Goal: Task Accomplishment & Management: Manage account settings

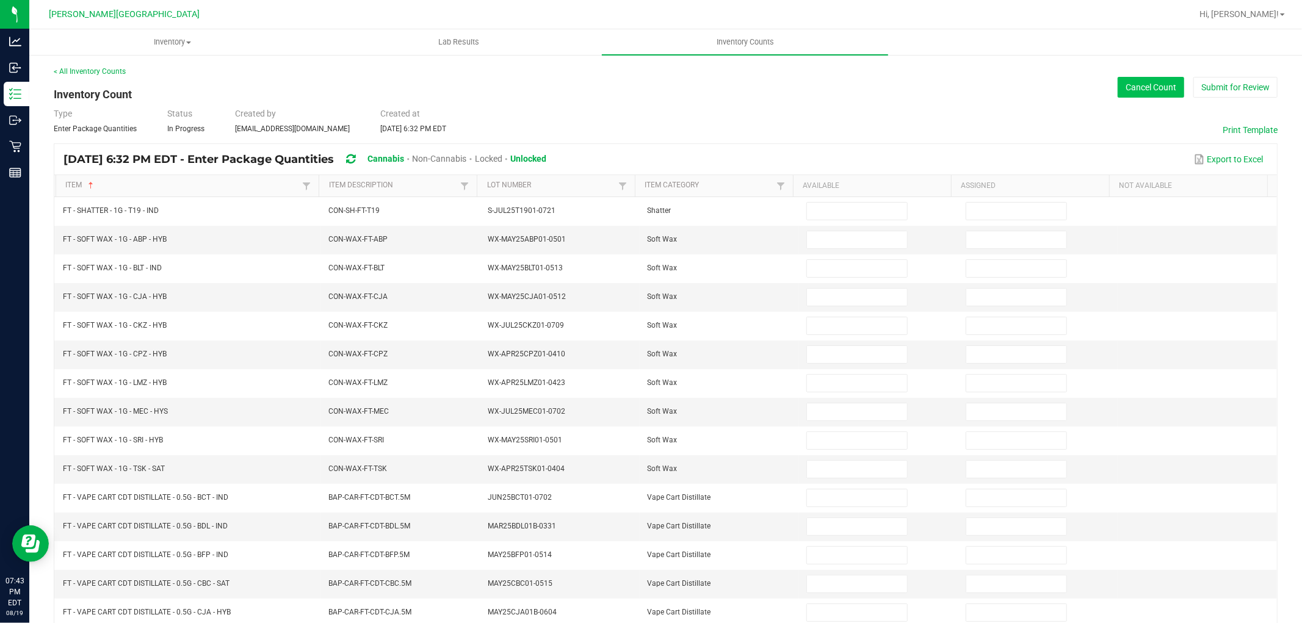
click at [1147, 95] on button "Cancel Count" at bounding box center [1151, 87] width 67 height 21
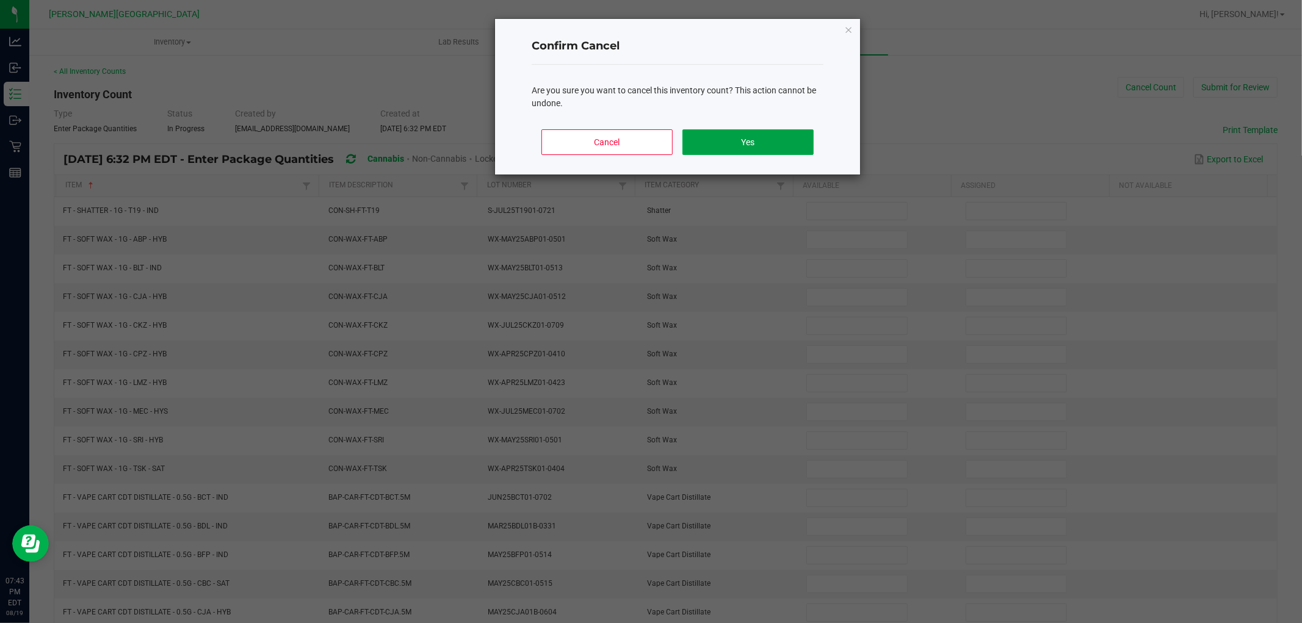
click at [731, 139] on button "Yes" at bounding box center [747, 142] width 131 height 26
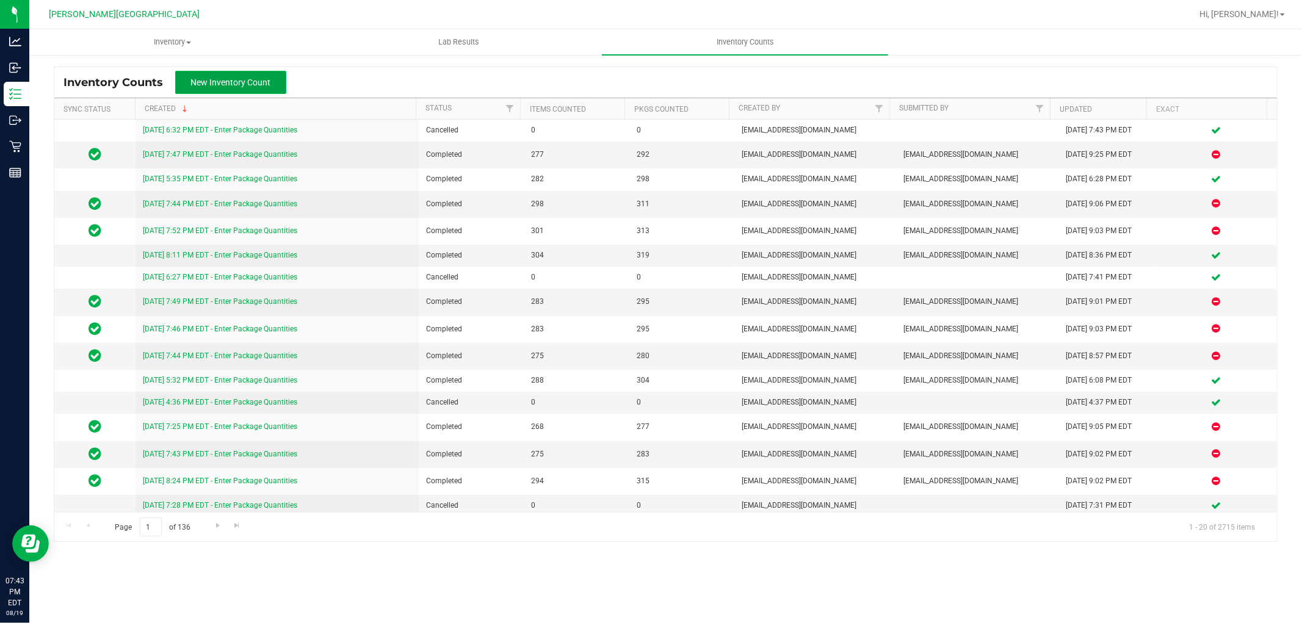
click at [250, 78] on span "New Inventory Count" at bounding box center [231, 83] width 80 height 10
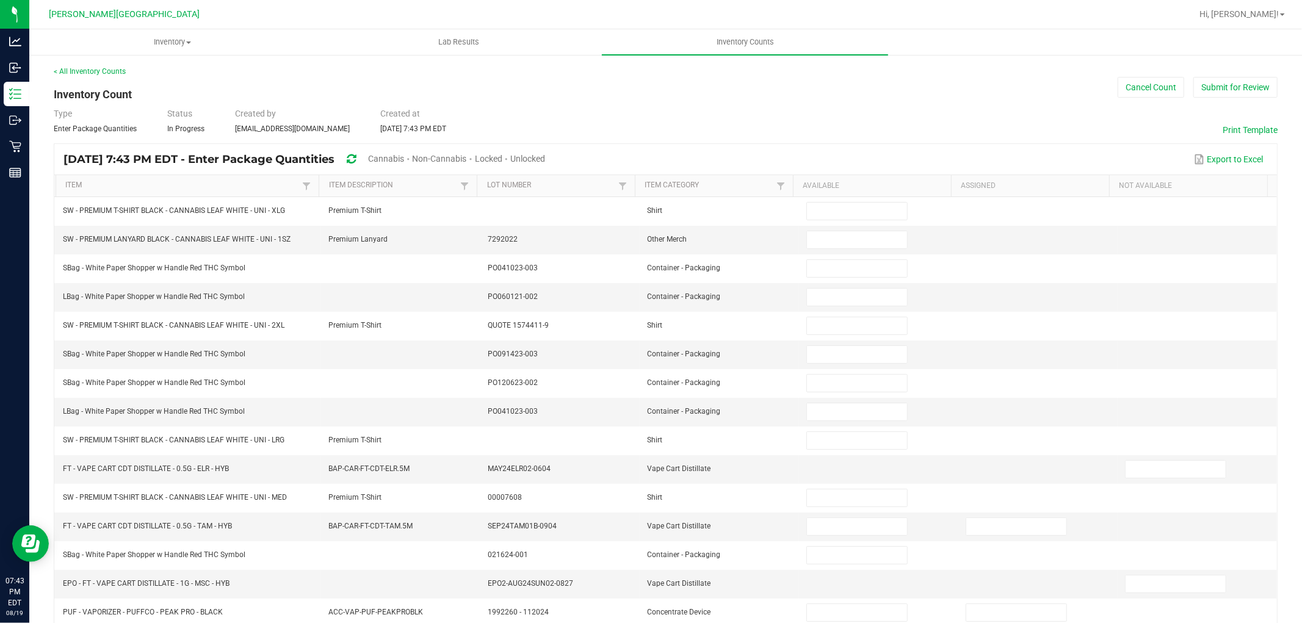
click at [404, 159] on span "Cannabis" at bounding box center [386, 159] width 36 height 10
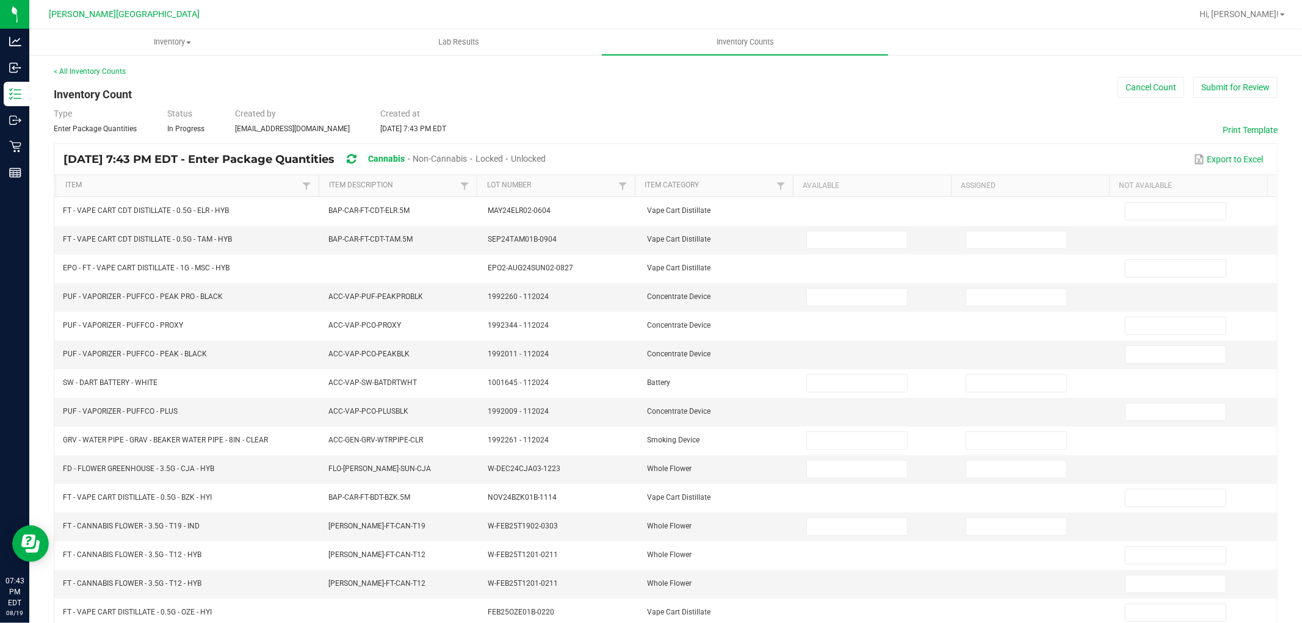
click at [546, 157] on span "Unlocked" at bounding box center [528, 159] width 35 height 10
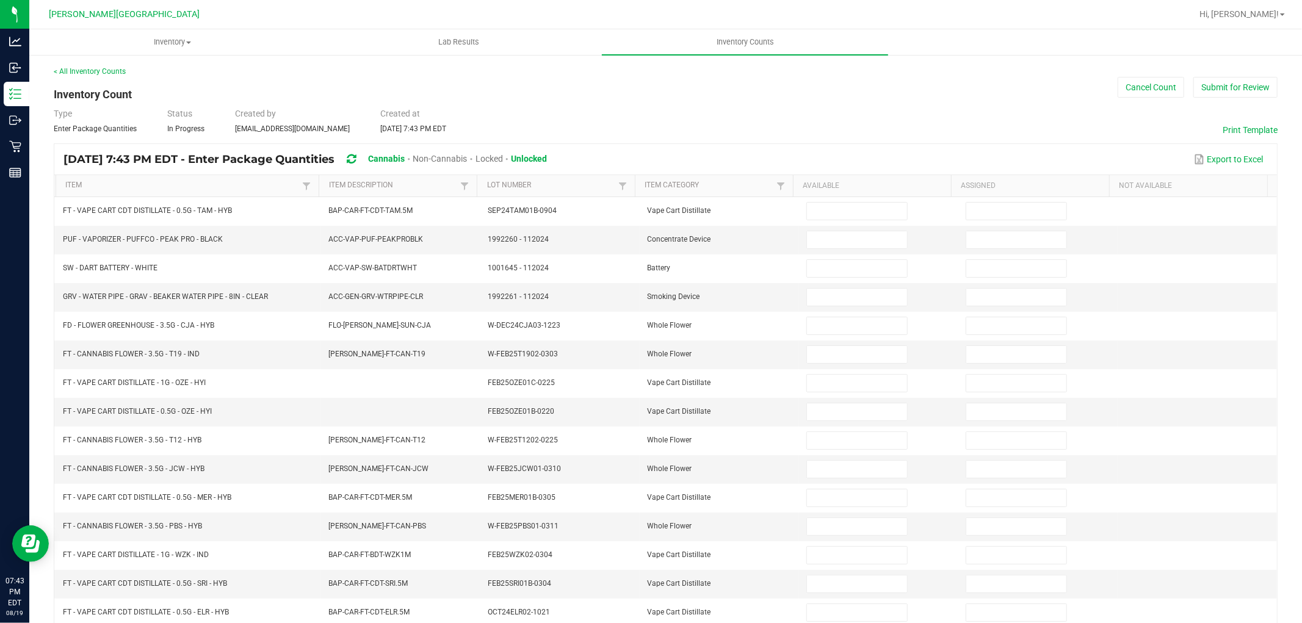
click at [276, 178] on th "Item" at bounding box center [188, 186] width 264 height 22
click at [266, 183] on link "Item" at bounding box center [182, 186] width 234 height 10
click at [1251, 129] on button "Print Template" at bounding box center [1250, 130] width 55 height 12
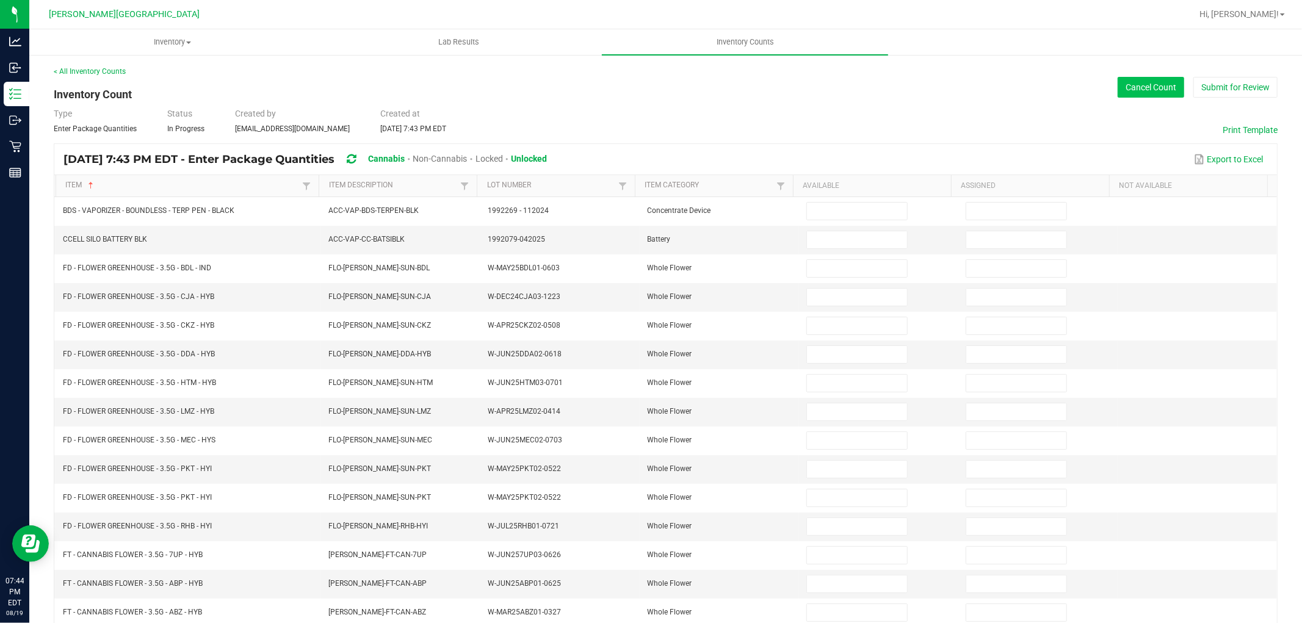
click at [1130, 84] on button "Cancel Count" at bounding box center [1151, 87] width 67 height 21
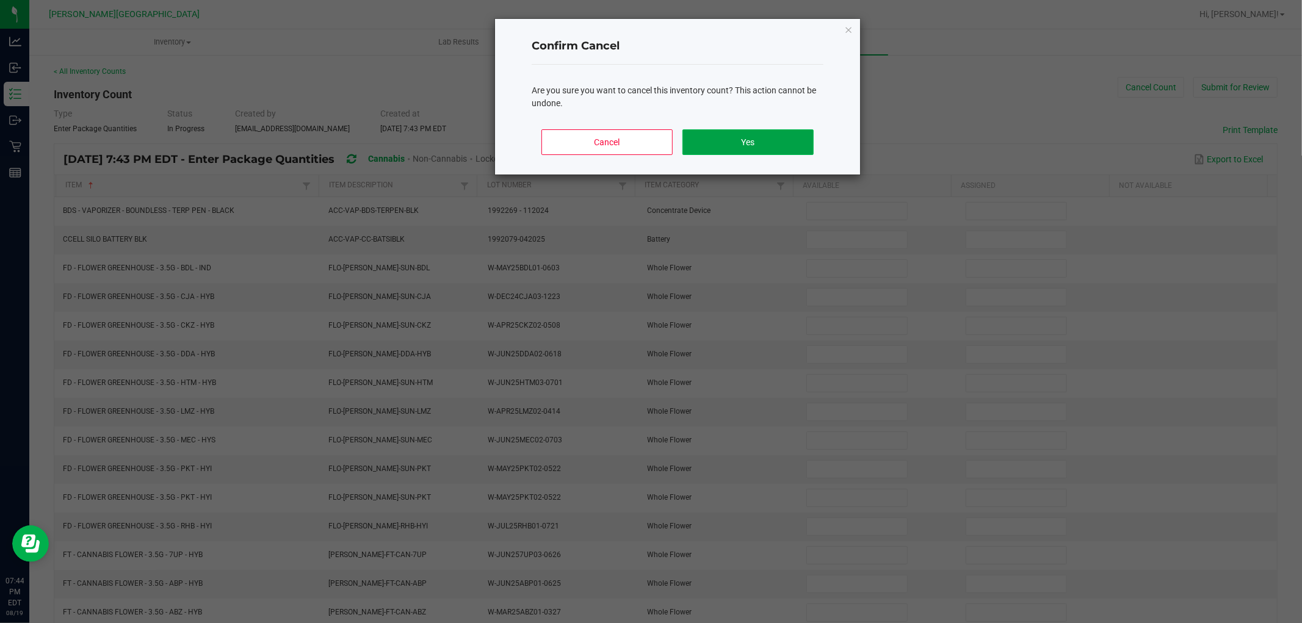
click at [762, 145] on button "Yes" at bounding box center [747, 142] width 131 height 26
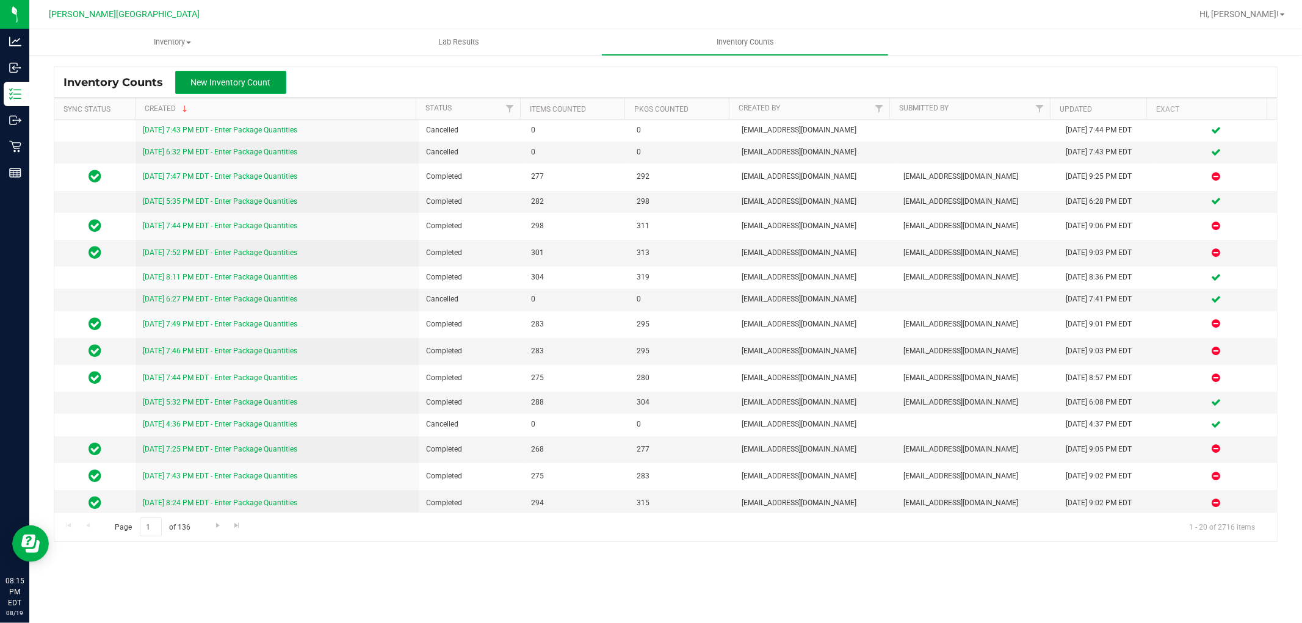
click at [256, 71] on button "New Inventory Count" at bounding box center [230, 82] width 111 height 23
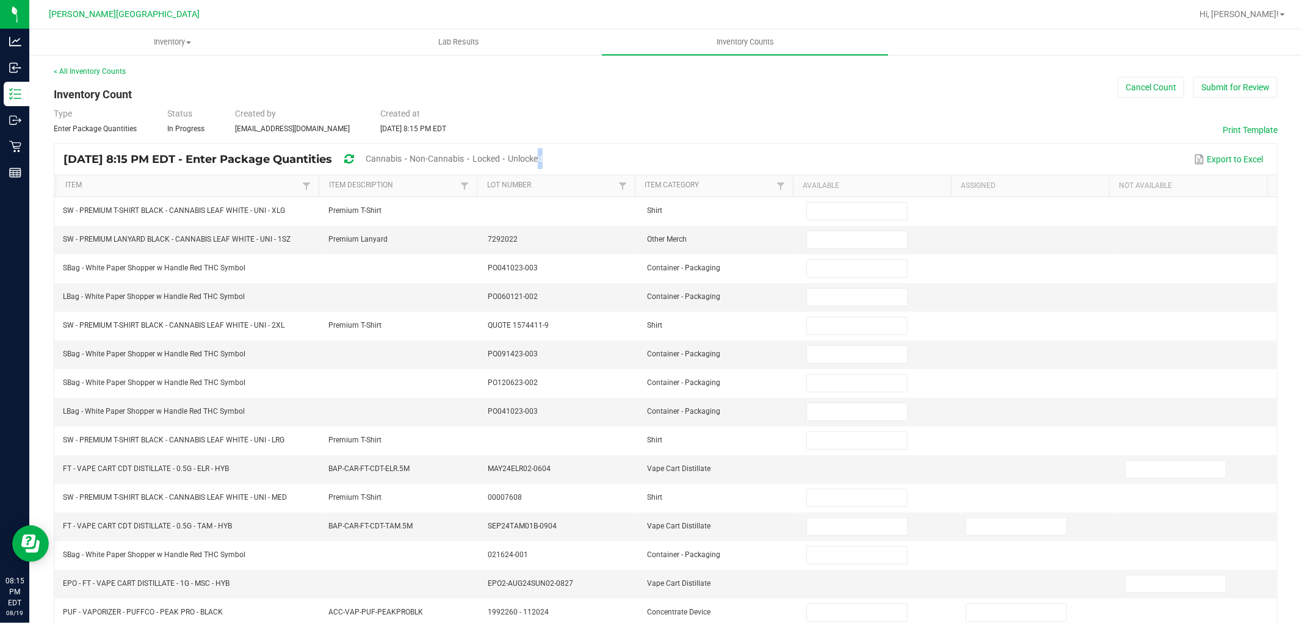
click at [543, 157] on span "Unlocked" at bounding box center [525, 159] width 35 height 10
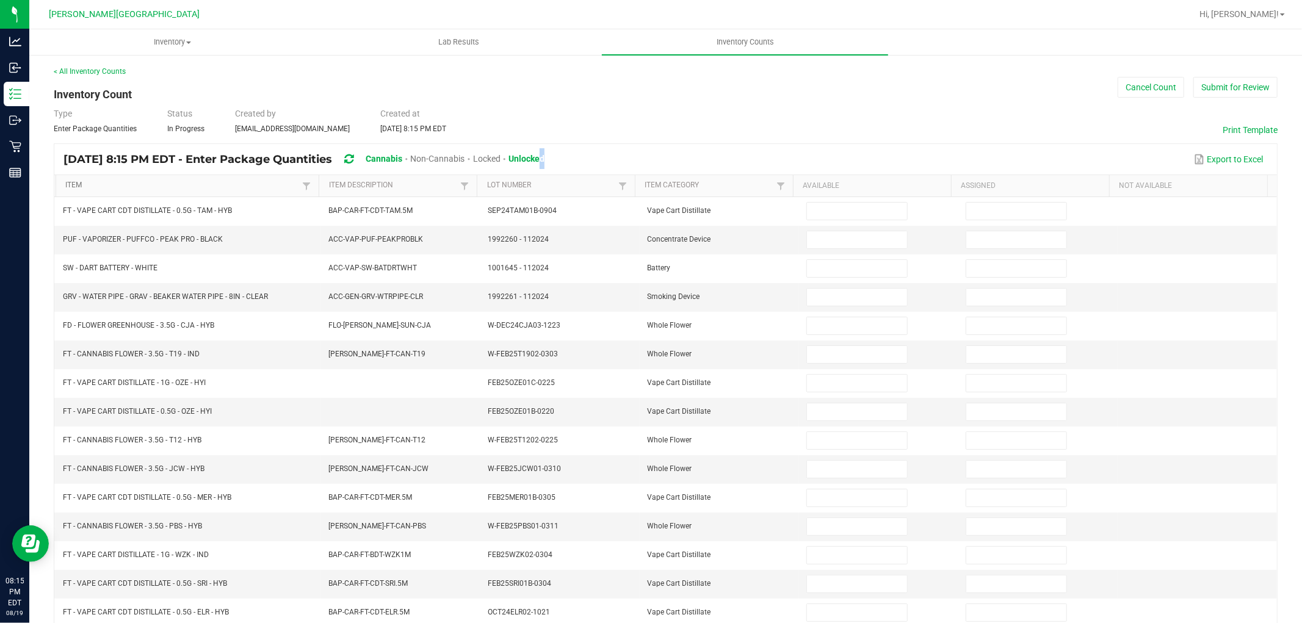
click at [211, 184] on link "Item" at bounding box center [182, 186] width 234 height 10
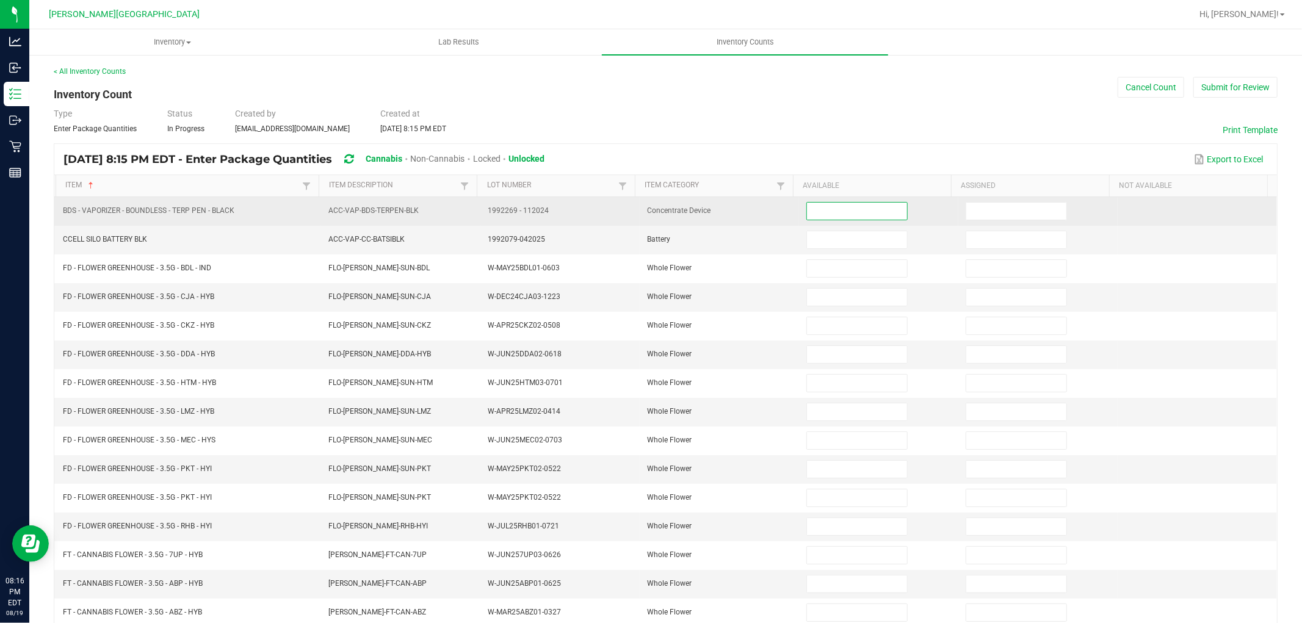
click at [830, 212] on input at bounding box center [857, 211] width 100 height 17
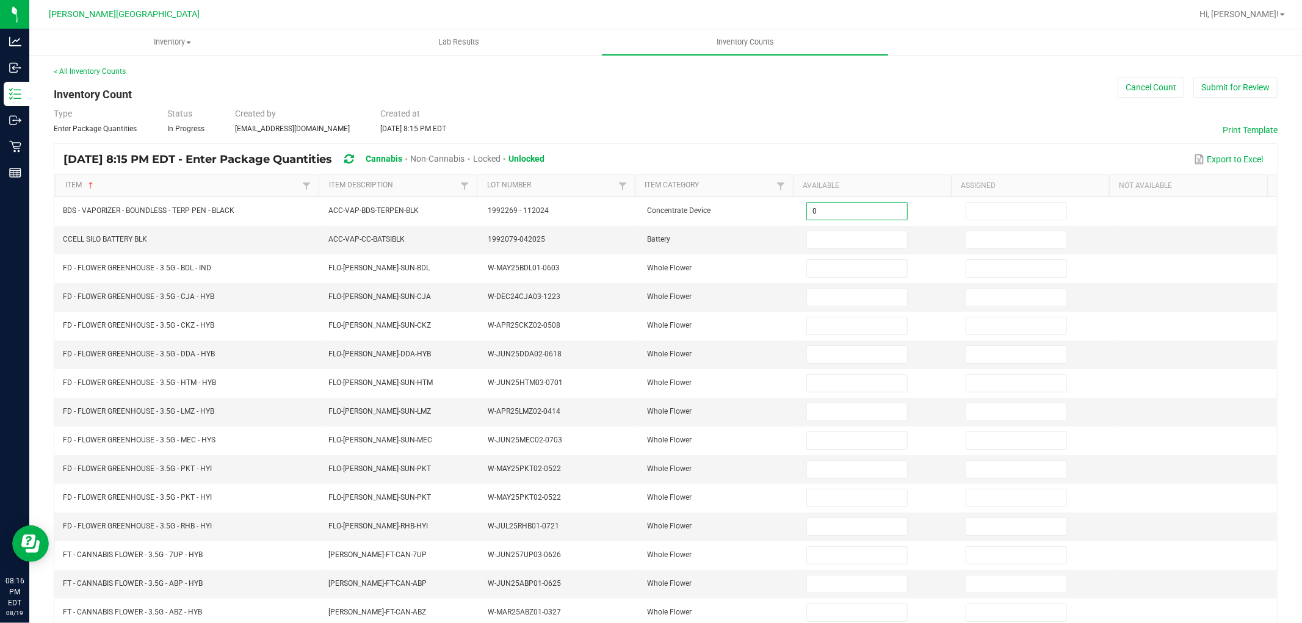
type input "0"
type input "5"
type input "2"
type input "10"
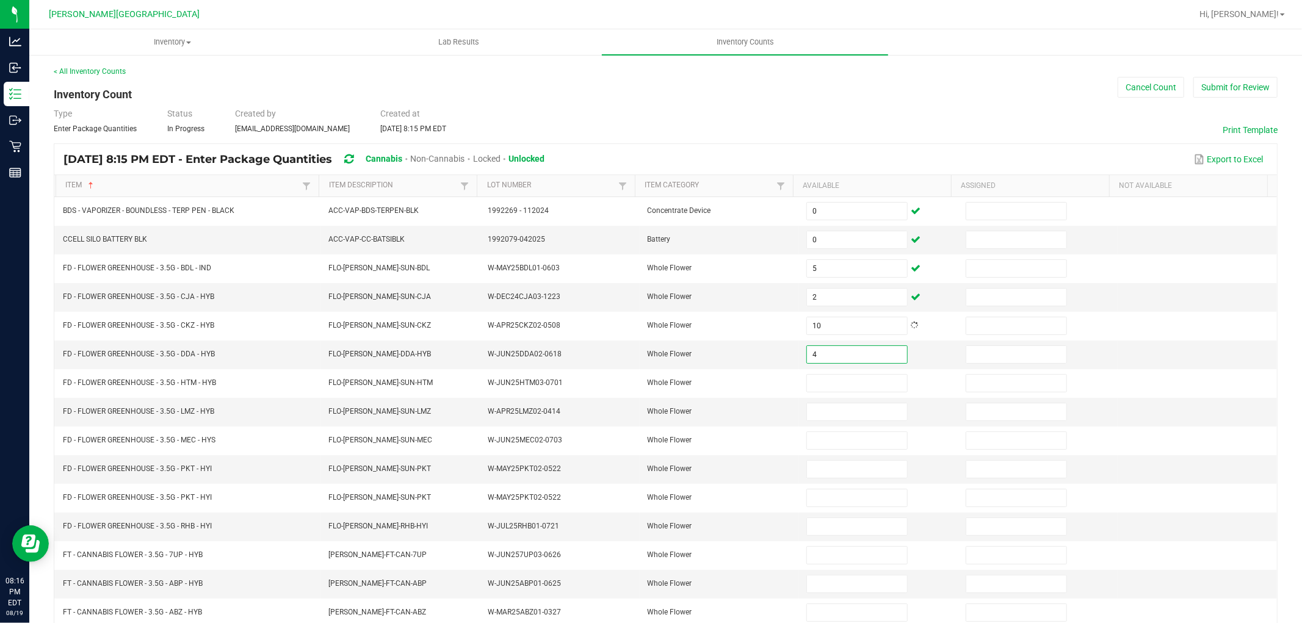
type input "4"
type input "14"
type input "12"
type input "13"
type input "4"
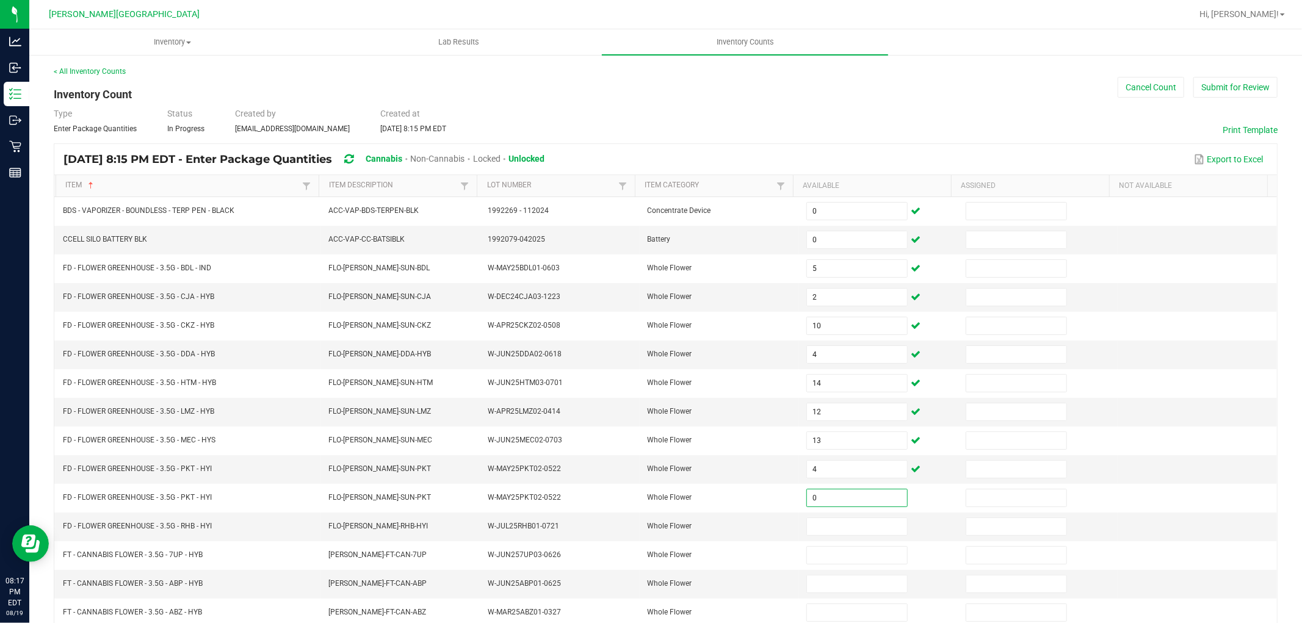
type input "0"
type input "12"
type input "18"
type input "11"
type input "6"
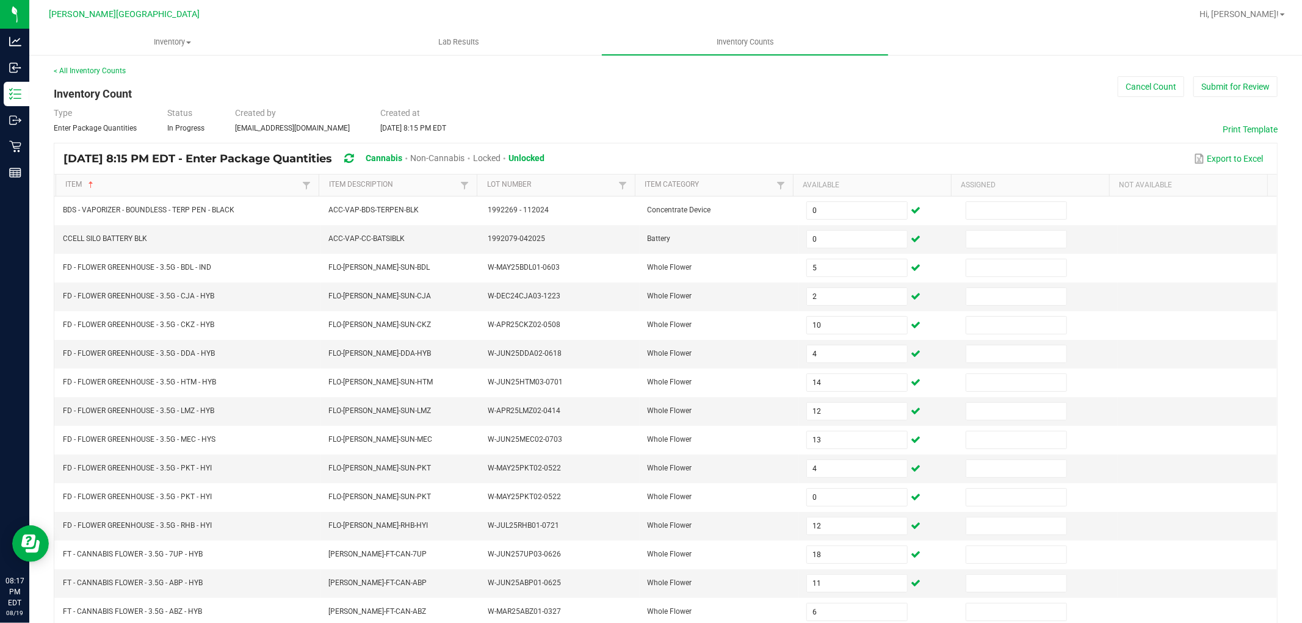
scroll to position [194, 0]
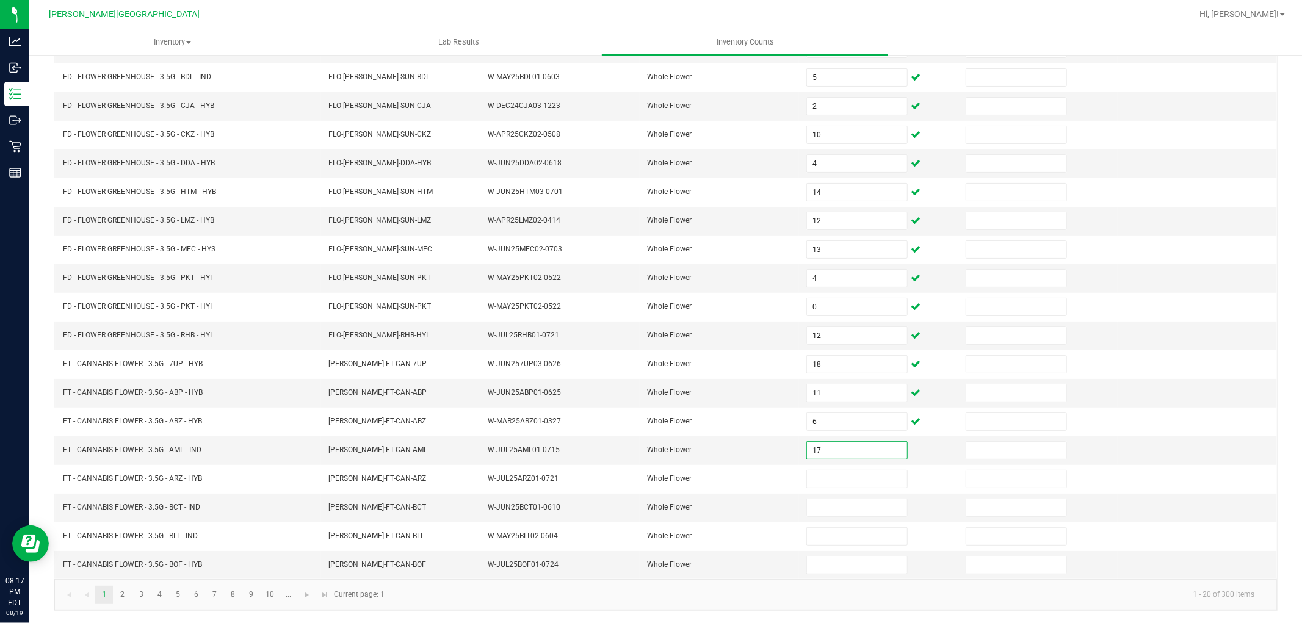
type input "17"
type input "10"
type input "18"
type input "19"
type input "3"
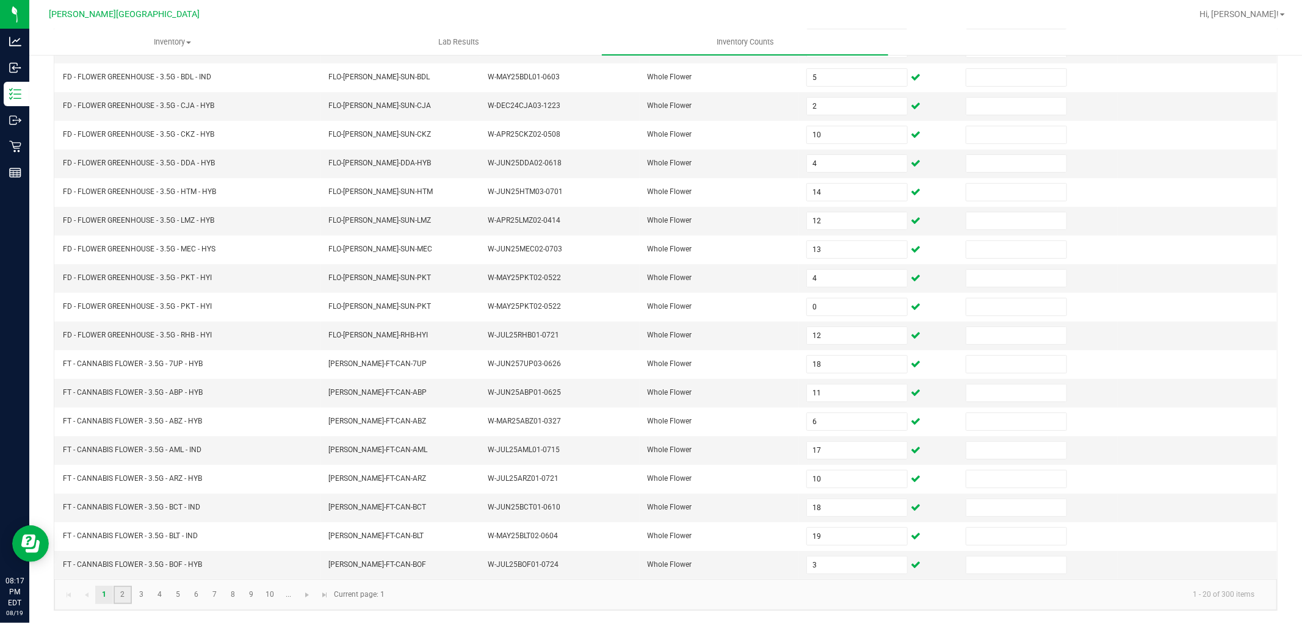
click at [126, 601] on link "2" at bounding box center [123, 595] width 18 height 18
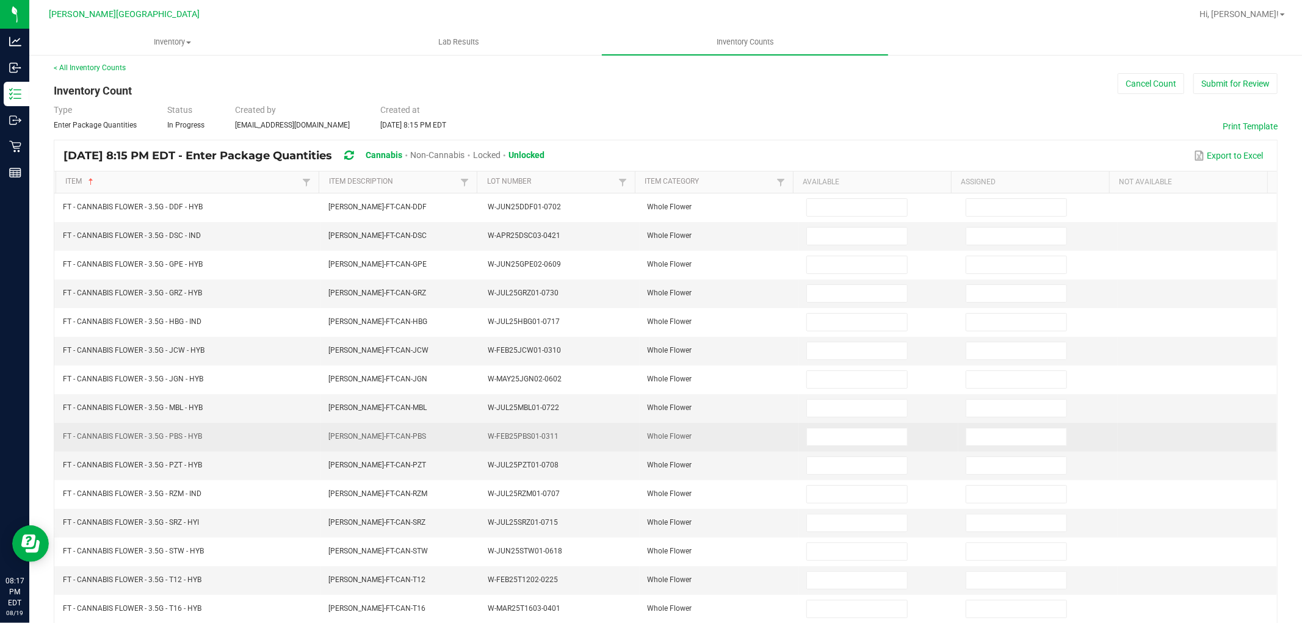
scroll to position [0, 0]
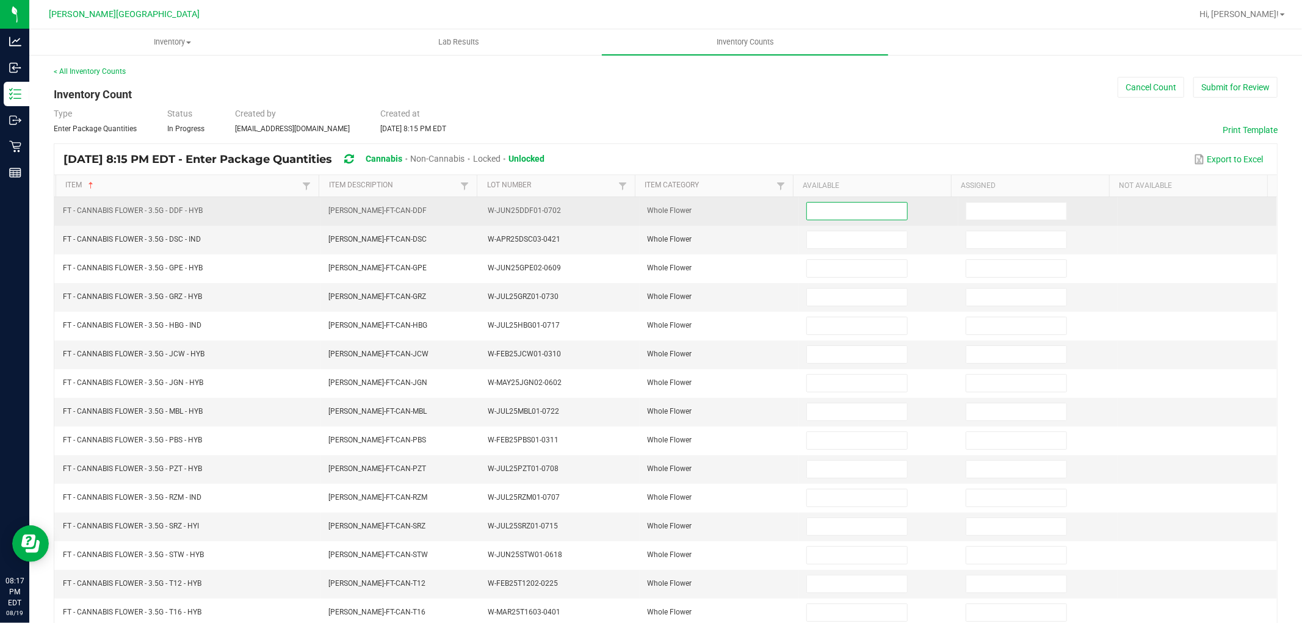
click at [850, 208] on input at bounding box center [857, 211] width 100 height 17
type input "4"
type input "3"
type input "10"
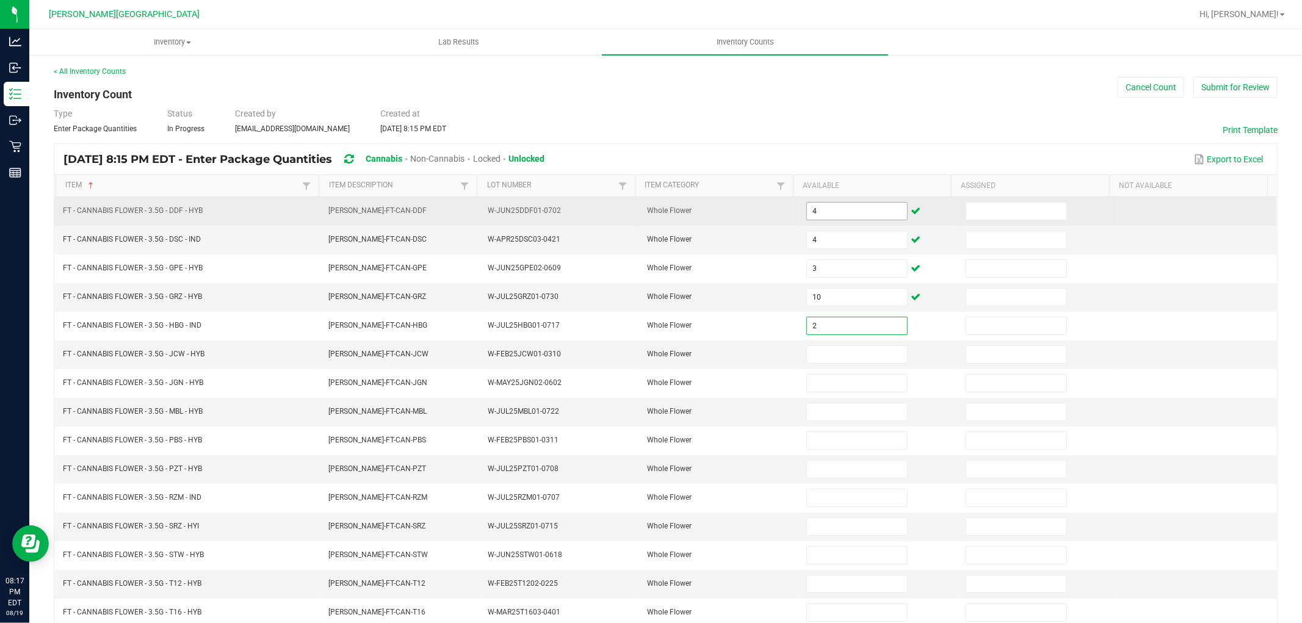
type input "2"
type input "5"
type input "16"
type input "10"
type input "19"
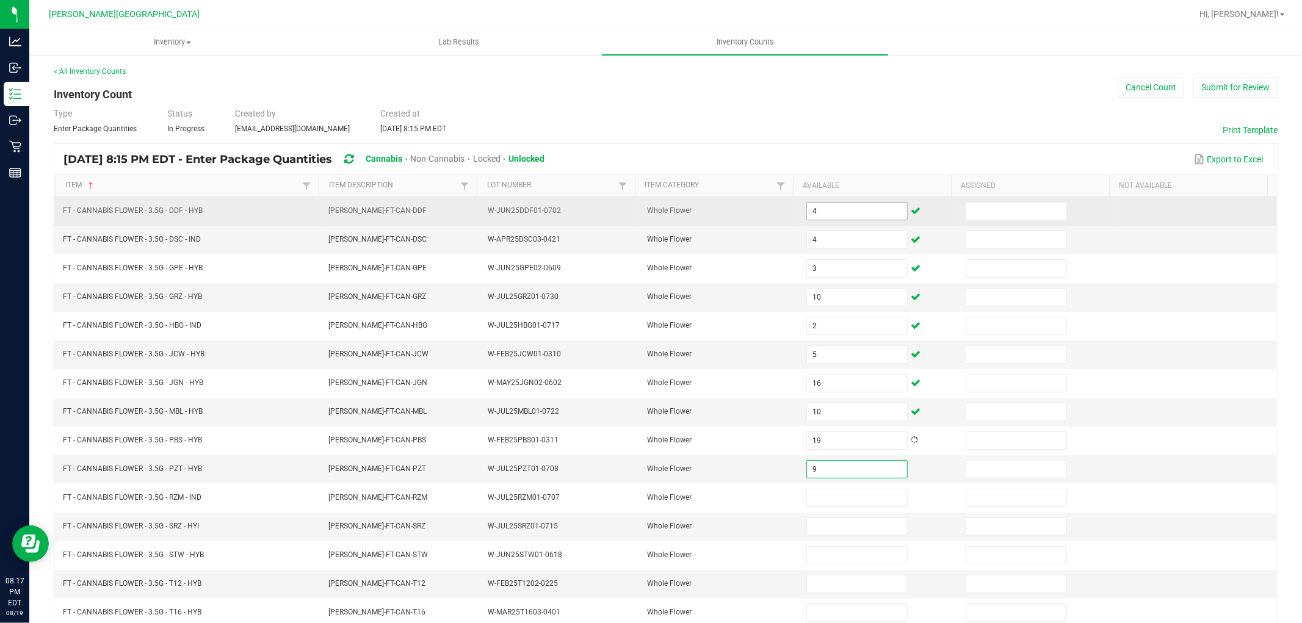
type input "9"
type input "16"
type input "8"
type input "2"
type input "6"
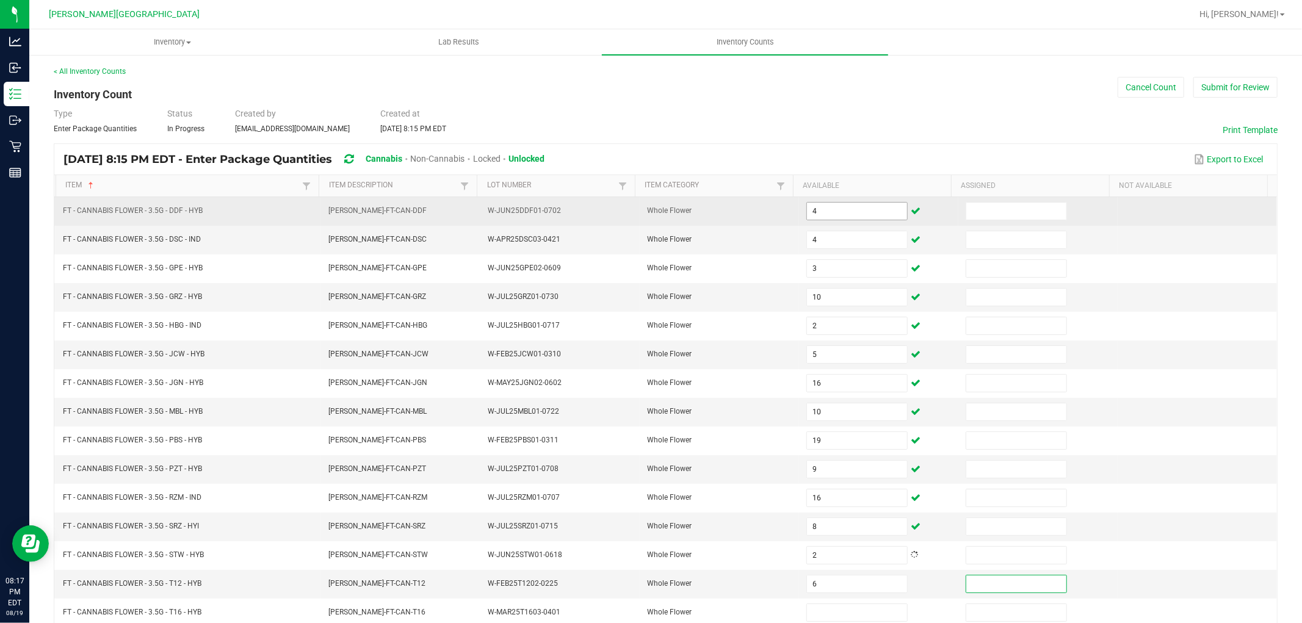
scroll to position [1, 0]
type input "13"
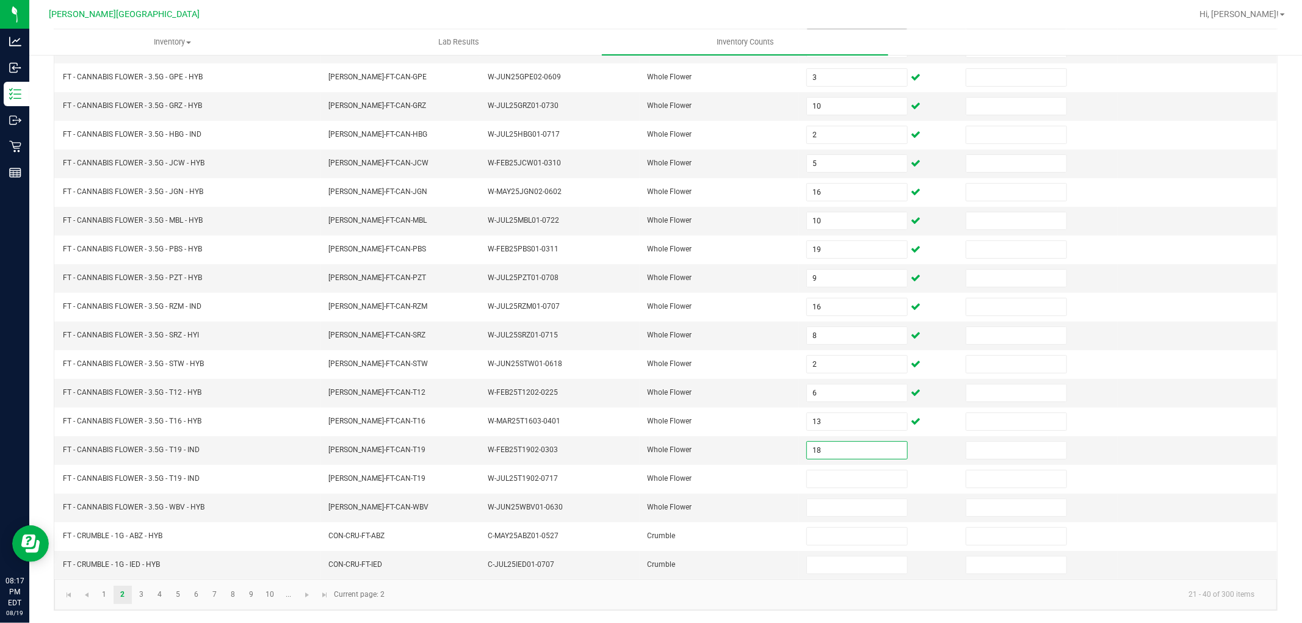
type input "18"
type input "0"
type input "1"
type input "5"
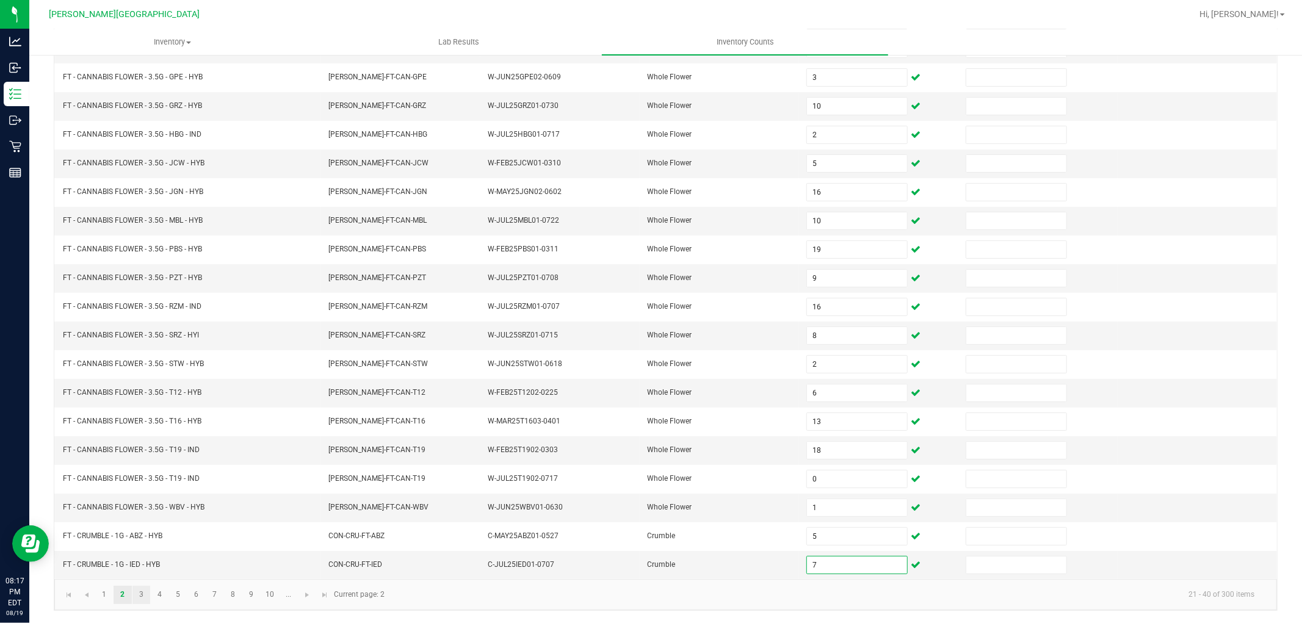
type input "7"
click at [144, 593] on link "3" at bounding box center [141, 595] width 18 height 18
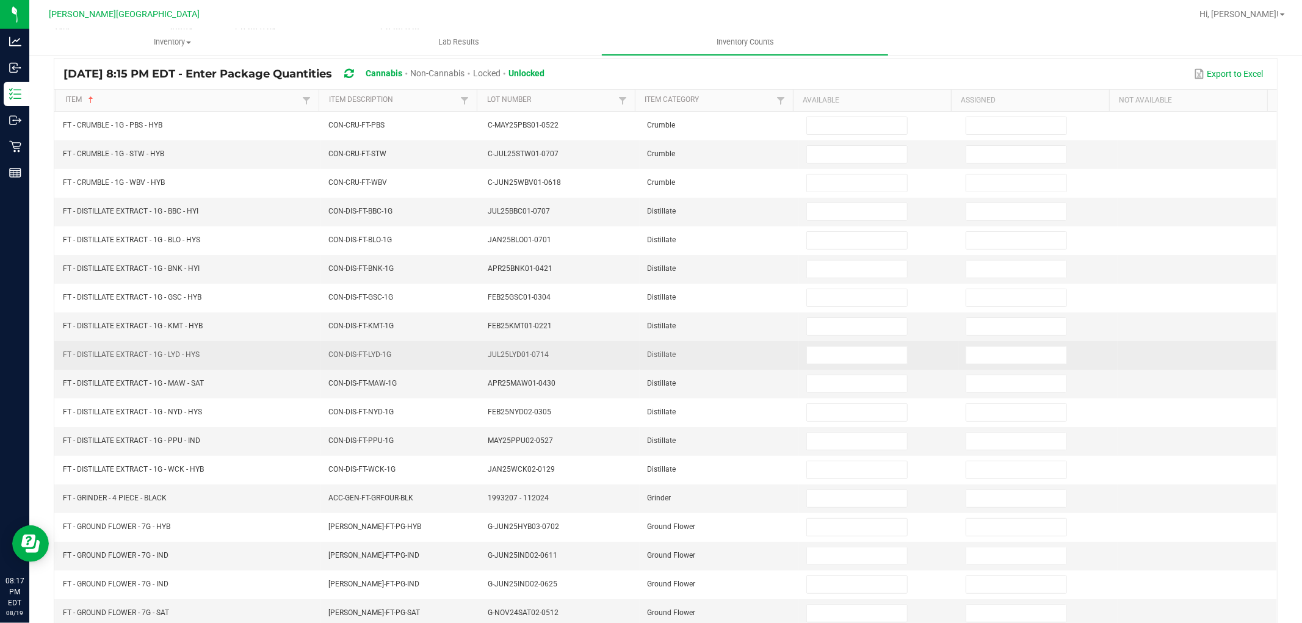
scroll to position [0, 0]
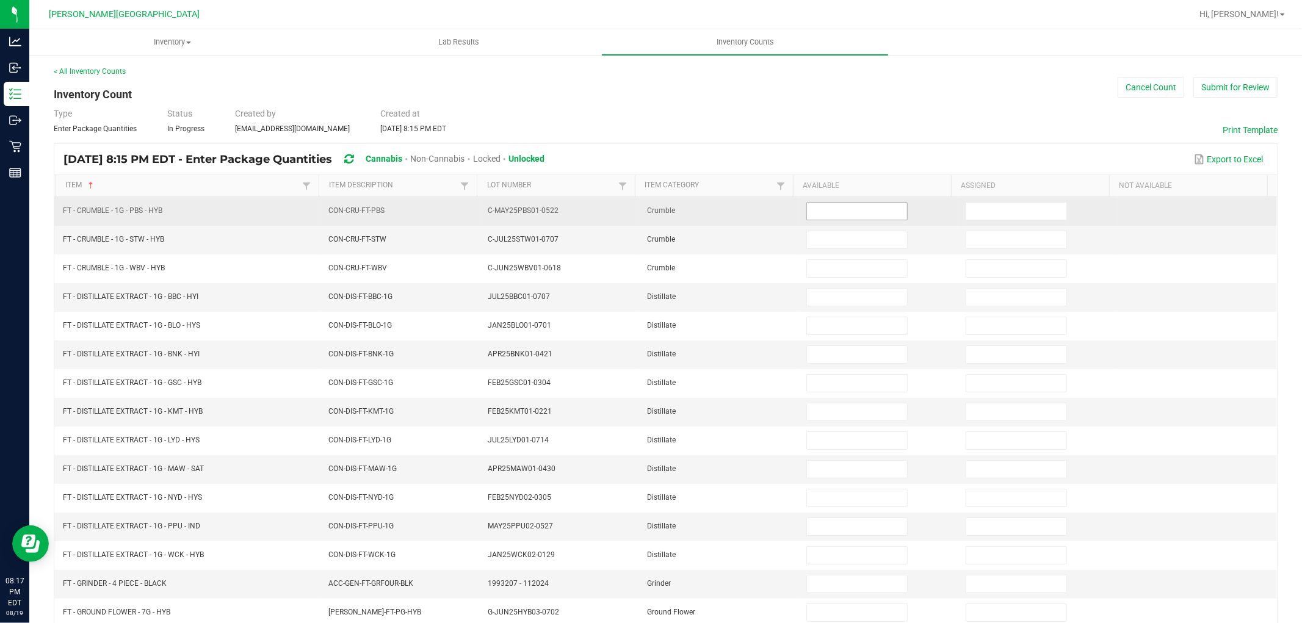
click at [812, 206] on input at bounding box center [857, 211] width 100 height 17
type input "7"
type input "4"
type input "5"
type input "3"
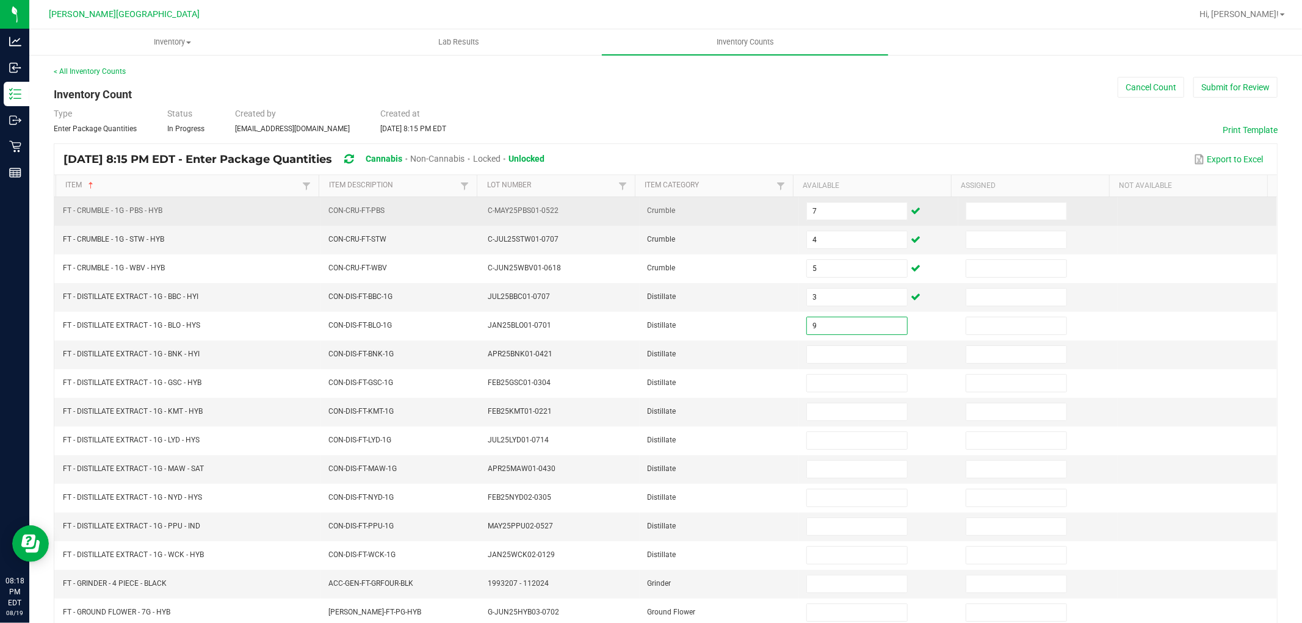
type input "9"
type input "4"
type input "6"
type input "12"
type input "11"
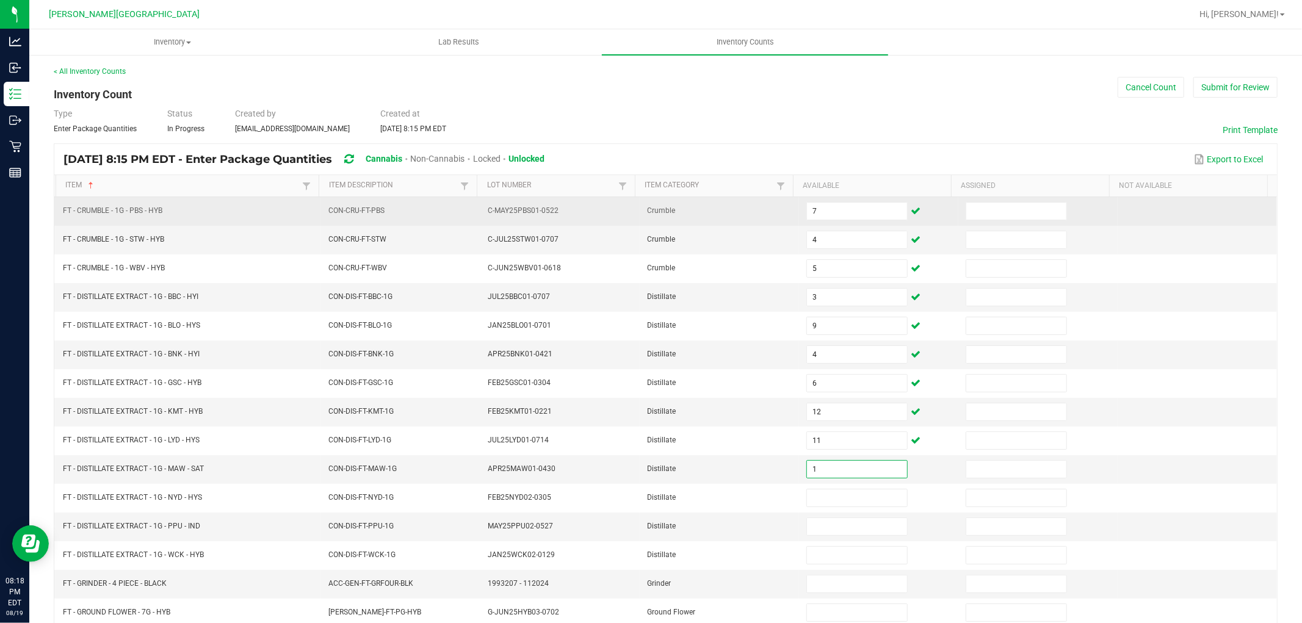
type input "1"
type input "5"
type input "0"
type input "4"
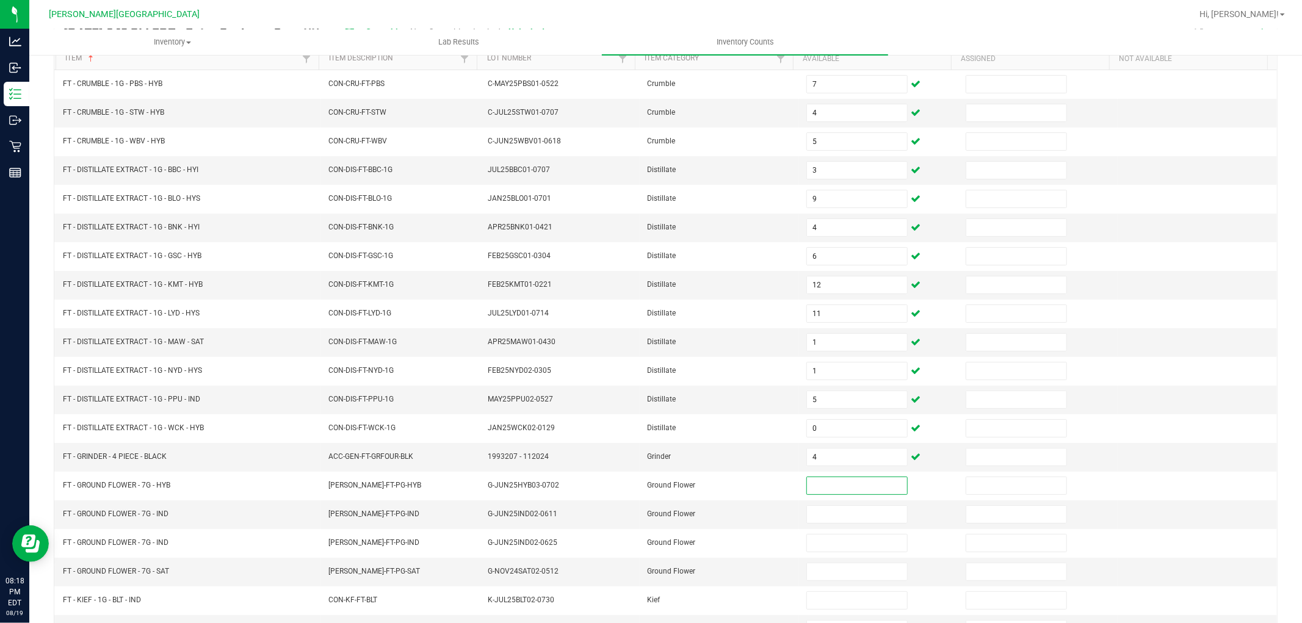
scroll to position [134, 0]
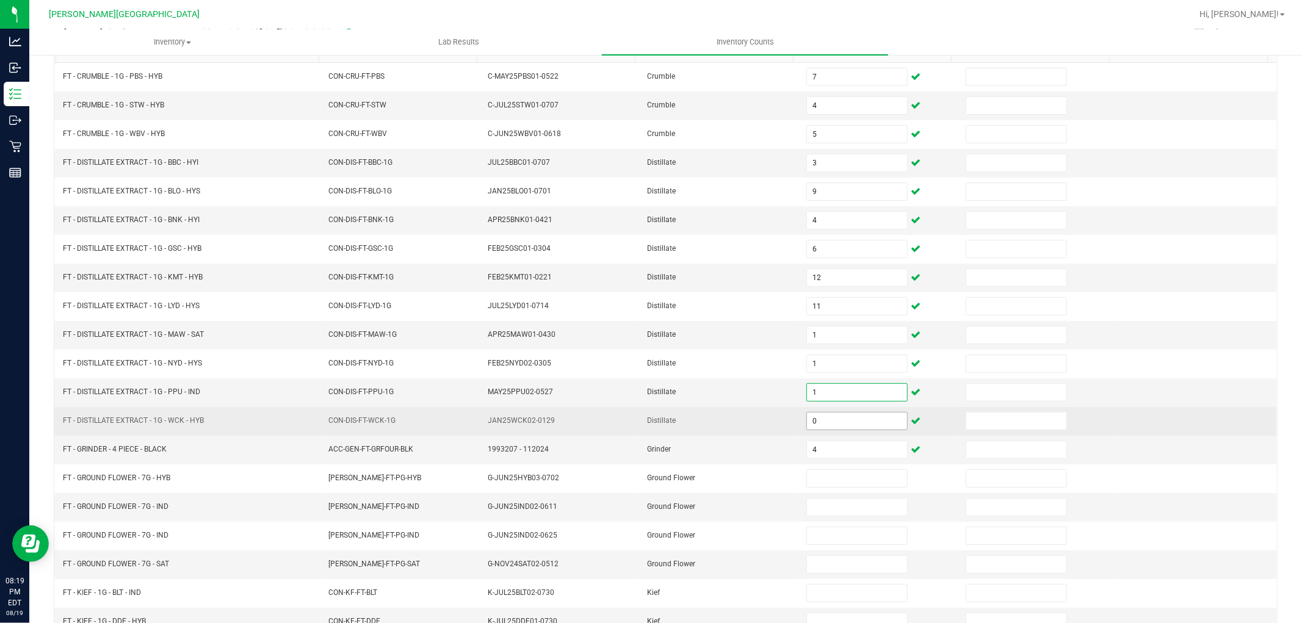
type input "1"
type input "5"
type input "0"
type input "4"
type input "8"
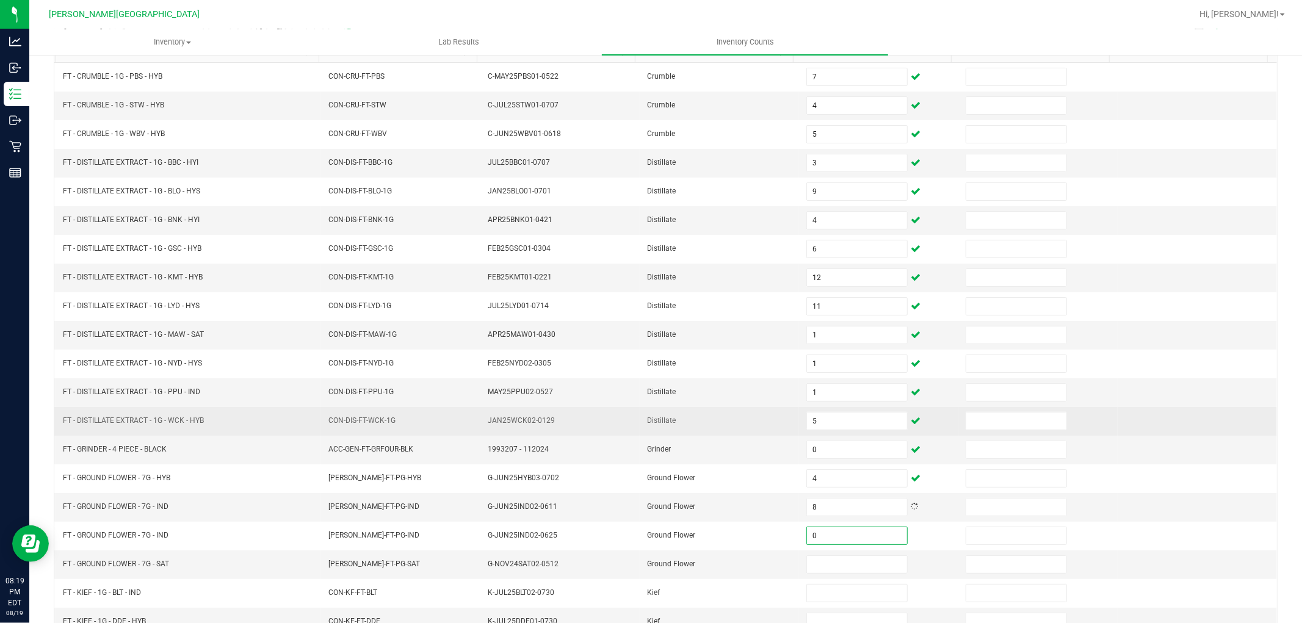
type input "0"
type input "18"
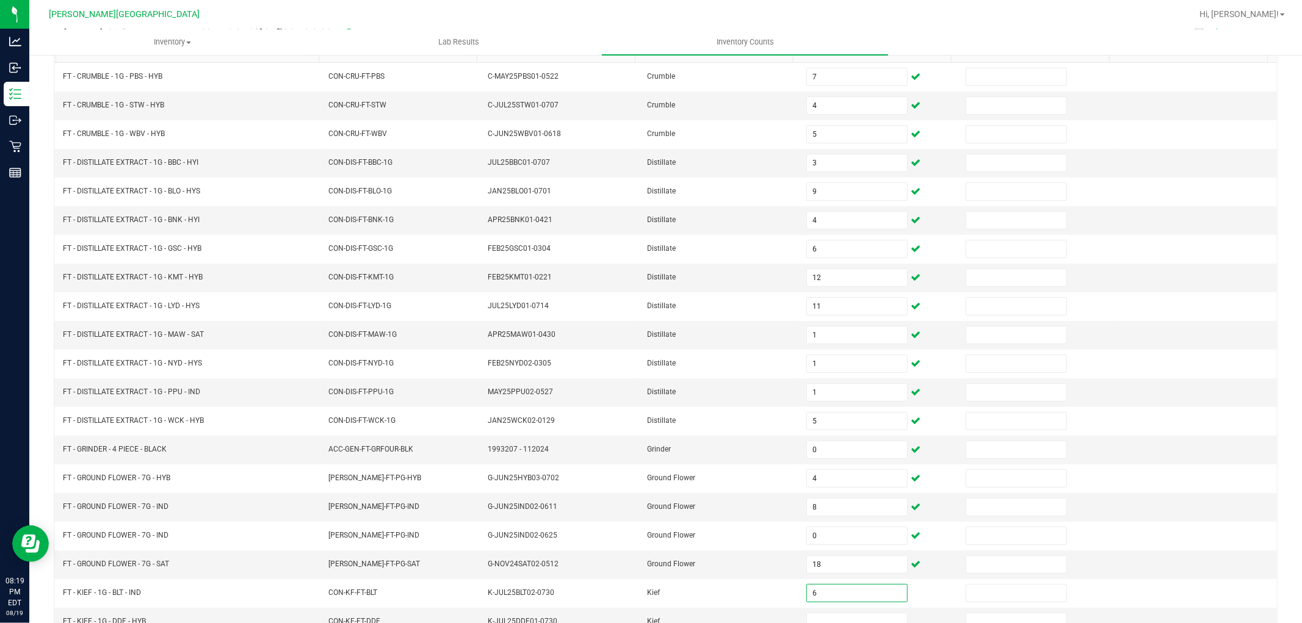
scroll to position [194, 0]
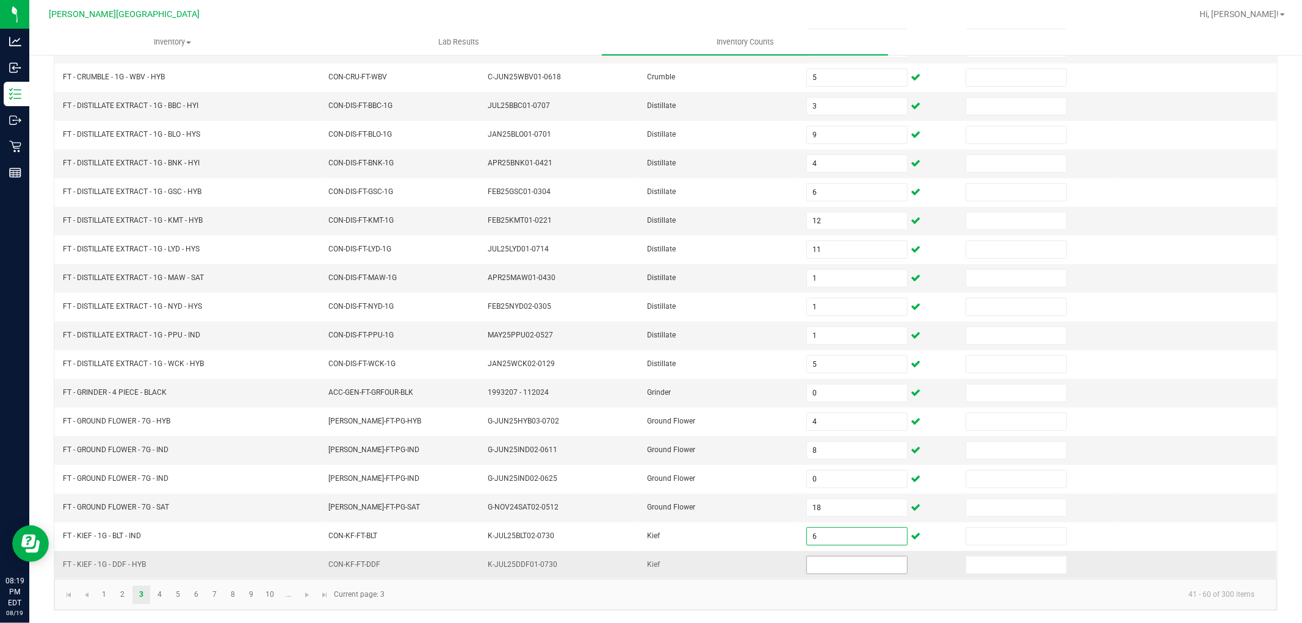
type input "6"
click at [807, 568] on input at bounding box center [857, 565] width 100 height 17
type input "5"
click at [161, 594] on link "4" at bounding box center [160, 595] width 18 height 18
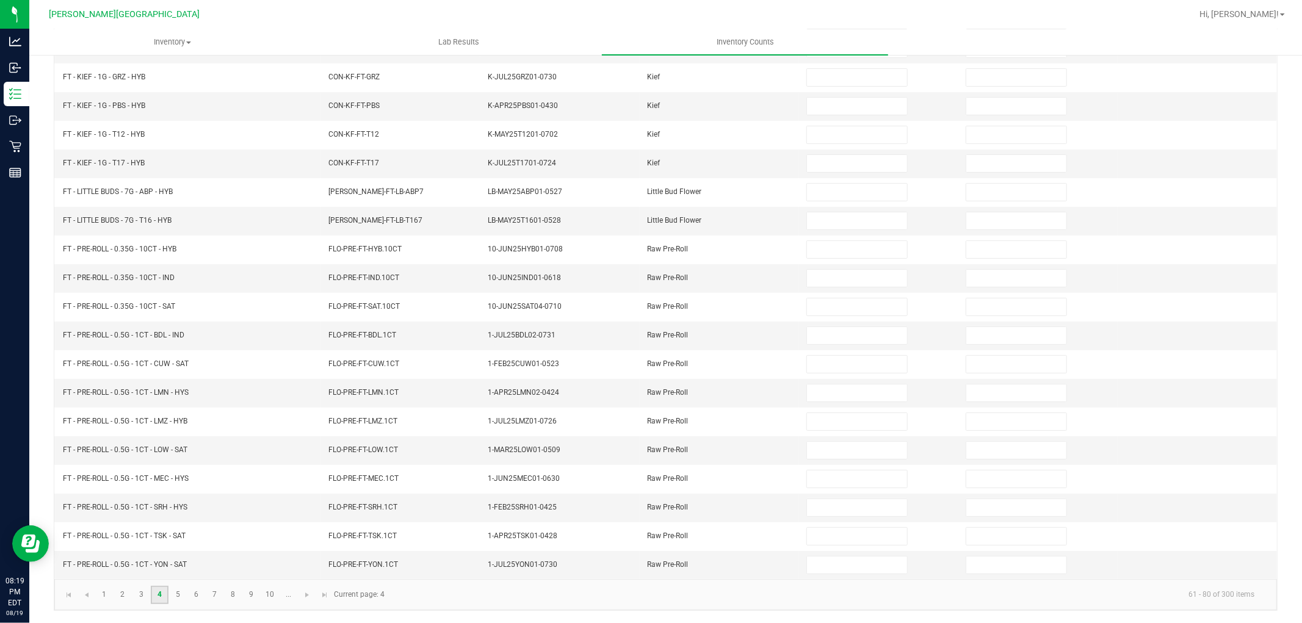
scroll to position [0, 0]
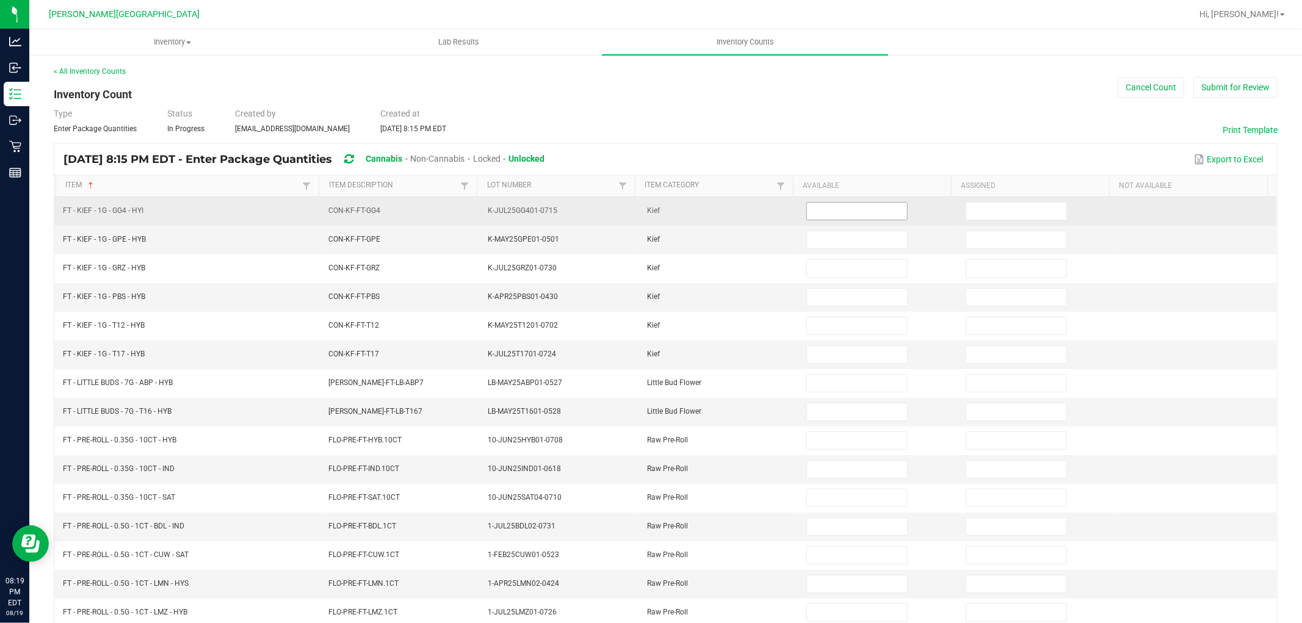
click at [820, 212] on input at bounding box center [857, 211] width 100 height 17
type input "3"
type input "7"
type input "1"
type input "5"
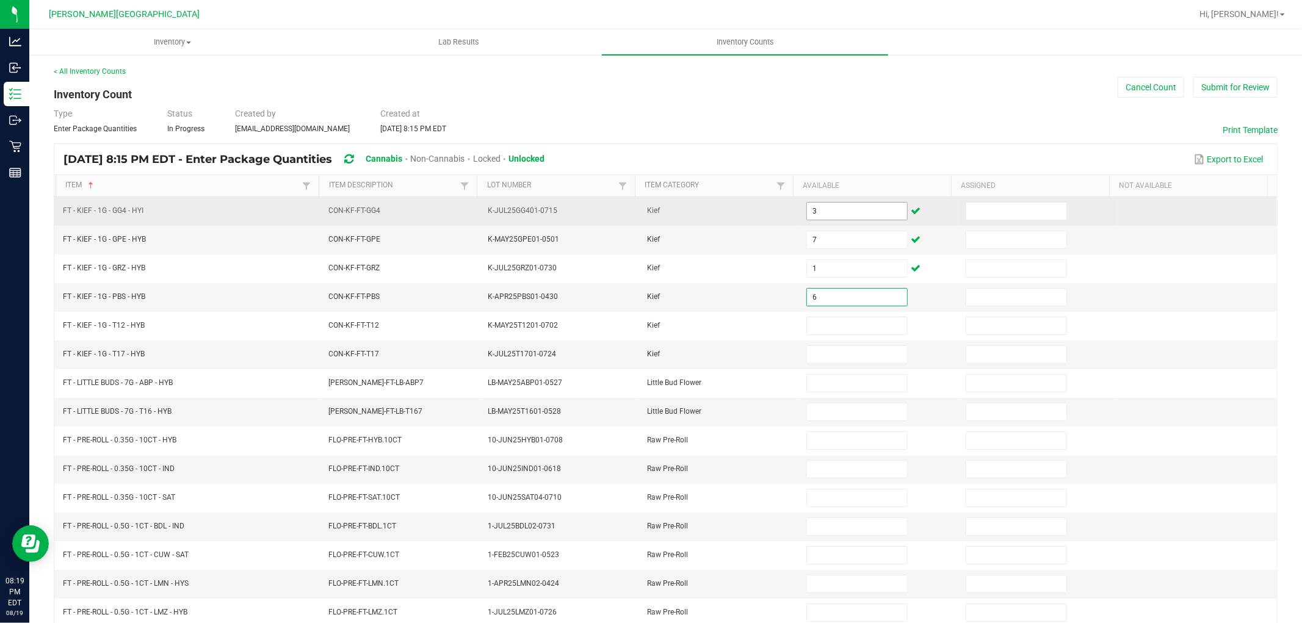
type input "6"
type input "3"
type input "1"
type input "7"
type input "3"
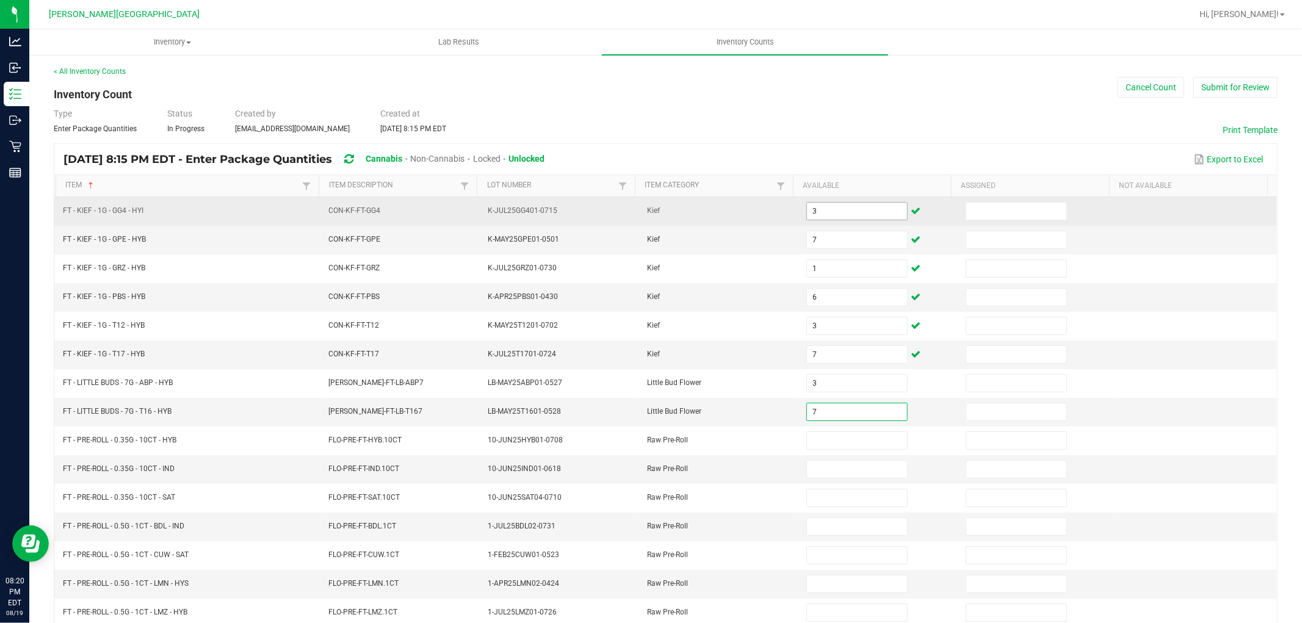
type input "7"
type input "6"
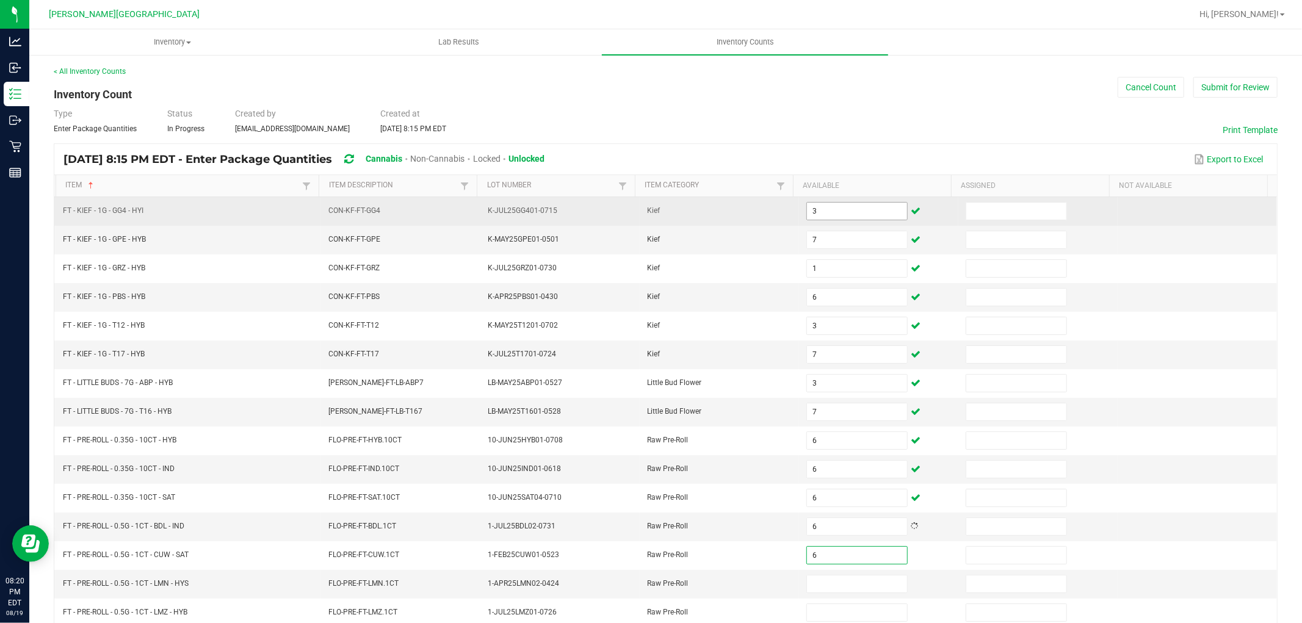
type input "6"
type input "11"
type input "20"
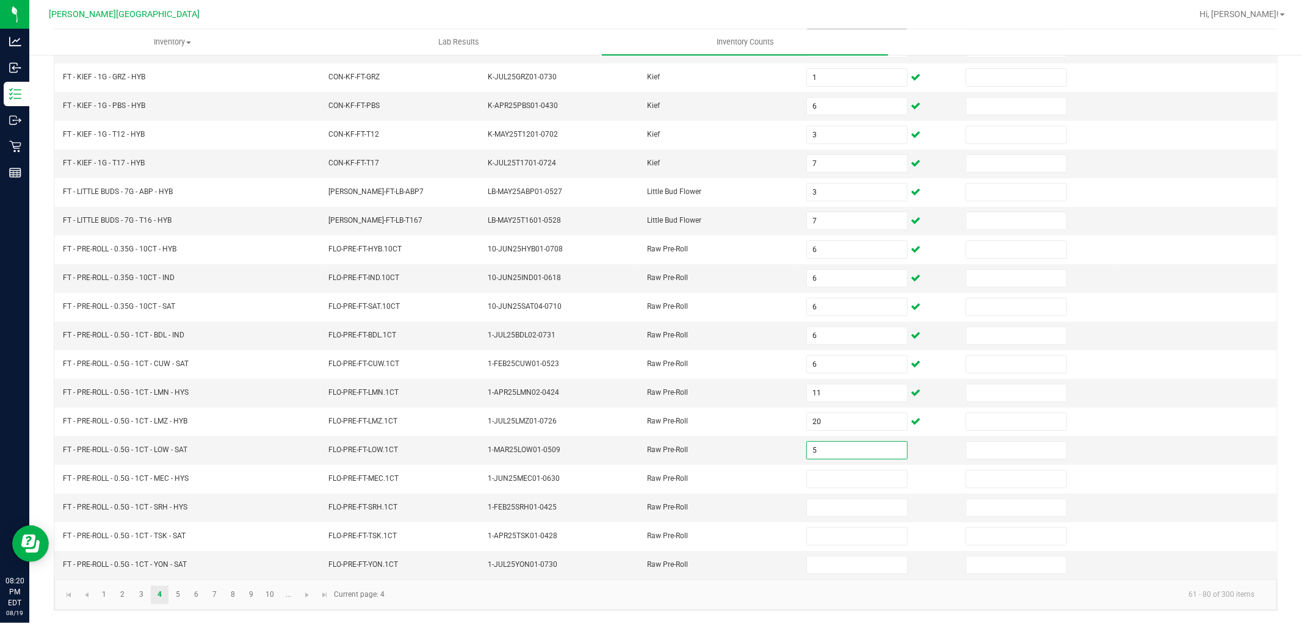
type input "5"
type input "10"
type input "1"
type input "17"
type input "16"
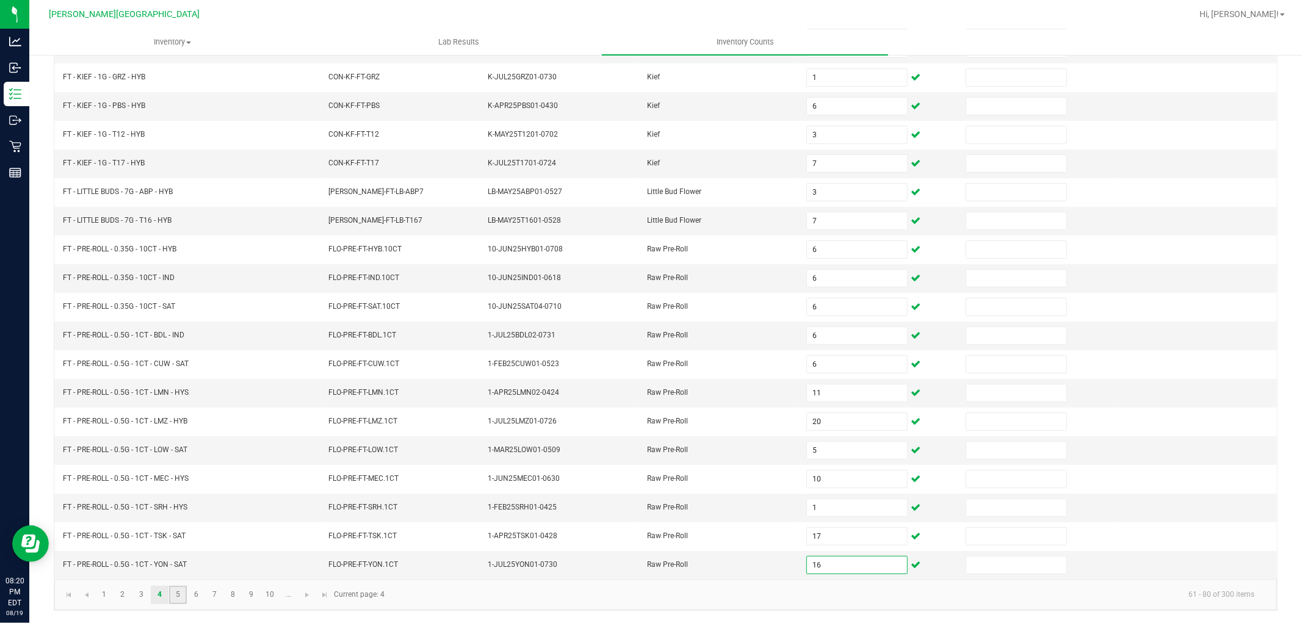
click at [178, 595] on link "5" at bounding box center [178, 595] width 18 height 18
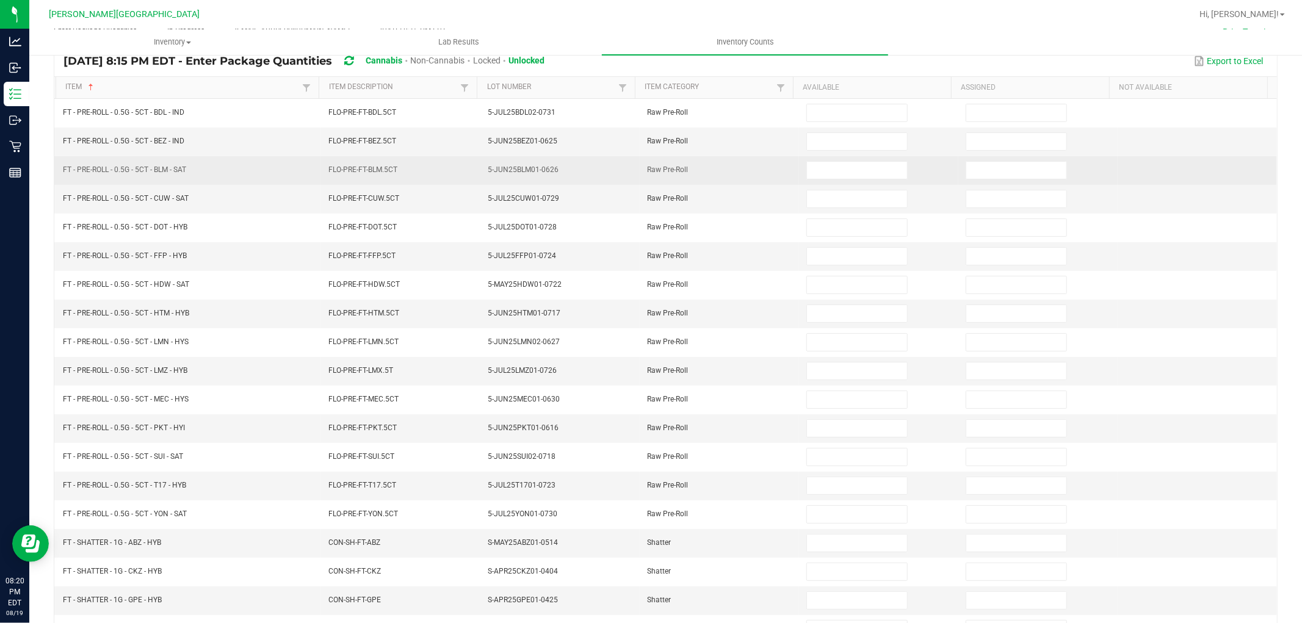
scroll to position [0, 0]
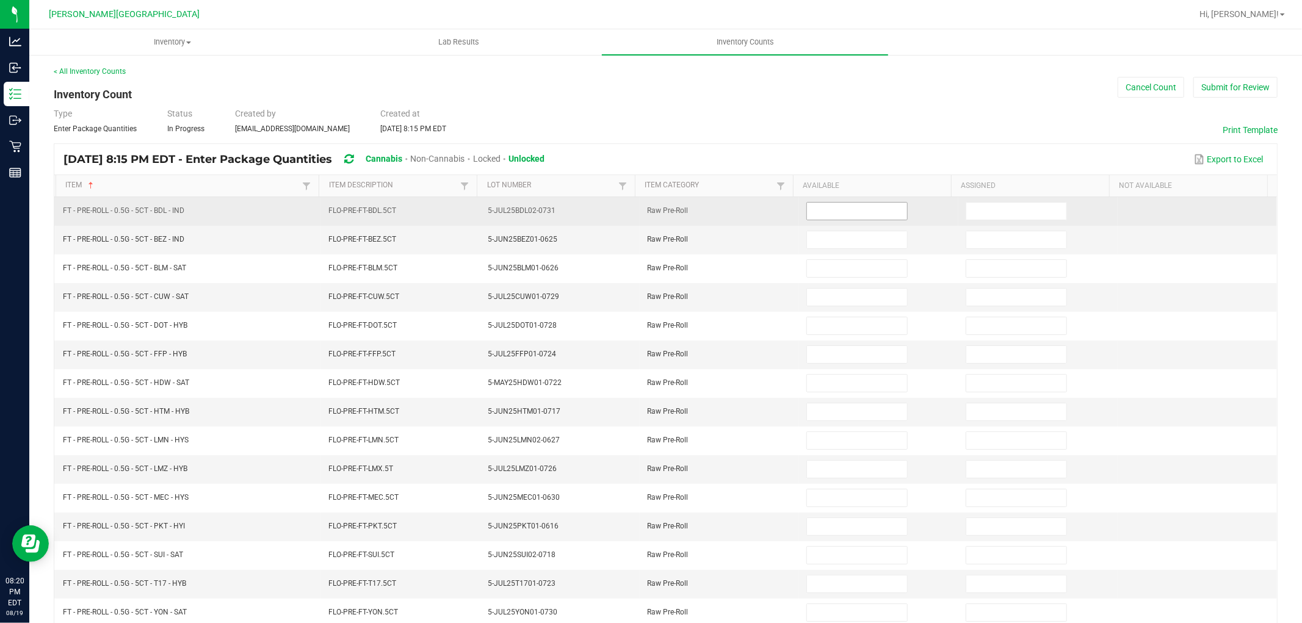
click at [818, 217] on input at bounding box center [857, 211] width 100 height 17
type input "10"
type input "4"
type input "10"
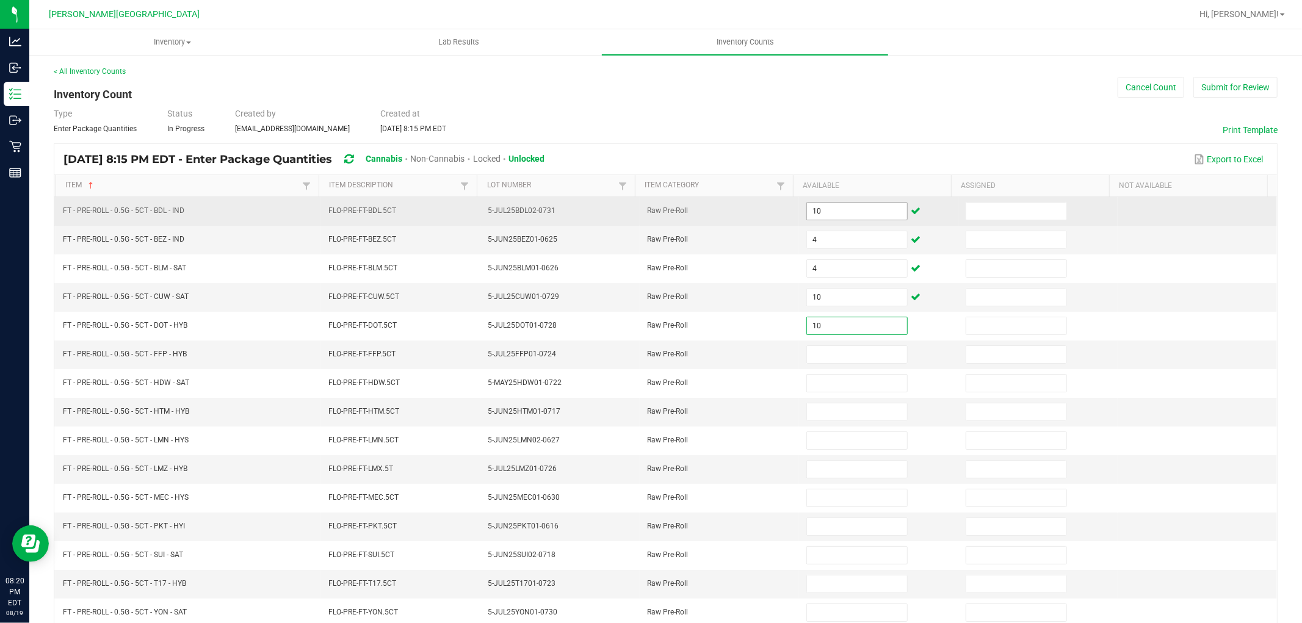
type input "10"
type input "2"
type input "3"
type input "8"
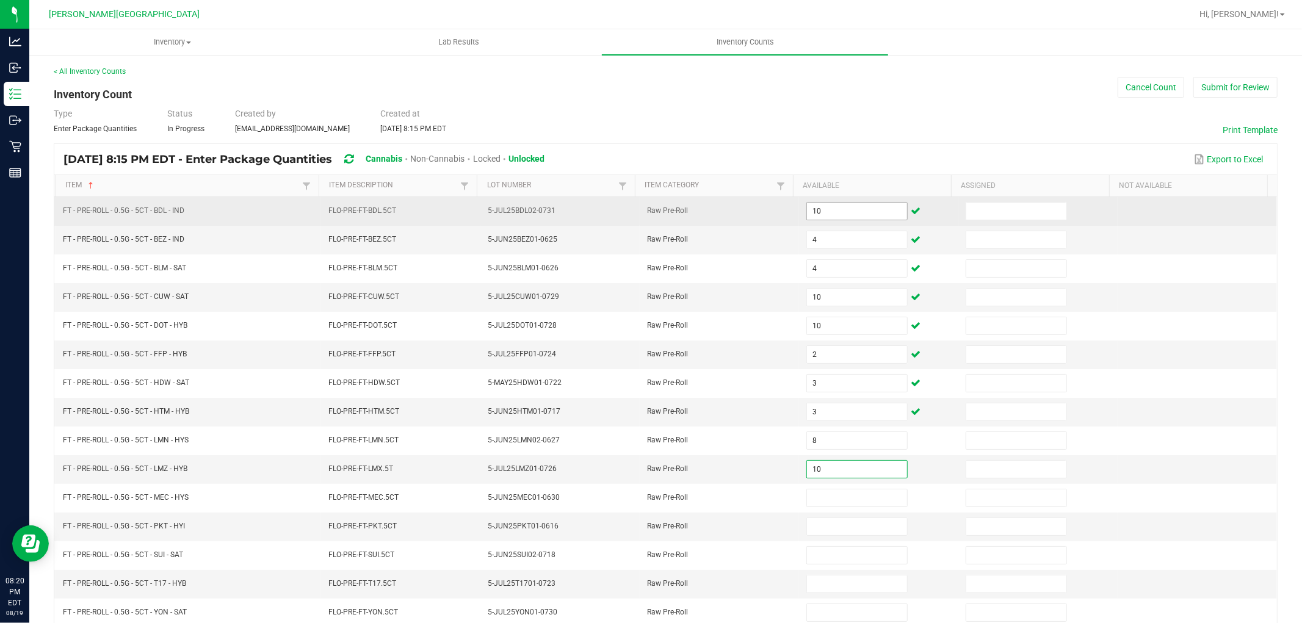
type input "10"
type input "11"
type input "8"
type input "2"
type input "1"
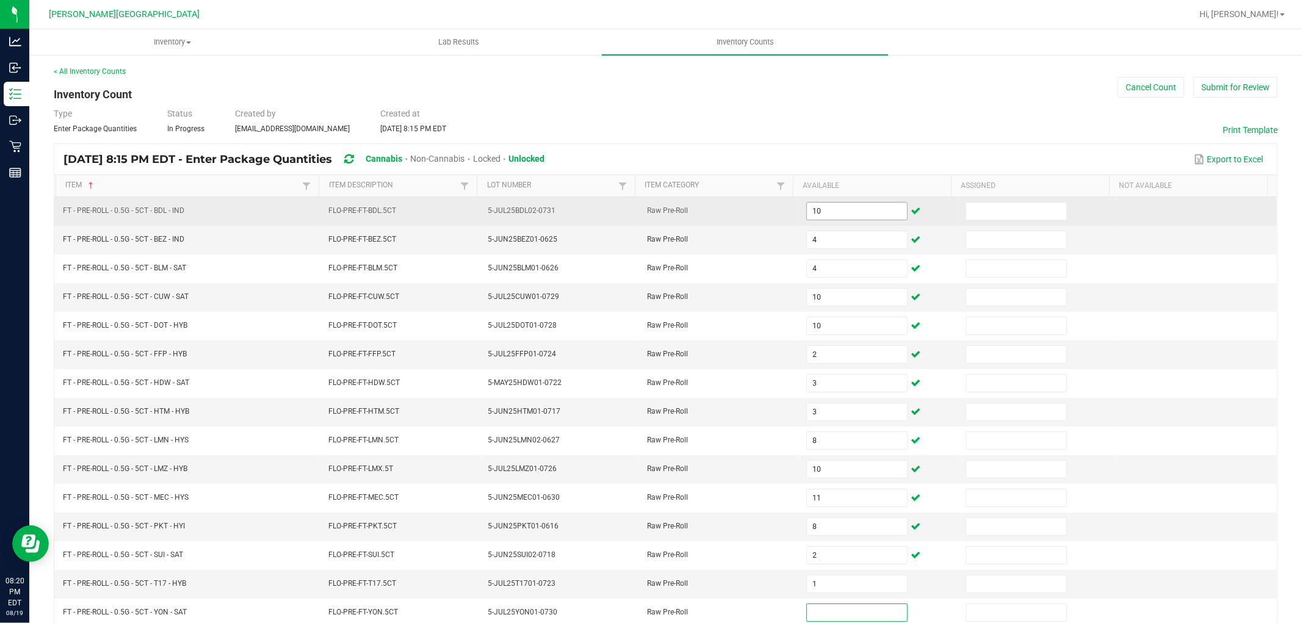
scroll to position [1, 0]
type input "11"
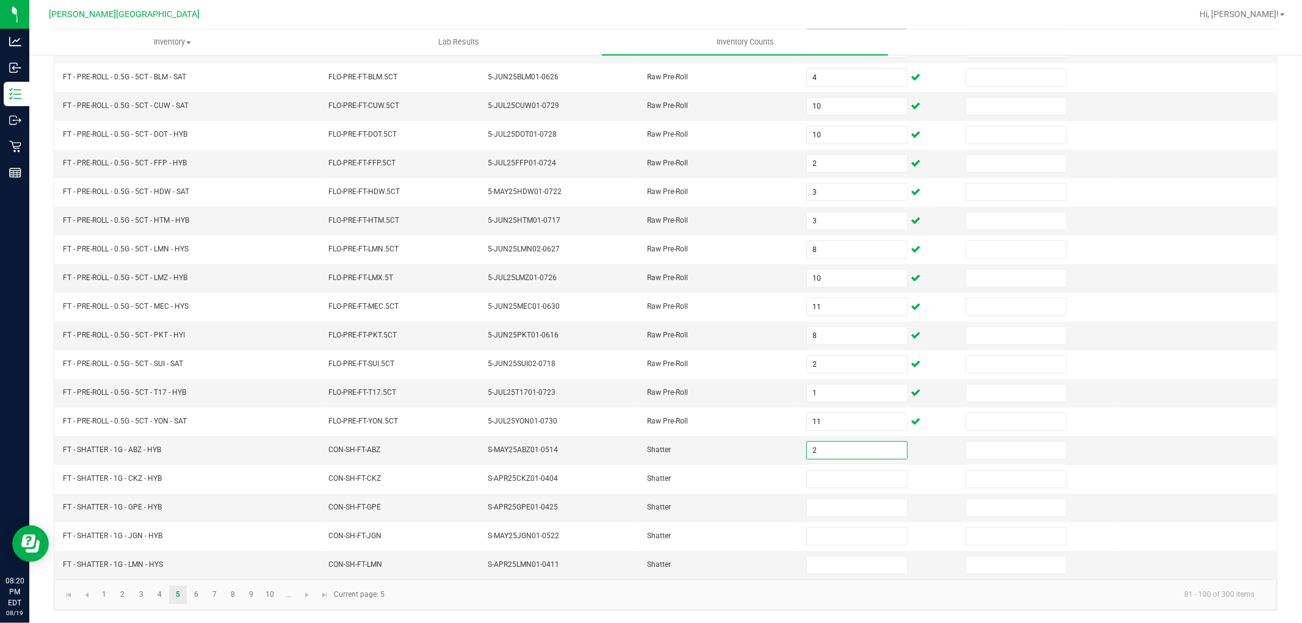
type input "2"
type input "1"
type input "3"
type input "4"
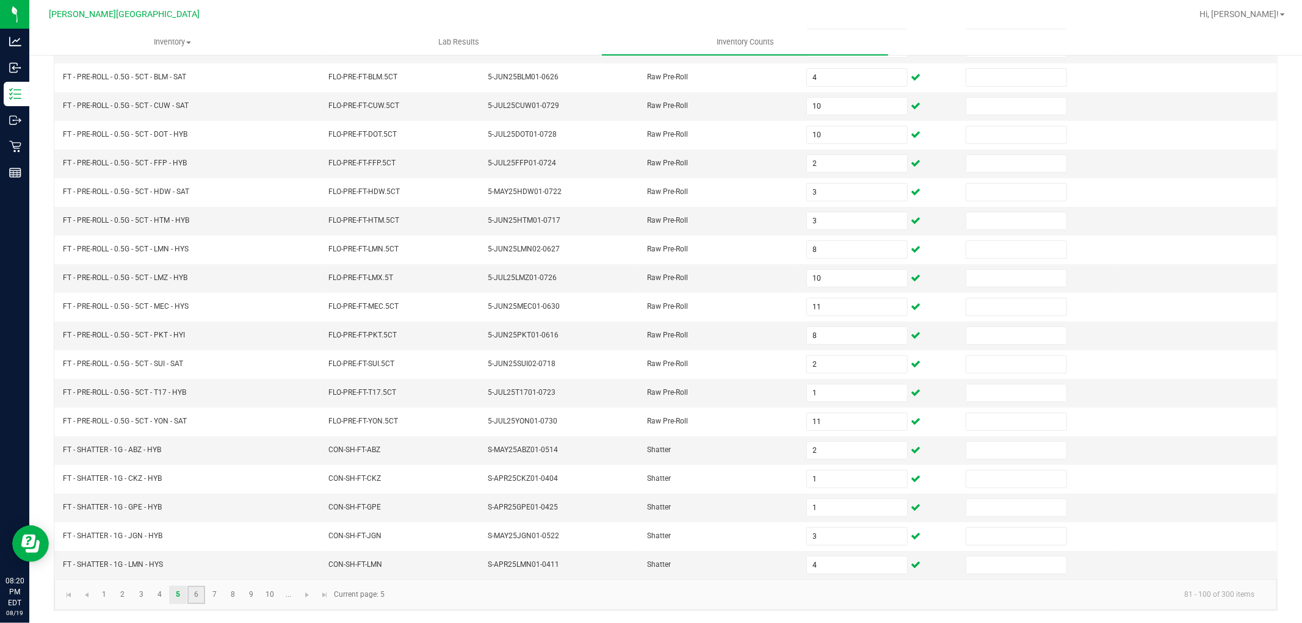
click at [198, 597] on link "6" at bounding box center [196, 595] width 18 height 18
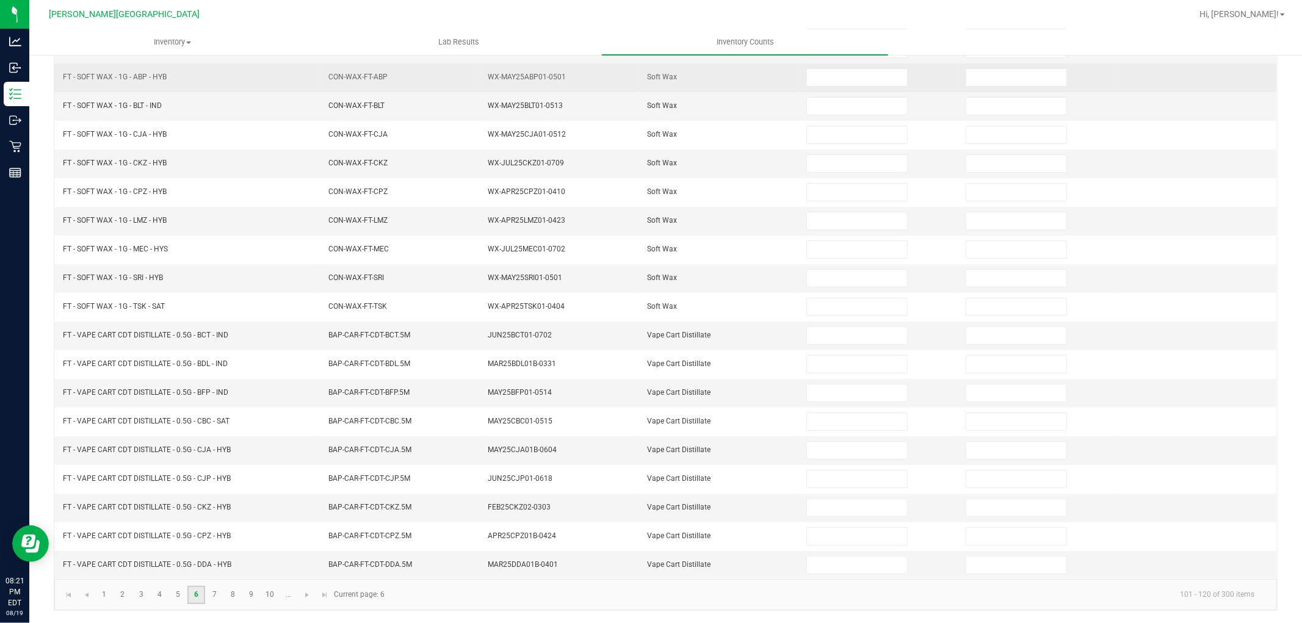
scroll to position [0, 0]
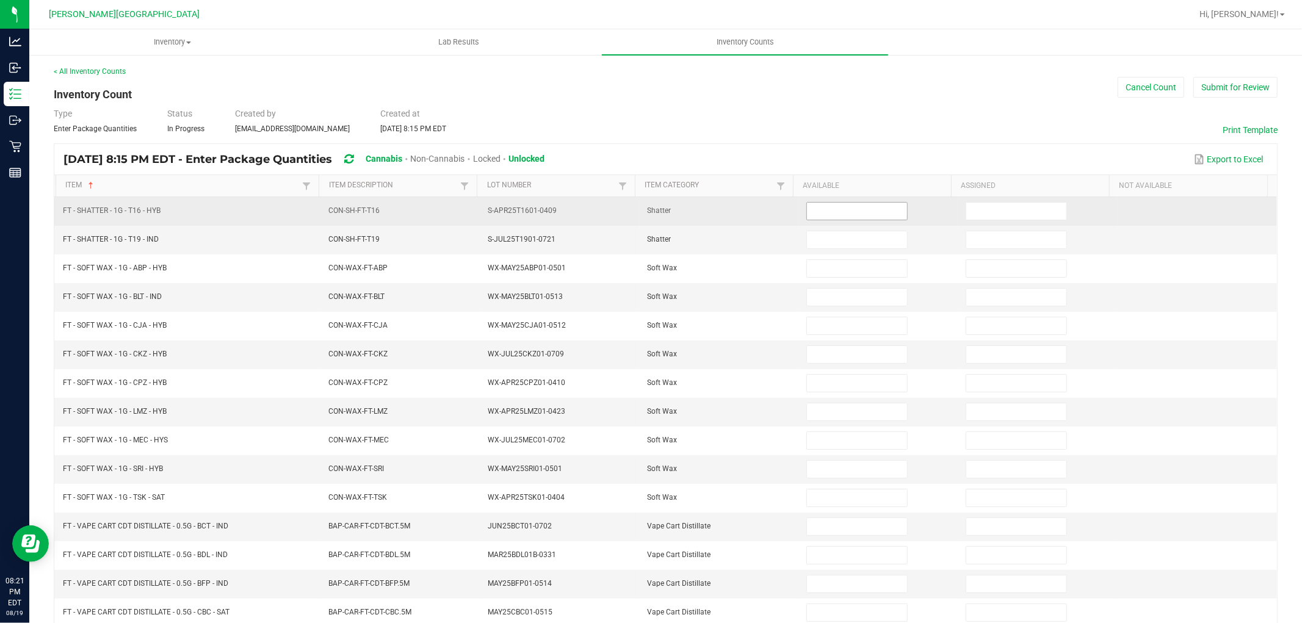
click at [856, 211] on input at bounding box center [857, 211] width 100 height 17
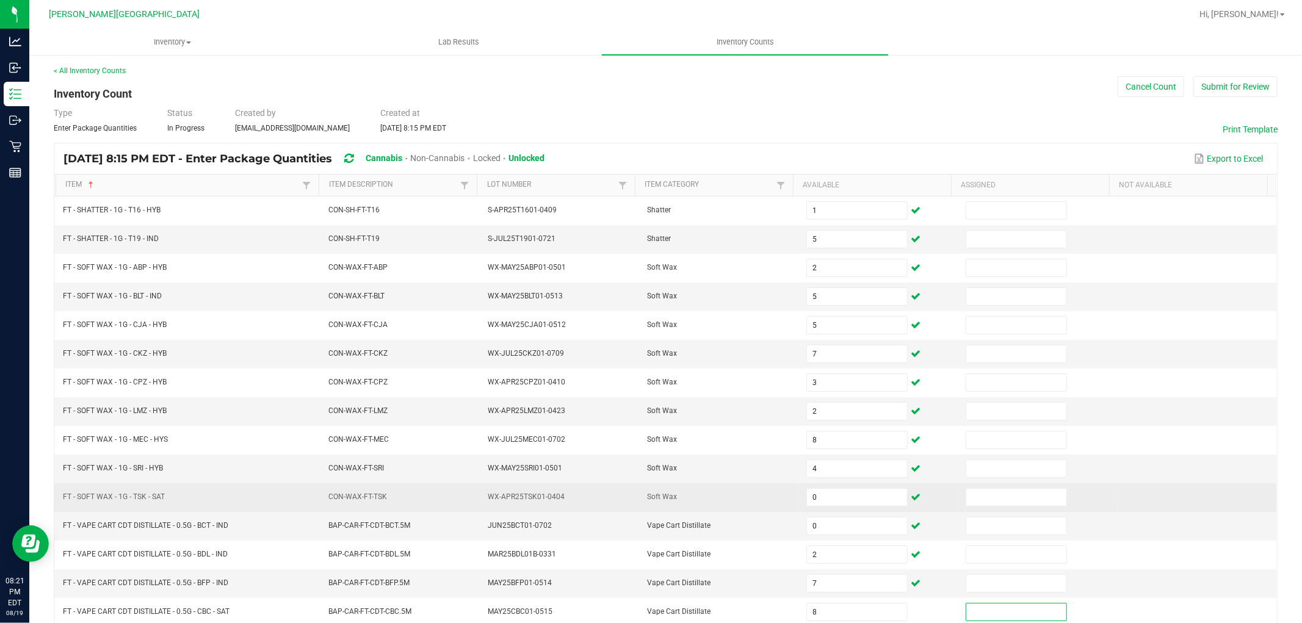
scroll to position [194, 0]
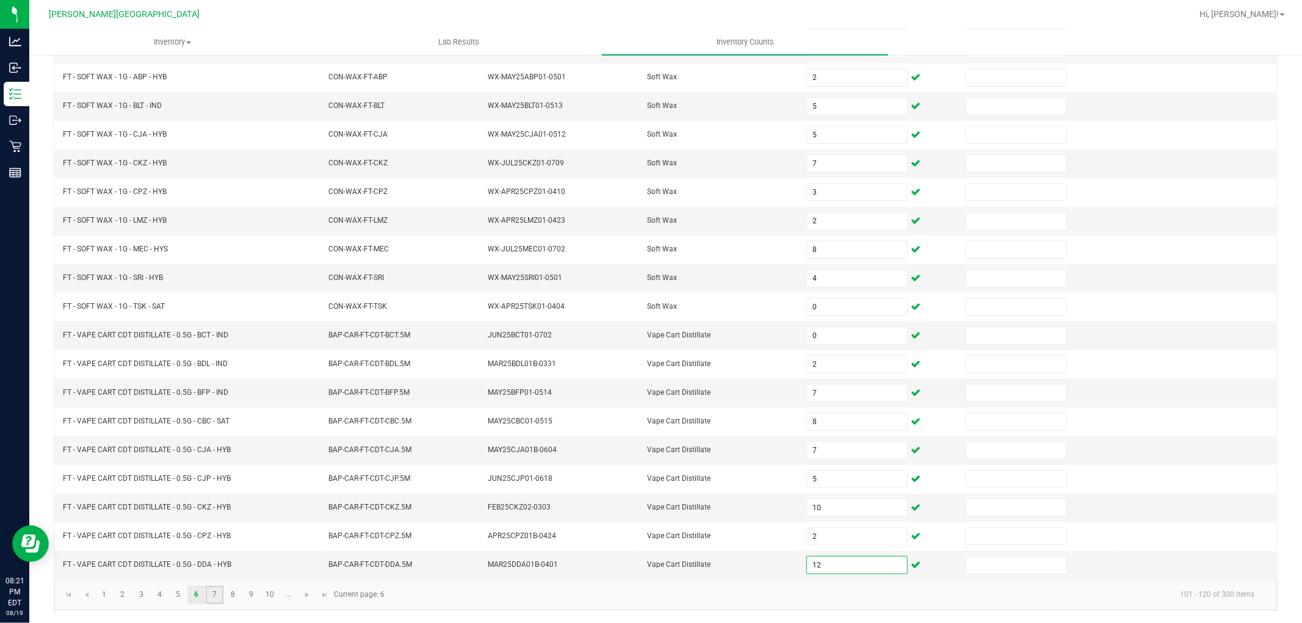
click at [208, 599] on link "7" at bounding box center [215, 595] width 18 height 18
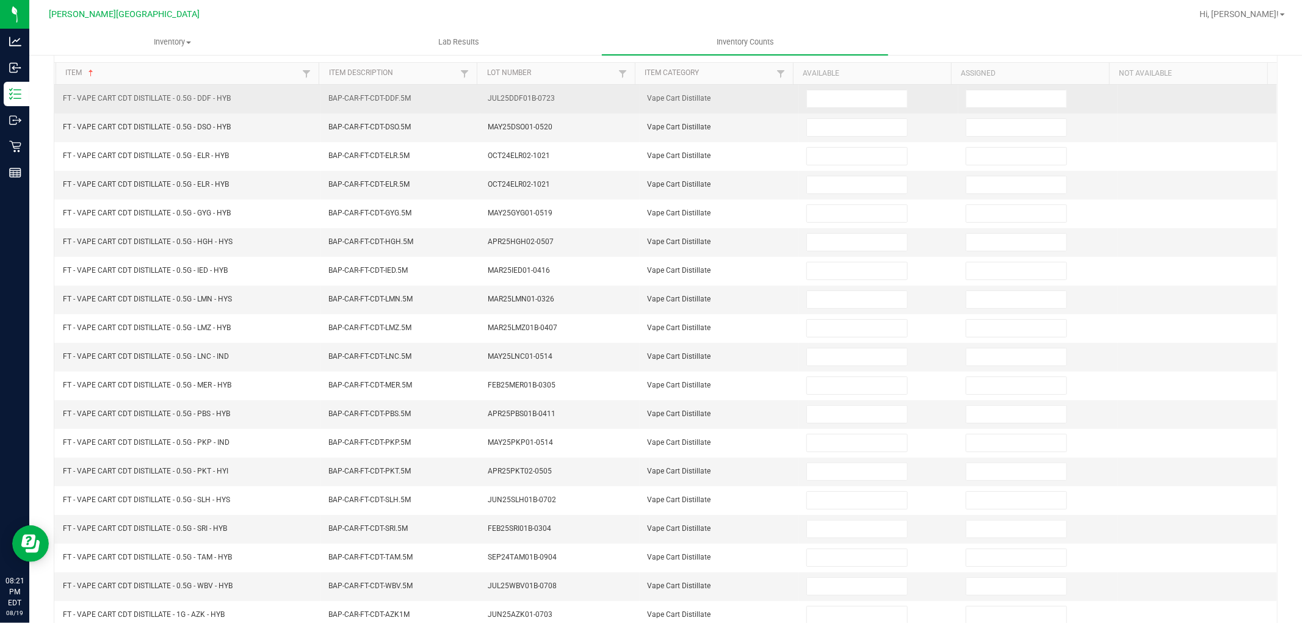
scroll to position [0, 0]
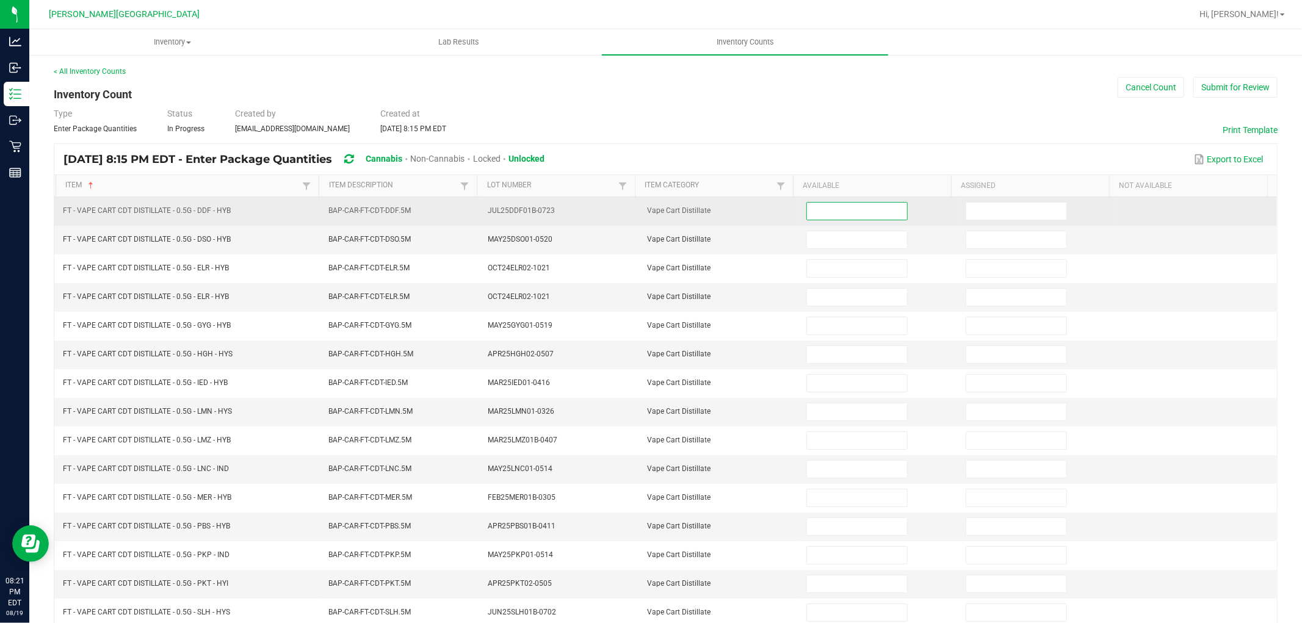
click at [821, 212] on input at bounding box center [857, 211] width 100 height 17
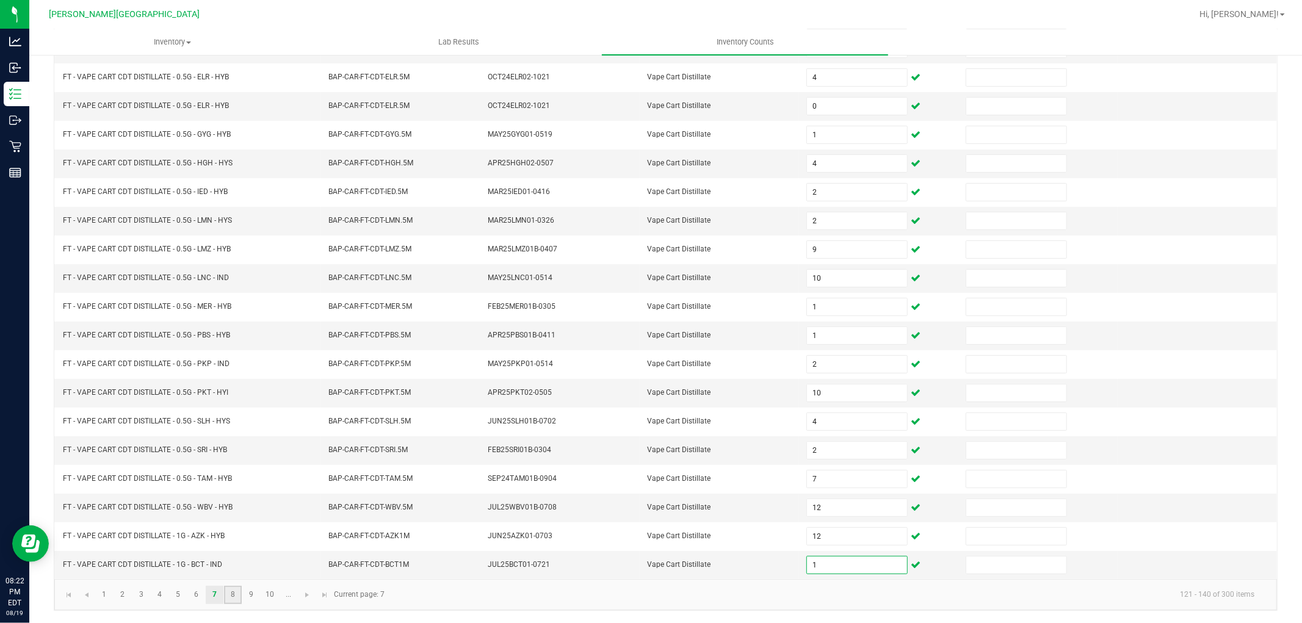
click at [231, 596] on link "8" at bounding box center [233, 595] width 18 height 18
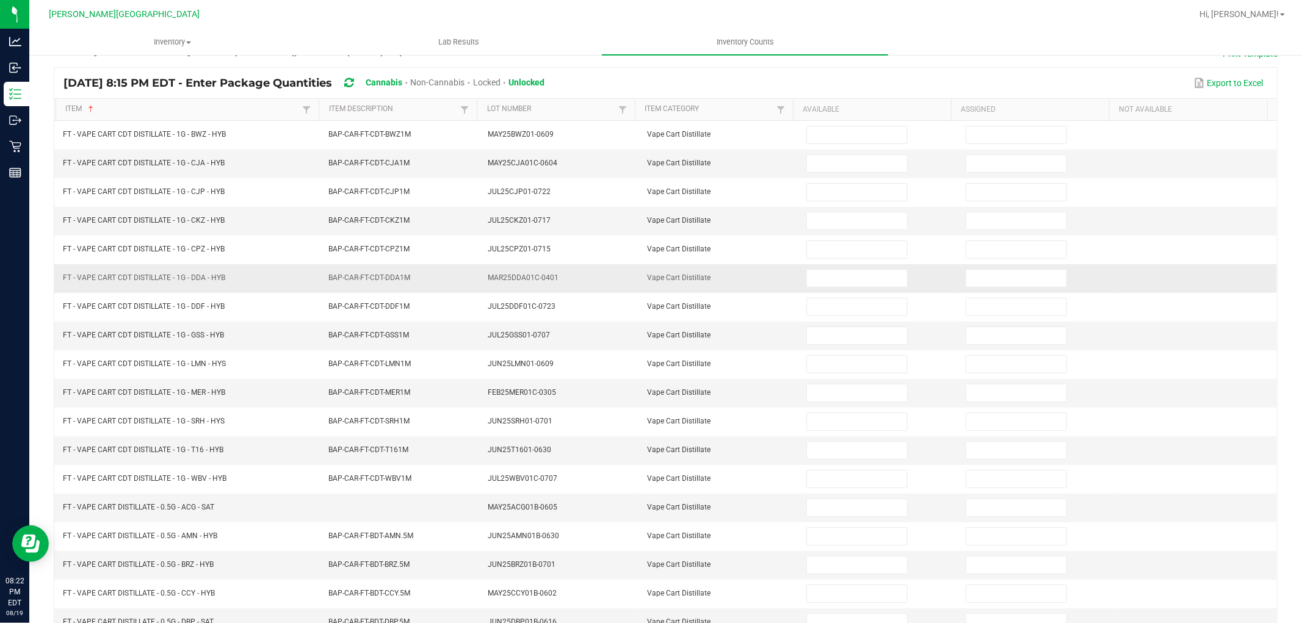
scroll to position [0, 0]
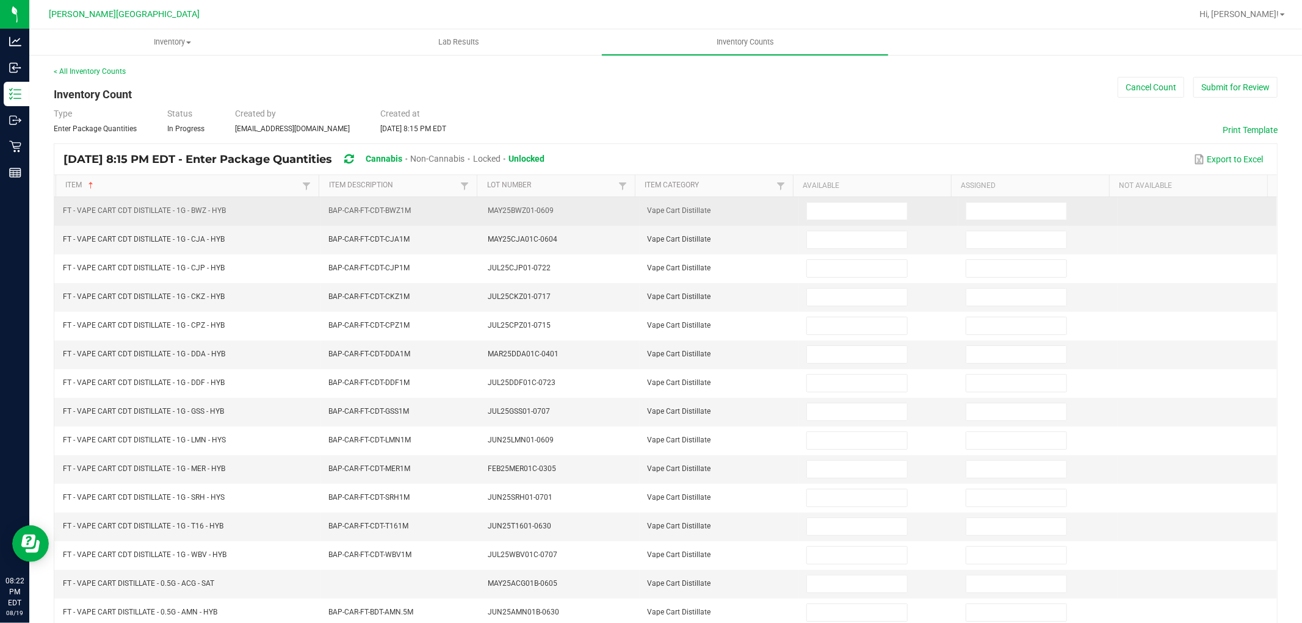
click at [840, 201] on td at bounding box center [878, 211] width 159 height 29
click at [839, 211] on input at bounding box center [857, 211] width 100 height 17
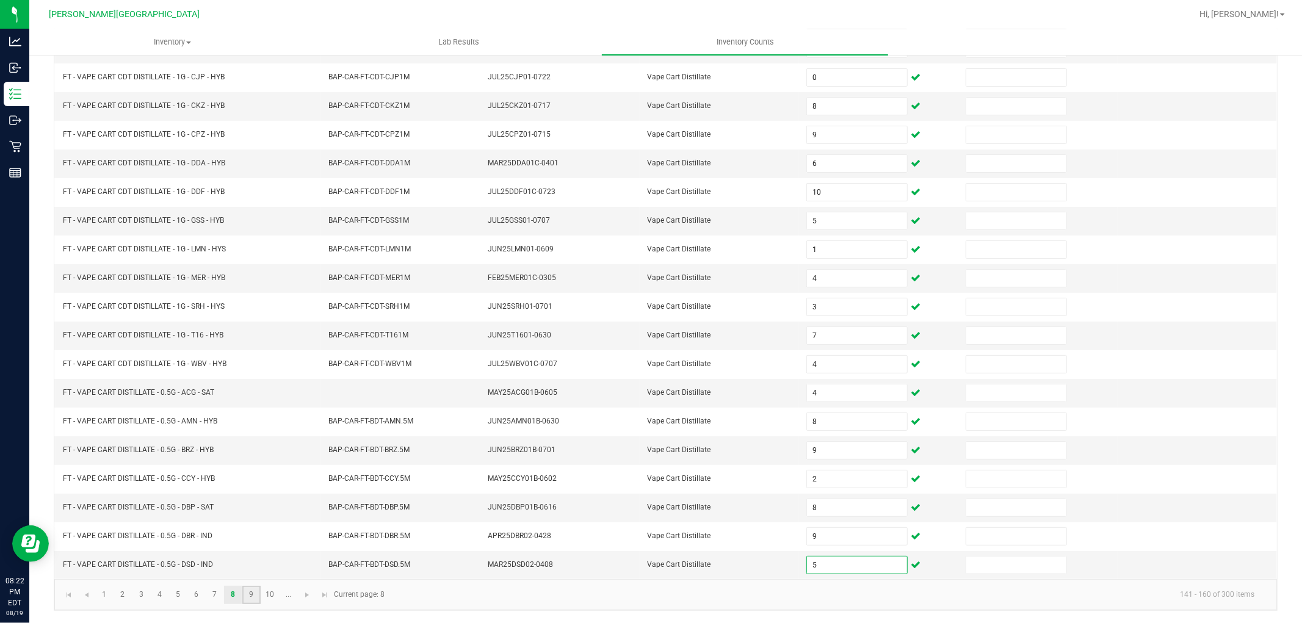
click at [253, 596] on link "9" at bounding box center [251, 595] width 18 height 18
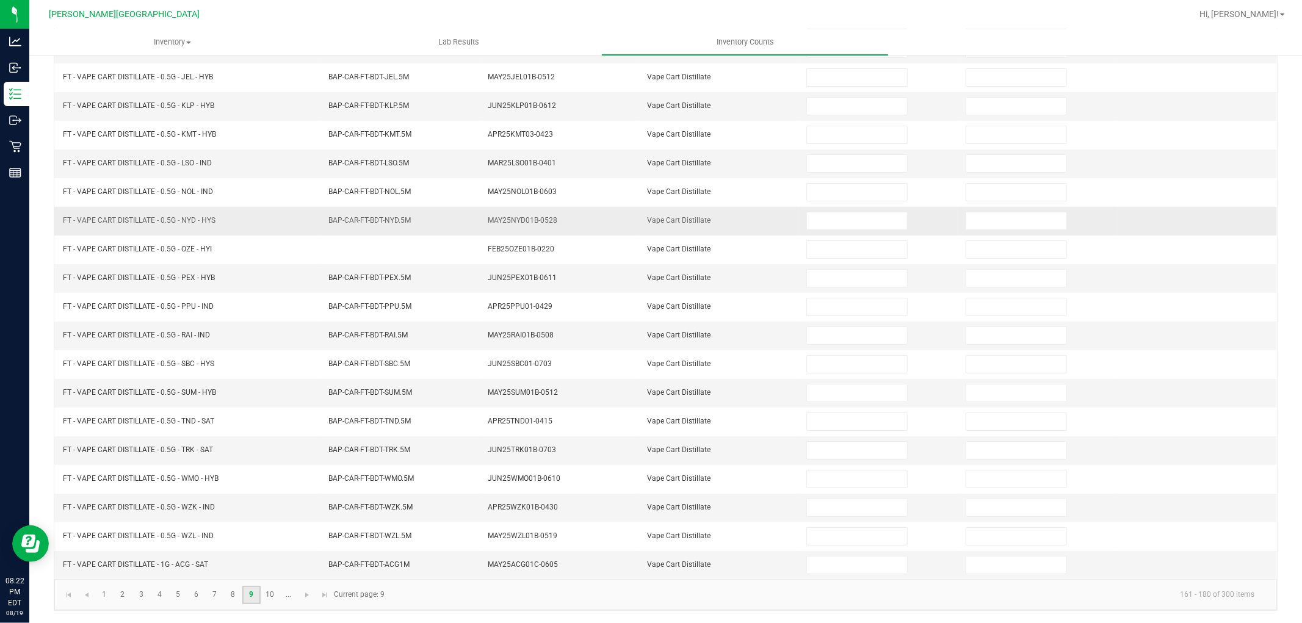
scroll to position [0, 0]
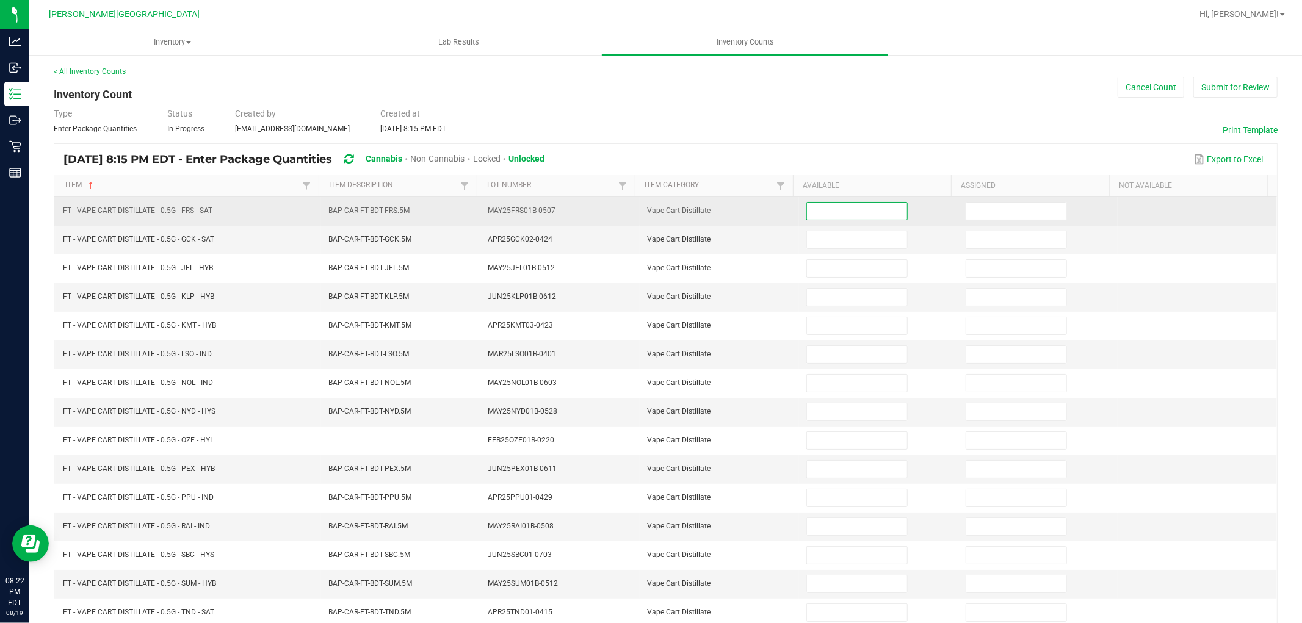
click at [821, 215] on input at bounding box center [857, 211] width 100 height 17
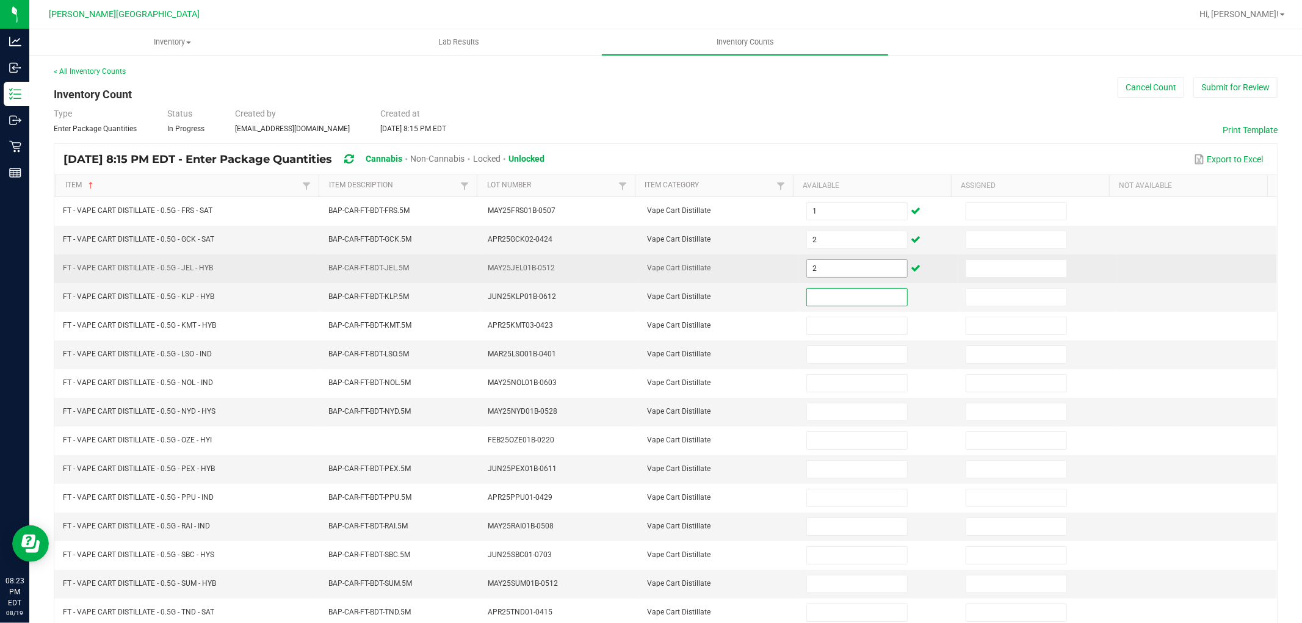
click at [809, 269] on input "2" at bounding box center [857, 268] width 100 height 17
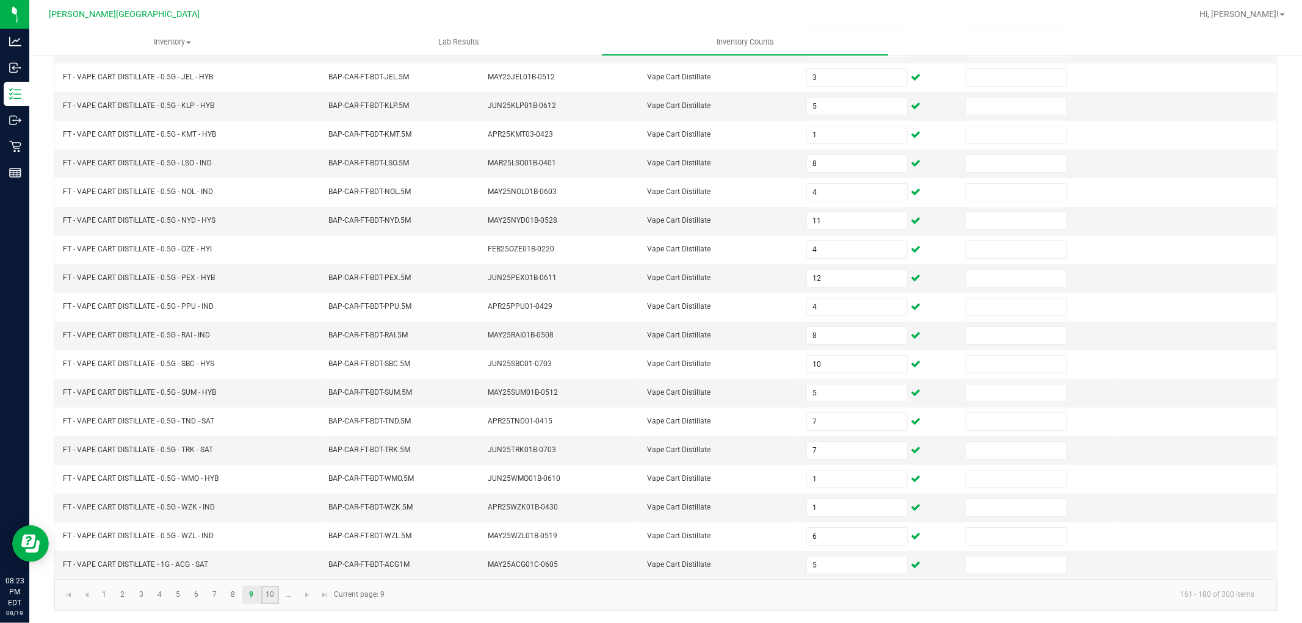
click at [271, 592] on link "10" at bounding box center [270, 595] width 18 height 18
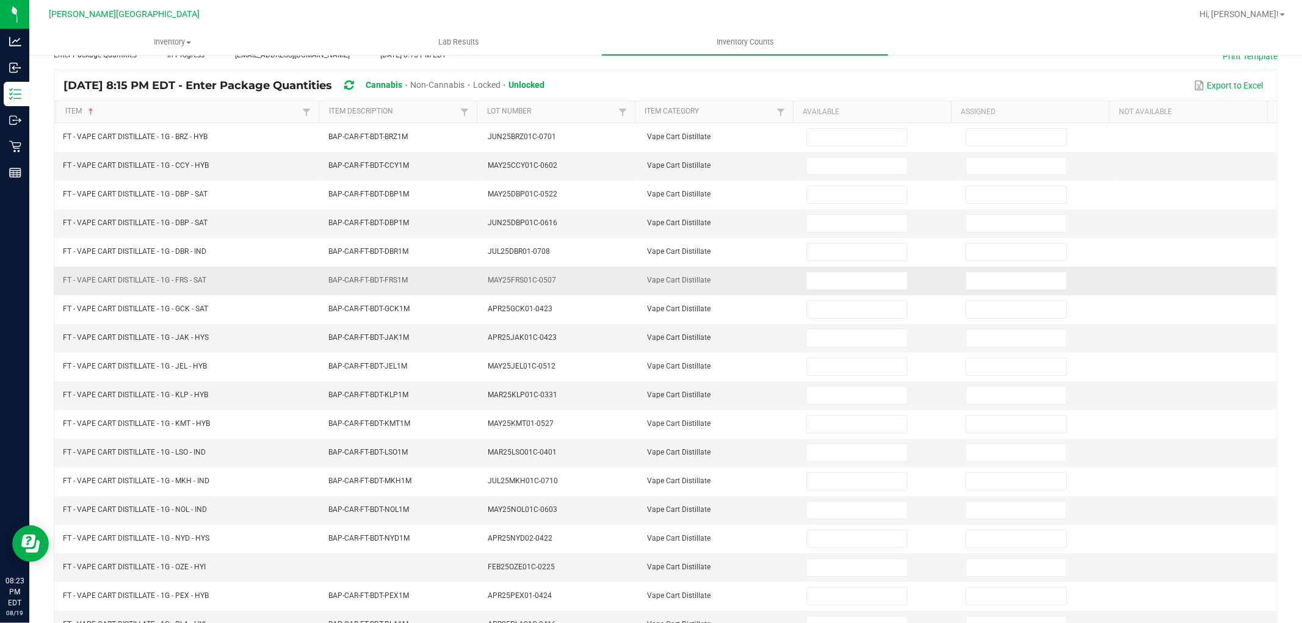
scroll to position [0, 0]
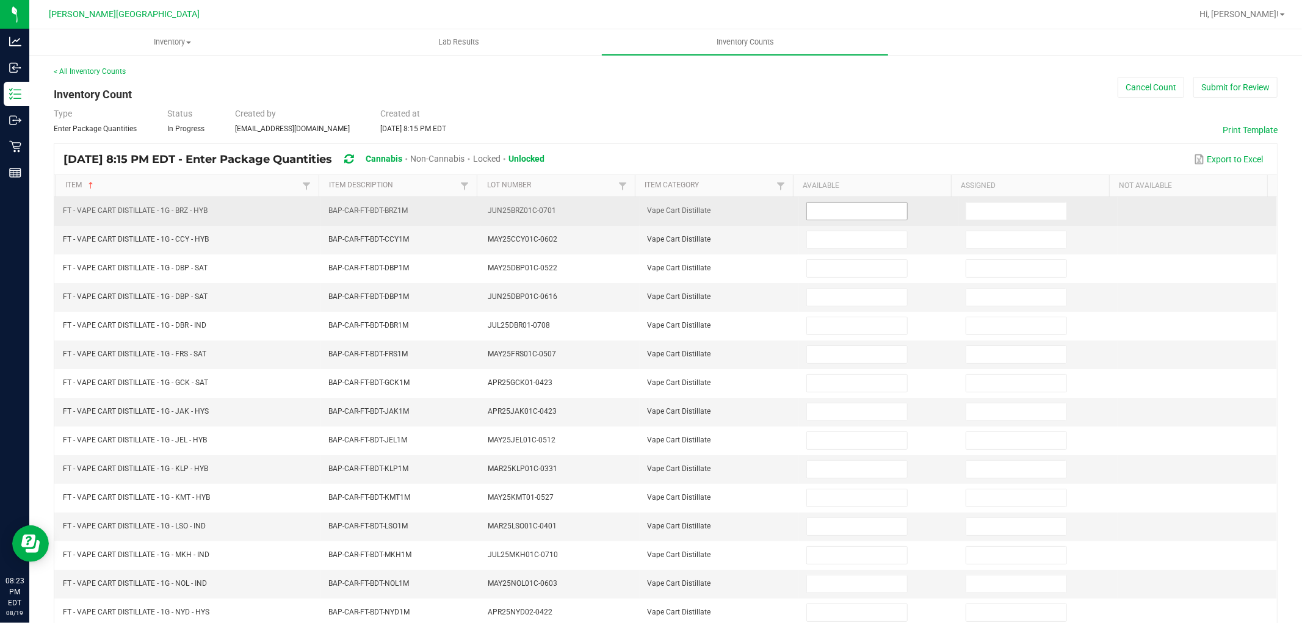
click at [837, 208] on input at bounding box center [857, 211] width 100 height 17
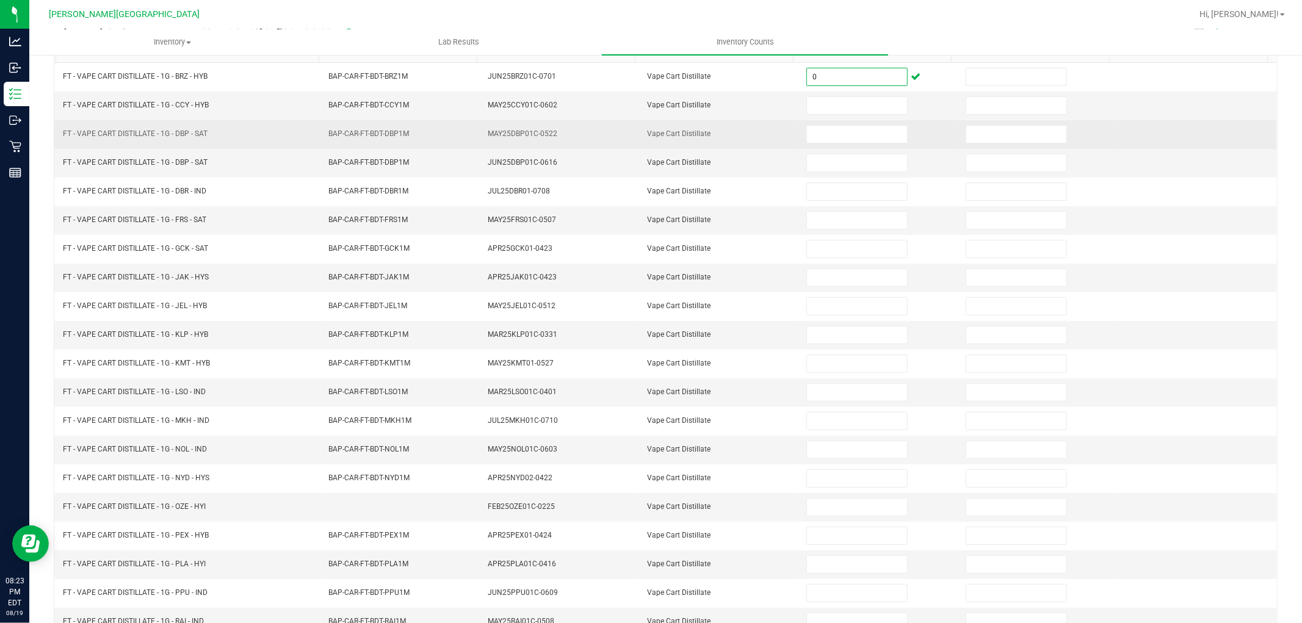
scroll to position [59, 0]
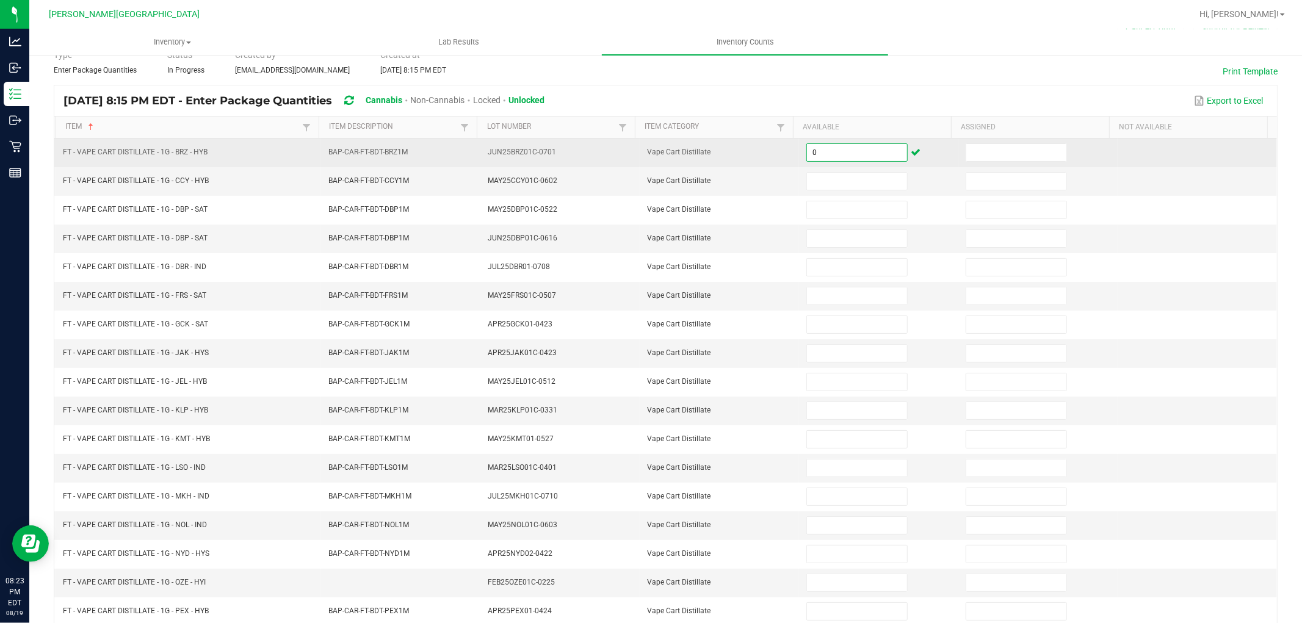
drag, startPoint x: 822, startPoint y: 154, endPoint x: 781, endPoint y: 153, distance: 40.9
click at [781, 153] on tr "FT - VAPE CART DISTILLATE - 1G - BRZ - HYB BAP-CAR-FT-BDT-BRZ1M JUN25BRZ01C-070…" at bounding box center [665, 153] width 1223 height 29
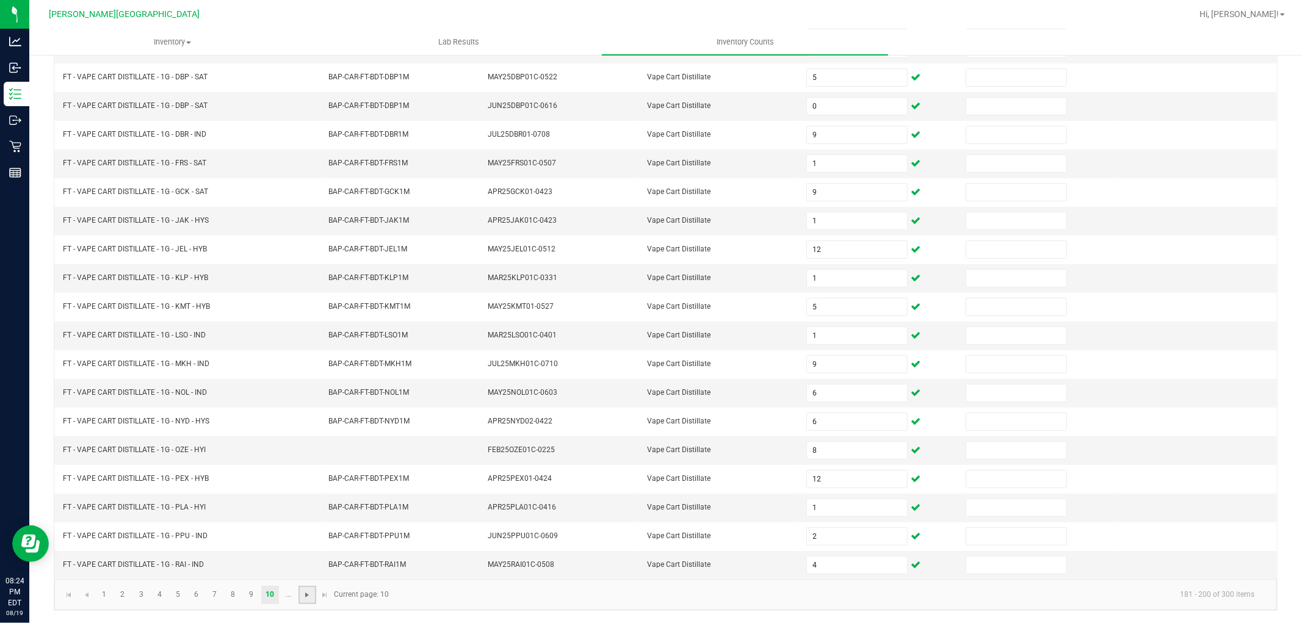
click at [305, 593] on span "Go to the next page" at bounding box center [307, 595] width 10 height 10
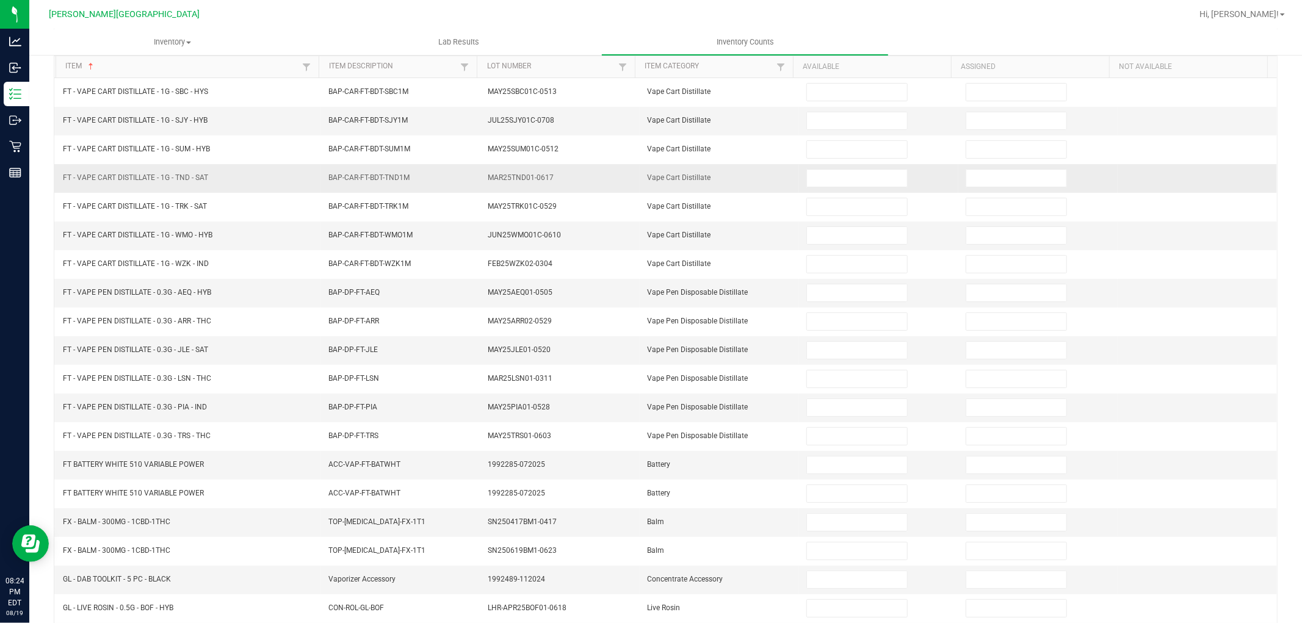
scroll to position [0, 0]
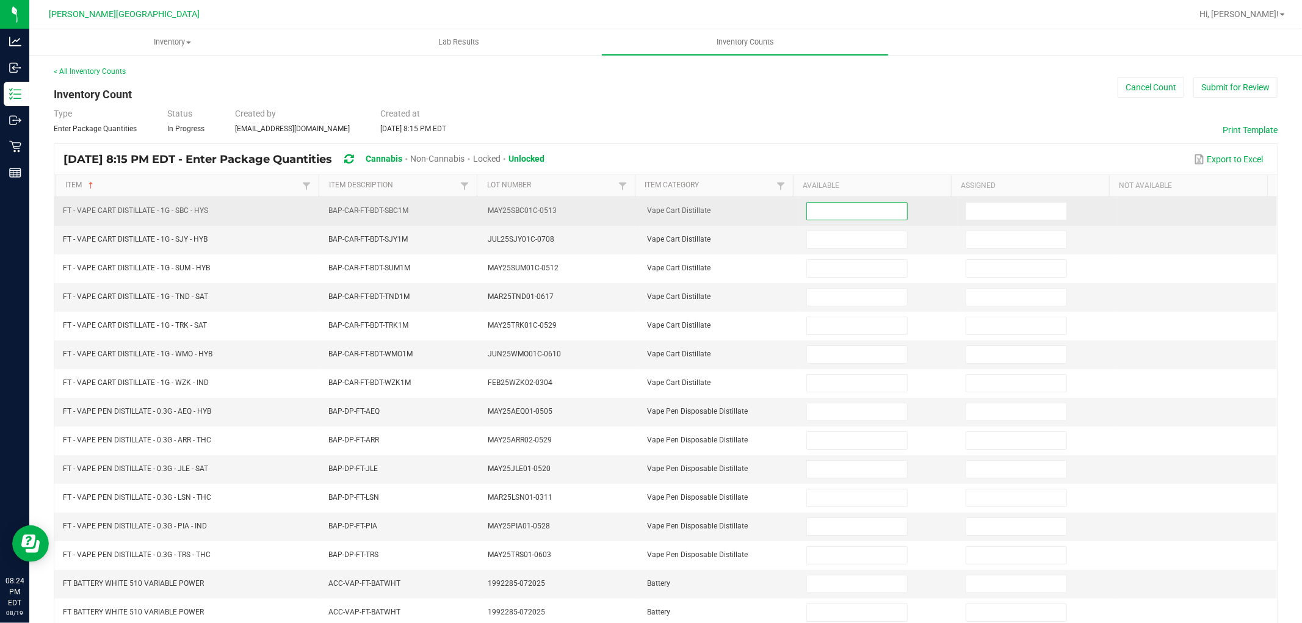
click at [816, 209] on input at bounding box center [857, 211] width 100 height 17
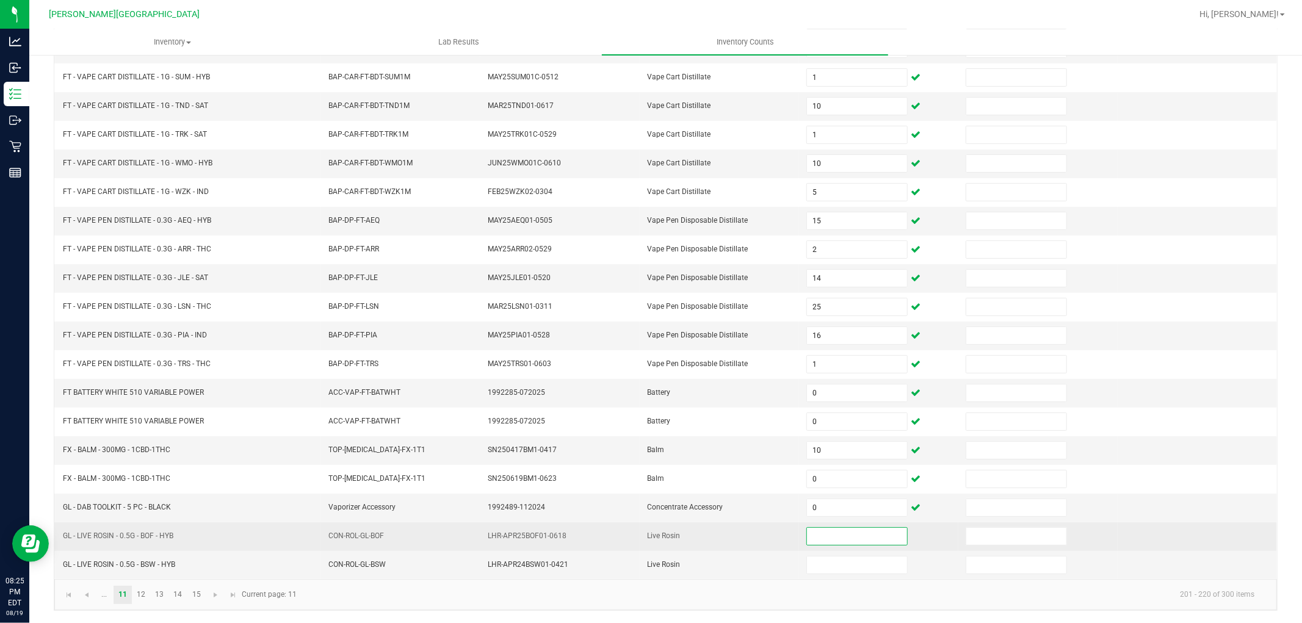
click at [826, 538] on input at bounding box center [857, 536] width 100 height 17
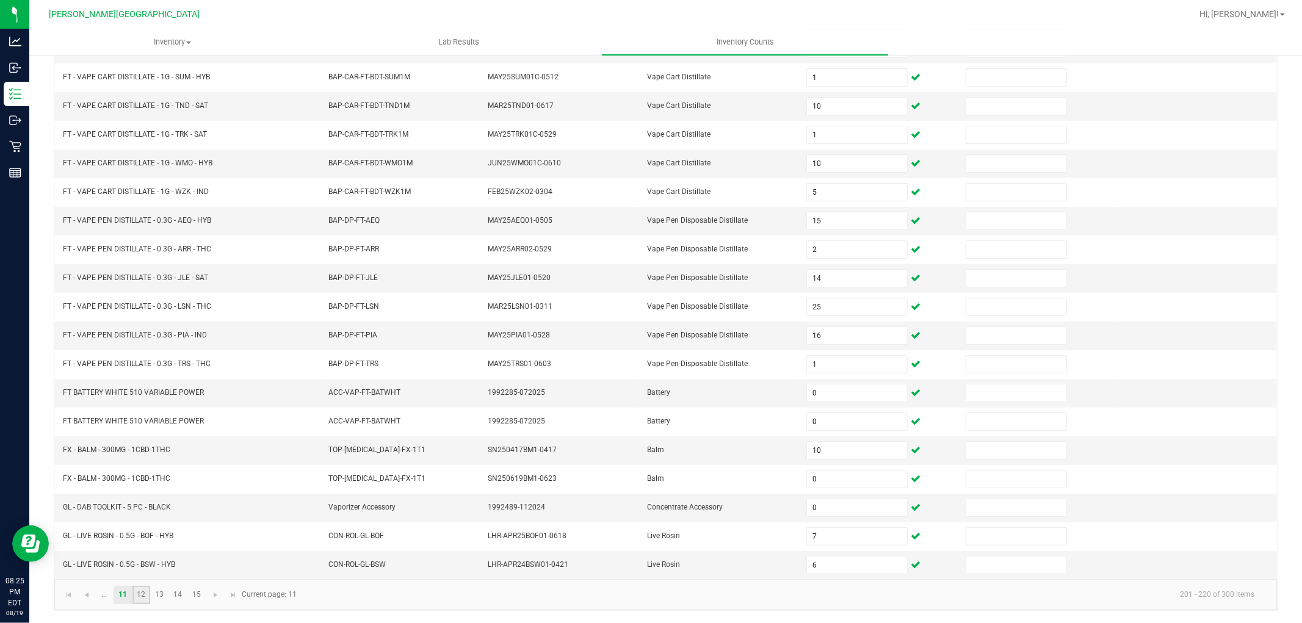
click at [142, 596] on link "12" at bounding box center [141, 595] width 18 height 18
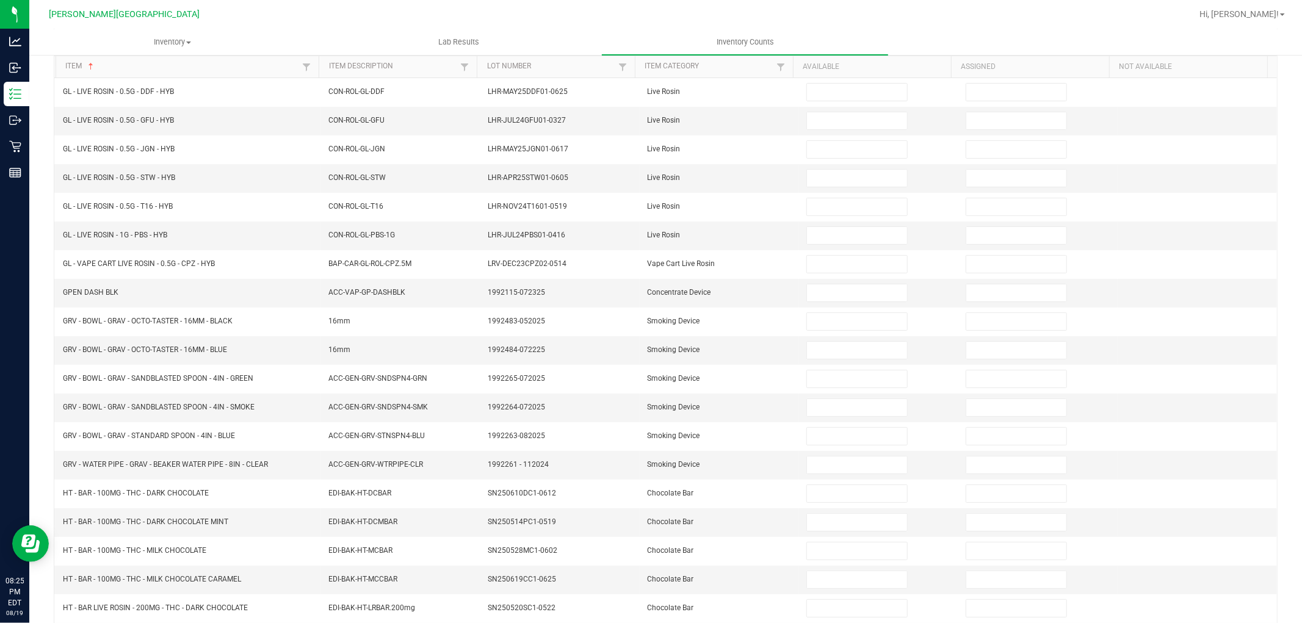
scroll to position [0, 0]
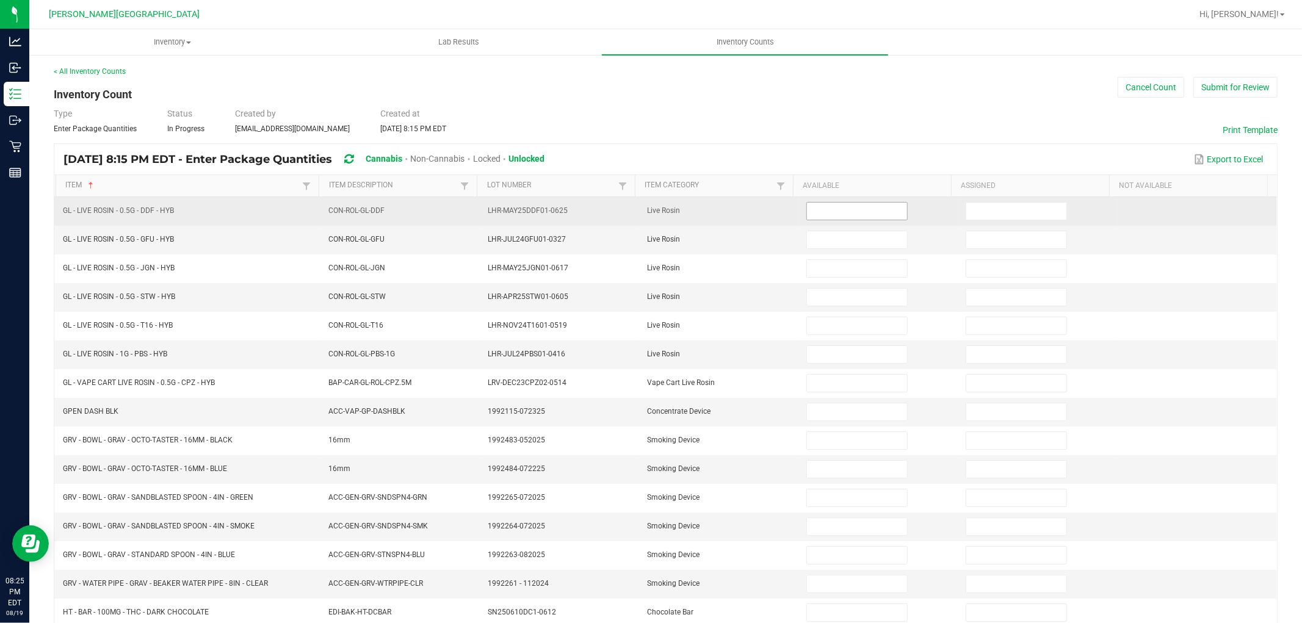
click at [812, 210] on input at bounding box center [857, 211] width 100 height 17
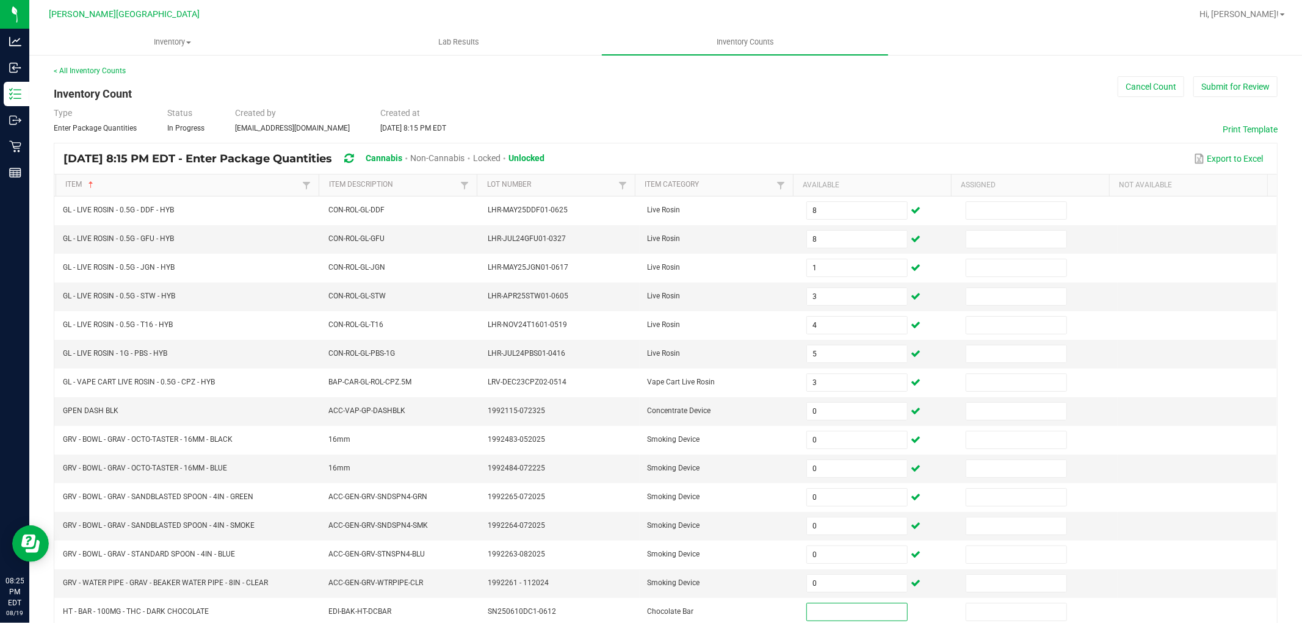
scroll to position [194, 0]
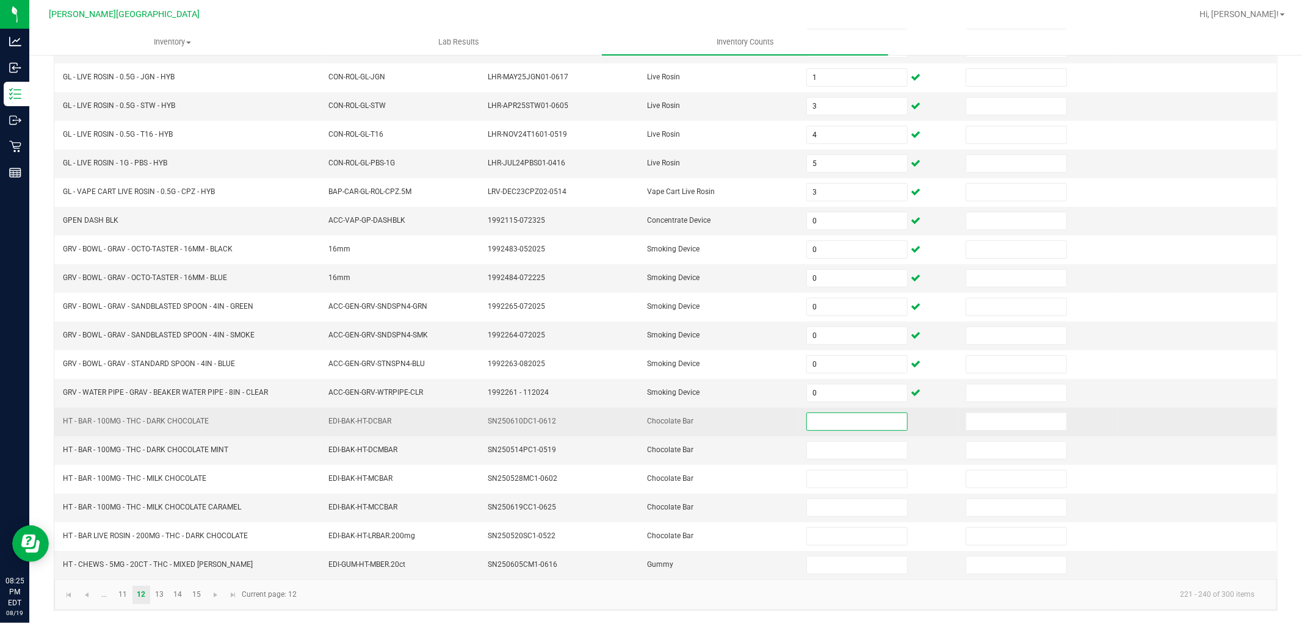
click at [813, 416] on input at bounding box center [857, 421] width 100 height 17
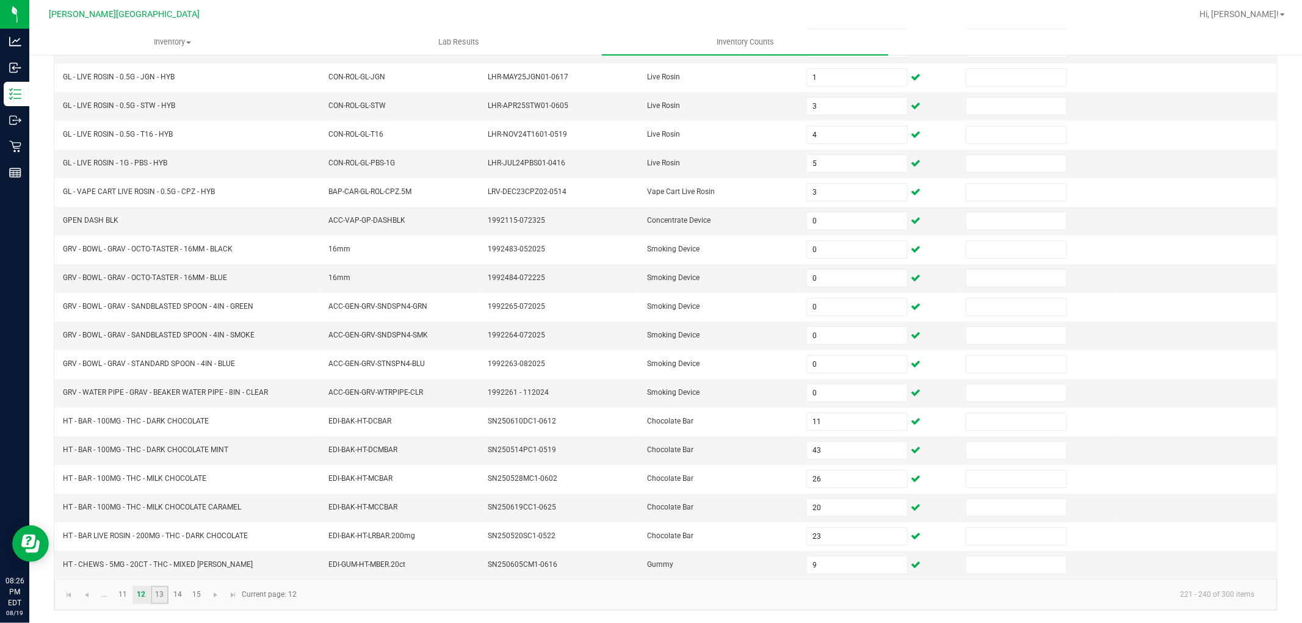
click at [161, 596] on link "13" at bounding box center [160, 595] width 18 height 18
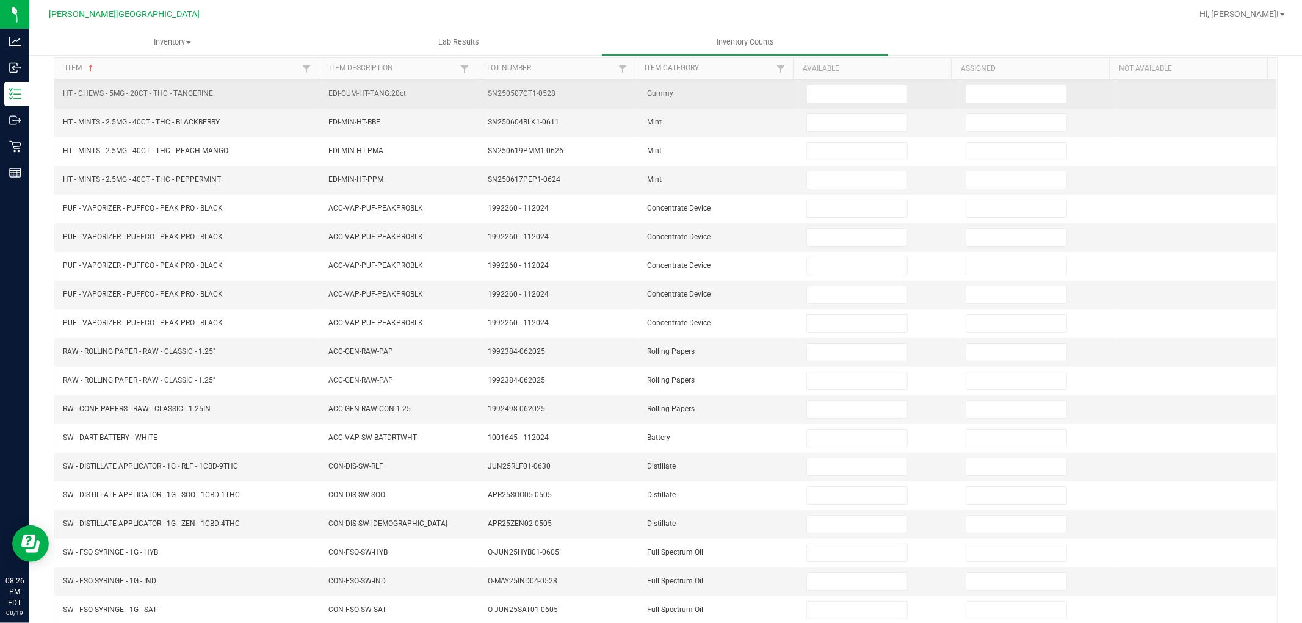
scroll to position [0, 0]
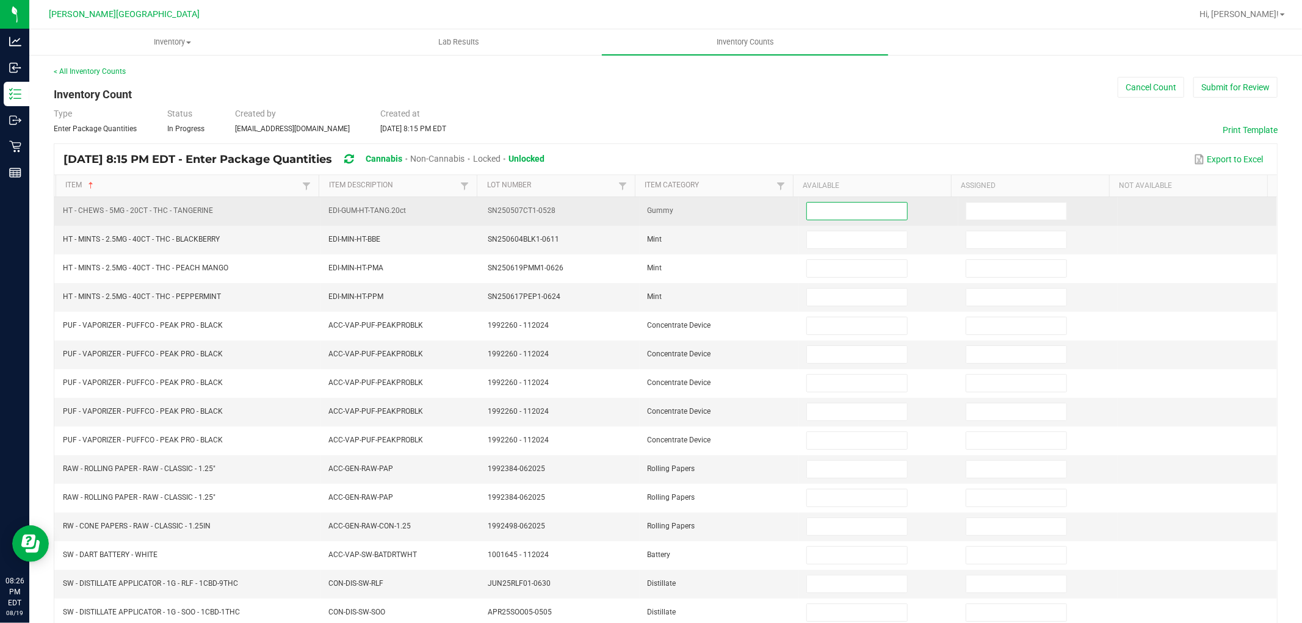
click at [825, 215] on input at bounding box center [857, 211] width 100 height 17
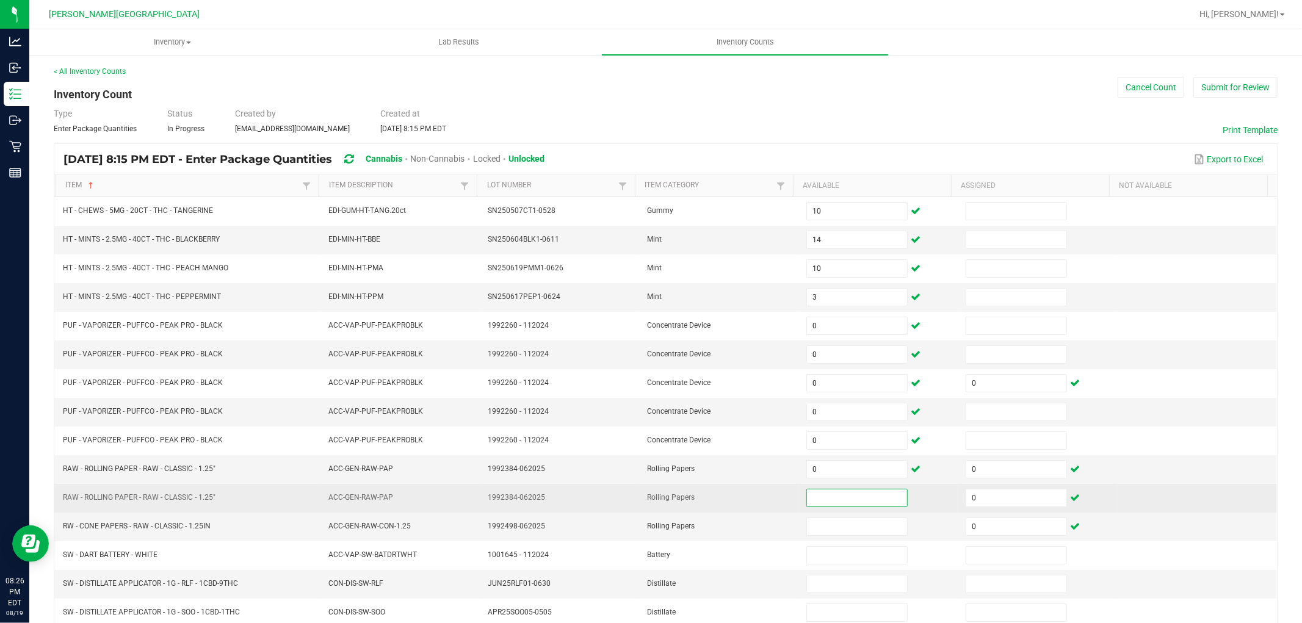
click at [824, 496] on input at bounding box center [857, 498] width 100 height 17
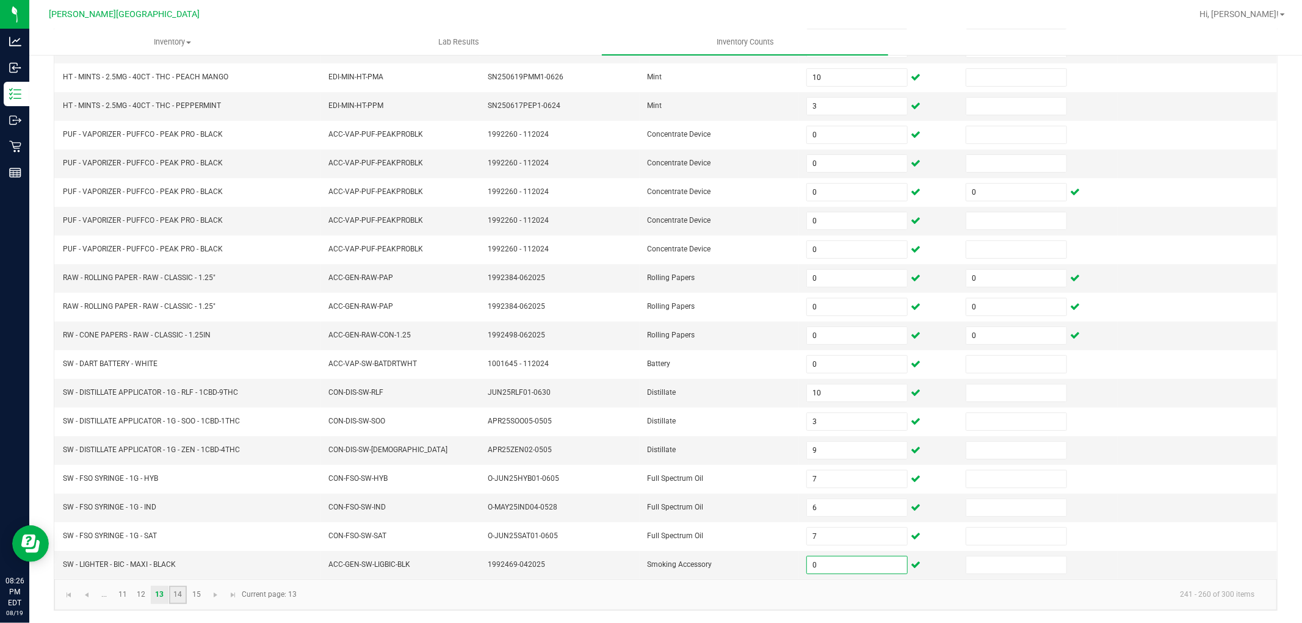
click at [181, 598] on link "14" at bounding box center [178, 595] width 18 height 18
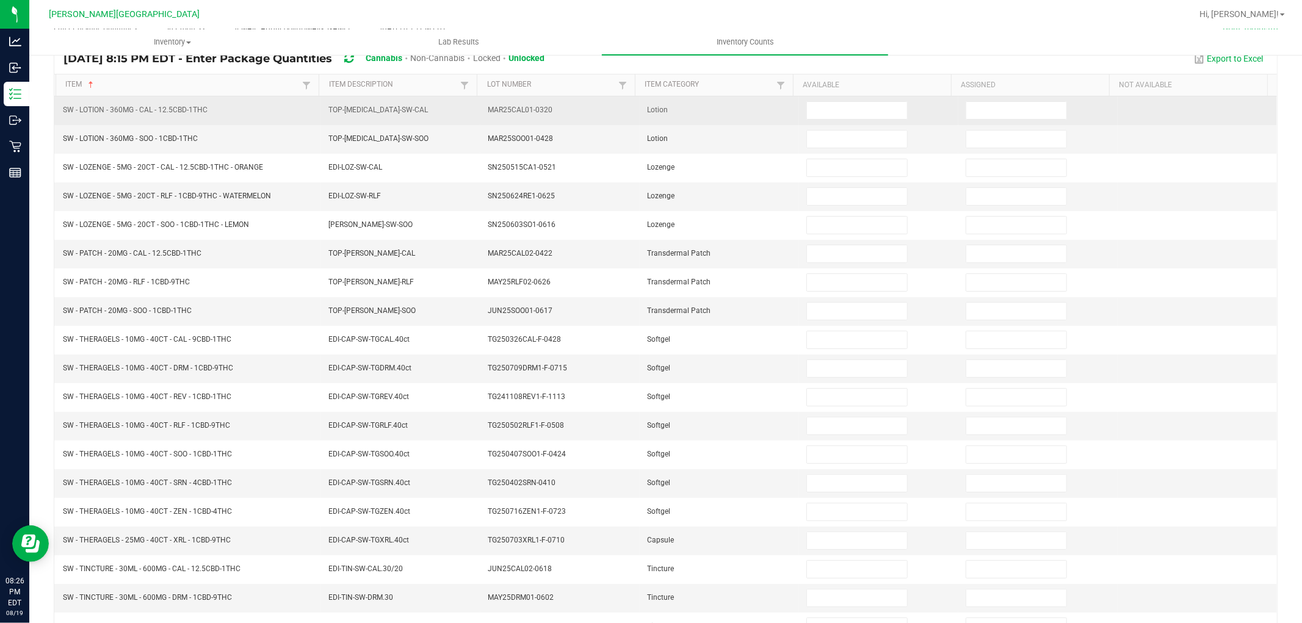
scroll to position [0, 0]
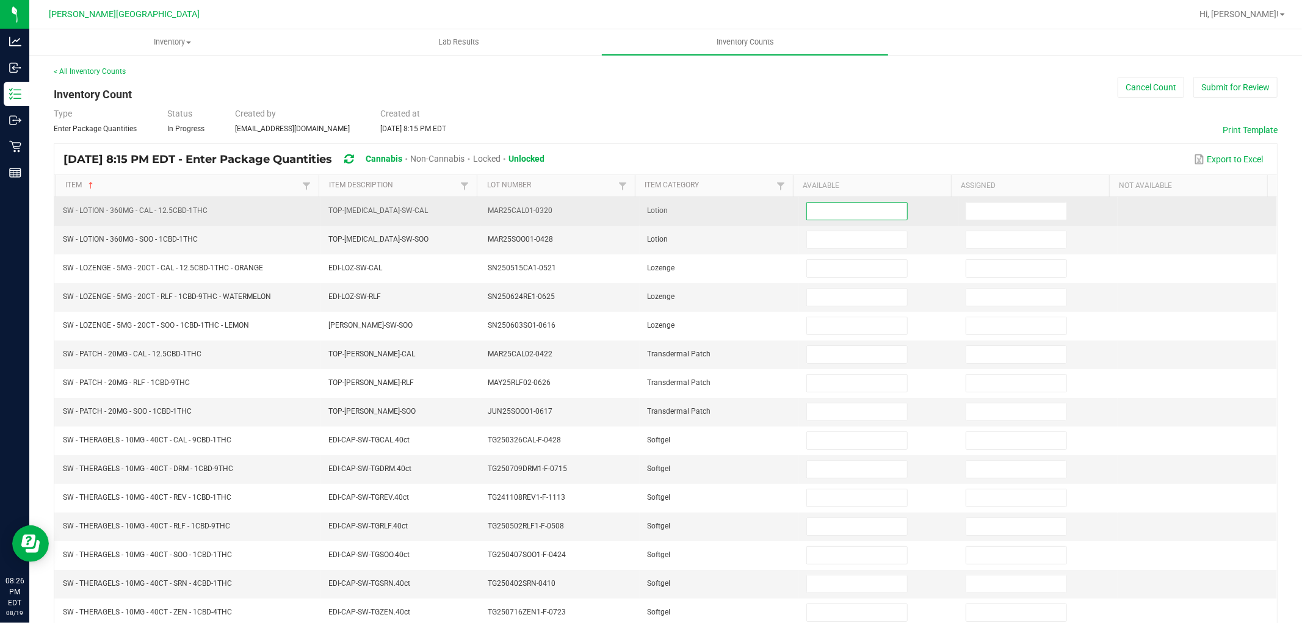
click at [827, 203] on input at bounding box center [857, 211] width 100 height 17
click at [823, 214] on input at bounding box center [857, 211] width 100 height 17
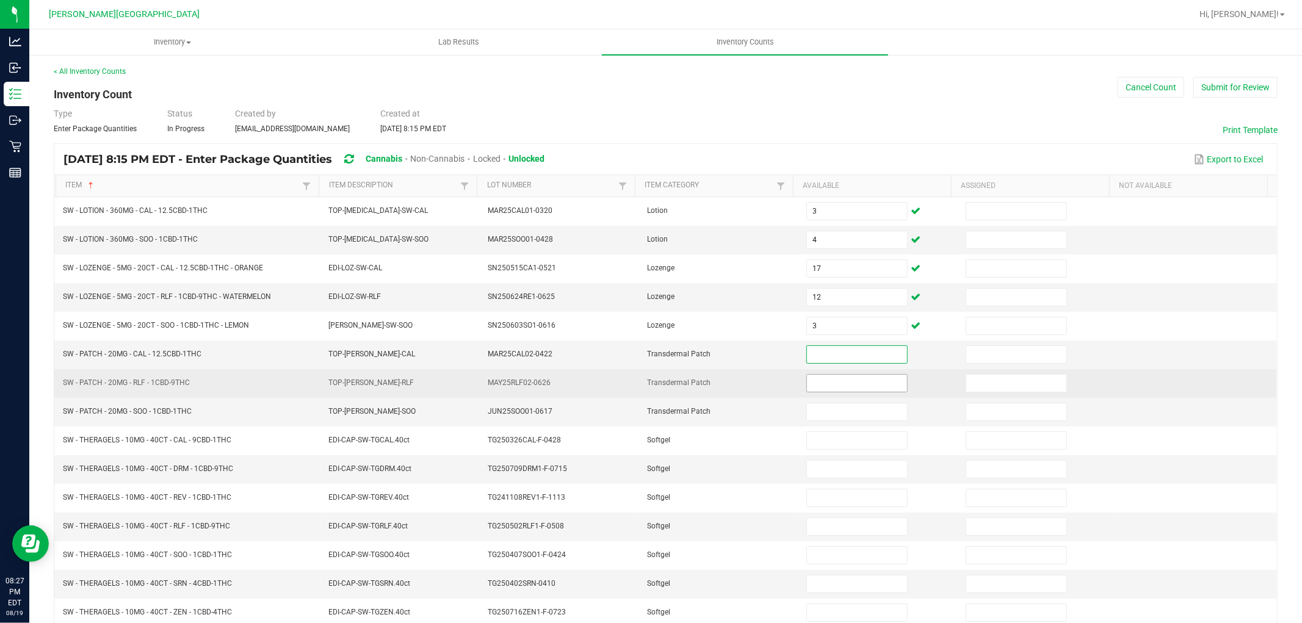
click at [807, 392] on input at bounding box center [857, 383] width 100 height 17
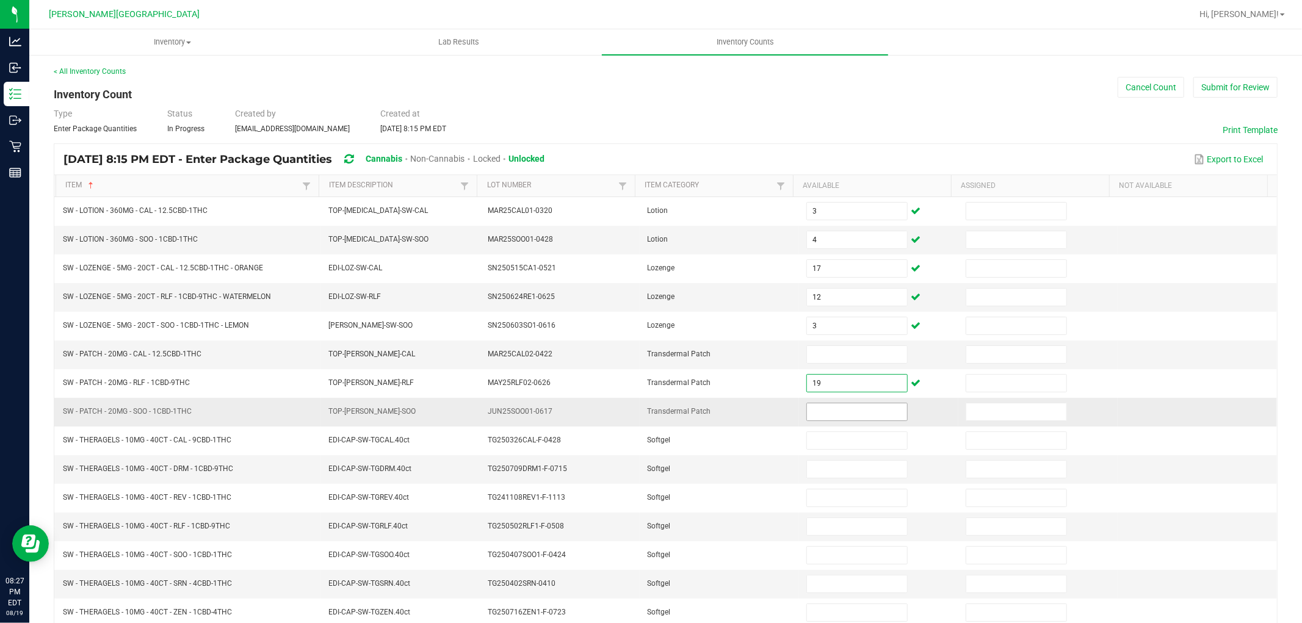
click at [807, 416] on input at bounding box center [857, 411] width 100 height 17
click at [808, 361] on input at bounding box center [857, 354] width 100 height 17
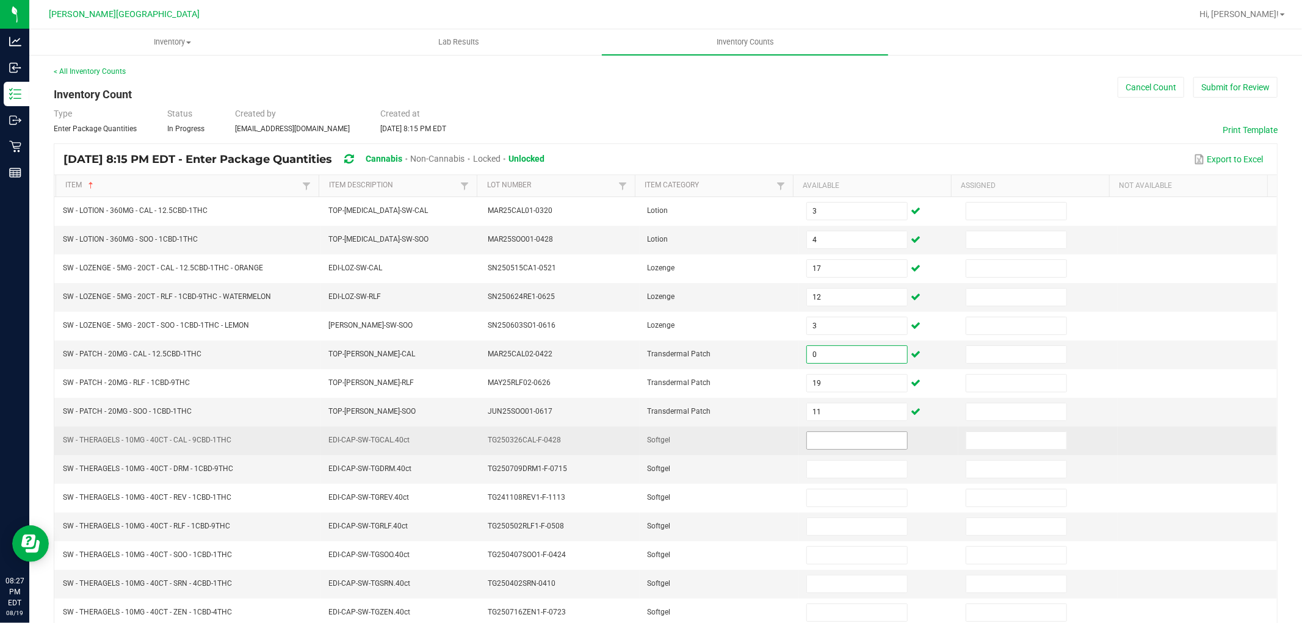
click at [814, 443] on input at bounding box center [857, 440] width 100 height 17
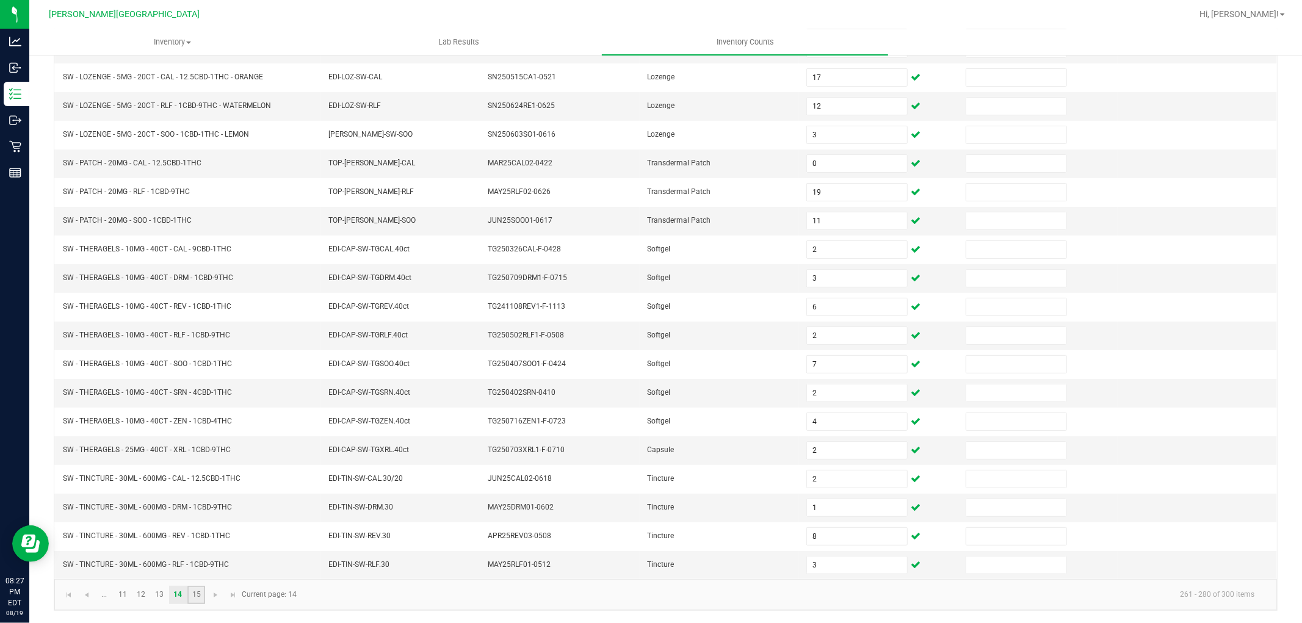
click at [194, 597] on link "15" at bounding box center [196, 595] width 18 height 18
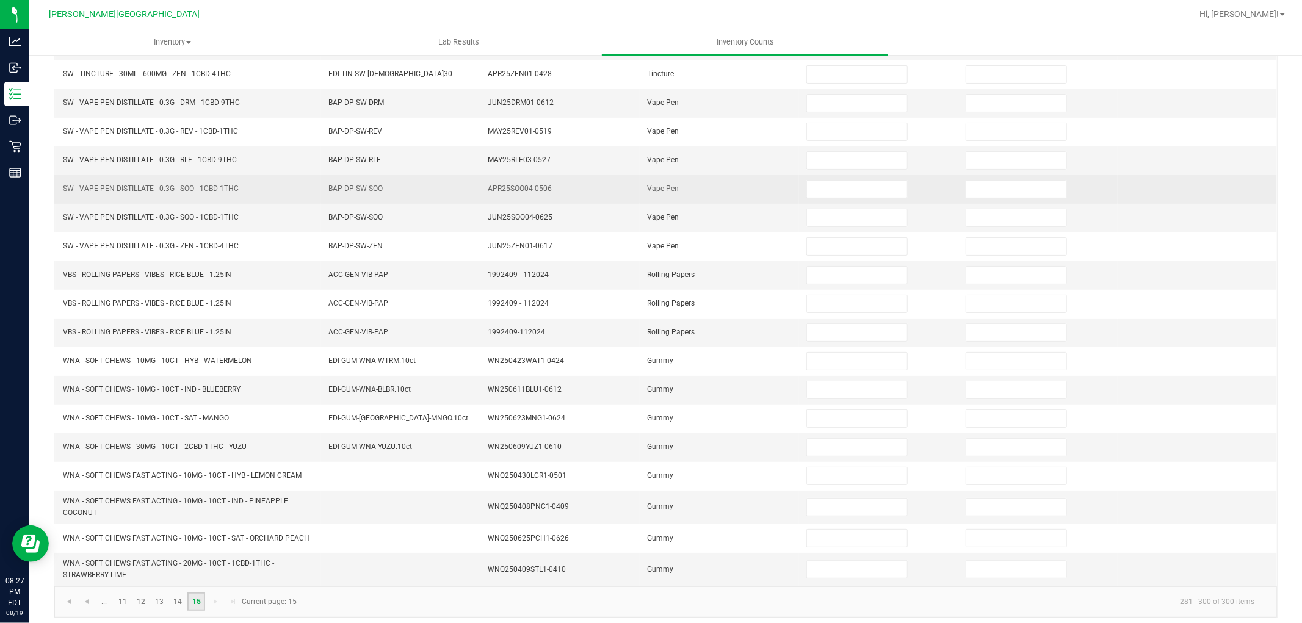
scroll to position [0, 0]
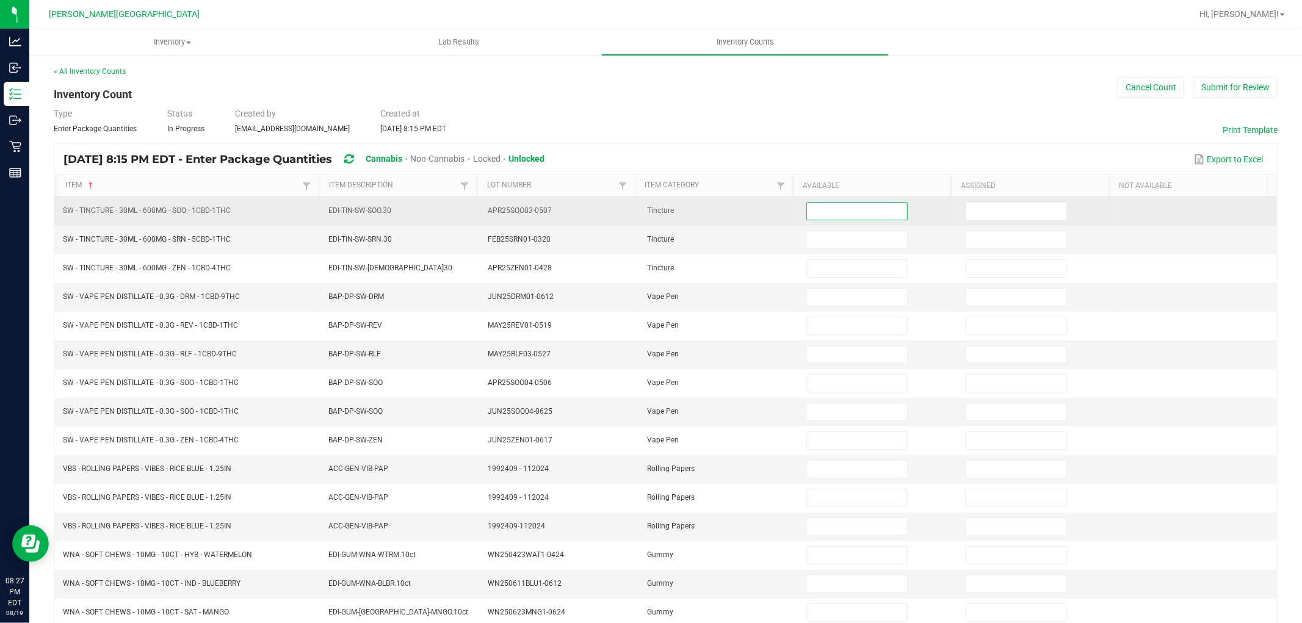
click at [809, 214] on input at bounding box center [857, 211] width 100 height 17
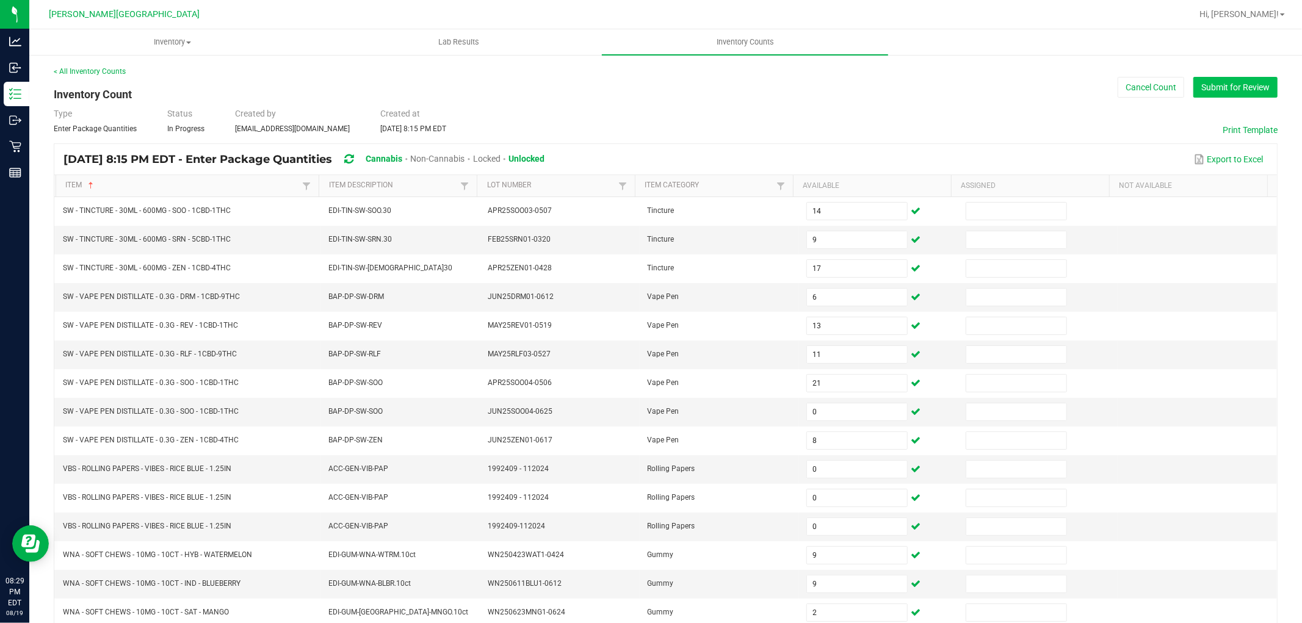
click at [1258, 84] on button "Submit for Review" at bounding box center [1235, 87] width 84 height 21
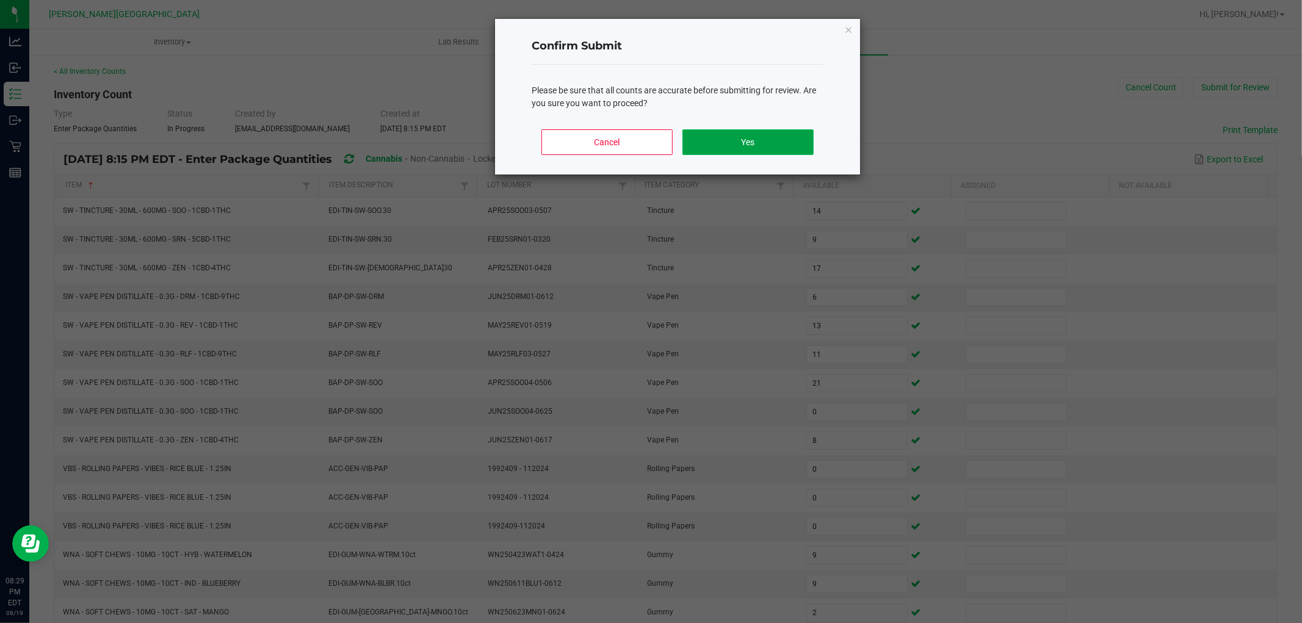
click at [785, 149] on button "Yes" at bounding box center [747, 142] width 131 height 26
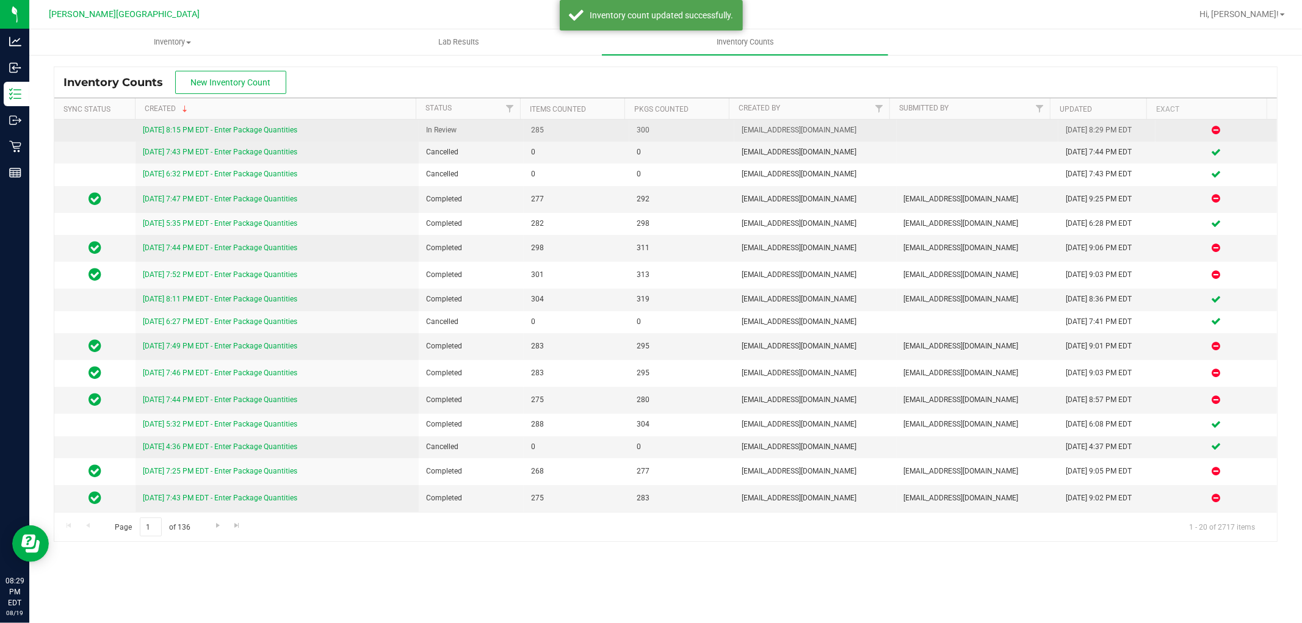
click at [250, 134] on link "[DATE] 8:15 PM EDT - Enter Package Quantities" at bounding box center [220, 130] width 154 height 9
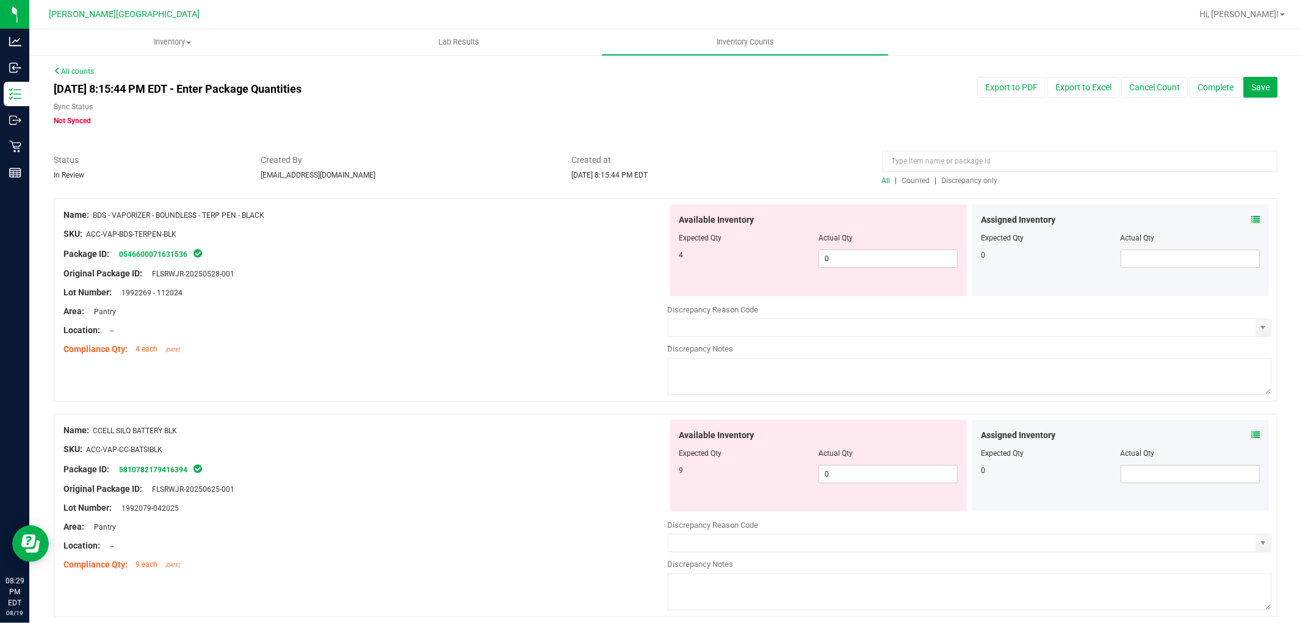
click at [955, 181] on span "Discrepancy only" at bounding box center [970, 180] width 56 height 9
drag, startPoint x: 833, startPoint y: 256, endPoint x: 809, endPoint y: 259, distance: 23.3
click at [818, 260] on span "0 0" at bounding box center [887, 259] width 139 height 18
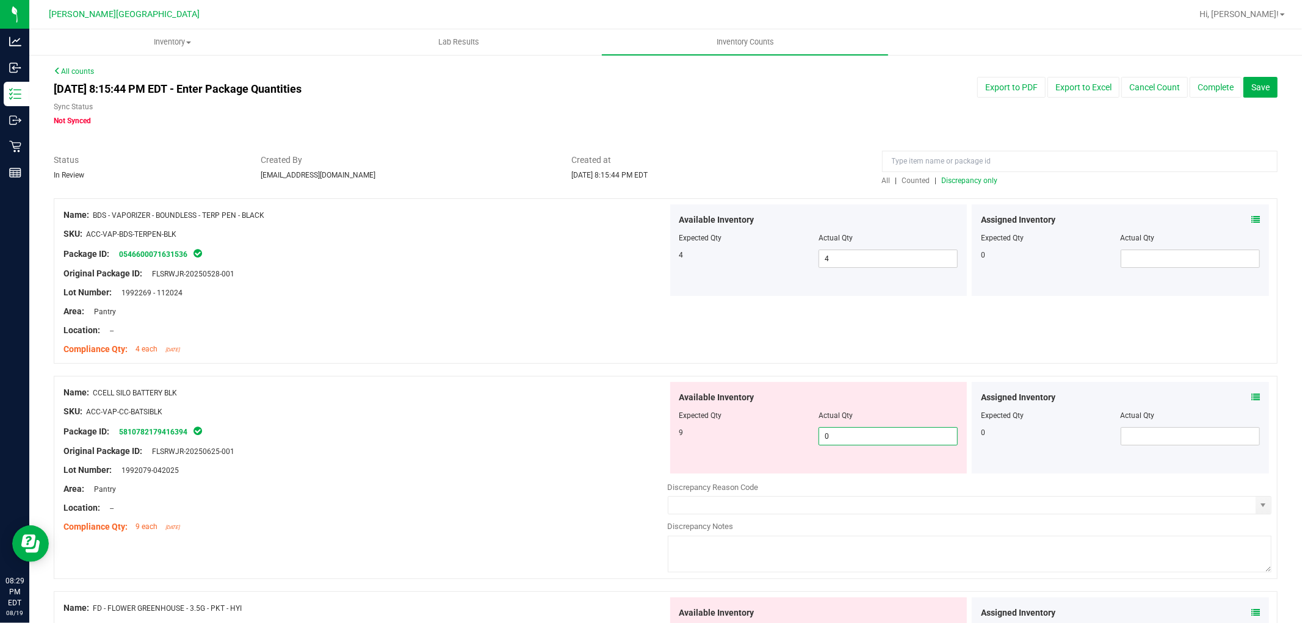
drag, startPoint x: 834, startPoint y: 428, endPoint x: 810, endPoint y: 446, distance: 29.7
click at [818, 437] on span "0 0" at bounding box center [887, 436] width 139 height 18
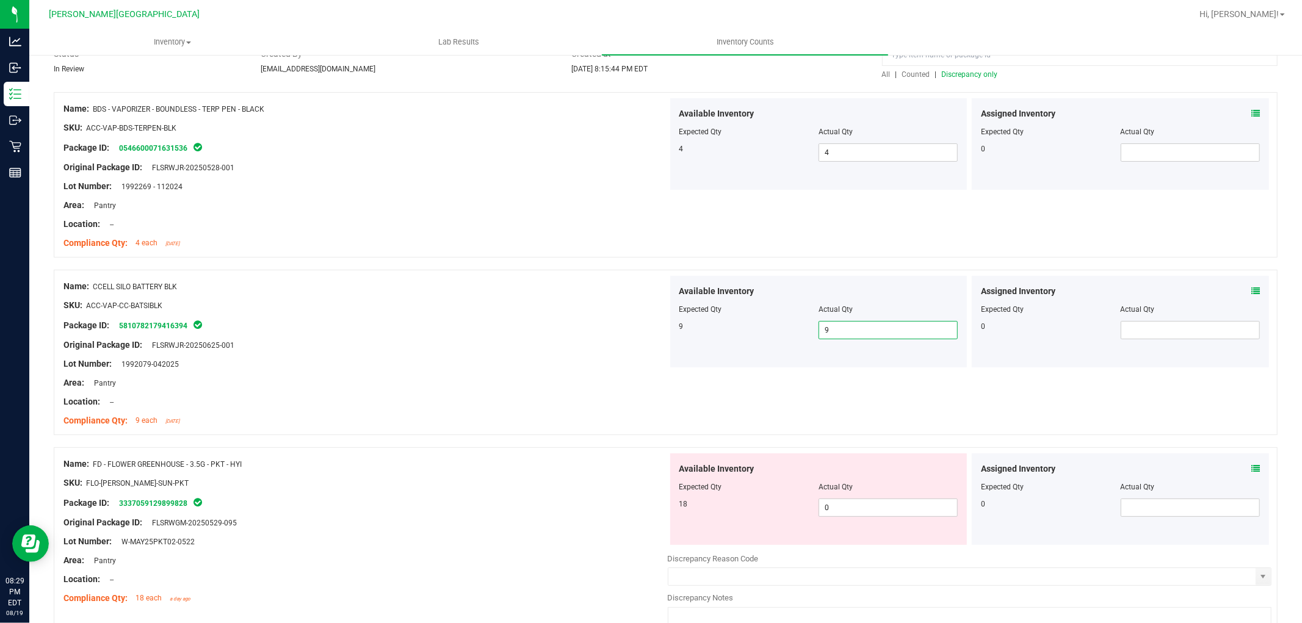
scroll to position [271, 0]
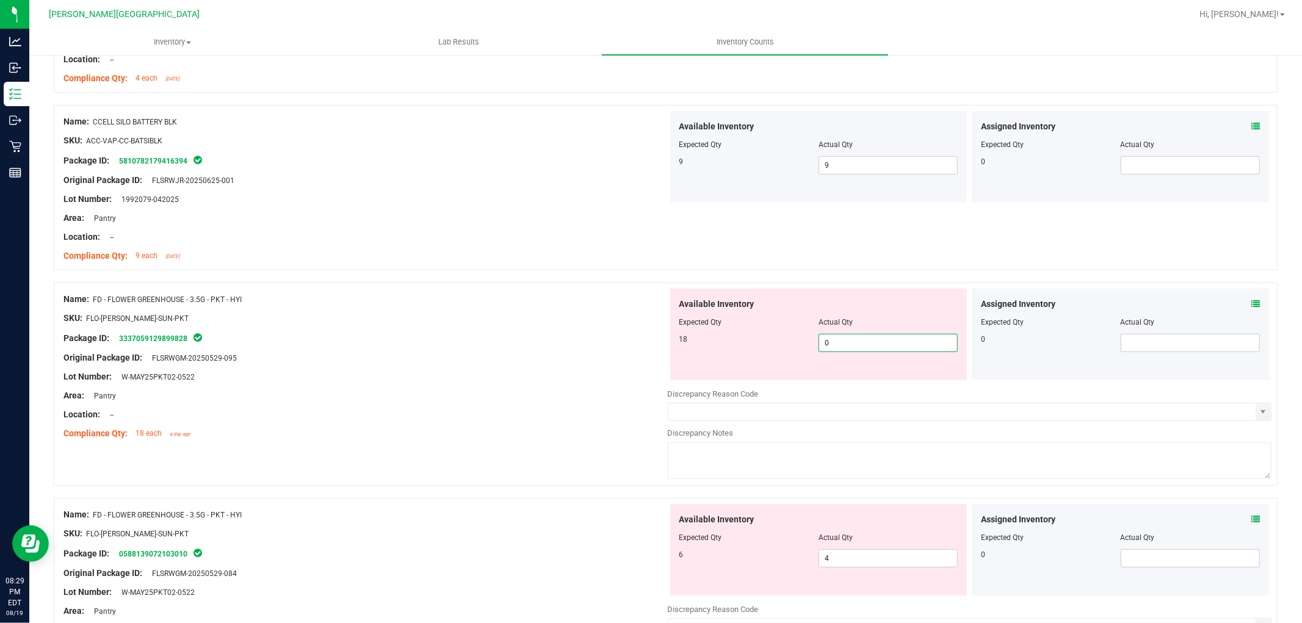
drag, startPoint x: 855, startPoint y: 344, endPoint x: 778, endPoint y: 347, distance: 76.3
click at [784, 347] on div "18 0 0" at bounding box center [818, 343] width 279 height 18
click at [588, 350] on div at bounding box center [365, 348] width 604 height 6
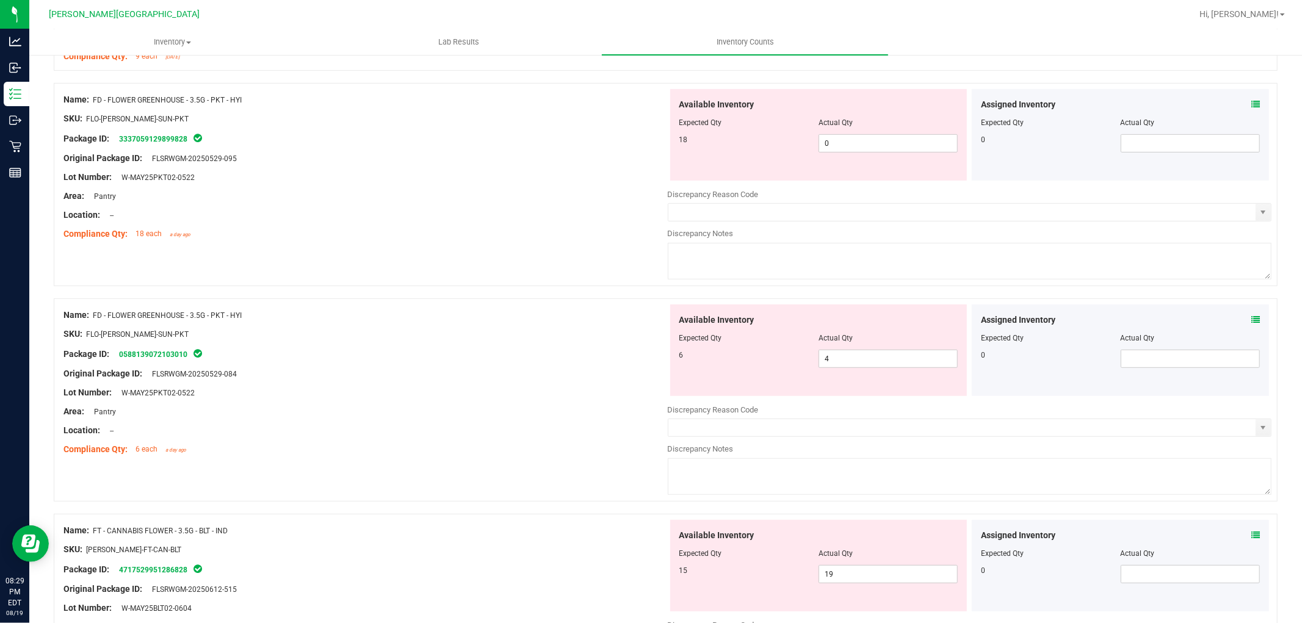
scroll to position [474, 0]
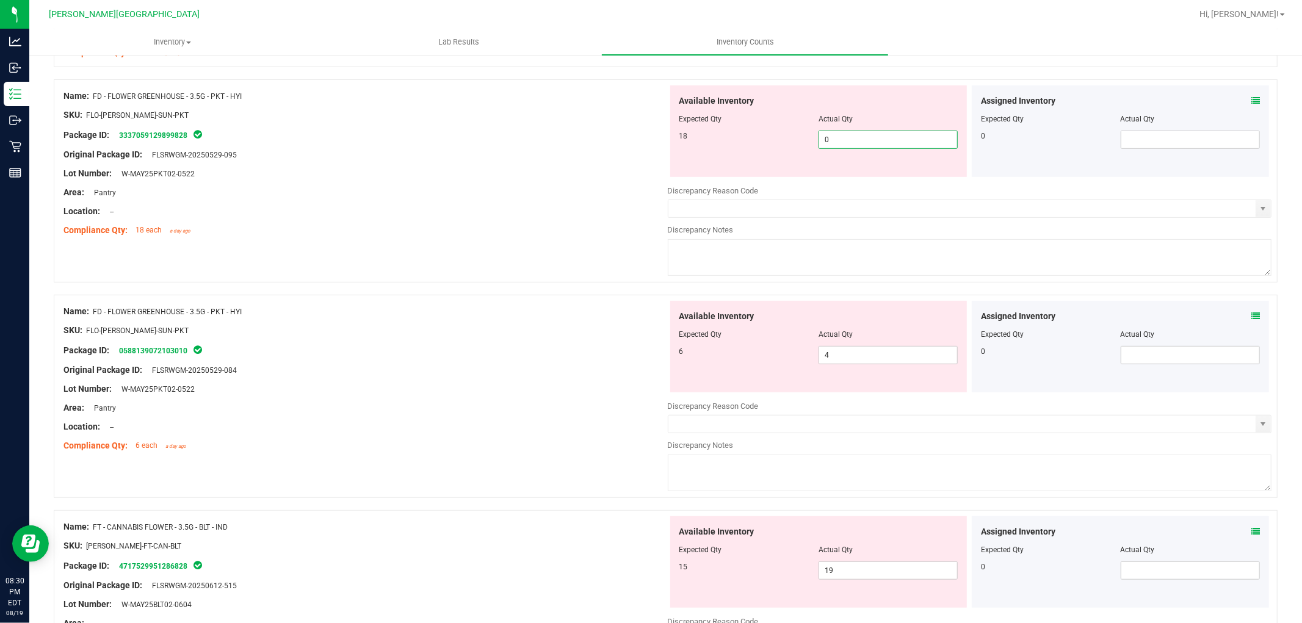
click at [832, 136] on span "0 0" at bounding box center [887, 140] width 139 height 18
drag, startPoint x: 852, startPoint y: 134, endPoint x: 796, endPoint y: 138, distance: 56.3
click at [796, 138] on div "18 0 0" at bounding box center [818, 140] width 279 height 18
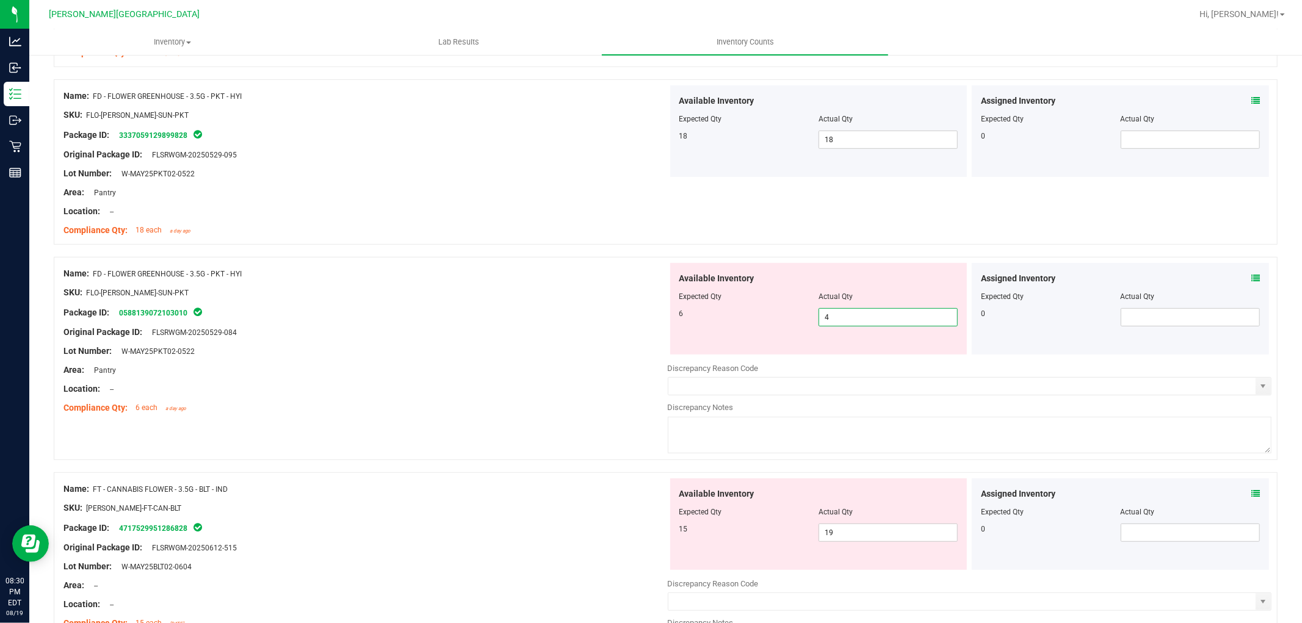
drag, startPoint x: 828, startPoint y: 314, endPoint x: 786, endPoint y: 324, distance: 43.4
click at [786, 324] on div "6 4 4" at bounding box center [818, 317] width 279 height 18
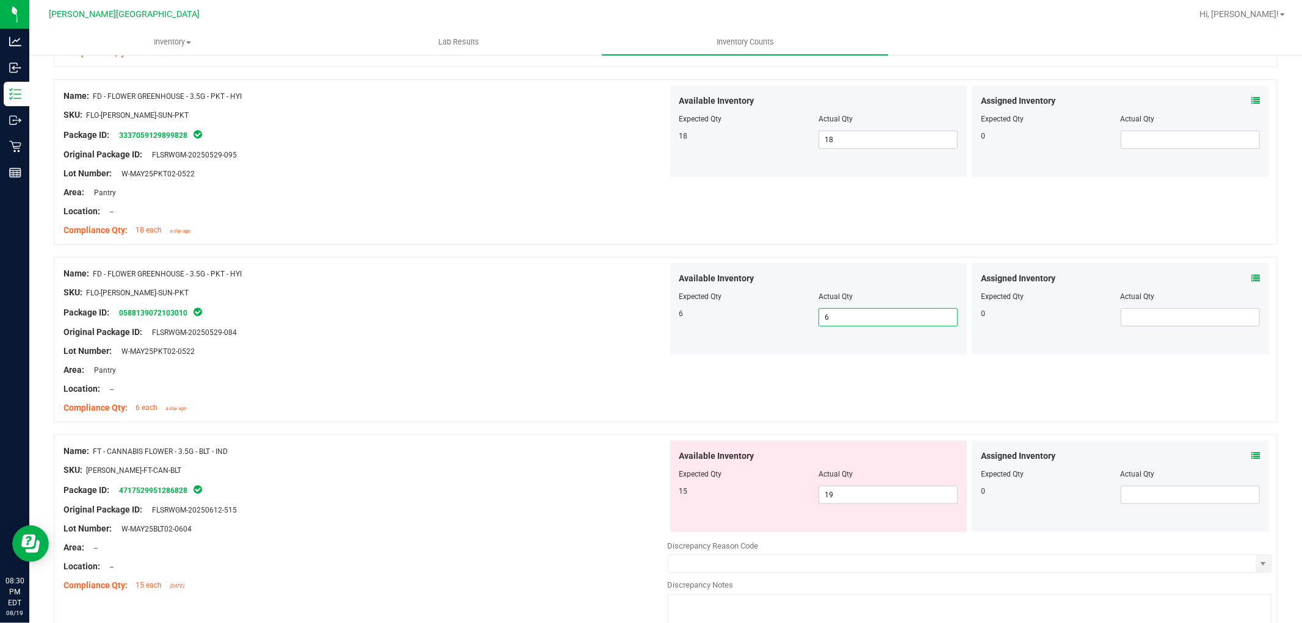
click at [385, 320] on div at bounding box center [365, 323] width 604 height 6
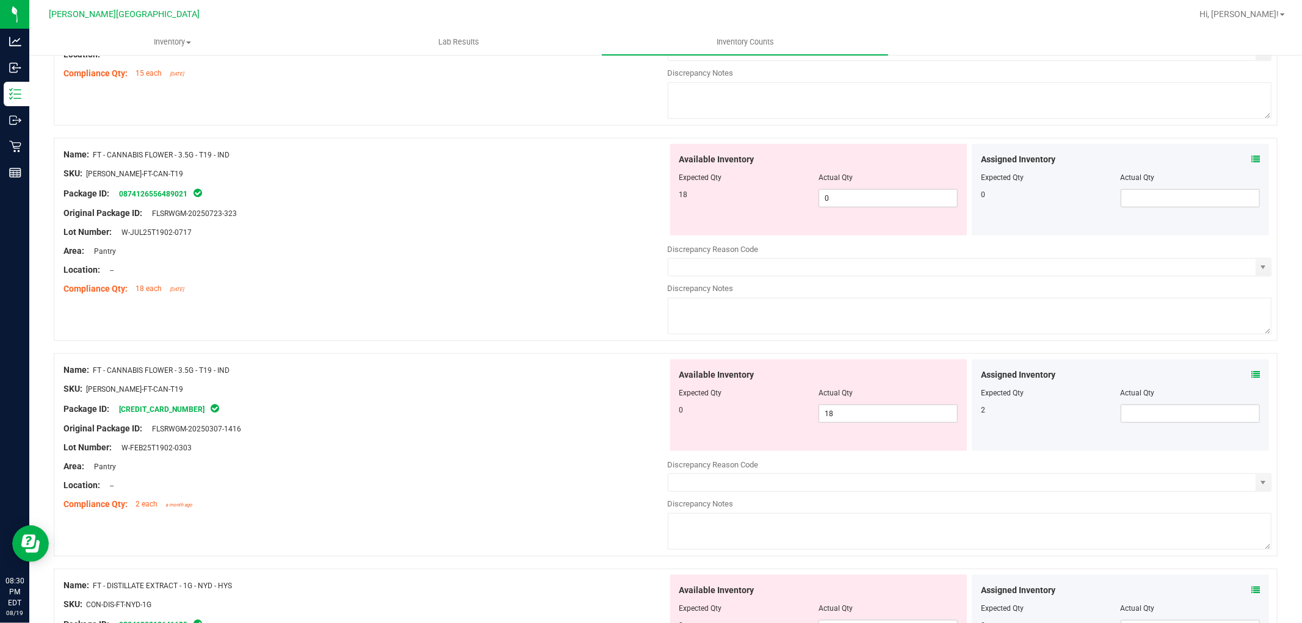
scroll to position [1017, 0]
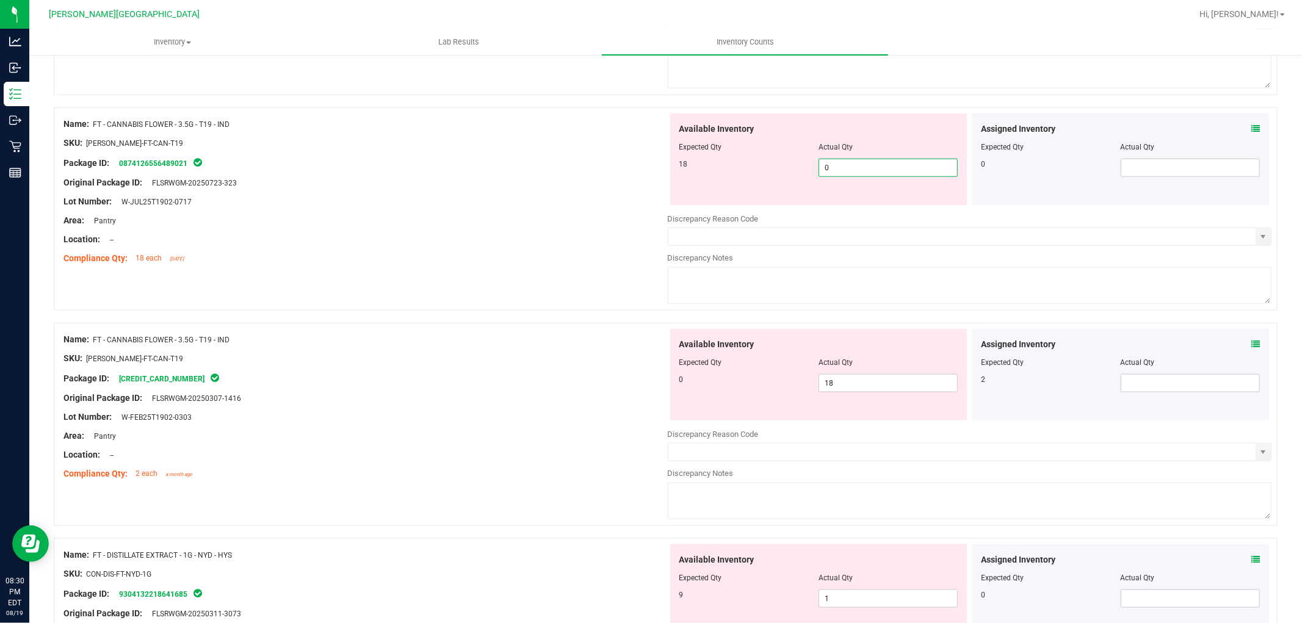
drag, startPoint x: 827, startPoint y: 165, endPoint x: 797, endPoint y: 173, distance: 30.9
click at [800, 172] on div "18 0 0" at bounding box center [818, 168] width 279 height 18
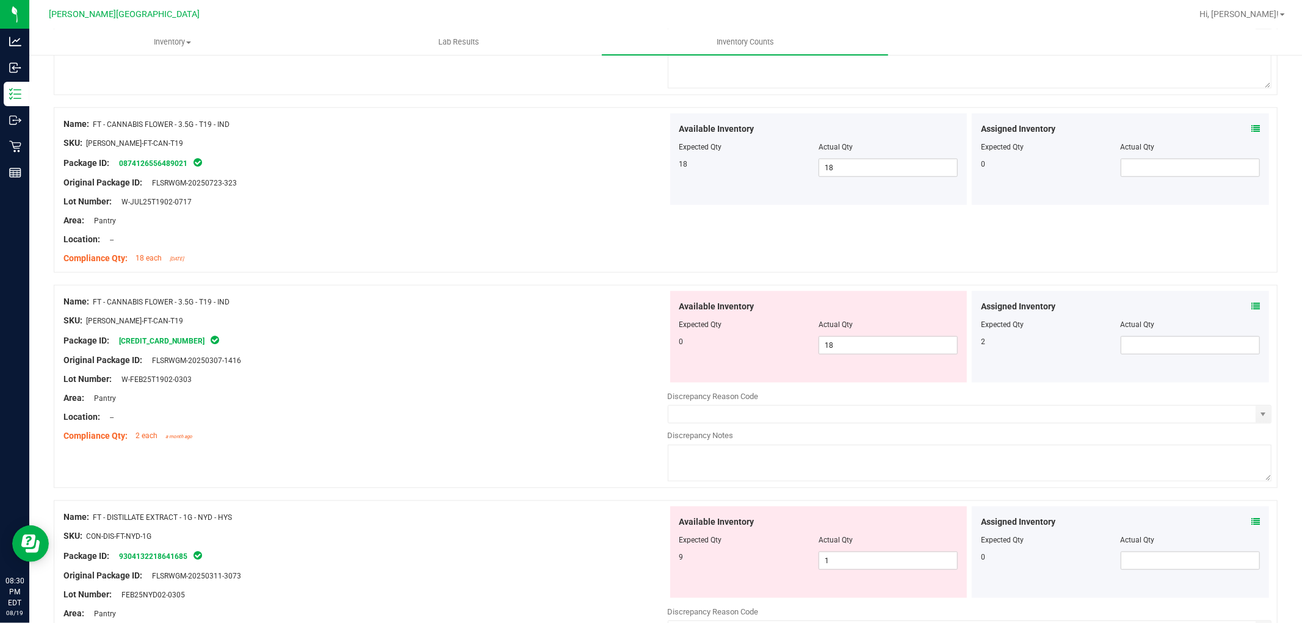
drag, startPoint x: 847, startPoint y: 355, endPoint x: 797, endPoint y: 351, distance: 49.6
click at [797, 351] on div "0 18 18" at bounding box center [818, 345] width 279 height 18
drag, startPoint x: 835, startPoint y: 350, endPoint x: 800, endPoint y: 375, distance: 42.9
click at [807, 344] on div "0 18 18" at bounding box center [818, 345] width 279 height 18
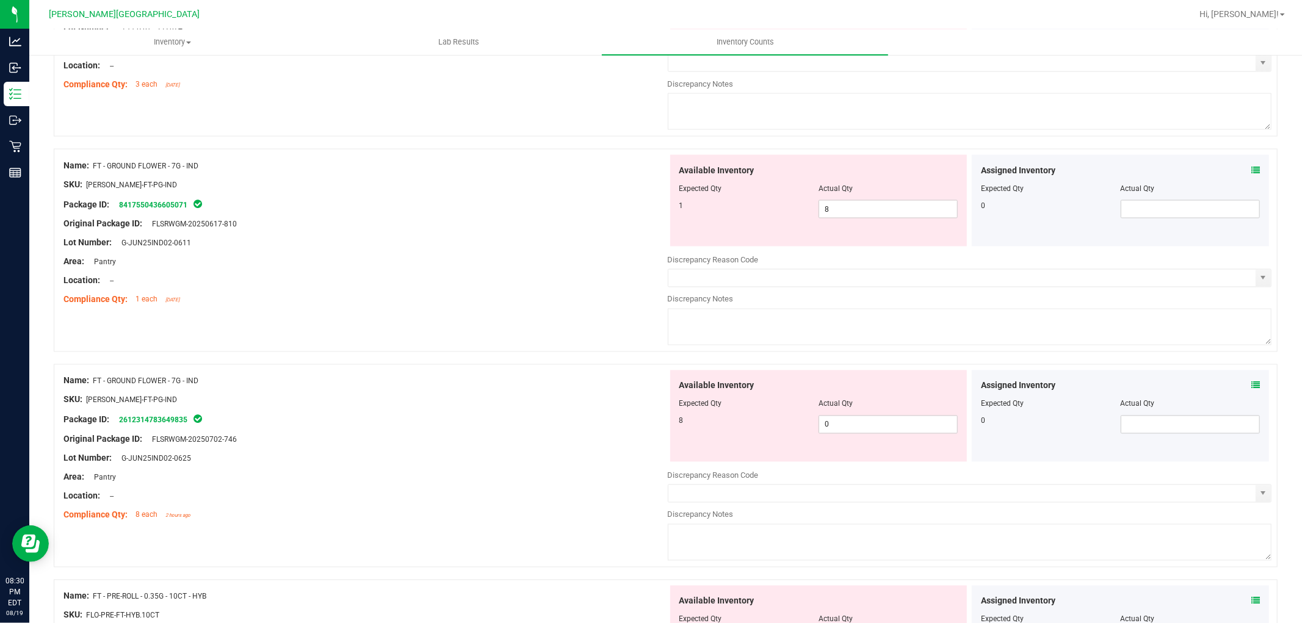
scroll to position [1763, 0]
drag, startPoint x: 836, startPoint y: 421, endPoint x: 800, endPoint y: 425, distance: 36.2
click at [800, 425] on div "8 0 0" at bounding box center [818, 423] width 279 height 18
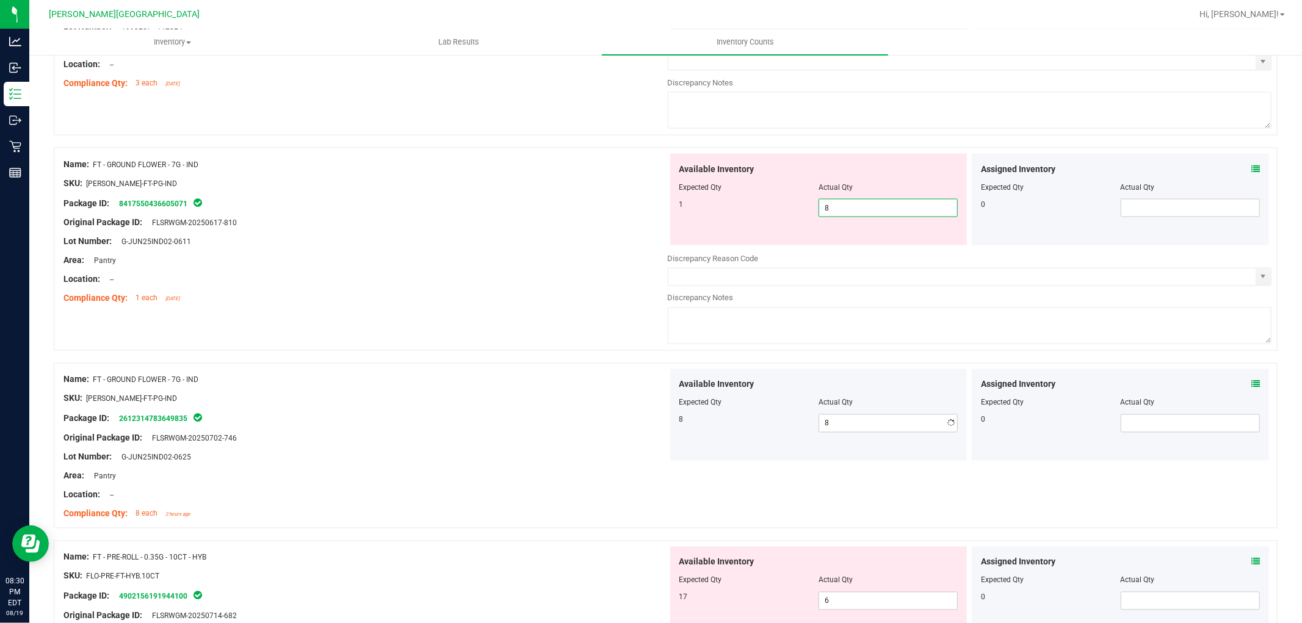
drag, startPoint x: 830, startPoint y: 209, endPoint x: 778, endPoint y: 216, distance: 52.4
click at [783, 212] on div "1 8 8" at bounding box center [818, 208] width 279 height 18
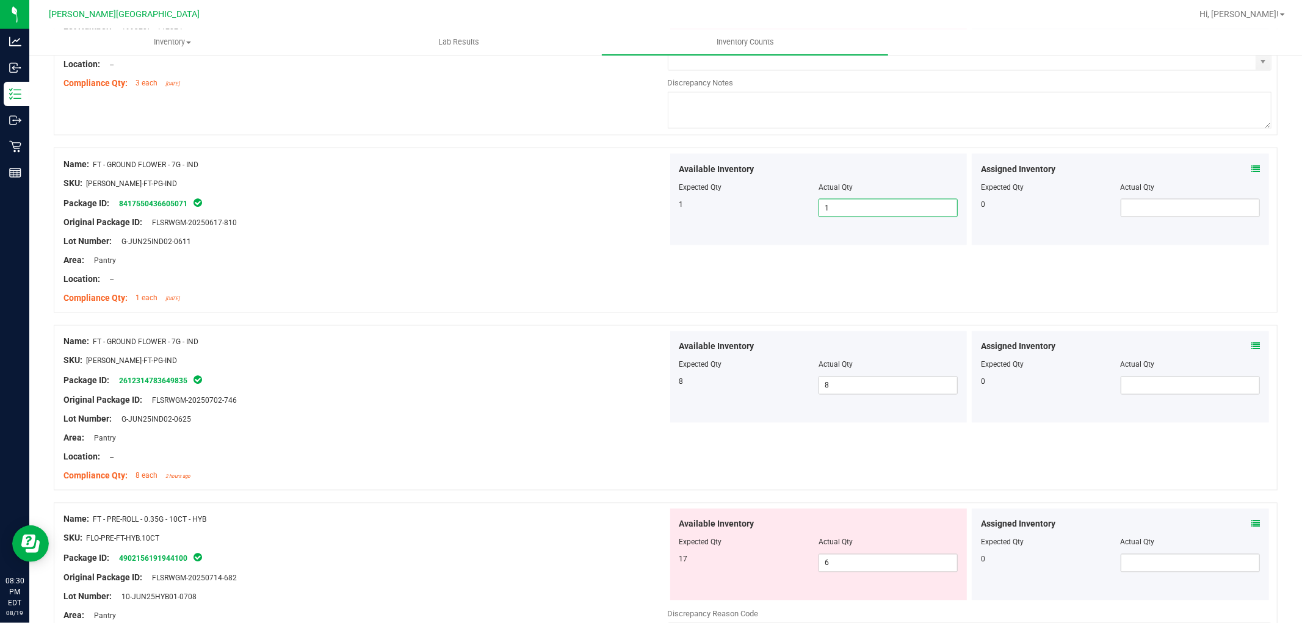
click at [577, 313] on div "Name: FT - GROUND FLOWER - 7G - IND SKU: [PERSON_NAME]-FT-PG-IND Package ID: 84…" at bounding box center [666, 230] width 1224 height 165
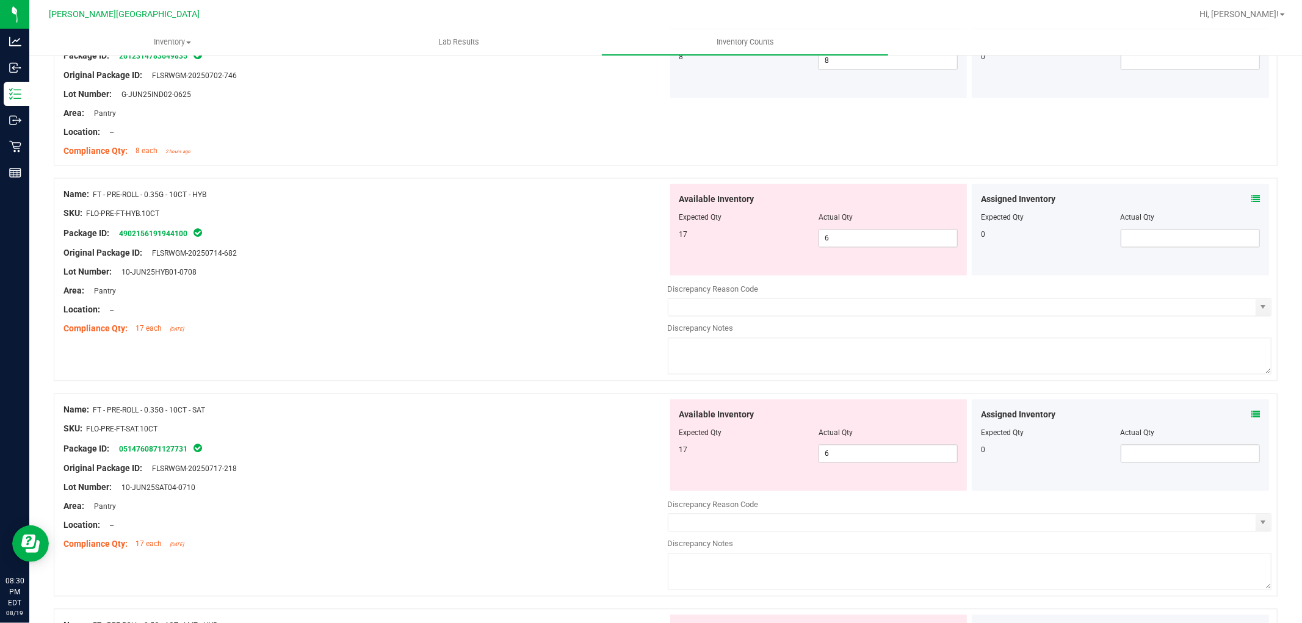
scroll to position [2102, 0]
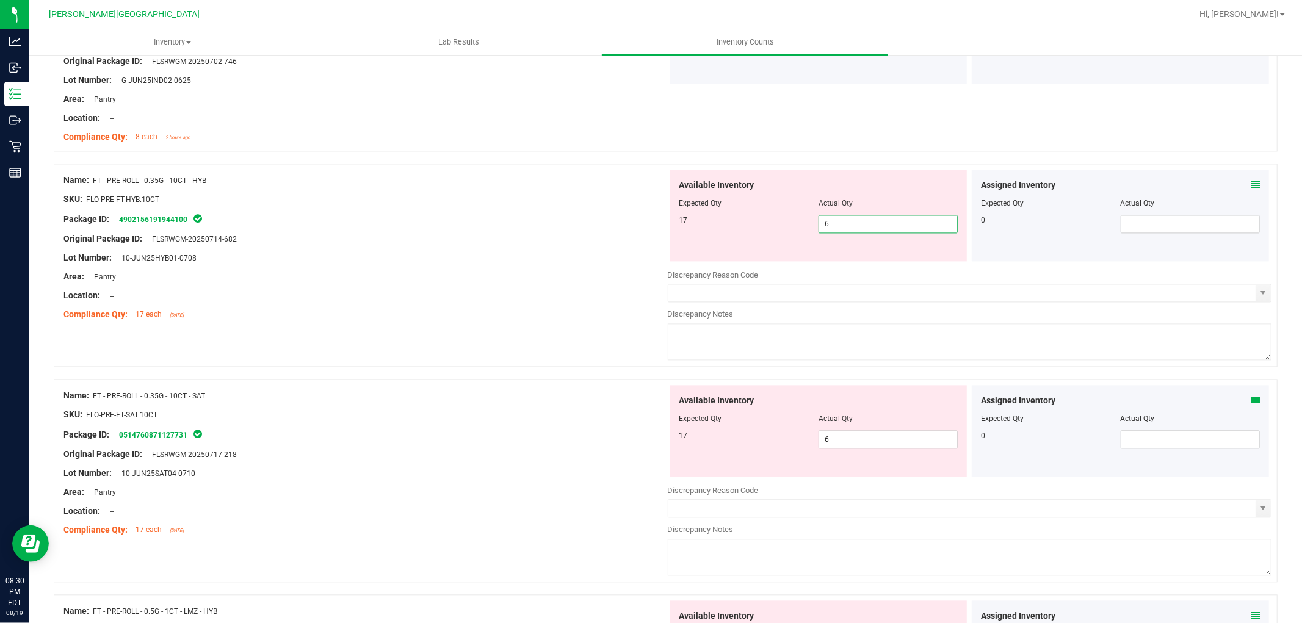
drag, startPoint x: 840, startPoint y: 226, endPoint x: 795, endPoint y: 222, distance: 45.4
click at [795, 222] on div "17 6 6" at bounding box center [818, 224] width 279 height 18
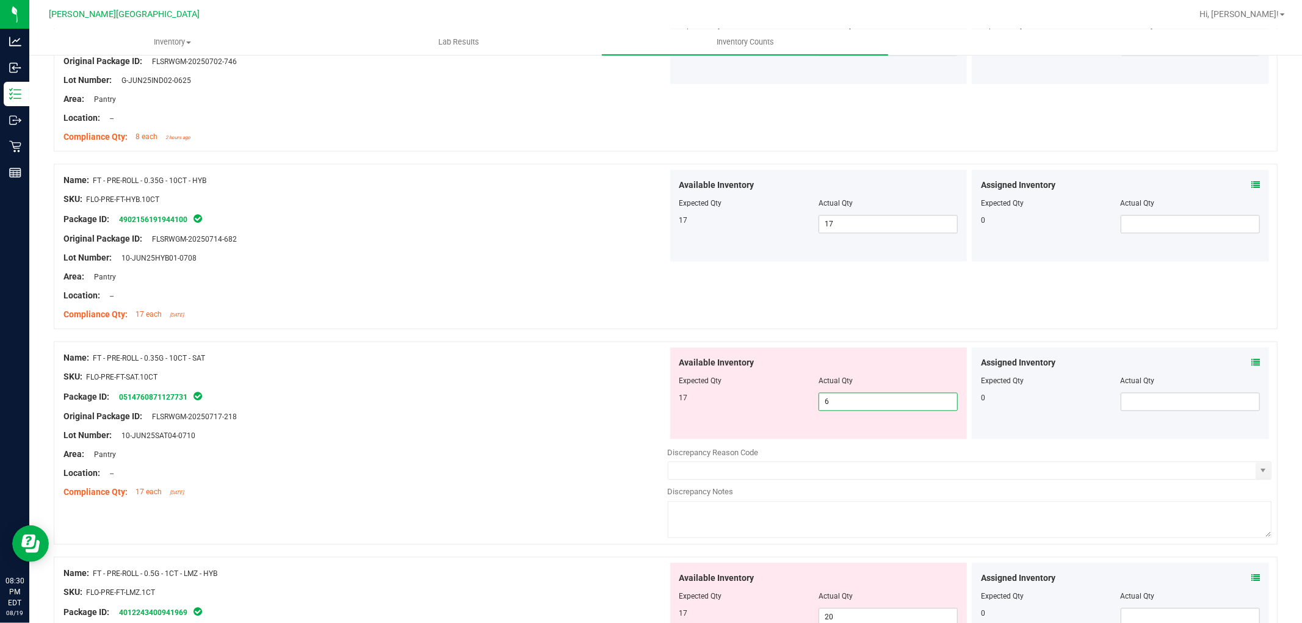
drag, startPoint x: 837, startPoint y: 411, endPoint x: 800, endPoint y: 411, distance: 37.2
click at [801, 411] on div "17 6 6" at bounding box center [818, 401] width 279 height 18
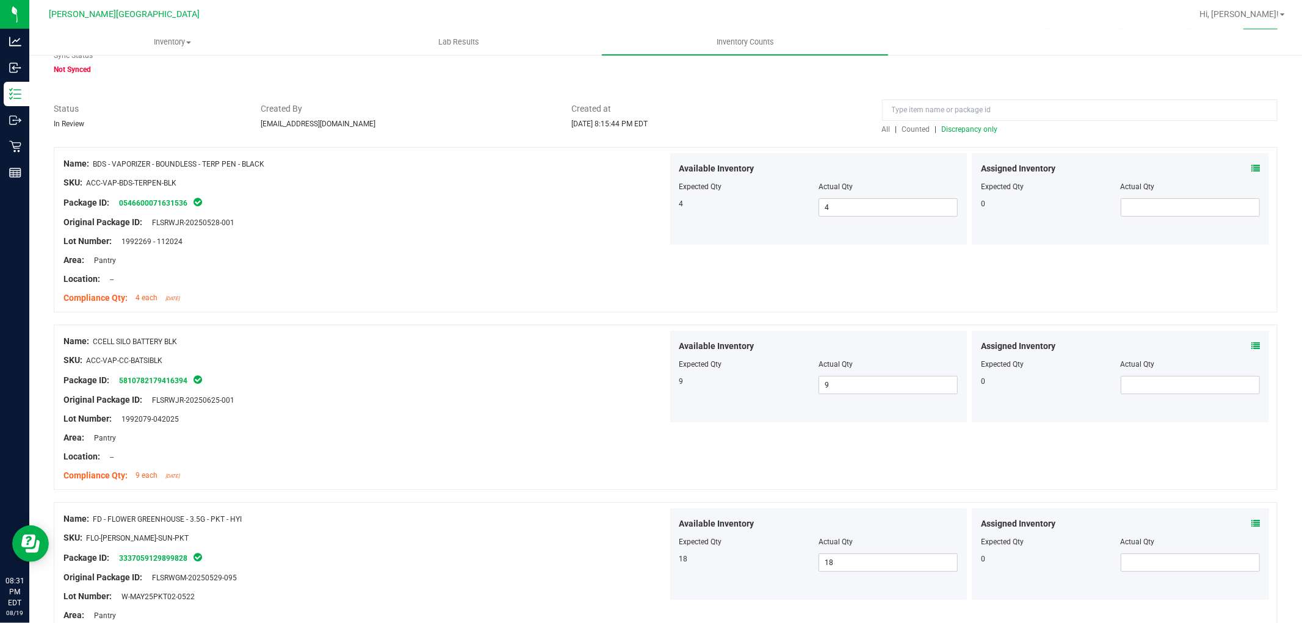
scroll to position [46, 0]
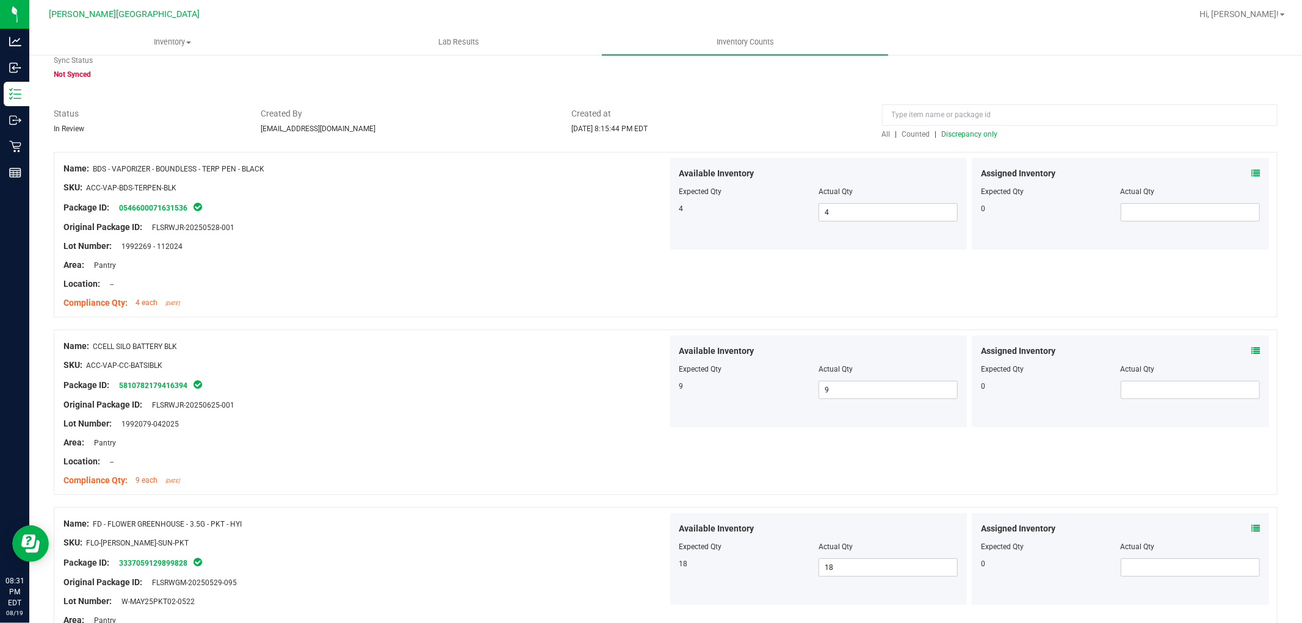
click at [985, 131] on span "Discrepancy only" at bounding box center [970, 134] width 56 height 9
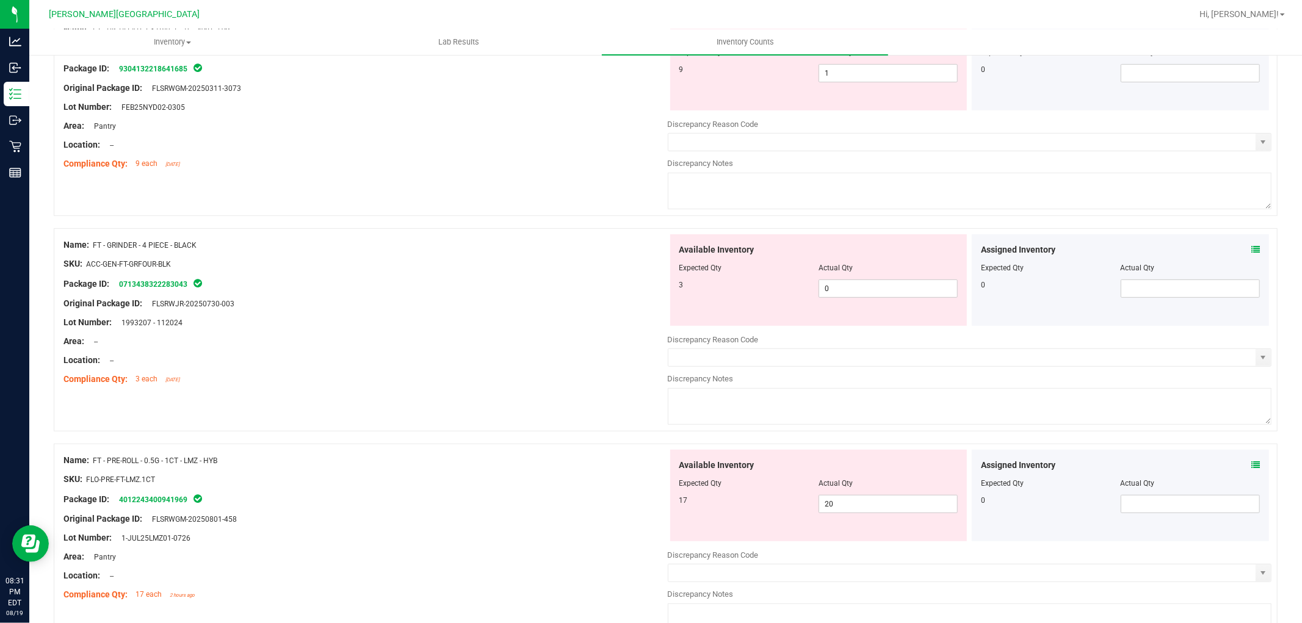
scroll to position [407, 0]
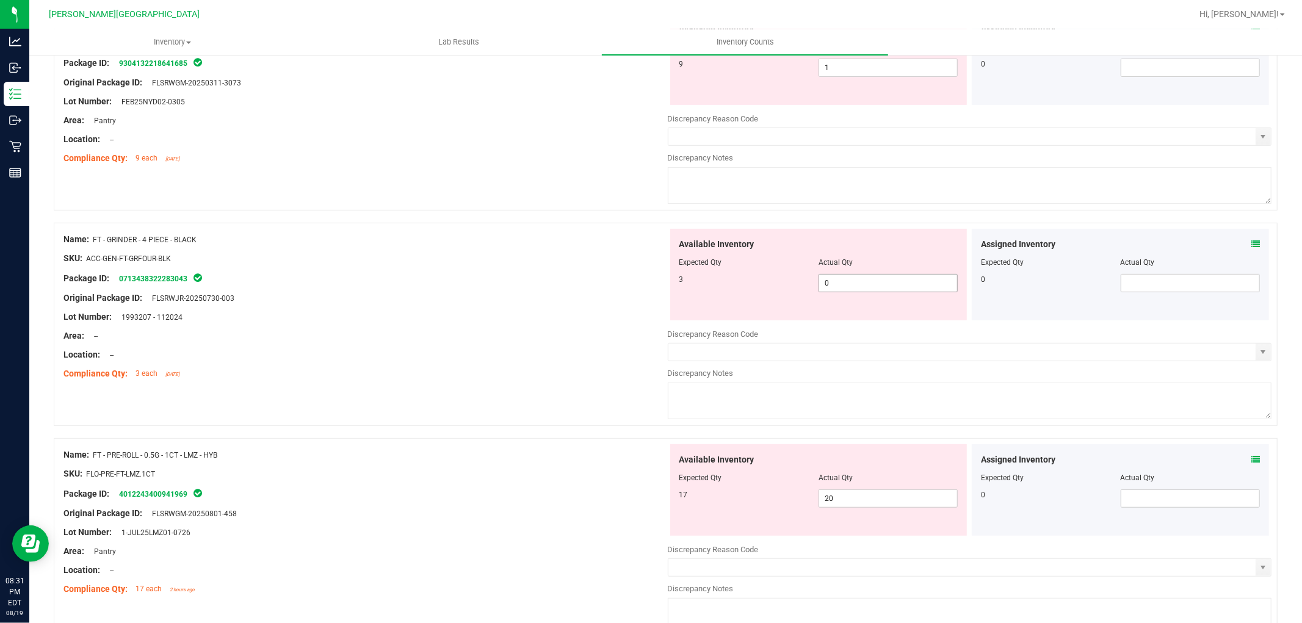
drag, startPoint x: 831, startPoint y: 273, endPoint x: 831, endPoint y: 289, distance: 15.9
click at [831, 275] on div "Available Inventory Expected Qty Actual Qty 3 0 0" at bounding box center [818, 275] width 297 height 92
drag, startPoint x: 833, startPoint y: 291, endPoint x: 797, endPoint y: 283, distance: 36.9
click at [797, 284] on div "3 0 0" at bounding box center [818, 283] width 279 height 18
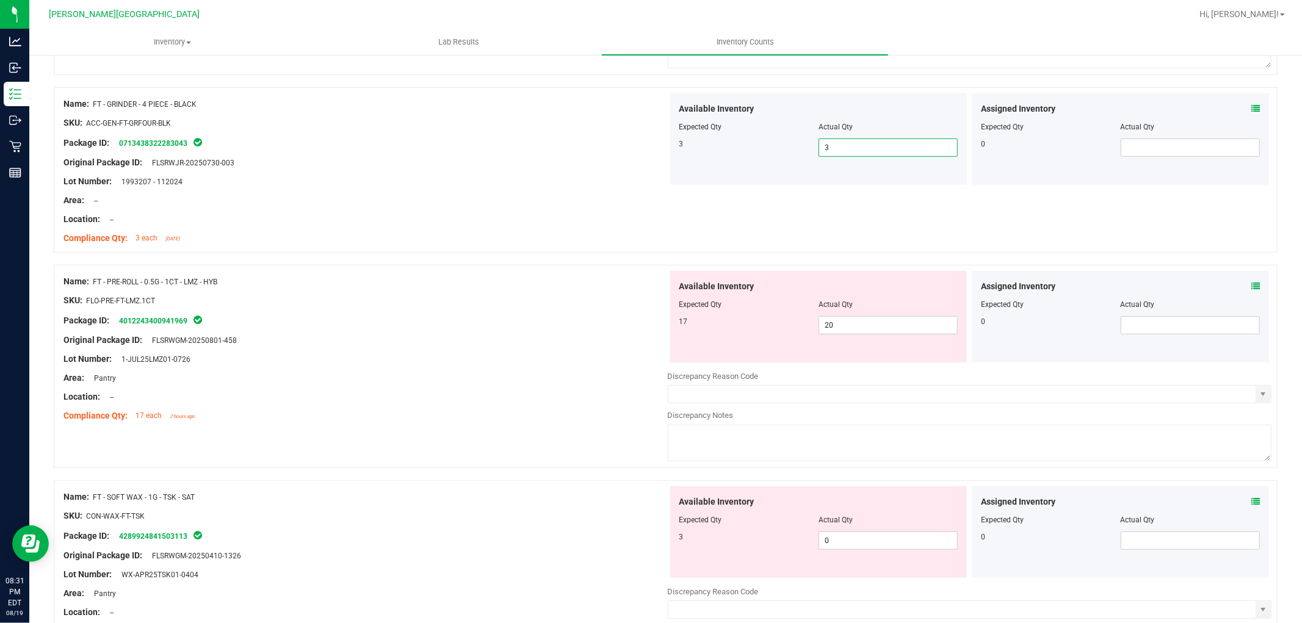
click at [527, 389] on div at bounding box center [365, 388] width 604 height 6
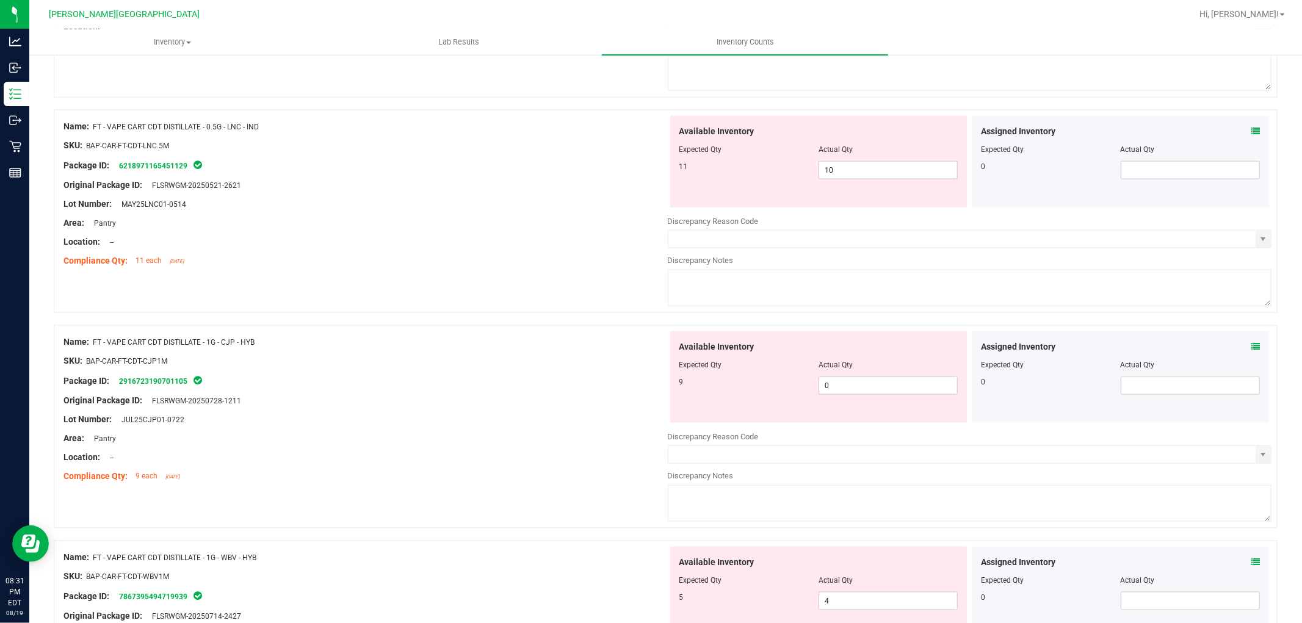
scroll to position [1356, 0]
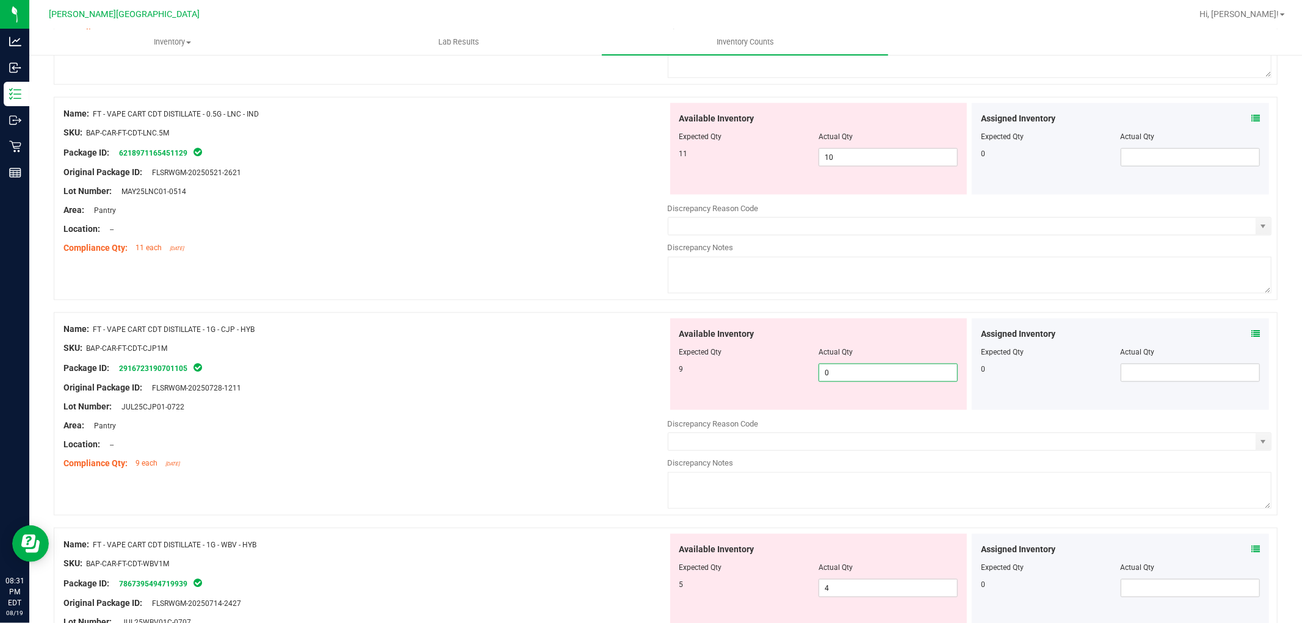
drag, startPoint x: 825, startPoint y: 378, endPoint x: 770, endPoint y: 381, distance: 54.4
click at [770, 374] on div "9 0 0" at bounding box center [818, 373] width 279 height 18
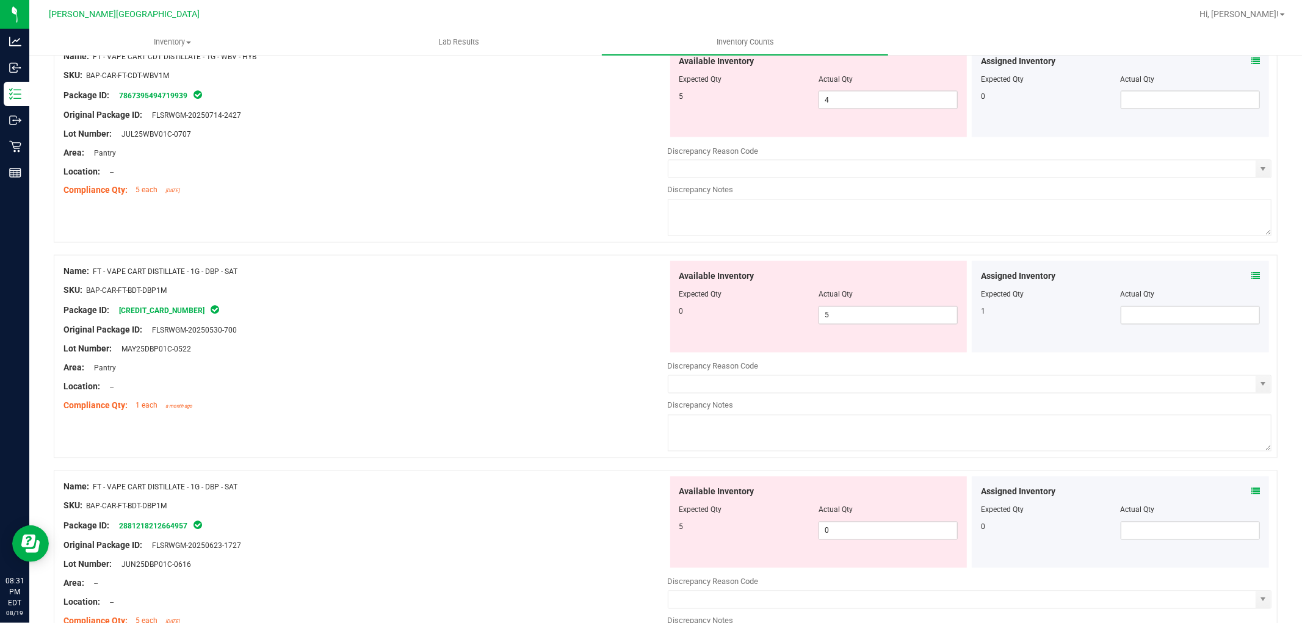
scroll to position [1899, 0]
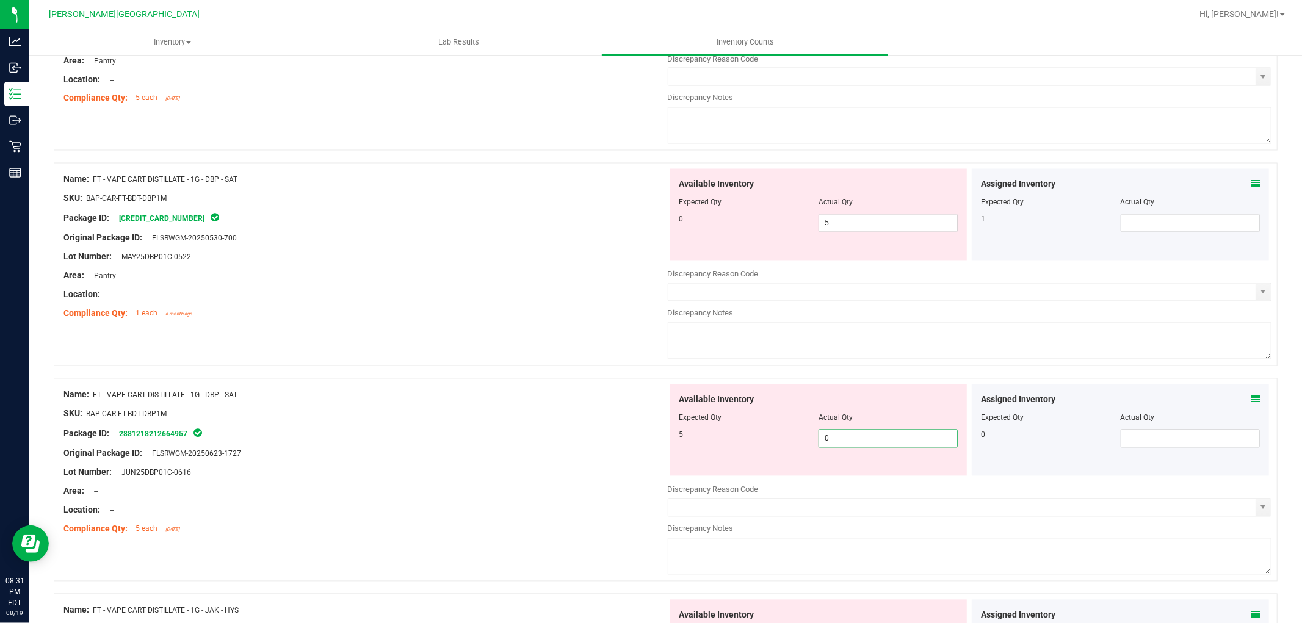
drag, startPoint x: 833, startPoint y: 452, endPoint x: 797, endPoint y: 442, distance: 36.7
click at [797, 443] on div "5 0 0" at bounding box center [818, 439] width 279 height 18
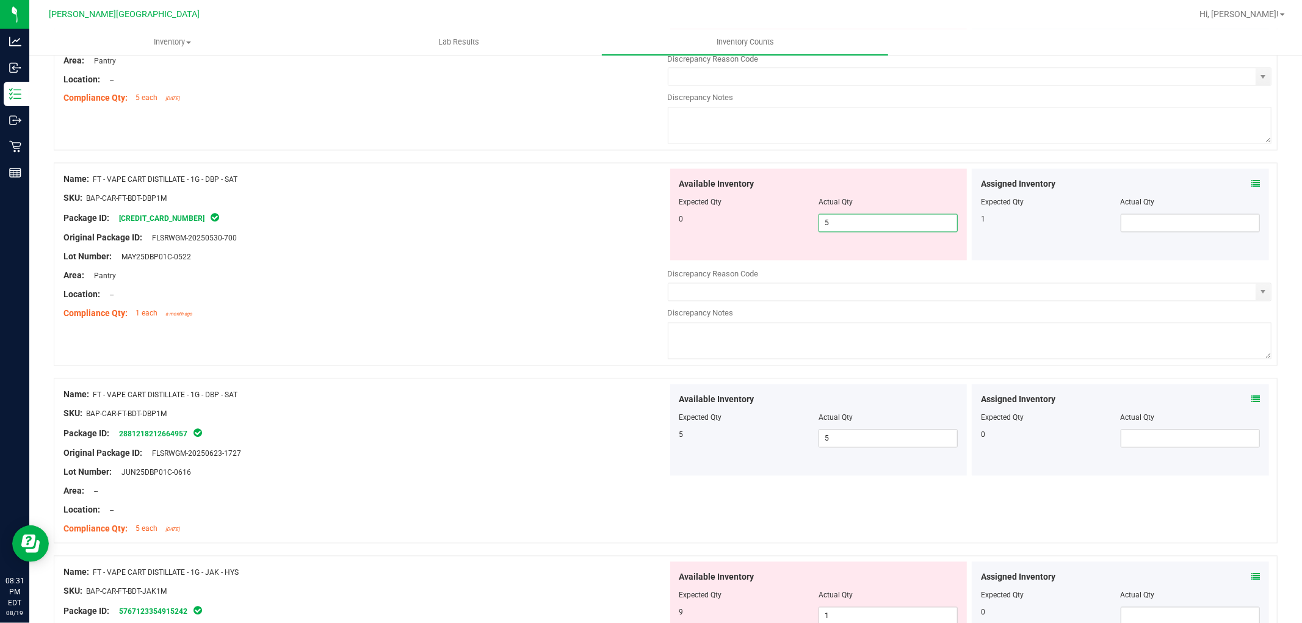
drag, startPoint x: 844, startPoint y: 226, endPoint x: 746, endPoint y: 253, distance: 101.3
click at [748, 251] on div "Available Inventory Expected Qty Actual Qty 0 5 5" at bounding box center [818, 215] width 297 height 92
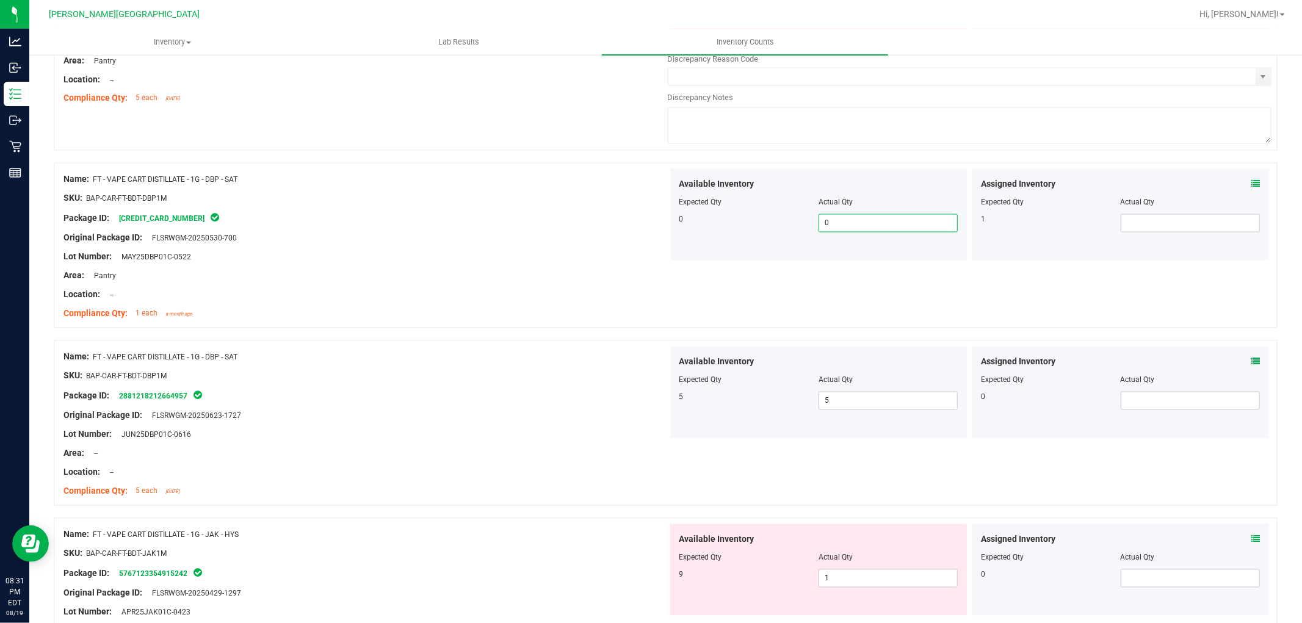
click at [590, 320] on div "Compliance Qty: 1 each a month ago" at bounding box center [365, 314] width 604 height 13
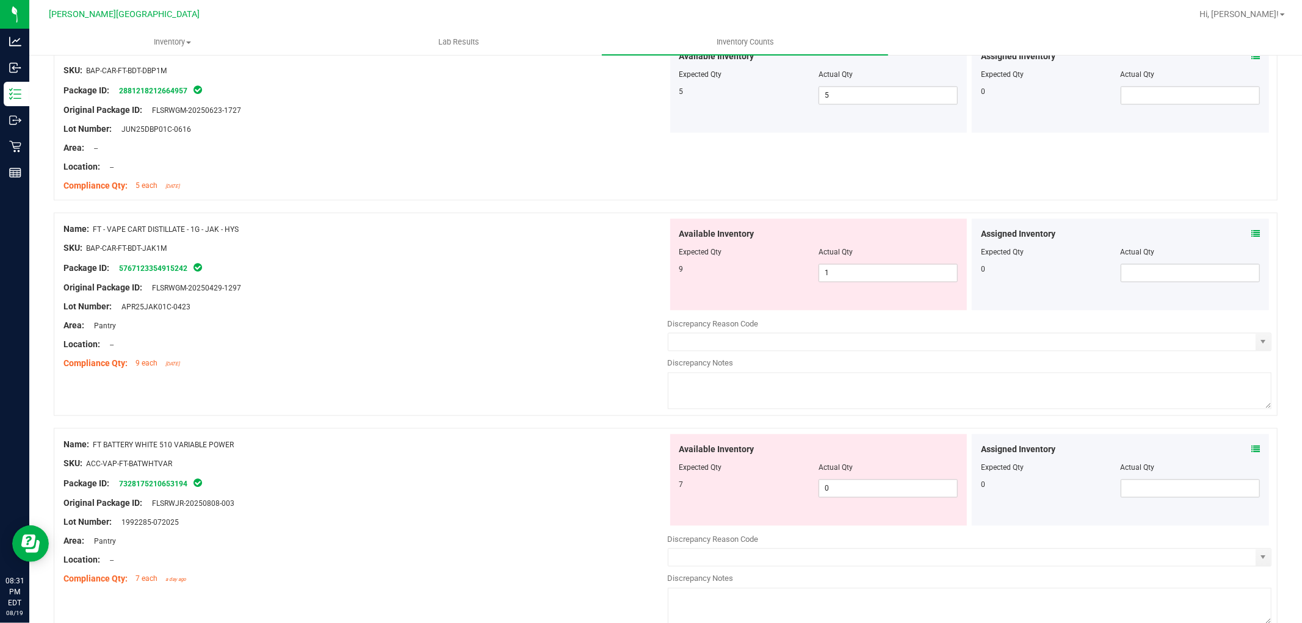
scroll to position [2305, 0]
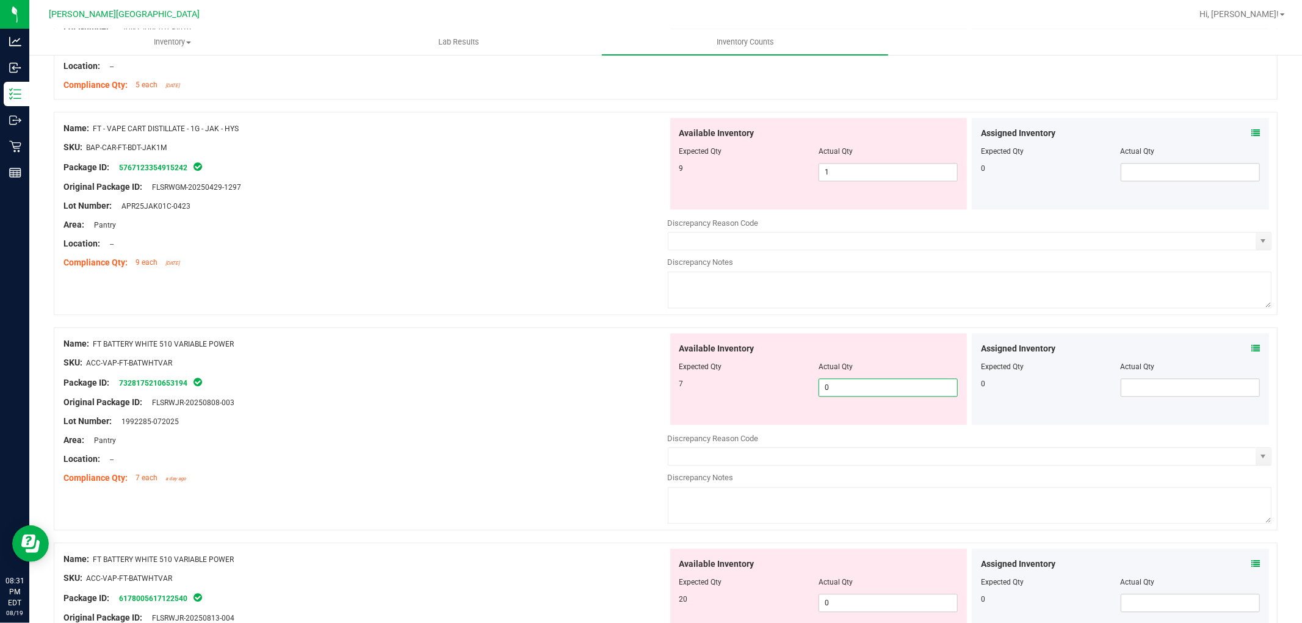
drag, startPoint x: 817, startPoint y: 389, endPoint x: 771, endPoint y: 406, distance: 48.7
click at [773, 403] on div "Available Inventory Expected Qty Actual Qty 7 0 0" at bounding box center [818, 379] width 297 height 92
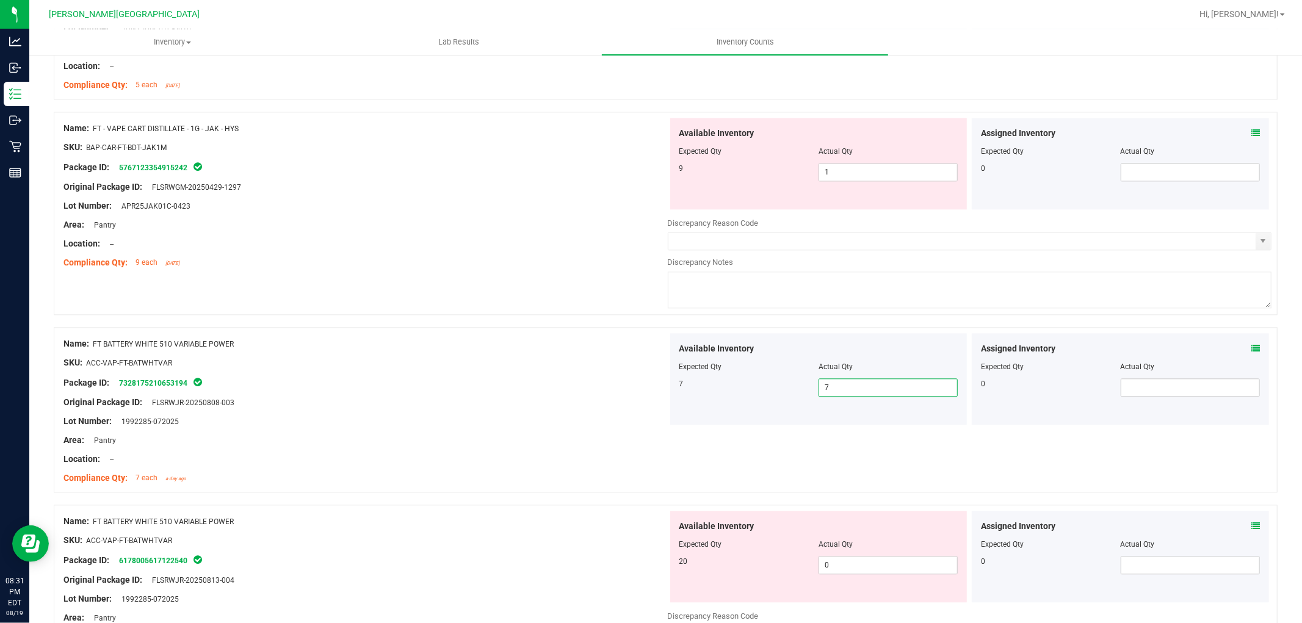
click at [504, 325] on div at bounding box center [666, 321] width 1224 height 12
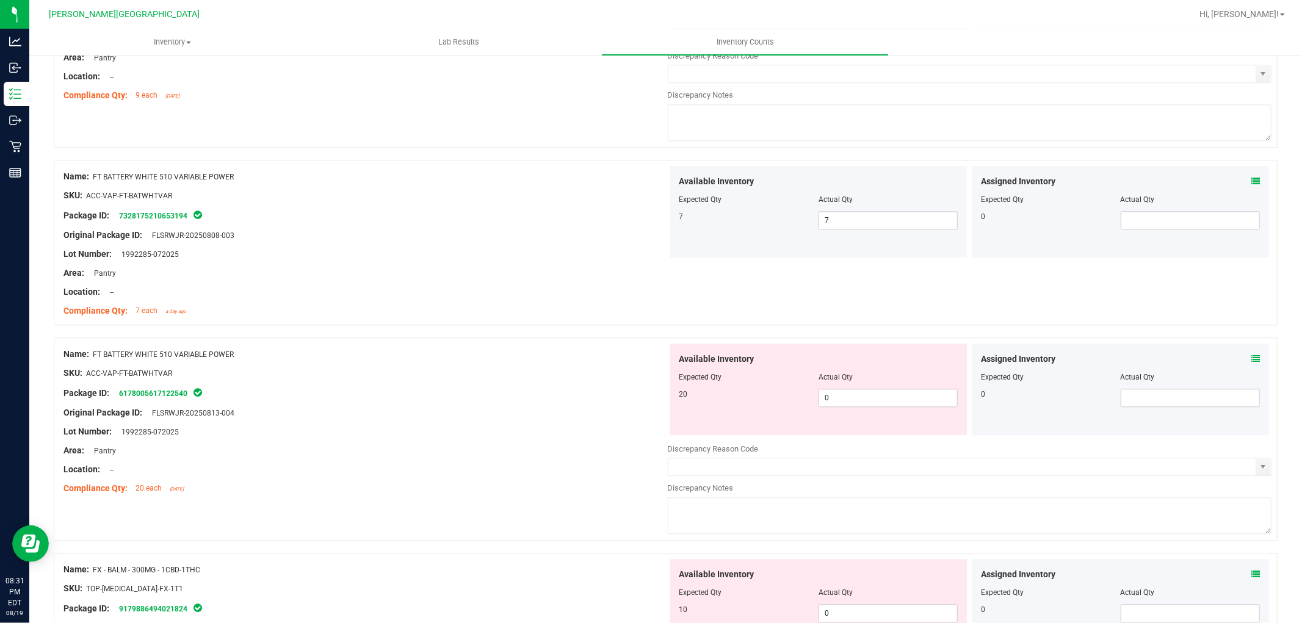
scroll to position [2577, 0]
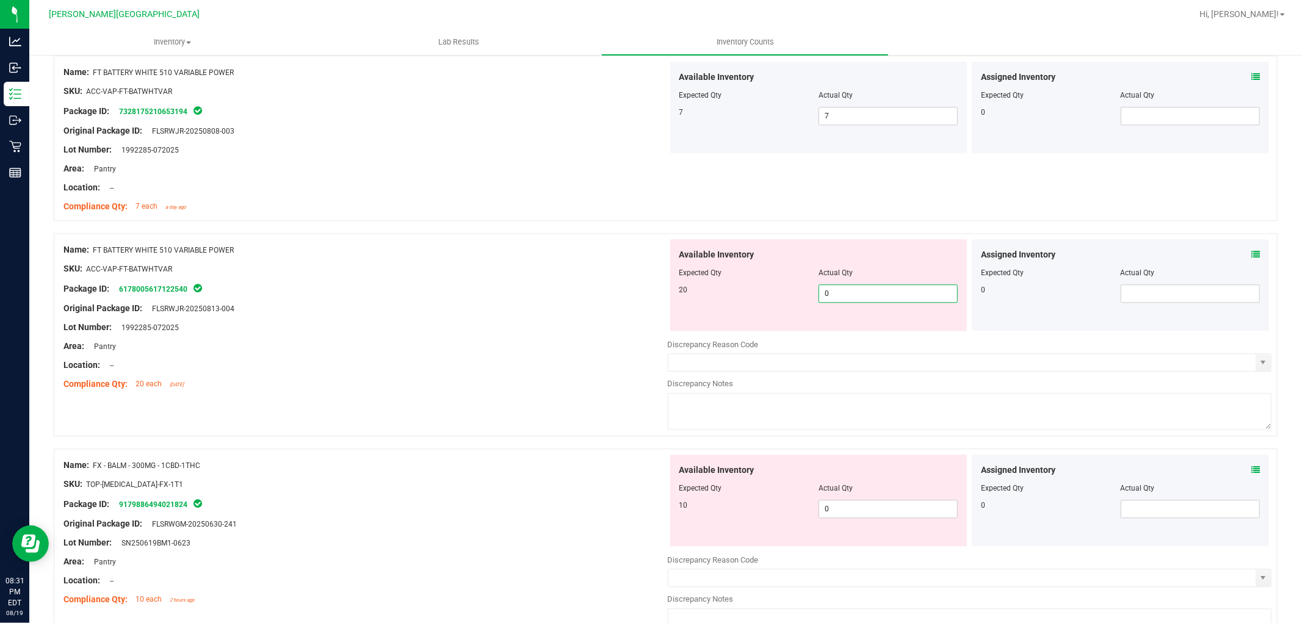
drag, startPoint x: 832, startPoint y: 300, endPoint x: 796, endPoint y: 294, distance: 36.4
click at [797, 294] on div "20 0 0" at bounding box center [818, 293] width 279 height 18
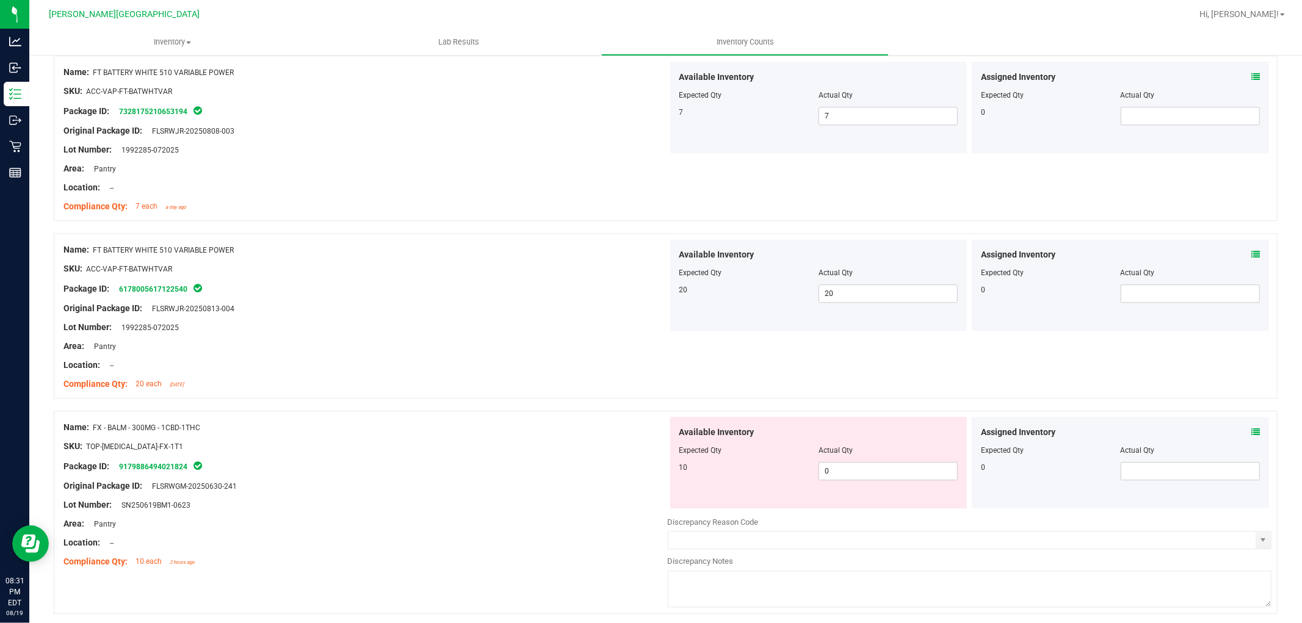
click at [539, 421] on div "Name: FX - BALM - 300MG - 1CBD-1THC SKU: TOP-[MEDICAL_DATA]-FX-1T1 Package ID: …" at bounding box center [666, 512] width 1224 height 203
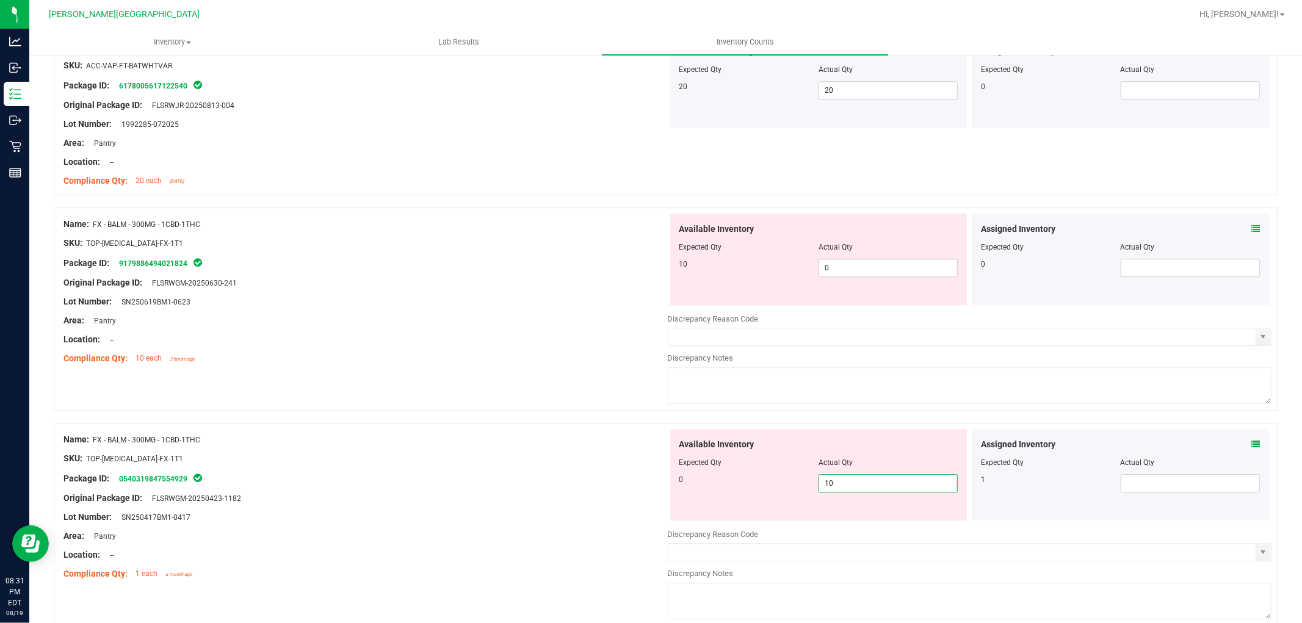
drag, startPoint x: 847, startPoint y: 485, endPoint x: 786, endPoint y: 503, distance: 63.1
click at [790, 503] on div "Available Inventory Expected Qty Actual Qty 0 10 10" at bounding box center [818, 475] width 297 height 92
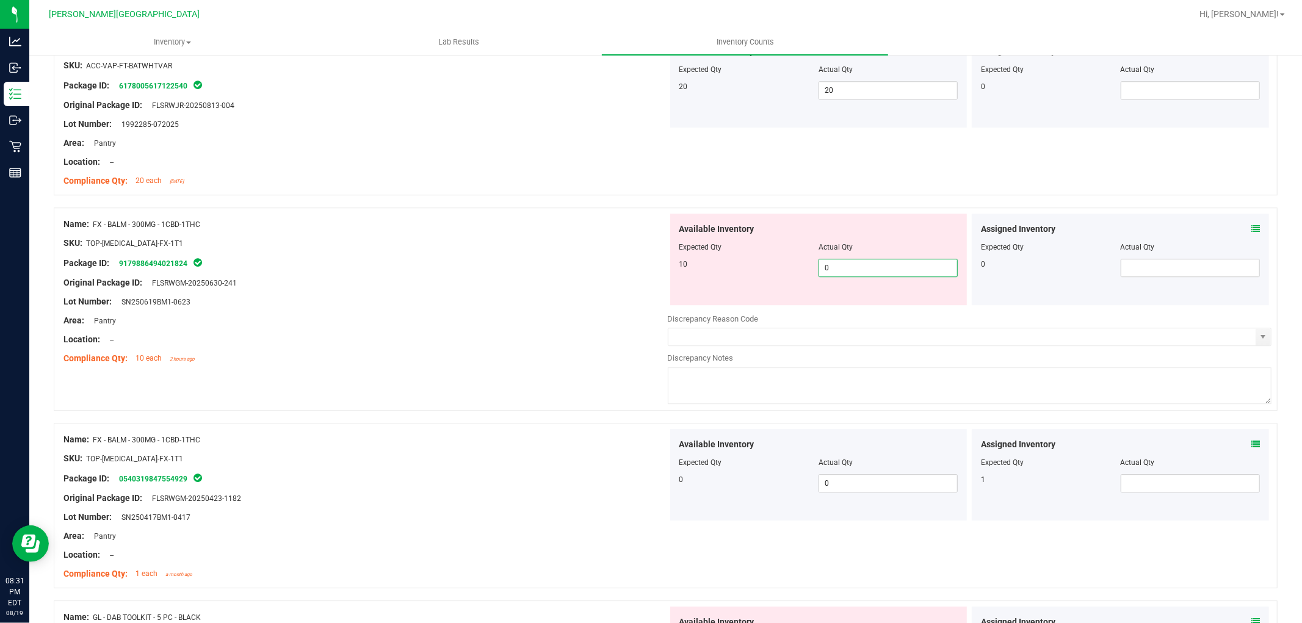
drag, startPoint x: 786, startPoint y: 277, endPoint x: 773, endPoint y: 294, distance: 21.0
click at [776, 277] on div "10 0 0" at bounding box center [818, 268] width 279 height 18
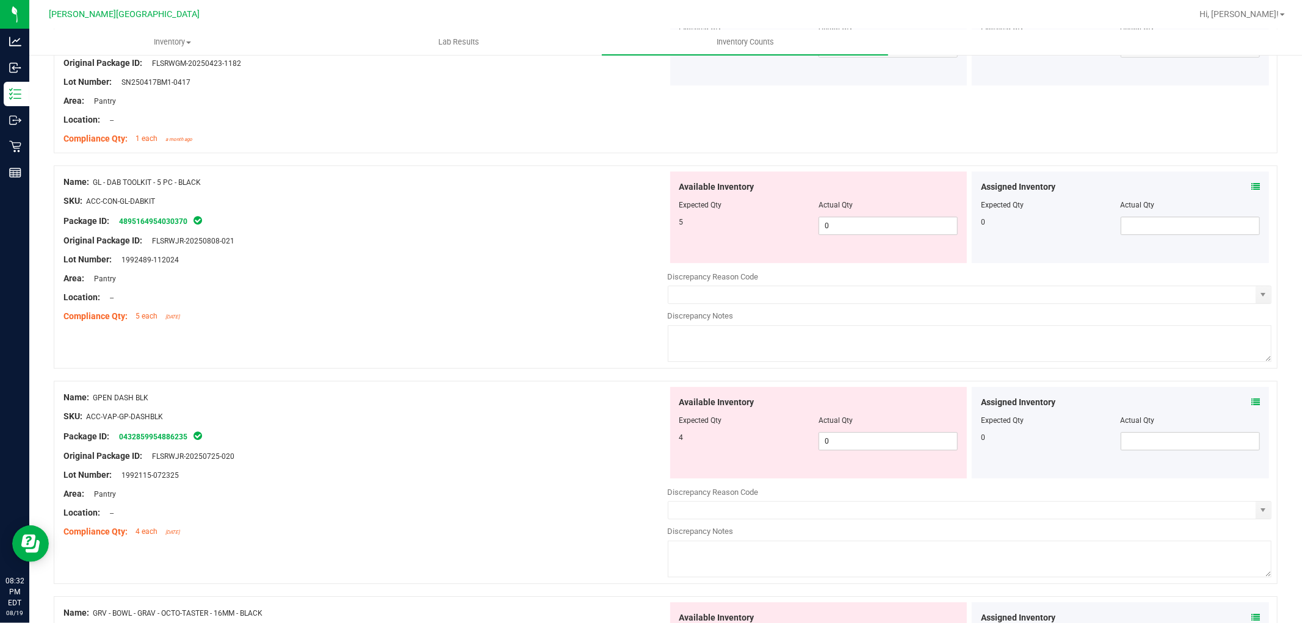
scroll to position [3248, 0]
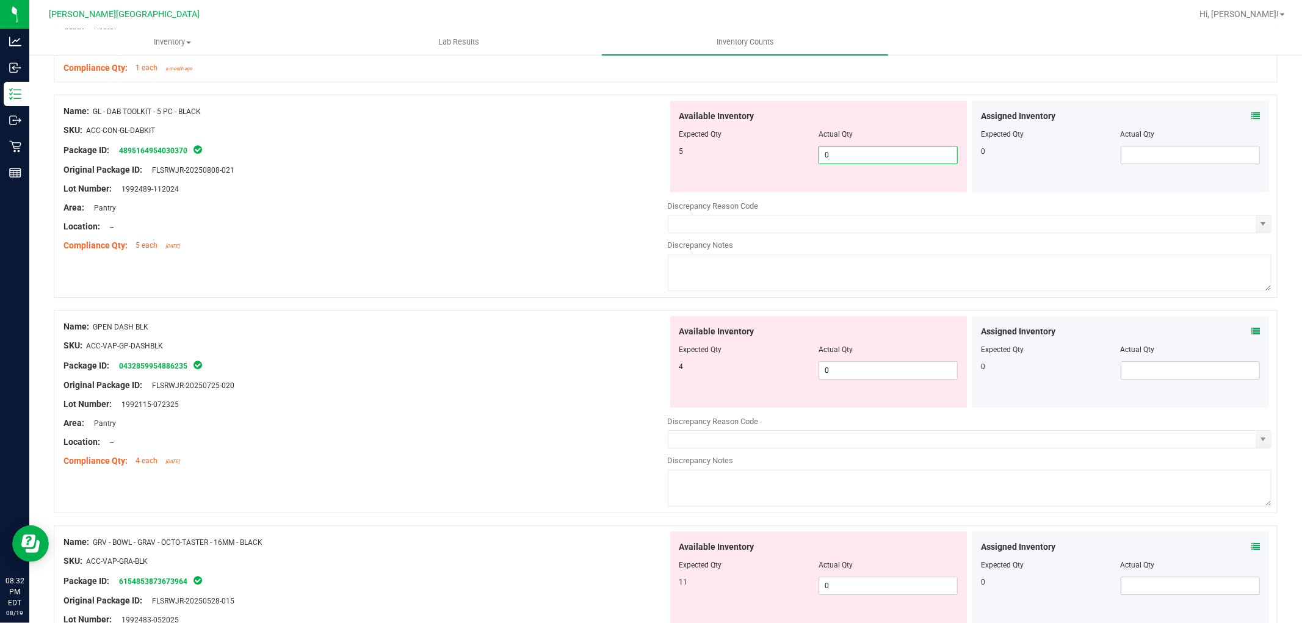
drag, startPoint x: 834, startPoint y: 156, endPoint x: 796, endPoint y: 153, distance: 38.0
click at [797, 154] on div "5 0 0" at bounding box center [818, 155] width 279 height 18
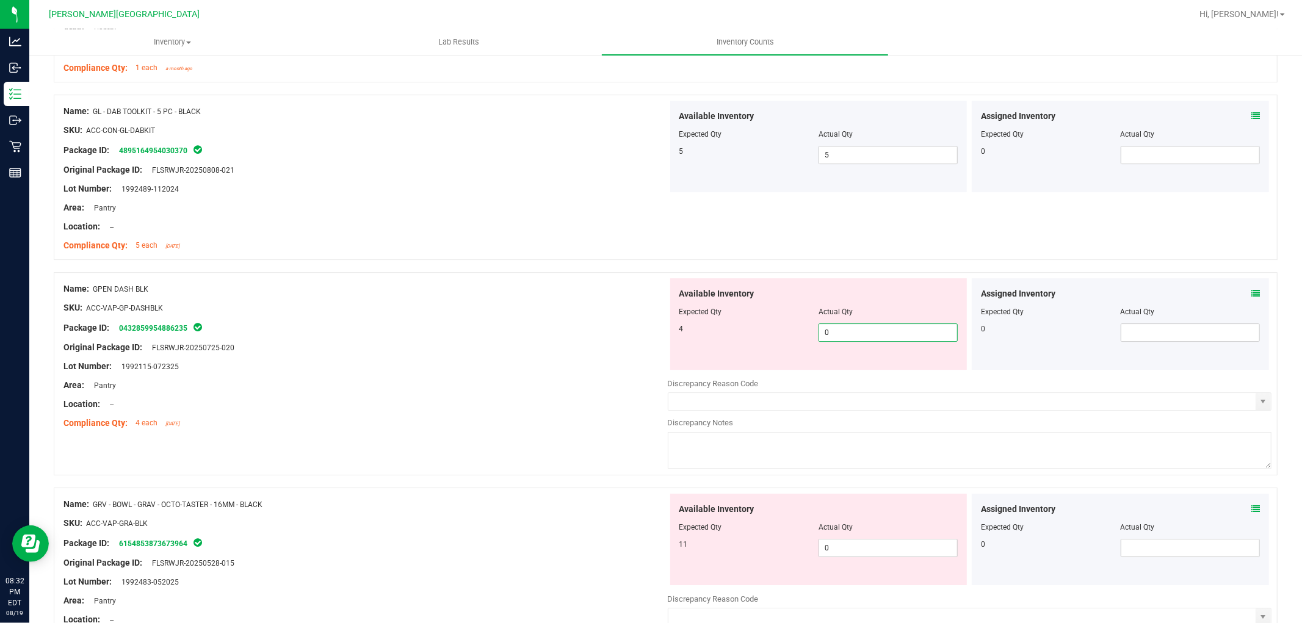
drag, startPoint x: 833, startPoint y: 331, endPoint x: 777, endPoint y: 325, distance: 55.9
click at [781, 338] on div "4 0 0" at bounding box center [818, 332] width 279 height 18
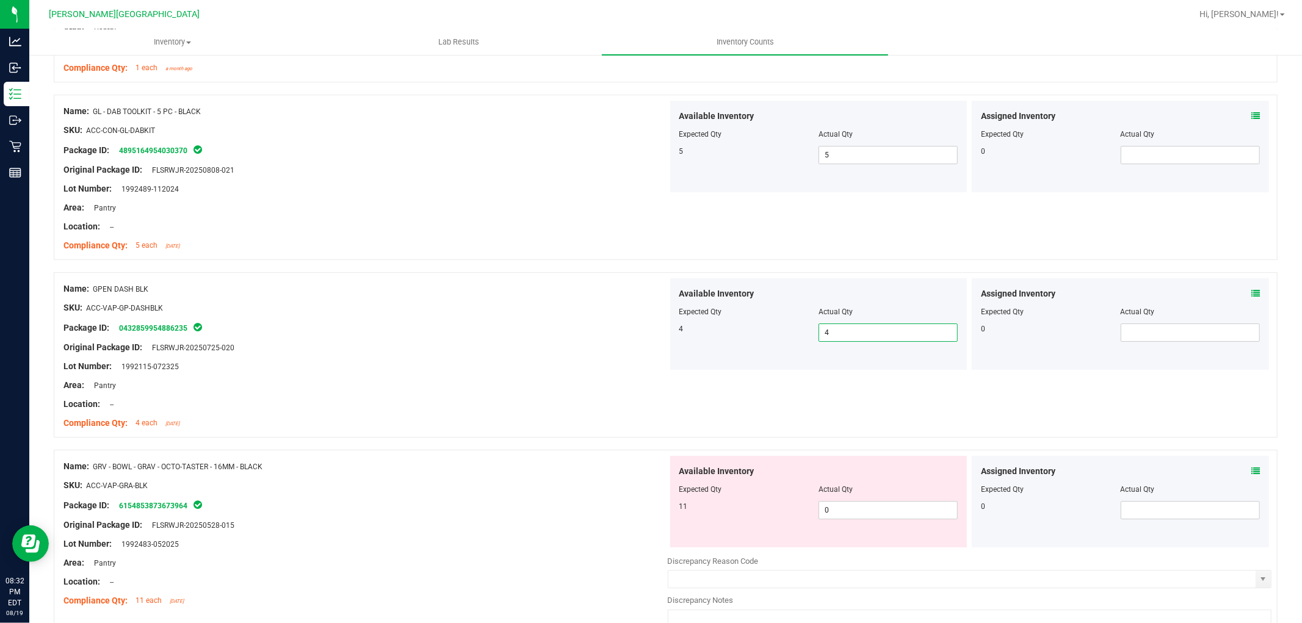
scroll to position [3384, 0]
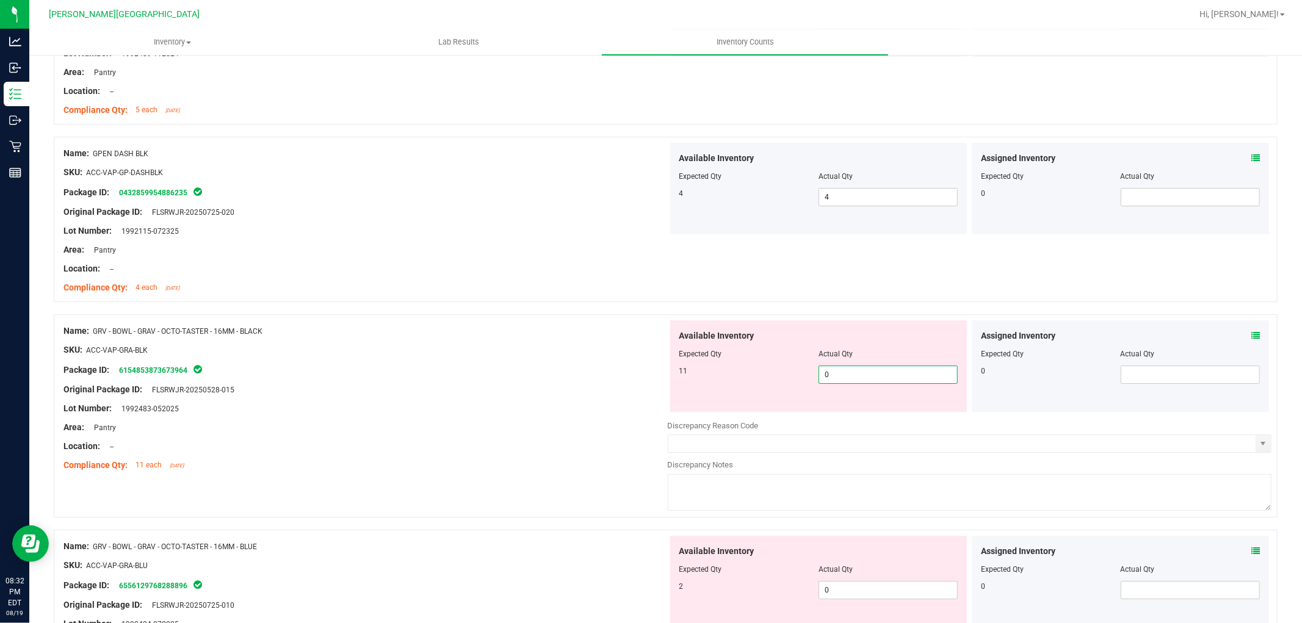
drag, startPoint x: 839, startPoint y: 377, endPoint x: 765, endPoint y: 380, distance: 73.9
click at [769, 383] on div "11 0 0" at bounding box center [818, 375] width 279 height 18
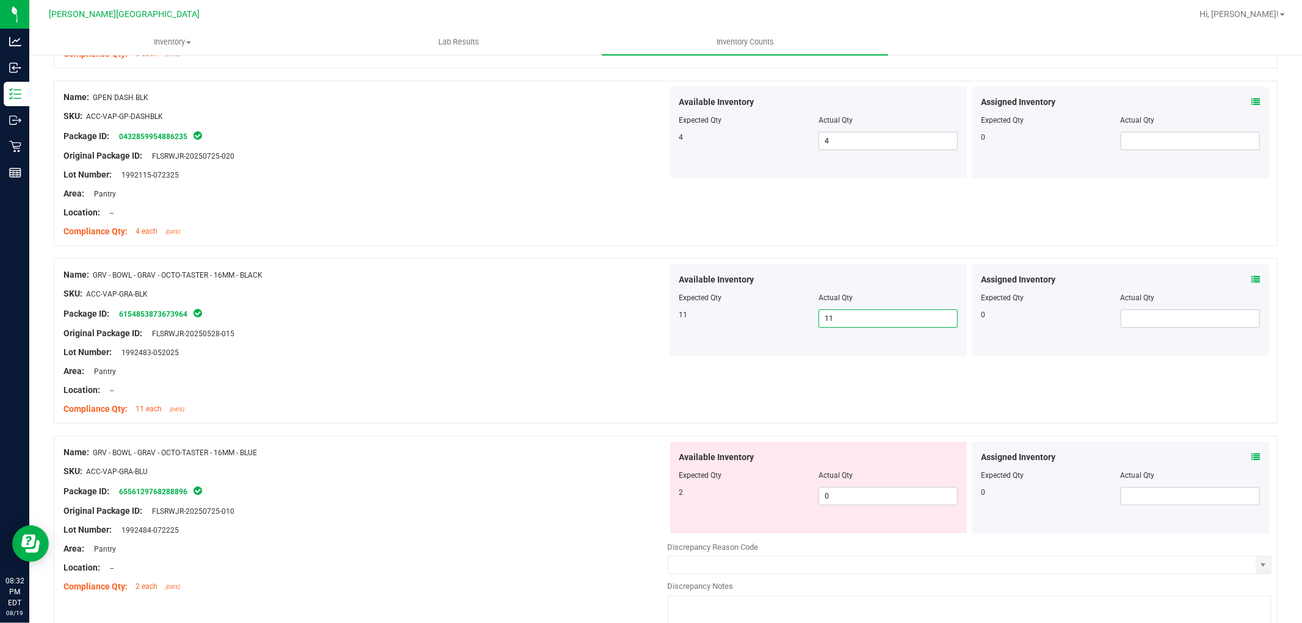
scroll to position [3516, 0]
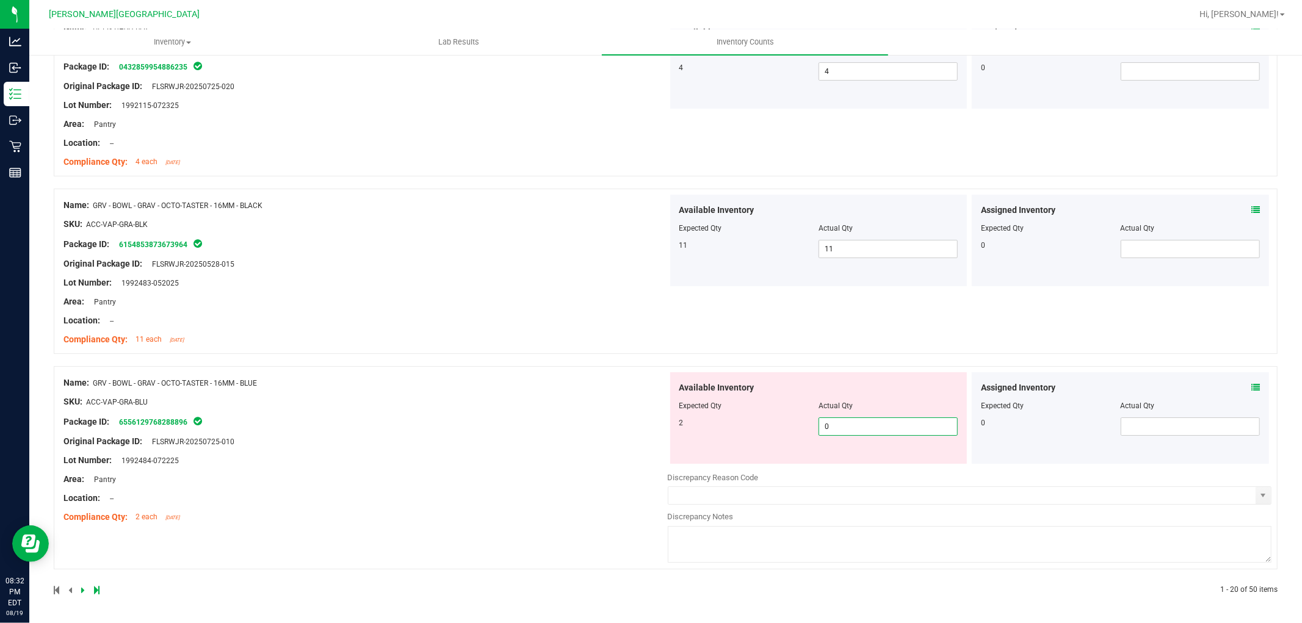
drag, startPoint x: 842, startPoint y: 428, endPoint x: 803, endPoint y: 417, distance: 40.6
click at [807, 418] on div "2 0 0" at bounding box center [818, 426] width 279 height 18
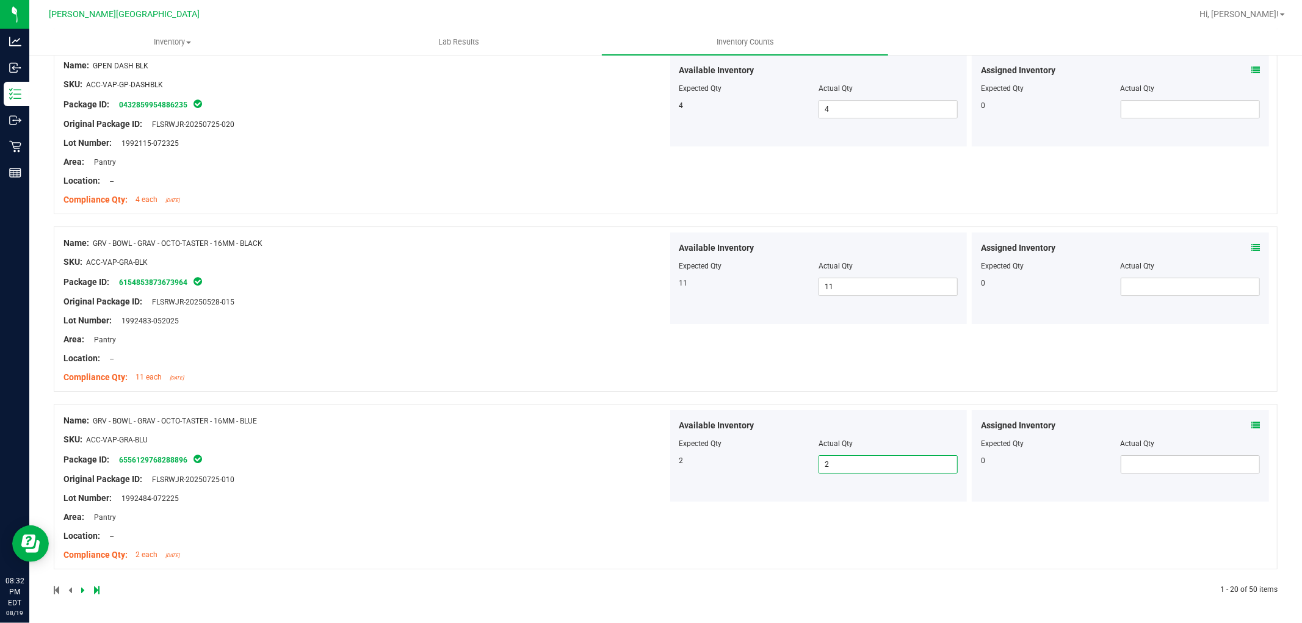
scroll to position [0, 0]
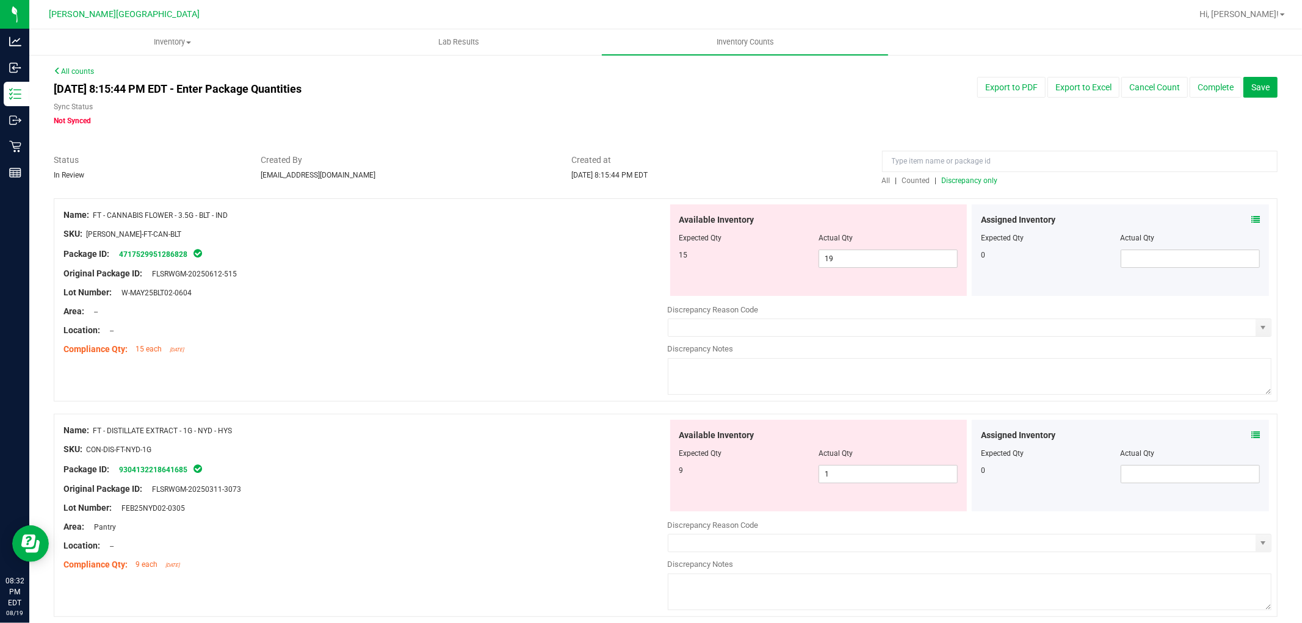
click at [981, 184] on span "Discrepancy only" at bounding box center [970, 180] width 56 height 9
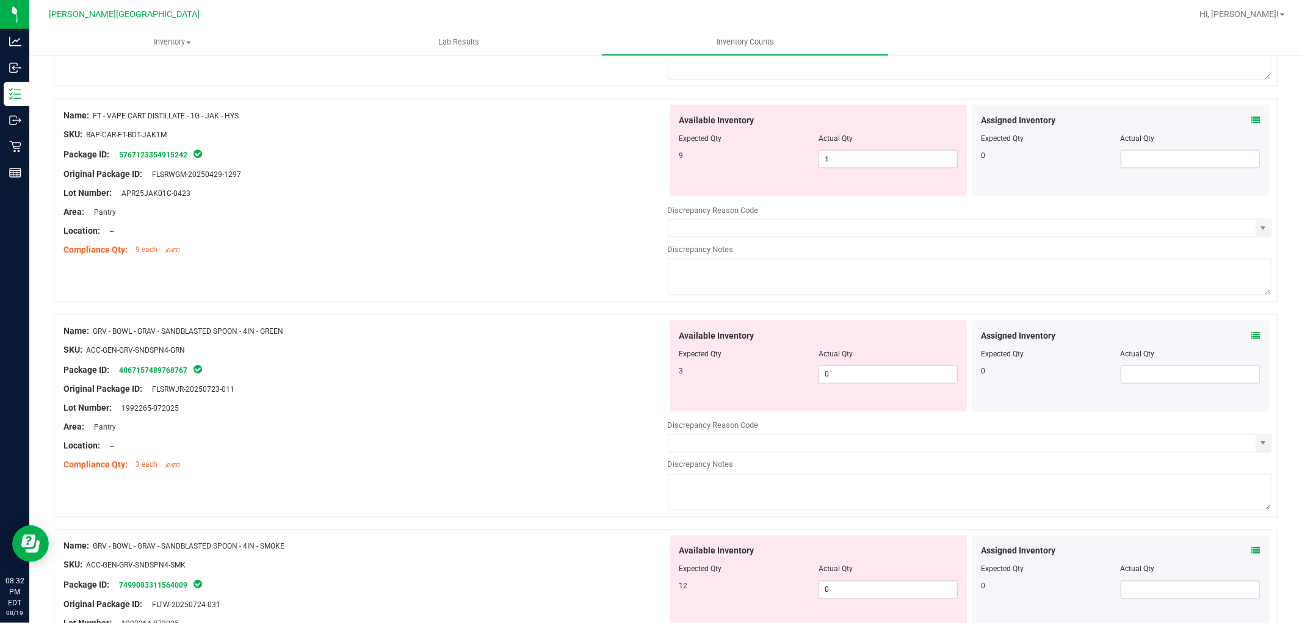
scroll to position [1627, 0]
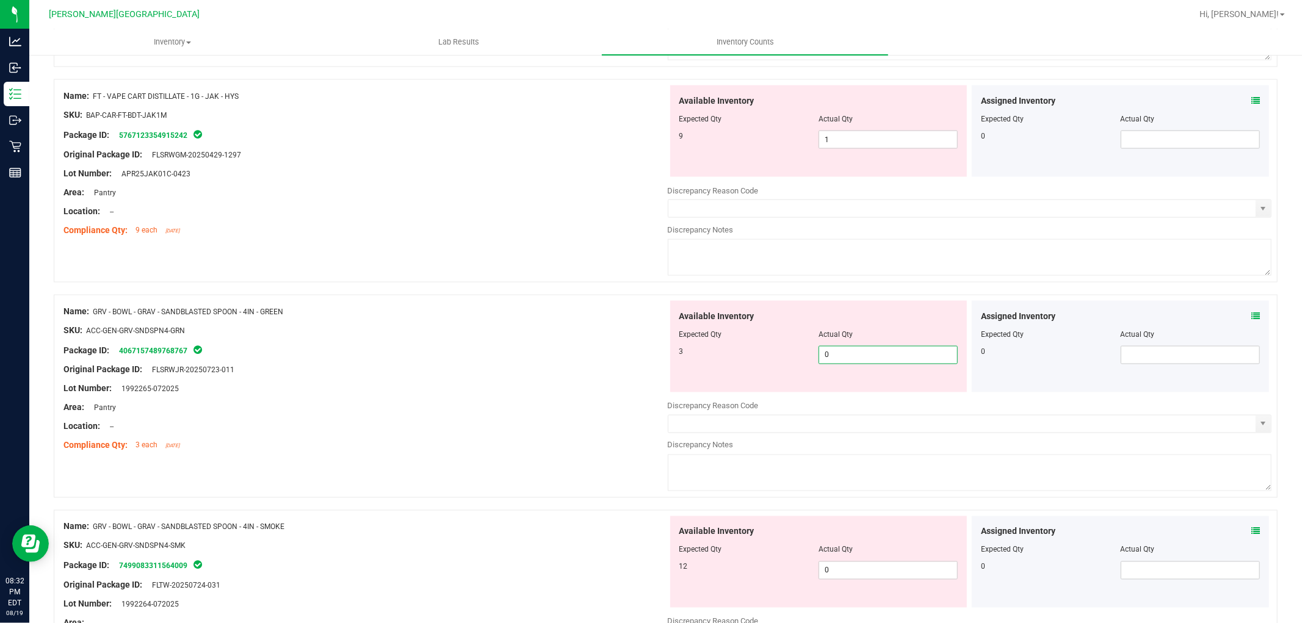
drag, startPoint x: 850, startPoint y: 363, endPoint x: 742, endPoint y: 353, distance: 109.1
click at [750, 357] on div "3 0 0" at bounding box center [818, 355] width 279 height 18
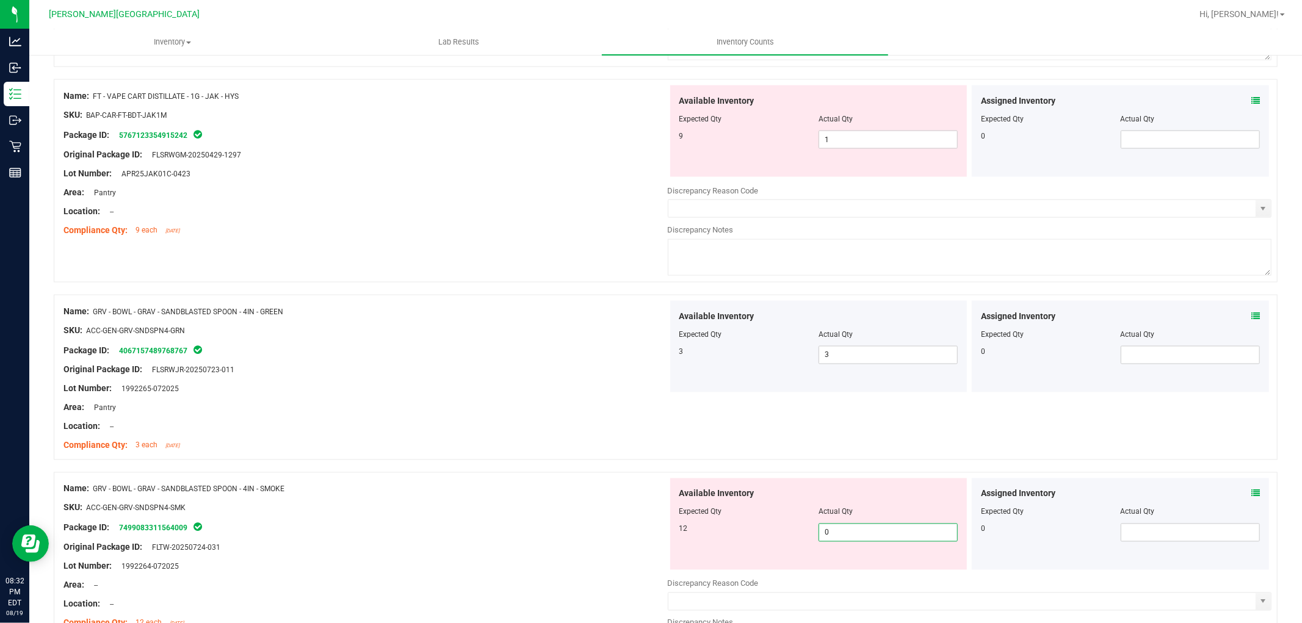
drag, startPoint x: 803, startPoint y: 538, endPoint x: 765, endPoint y: 542, distance: 37.5
click at [767, 542] on div "12 0 0" at bounding box center [818, 533] width 279 height 18
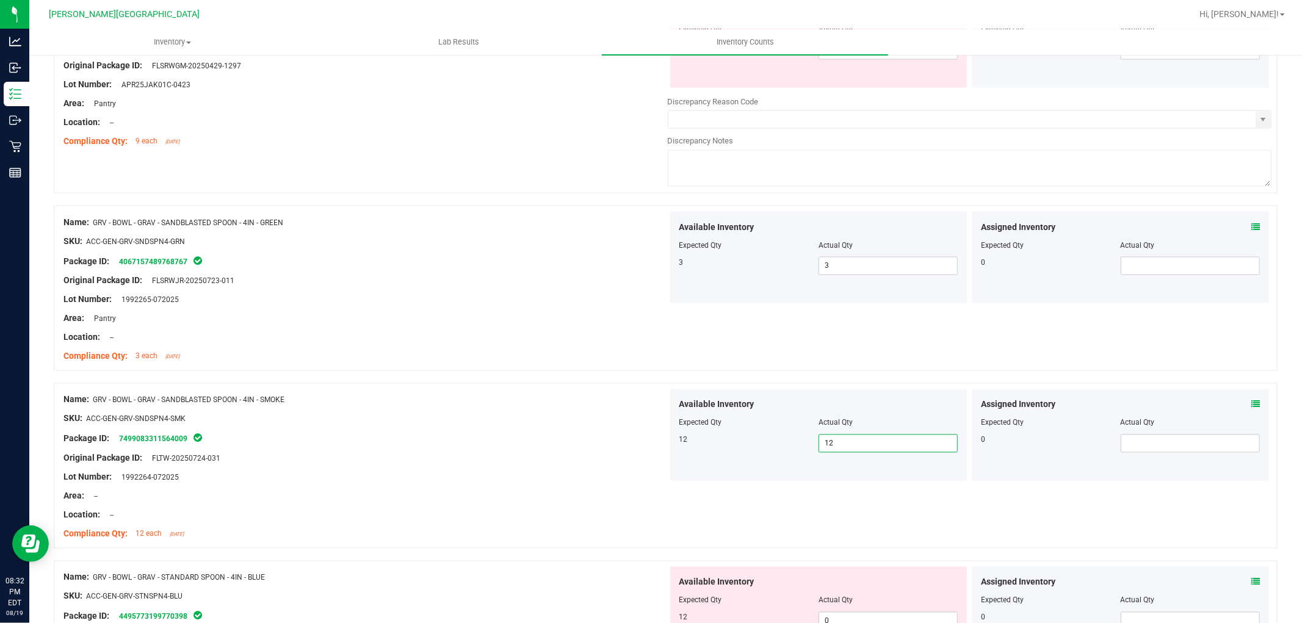
scroll to position [1967, 0]
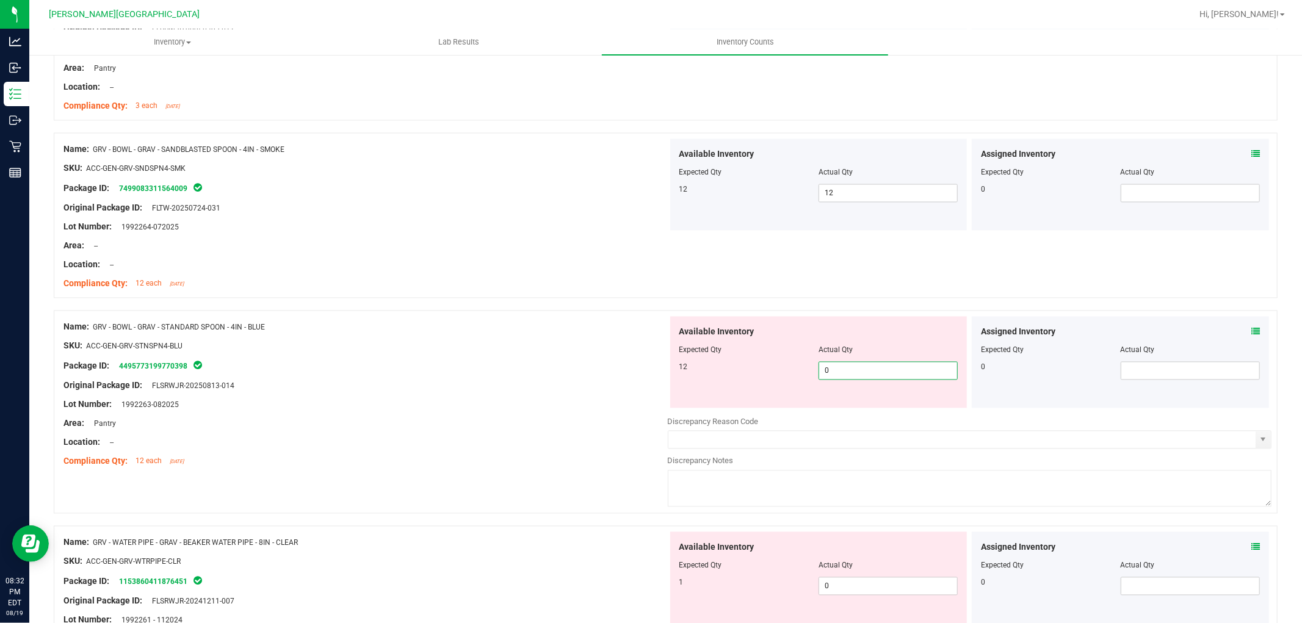
drag, startPoint x: 840, startPoint y: 373, endPoint x: 786, endPoint y: 378, distance: 54.0
click at [790, 380] on div "12 0 0" at bounding box center [818, 371] width 279 height 18
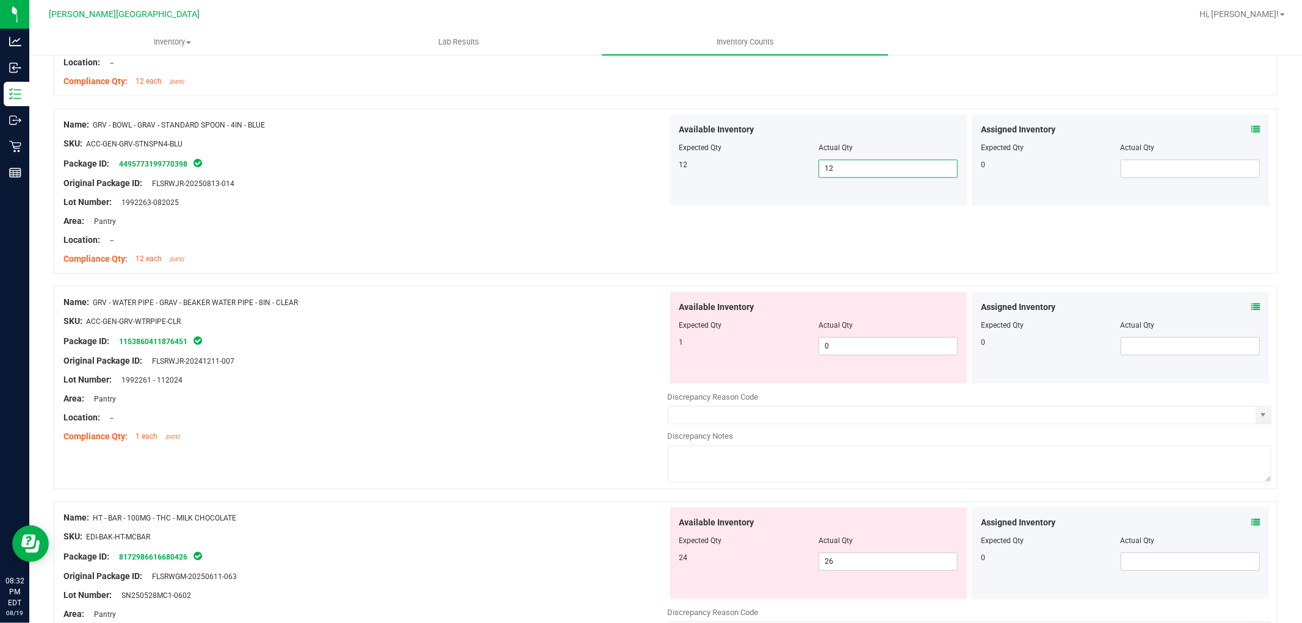
scroll to position [2170, 0]
drag, startPoint x: 811, startPoint y: 350, endPoint x: 792, endPoint y: 343, distance: 19.5
click at [798, 343] on div "1 0 0" at bounding box center [818, 345] width 279 height 18
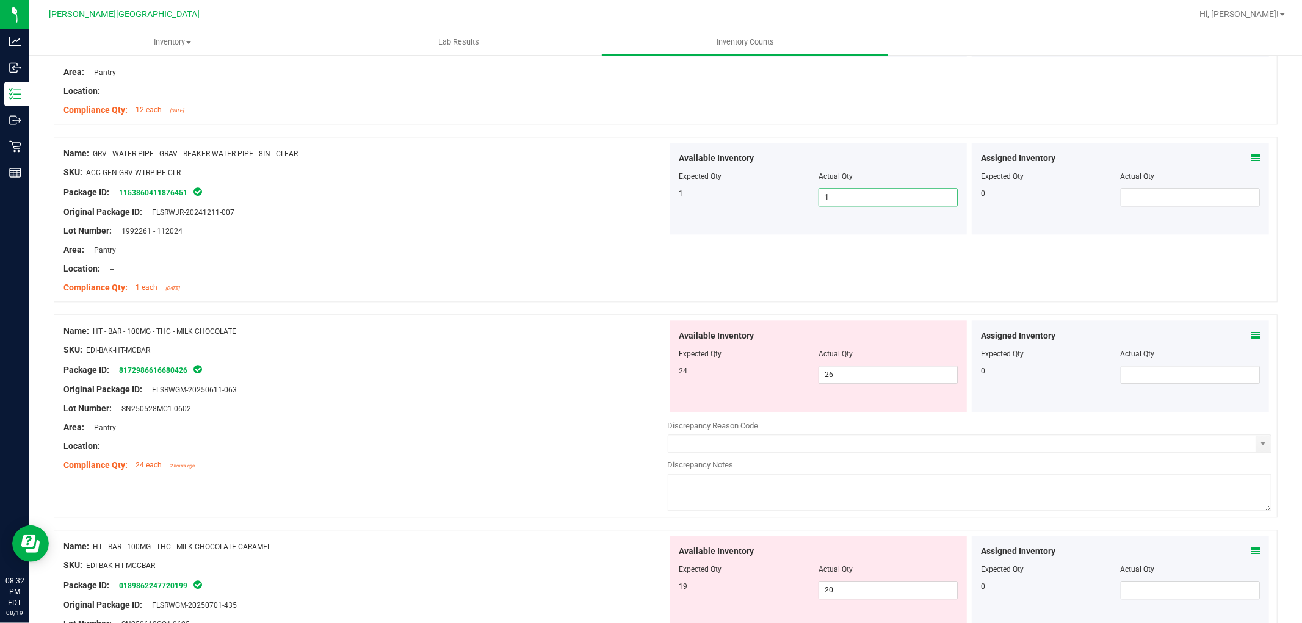
scroll to position [2373, 0]
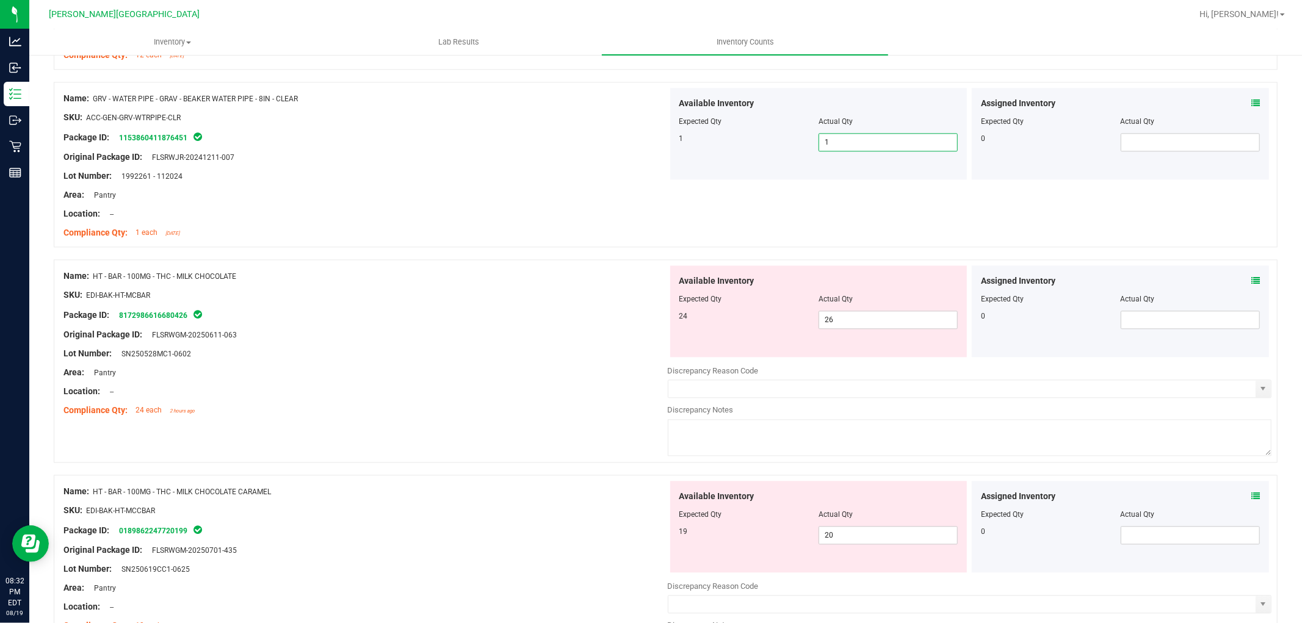
click at [554, 360] on div "Lot Number: SN250528MC1-0602" at bounding box center [365, 353] width 604 height 13
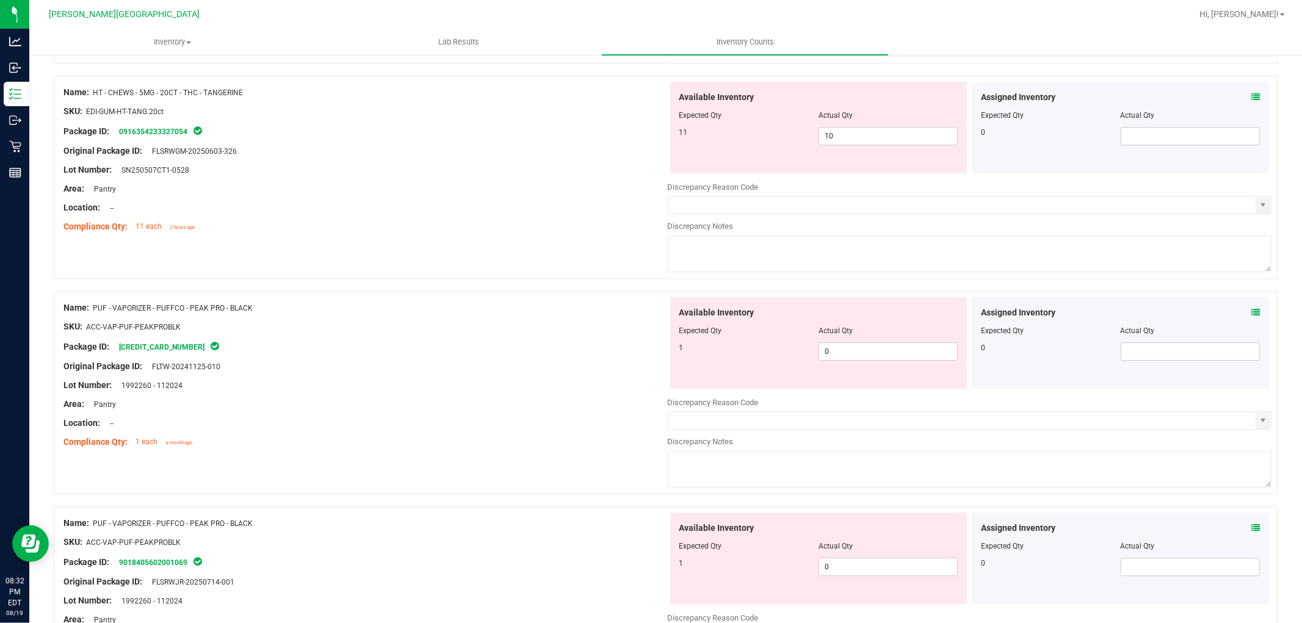
scroll to position [3052, 0]
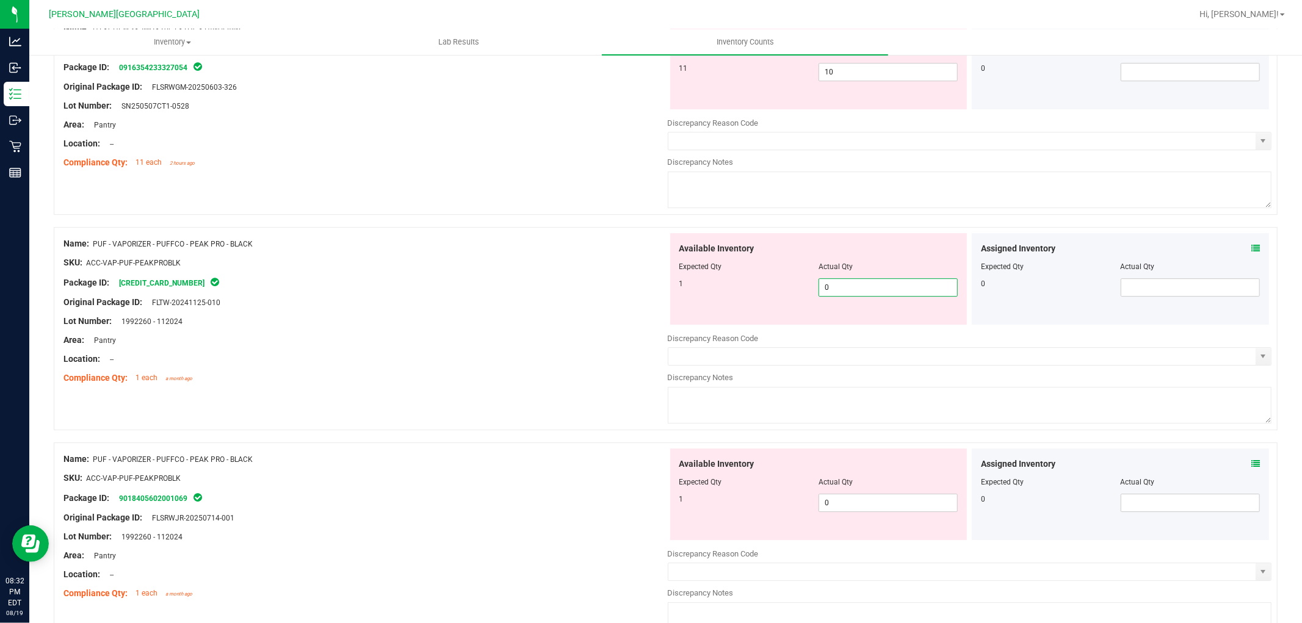
drag, startPoint x: 844, startPoint y: 295, endPoint x: 750, endPoint y: 299, distance: 94.7
click at [754, 297] on div "1 0 0" at bounding box center [818, 287] width 279 height 18
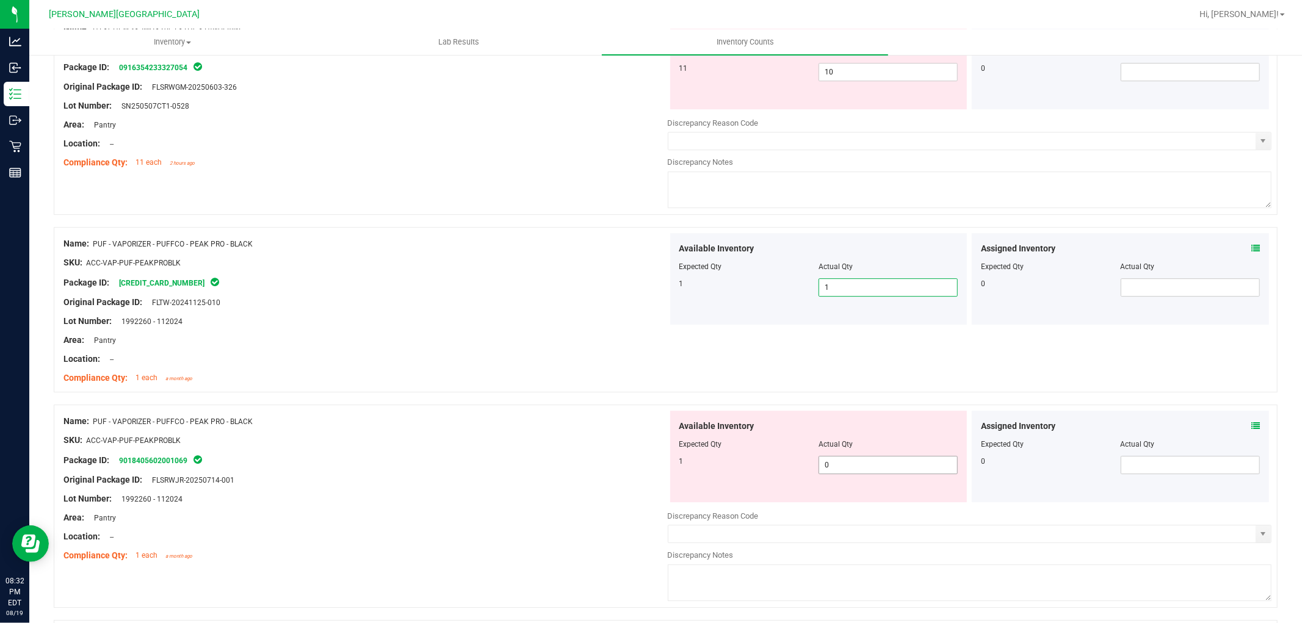
drag, startPoint x: 765, startPoint y: 473, endPoint x: 751, endPoint y: 477, distance: 14.1
click at [754, 474] on div "1 0 0" at bounding box center [818, 465] width 279 height 18
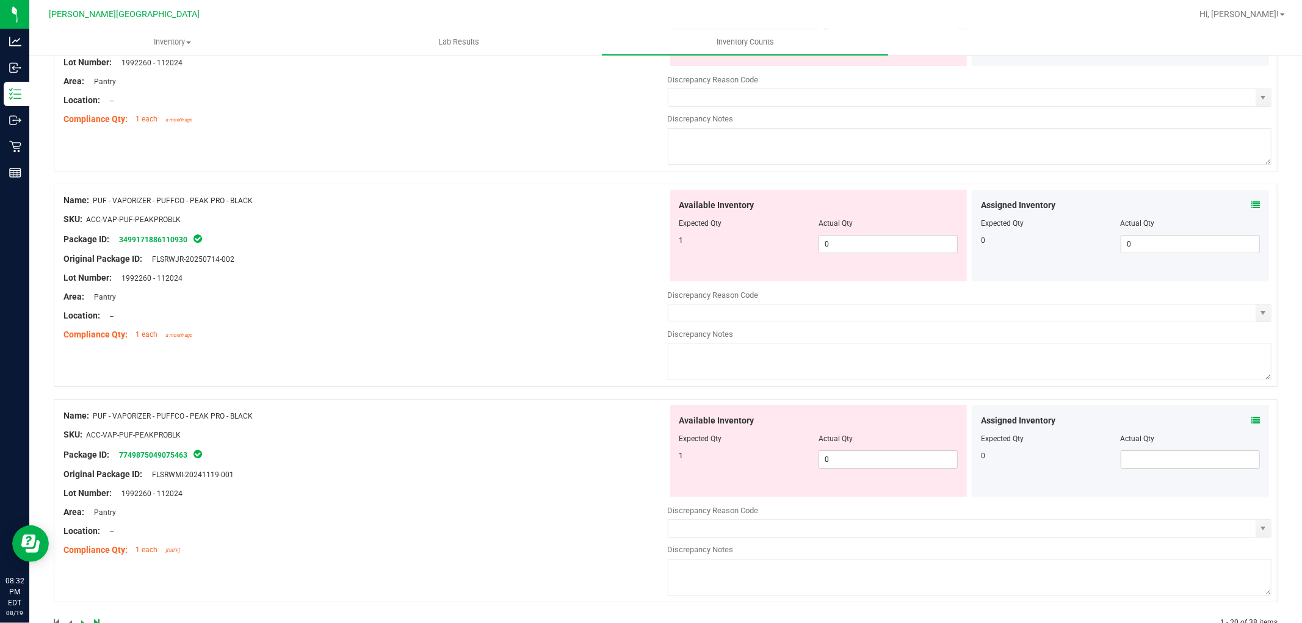
scroll to position [3598, 0]
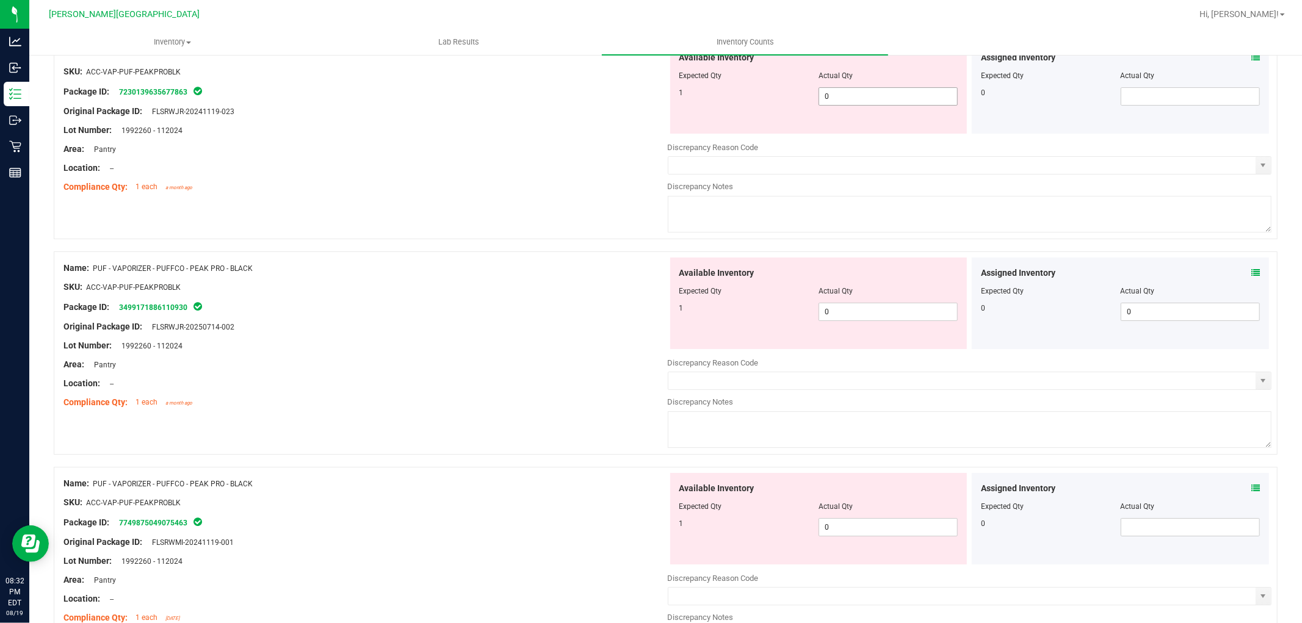
click at [818, 100] on span "0 0" at bounding box center [887, 96] width 139 height 18
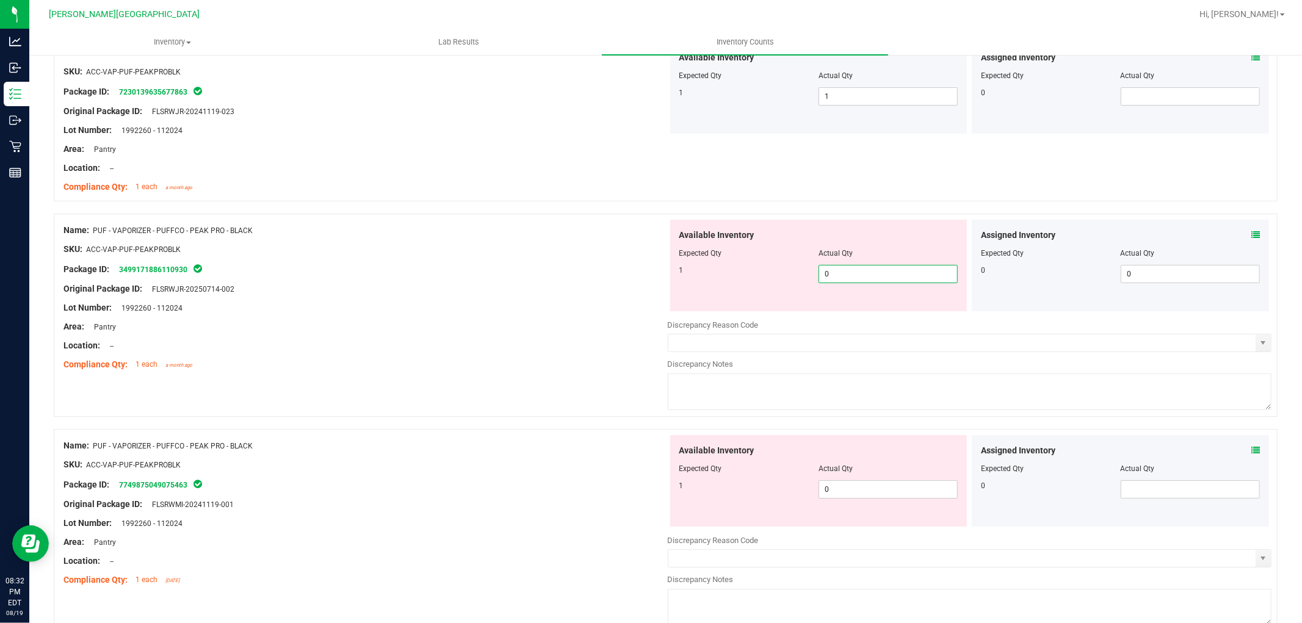
drag, startPoint x: 831, startPoint y: 283, endPoint x: 784, endPoint y: 286, distance: 47.1
click at [786, 283] on div "1 0 0" at bounding box center [818, 274] width 279 height 18
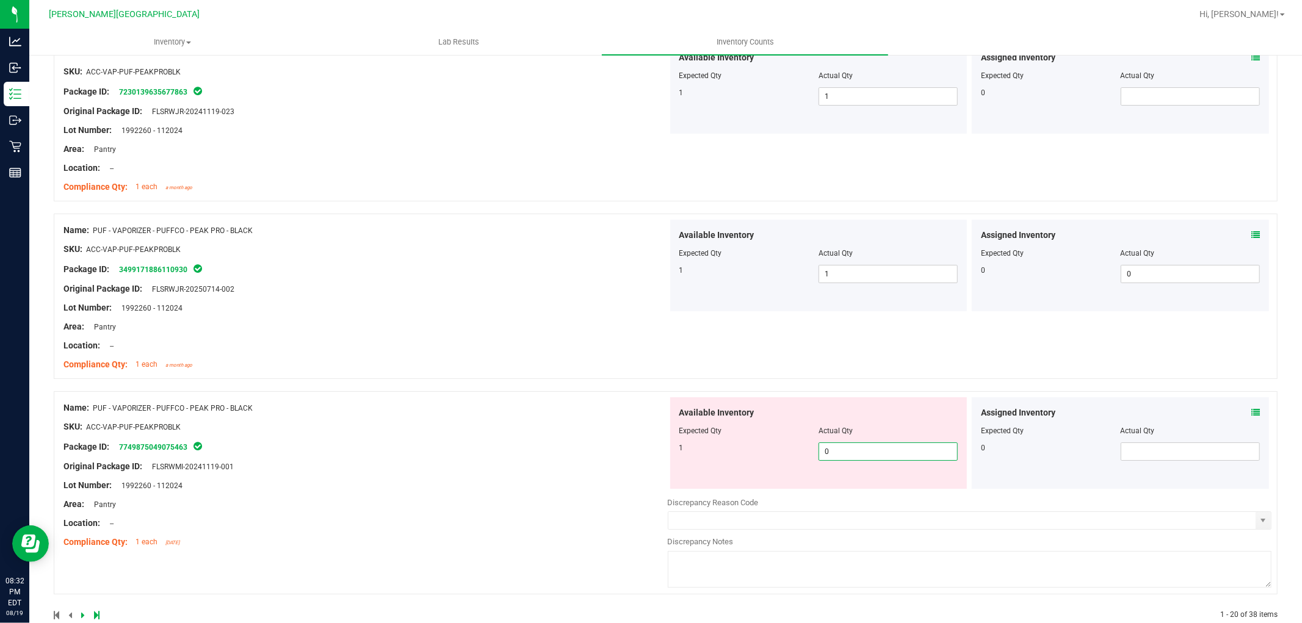
click at [827, 456] on span "0 0" at bounding box center [887, 452] width 139 height 18
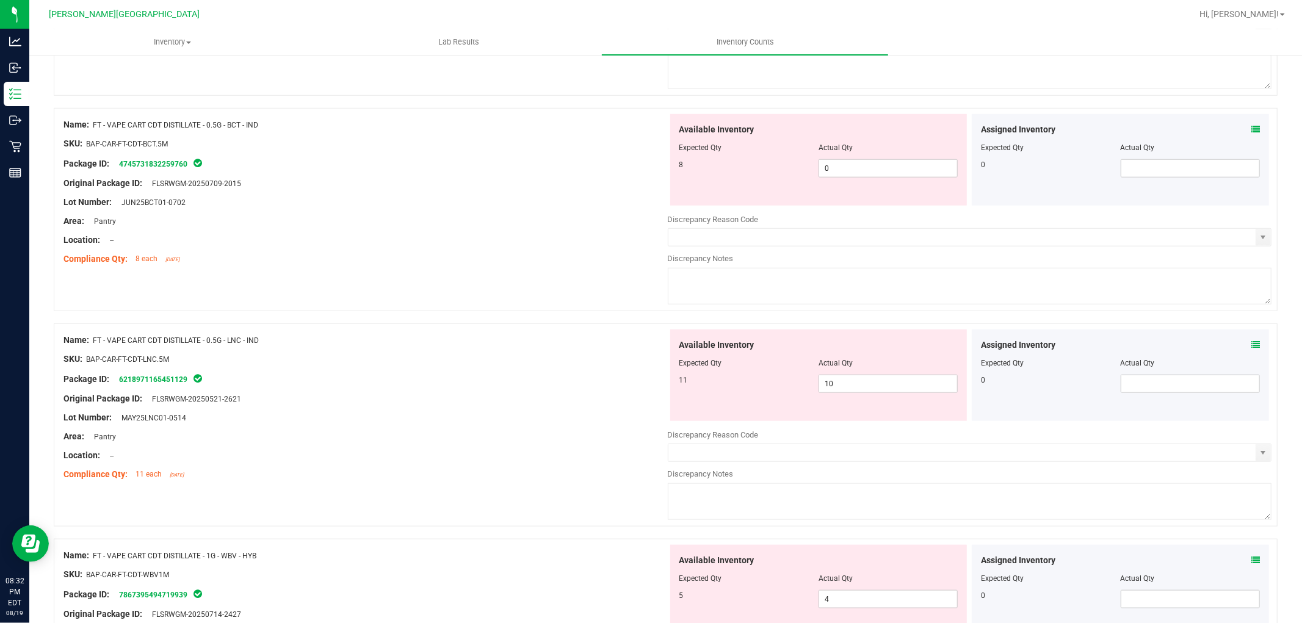
scroll to position [0, 0]
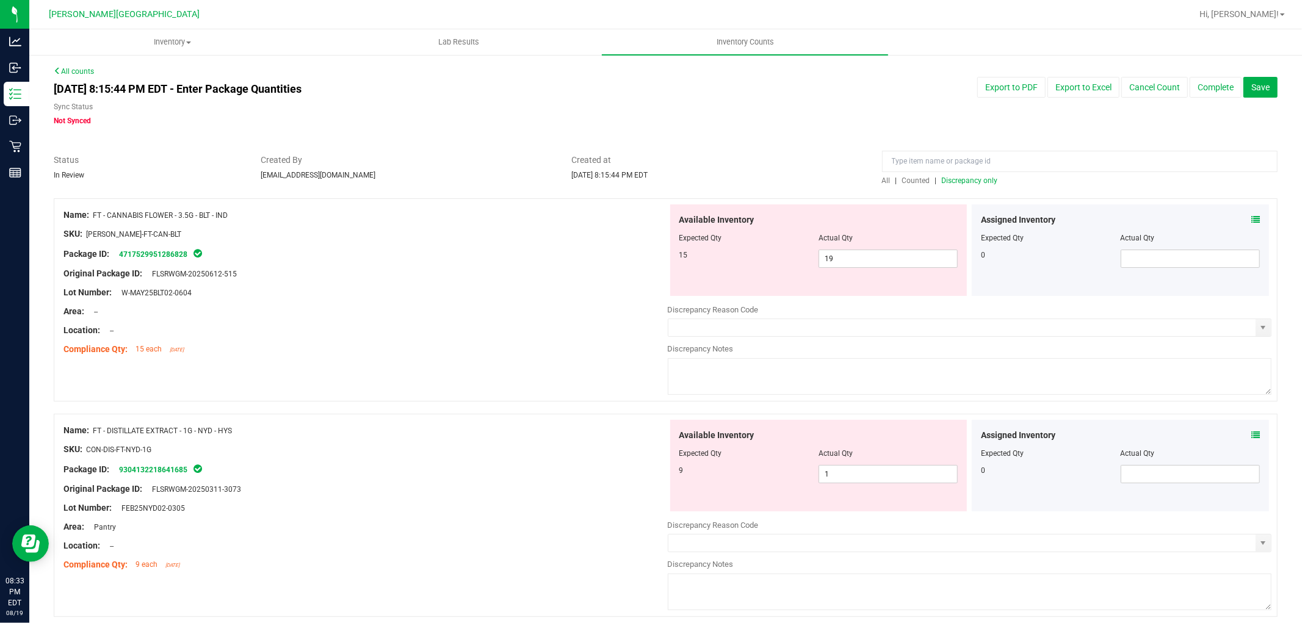
click at [942, 182] on span "Discrepancy only" at bounding box center [970, 180] width 56 height 9
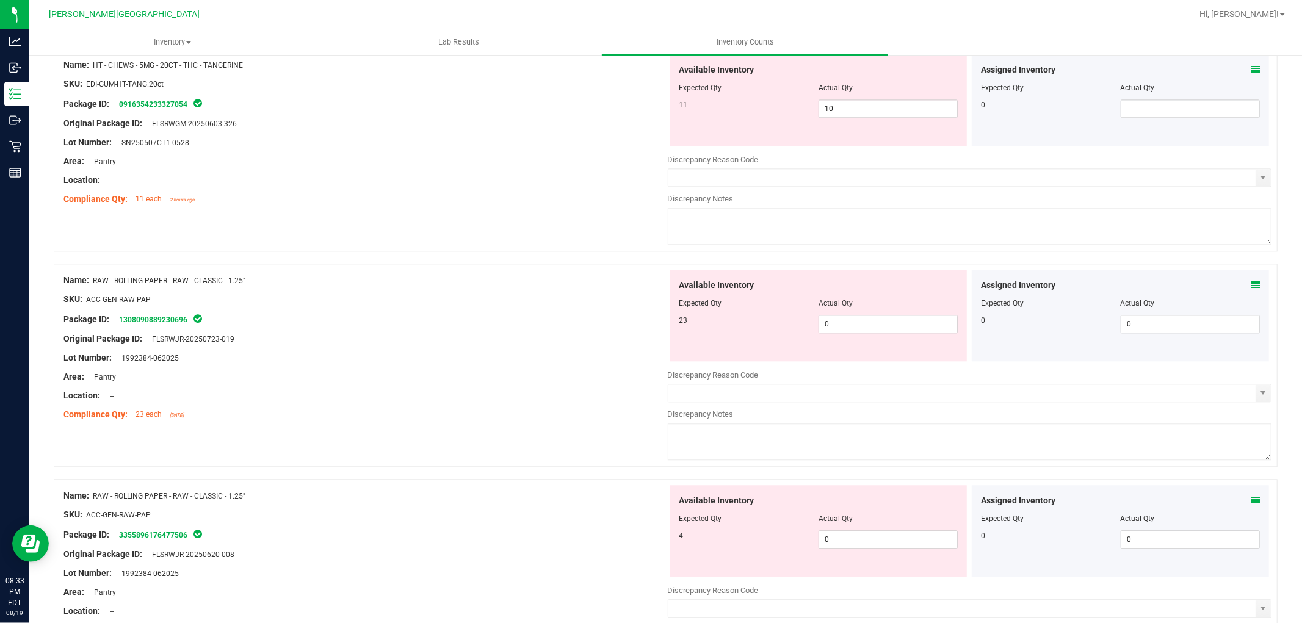
scroll to position [2373, 0]
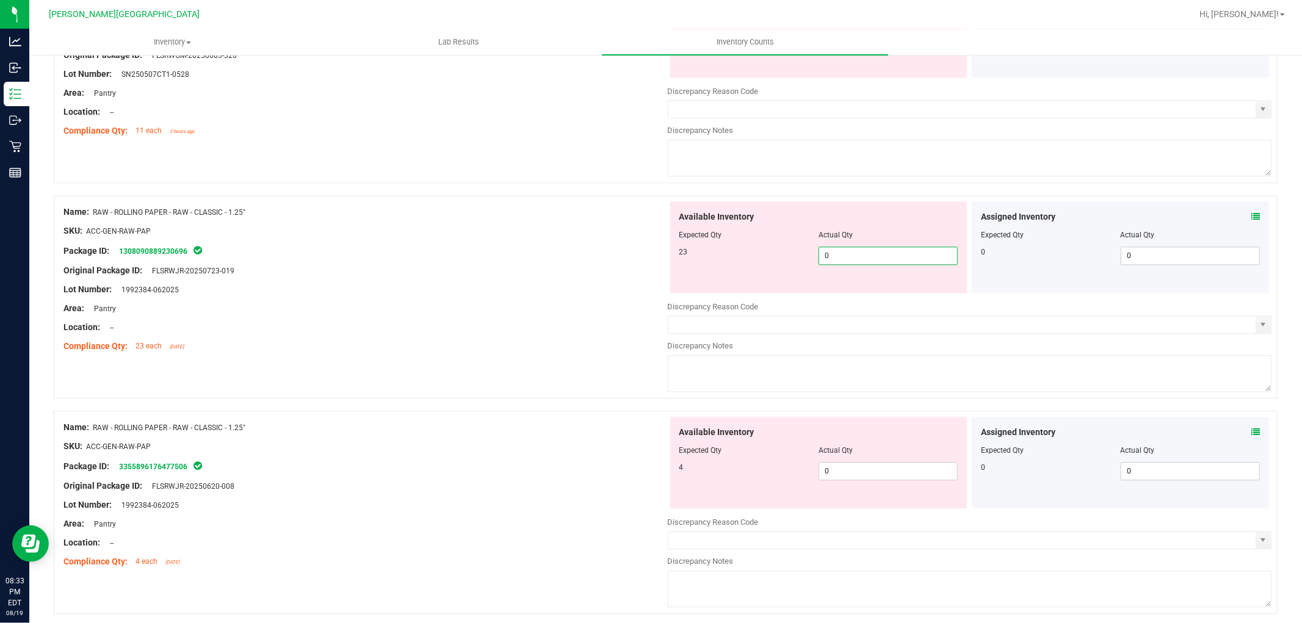
drag, startPoint x: 873, startPoint y: 264, endPoint x: 758, endPoint y: 266, distance: 115.4
click at [764, 265] on div "23 0 0" at bounding box center [818, 256] width 279 height 18
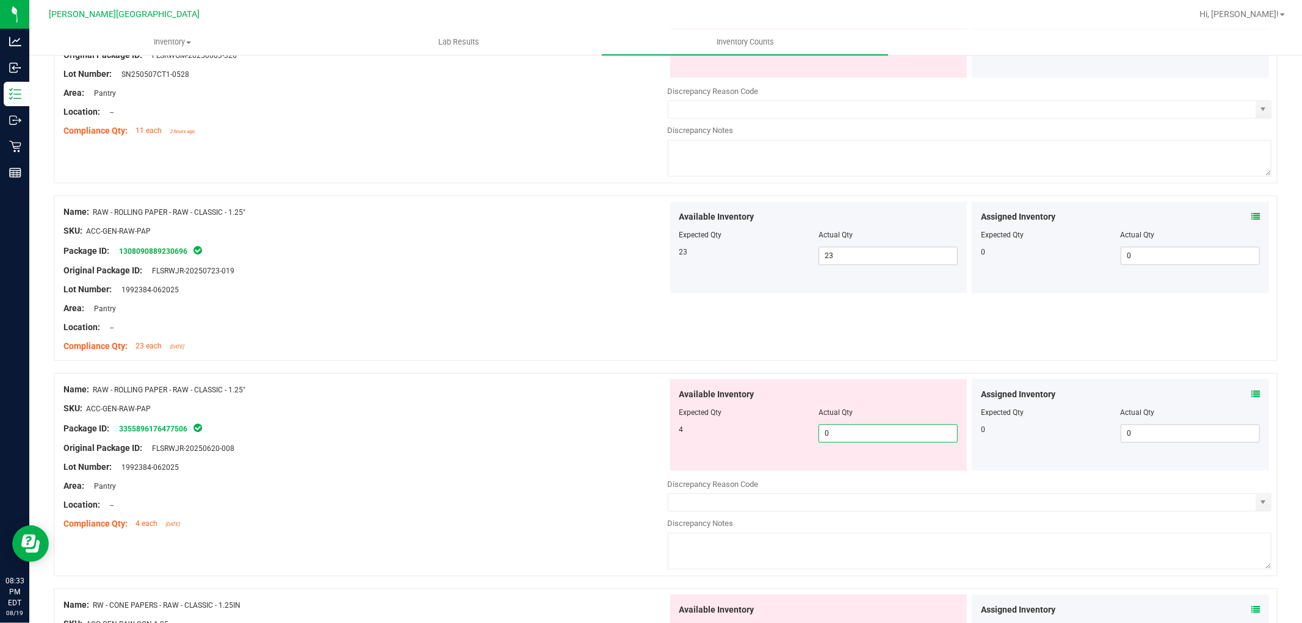
drag, startPoint x: 831, startPoint y: 438, endPoint x: 806, endPoint y: 436, distance: 25.7
click at [808, 437] on div "4 0 0" at bounding box center [818, 433] width 279 height 18
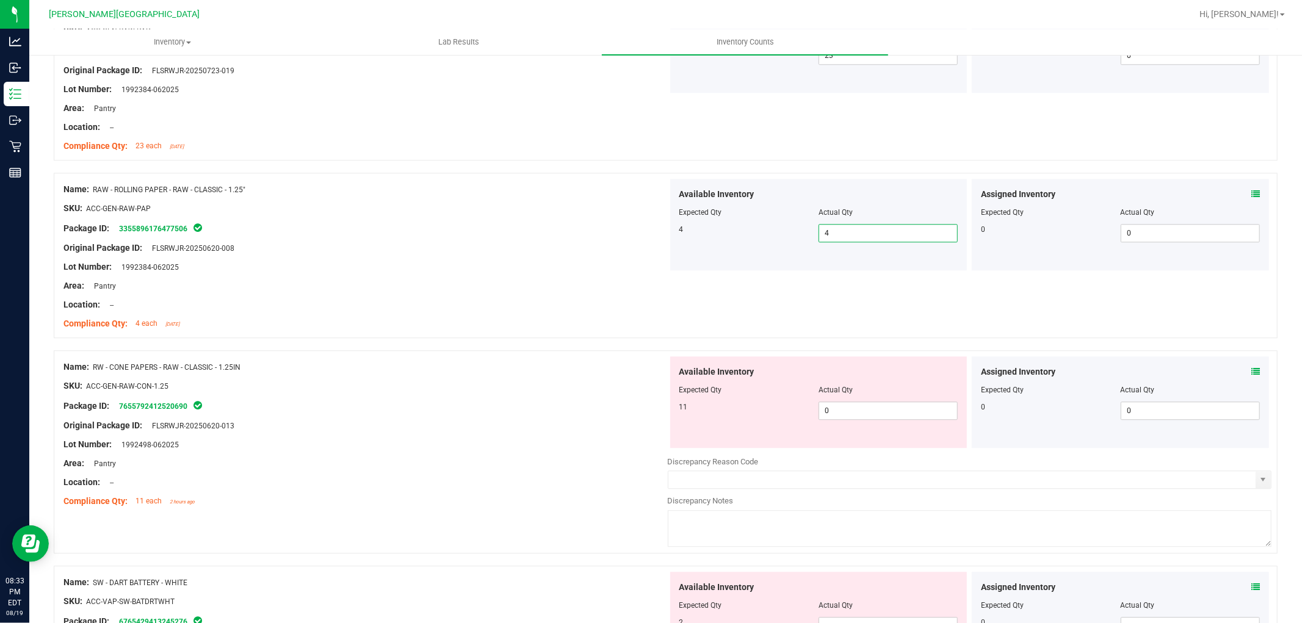
scroll to position [2577, 0]
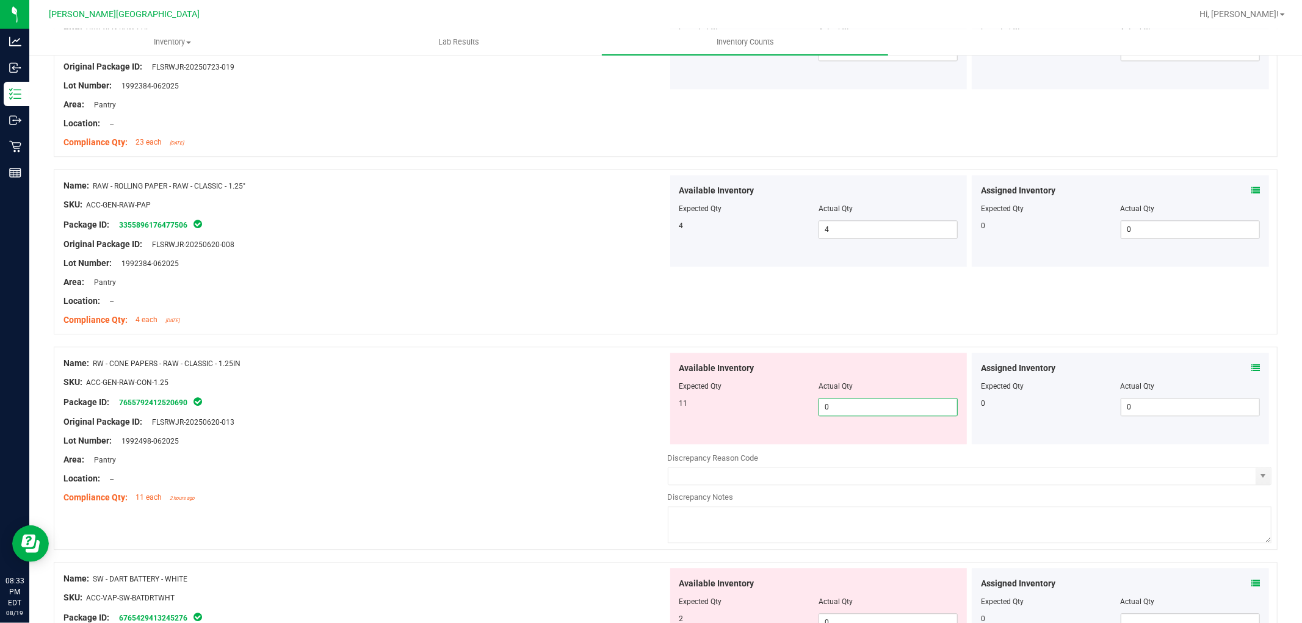
drag, startPoint x: 827, startPoint y: 410, endPoint x: 782, endPoint y: 410, distance: 45.2
click at [782, 410] on div "11 0 0" at bounding box center [818, 407] width 279 height 18
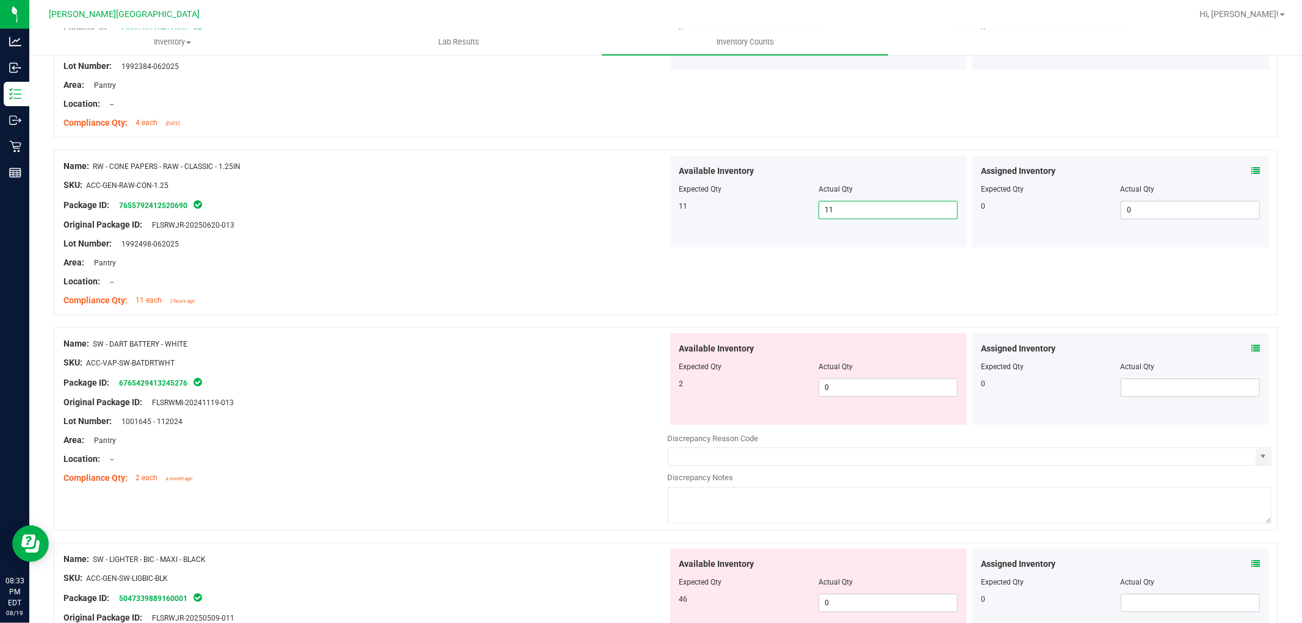
scroll to position [2780, 0]
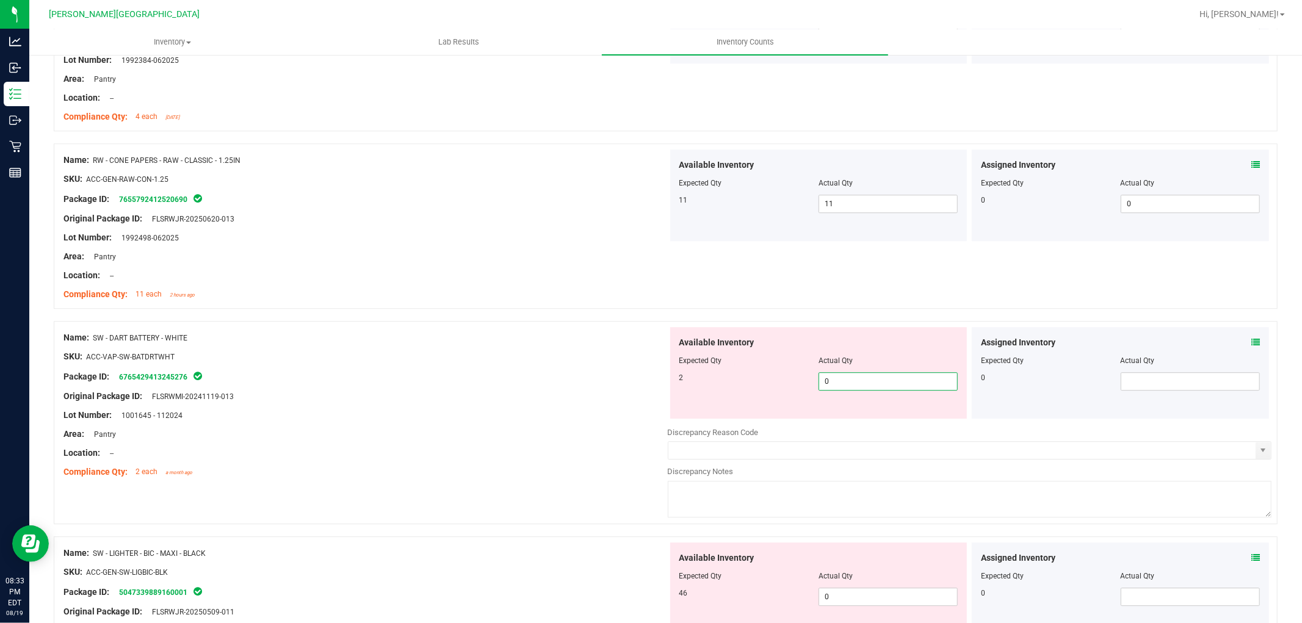
drag, startPoint x: 840, startPoint y: 385, endPoint x: 770, endPoint y: 394, distance: 71.4
click at [771, 391] on div "2 0 0" at bounding box center [818, 381] width 279 height 18
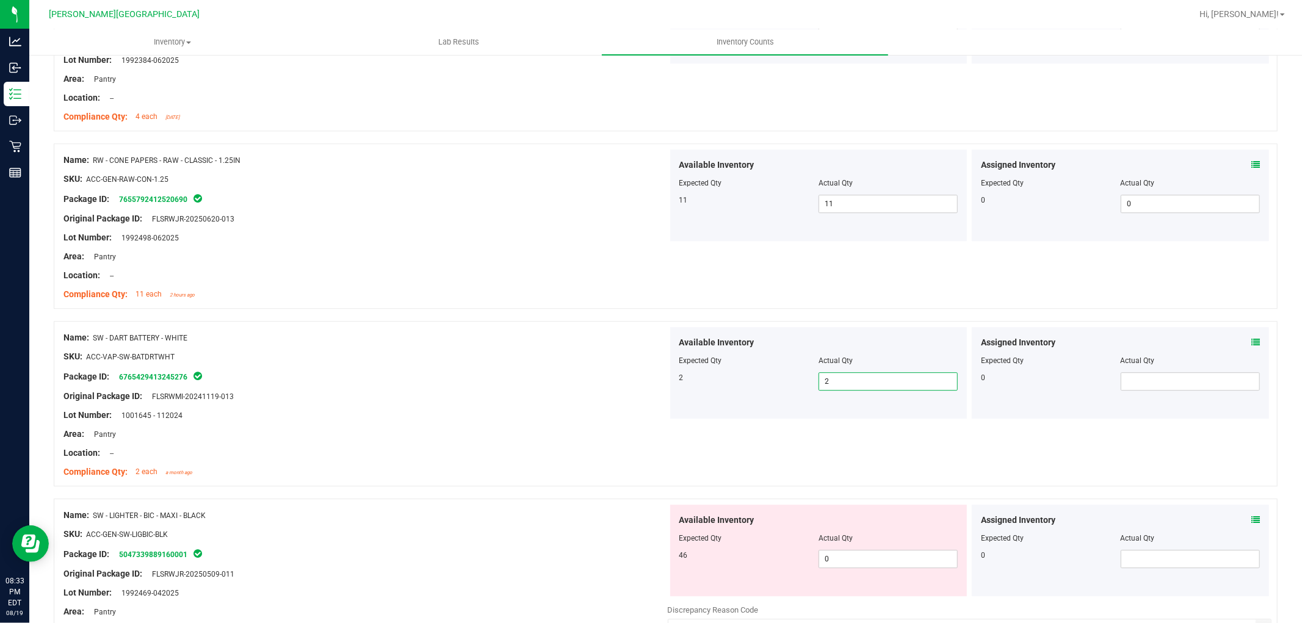
click at [485, 305] on div "Name: RW - CONE PAPERS - RAW - CLASSIC - 1.25IN SKU: ACC-GEN-RAW-CON-1.25 Packa…" at bounding box center [365, 228] width 604 height 156
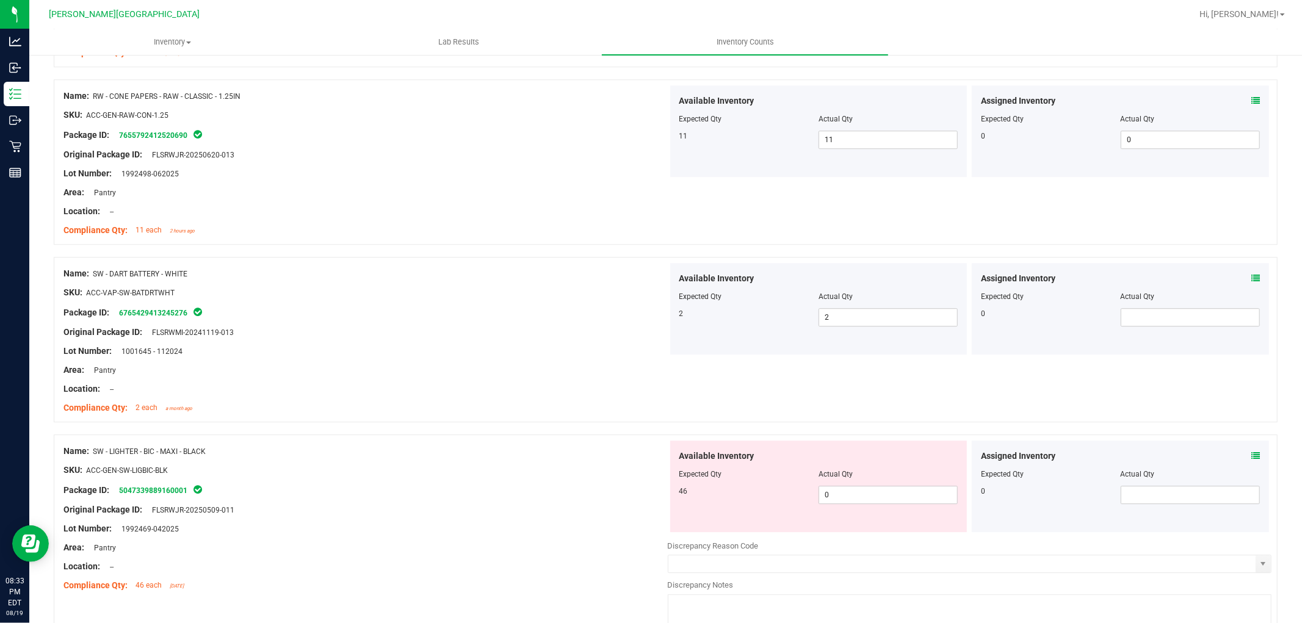
scroll to position [2983, 0]
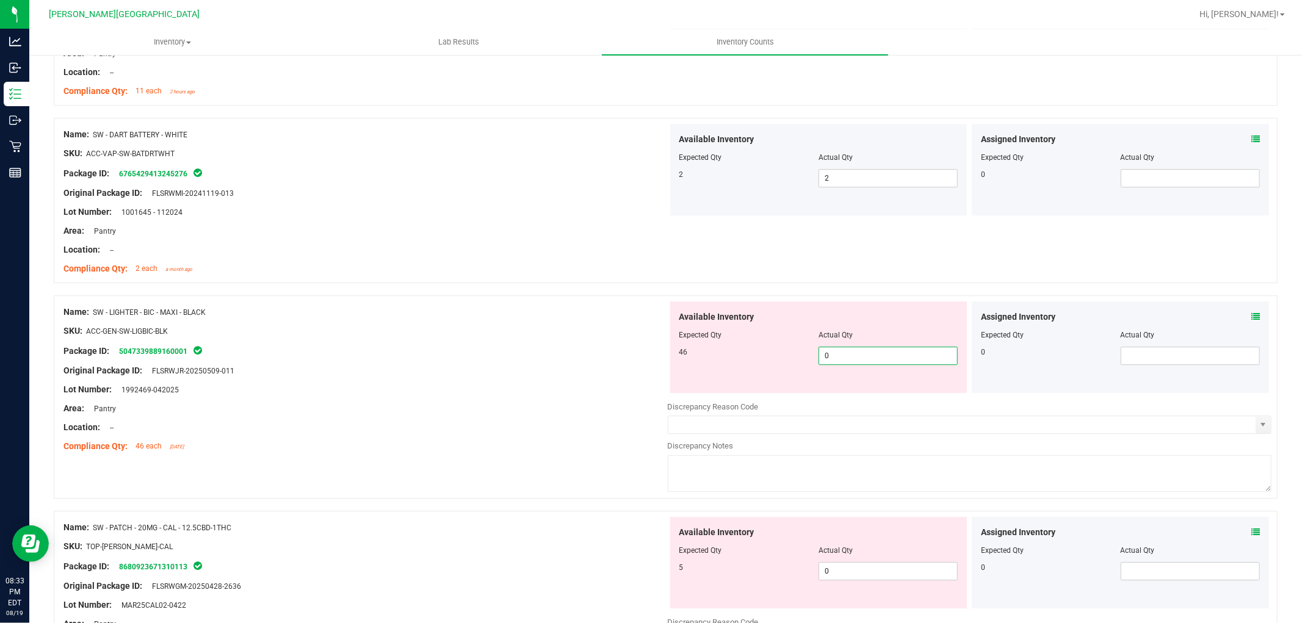
drag, startPoint x: 825, startPoint y: 361, endPoint x: 693, endPoint y: 361, distance: 131.2
click at [693, 361] on div "46 0 0" at bounding box center [818, 356] width 279 height 18
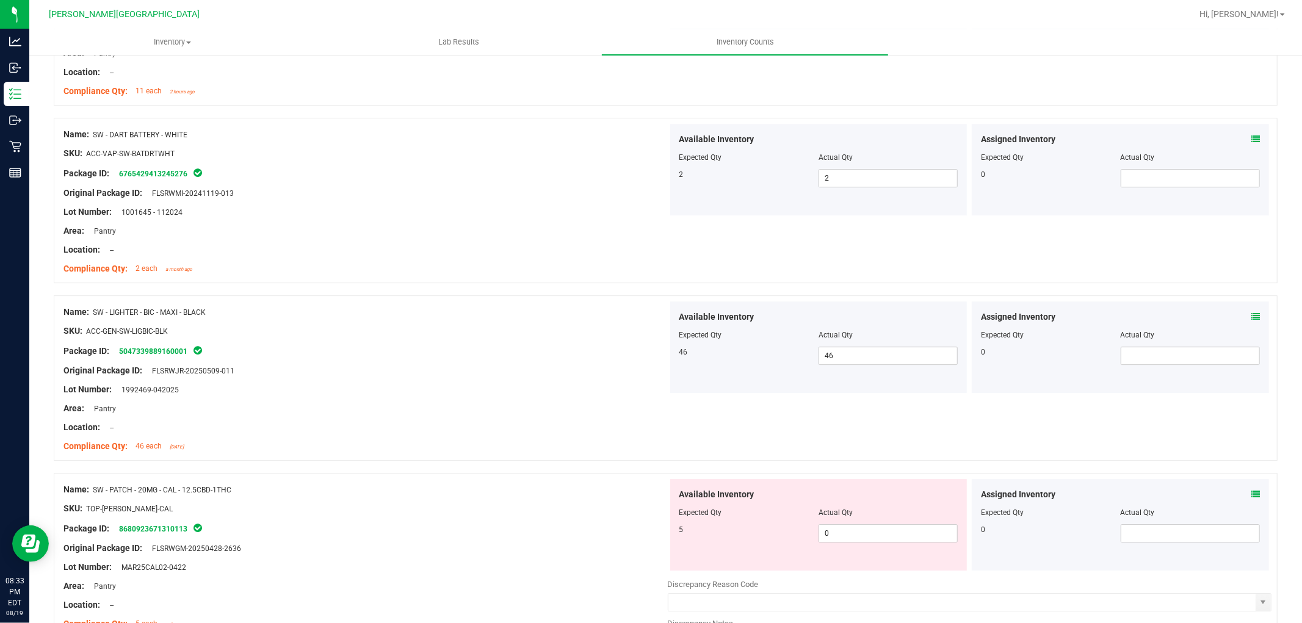
click at [351, 194] on div "Original Package ID: FLSRWMI-20241119-013" at bounding box center [365, 193] width 604 height 13
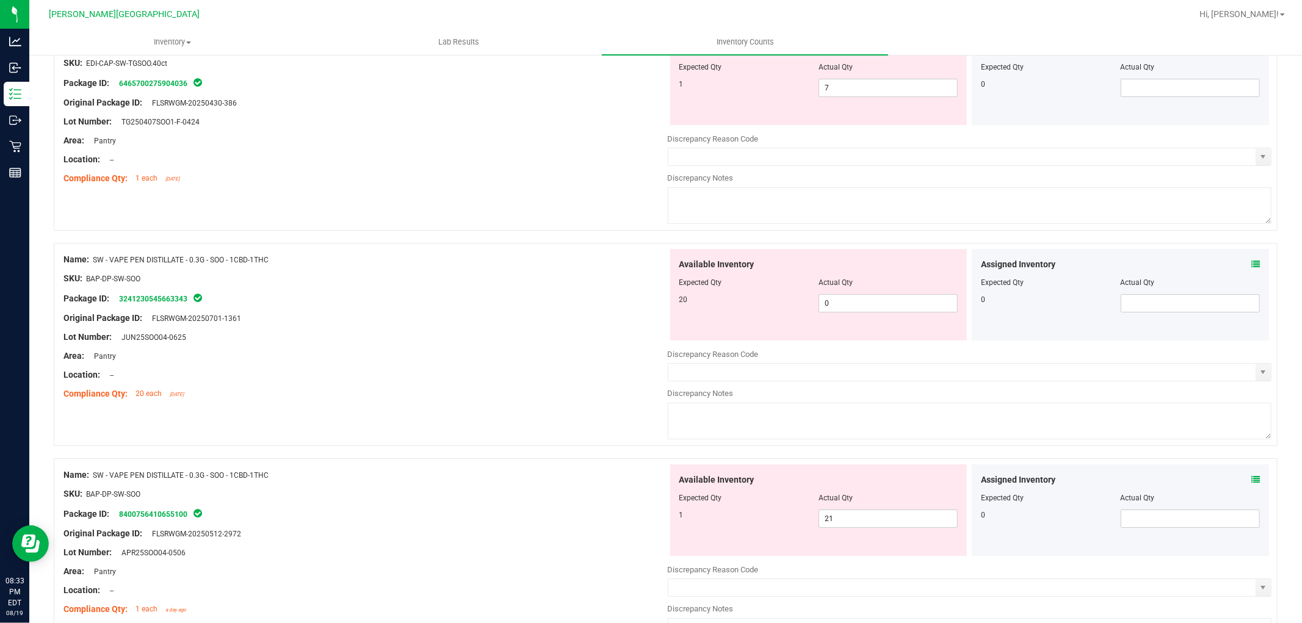
scroll to position [3662, 0]
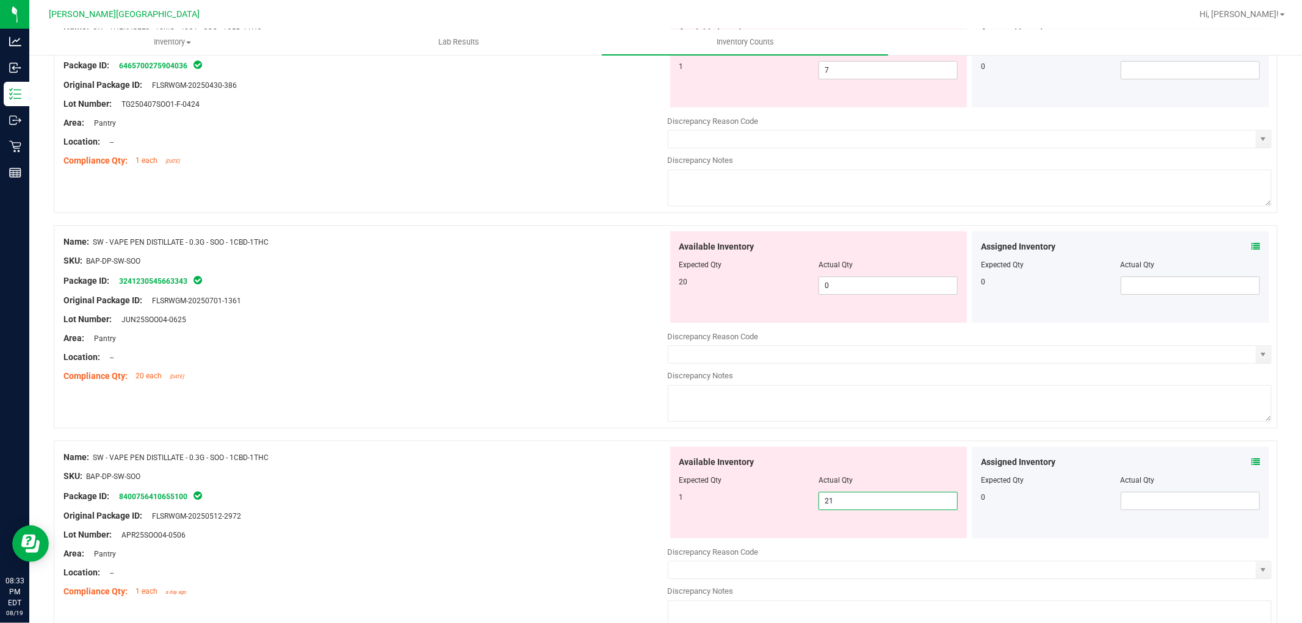
drag, startPoint x: 828, startPoint y: 509, endPoint x: 797, endPoint y: 499, distance: 32.6
click at [802, 502] on div "1 21 21" at bounding box center [818, 501] width 279 height 18
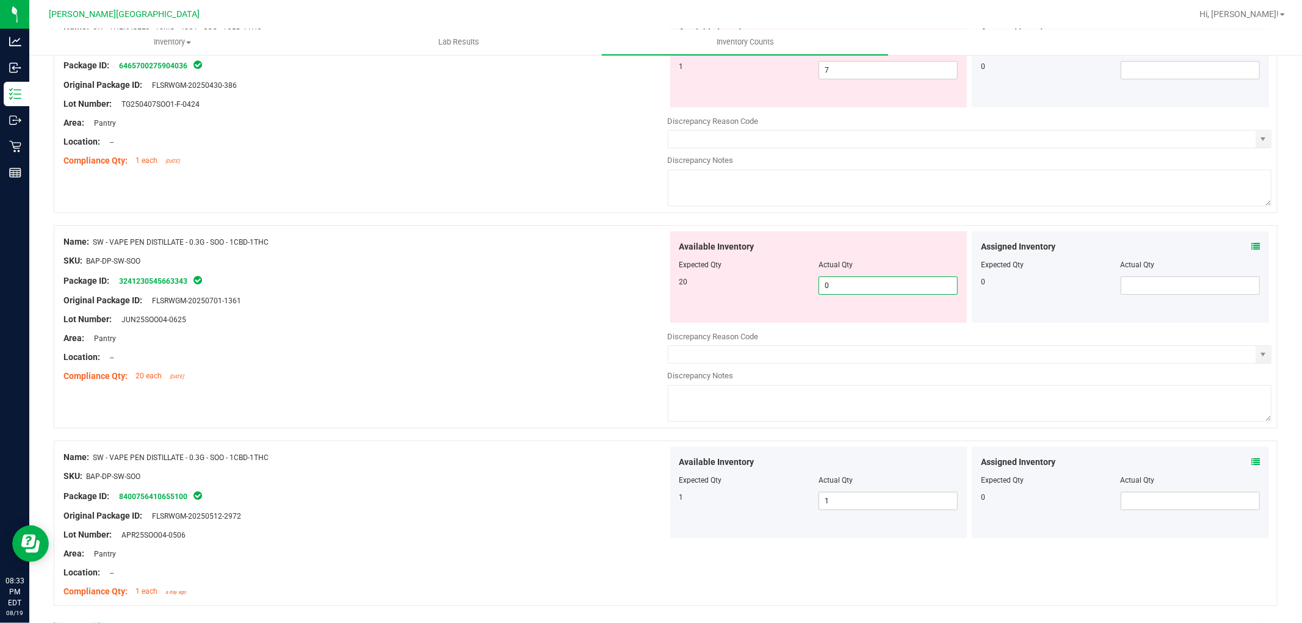
drag, startPoint x: 831, startPoint y: 291, endPoint x: 748, endPoint y: 308, distance: 84.9
click at [750, 308] on div "Available Inventory Expected Qty Actual Qty 20 0 0" at bounding box center [818, 277] width 297 height 92
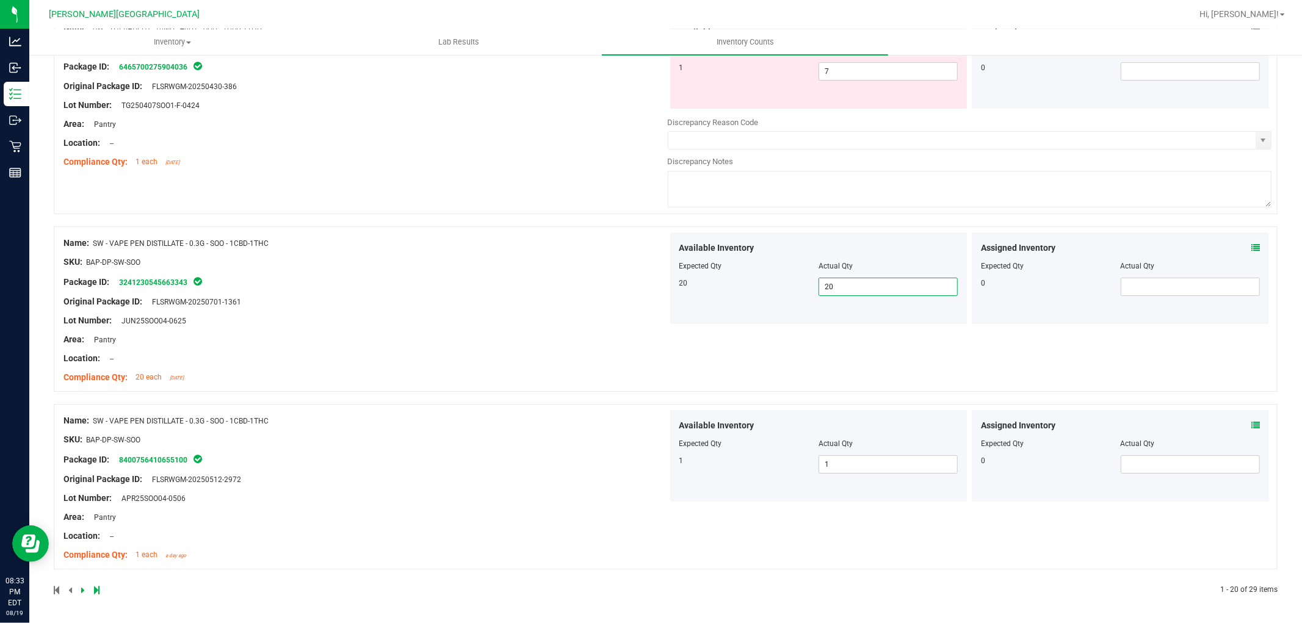
click at [491, 250] on div "Name: SW - VAPE PEN DISTILLATE - 0.3G - SOO - 1CBD-1THC" at bounding box center [365, 243] width 604 height 13
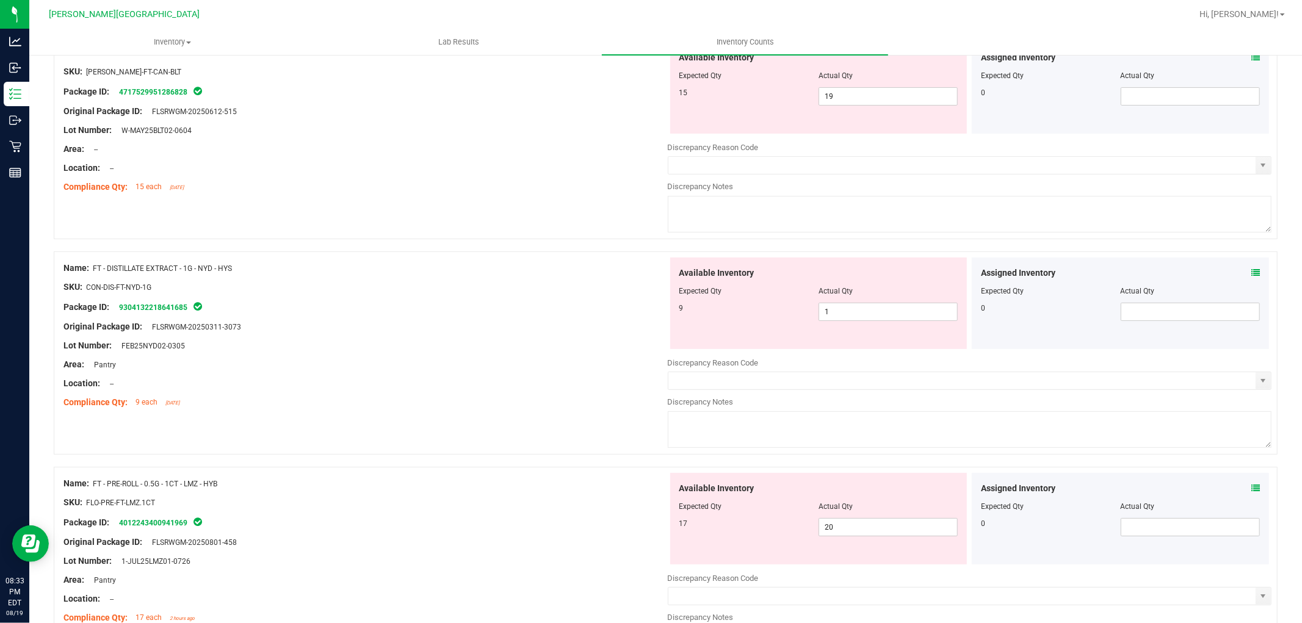
scroll to position [0, 0]
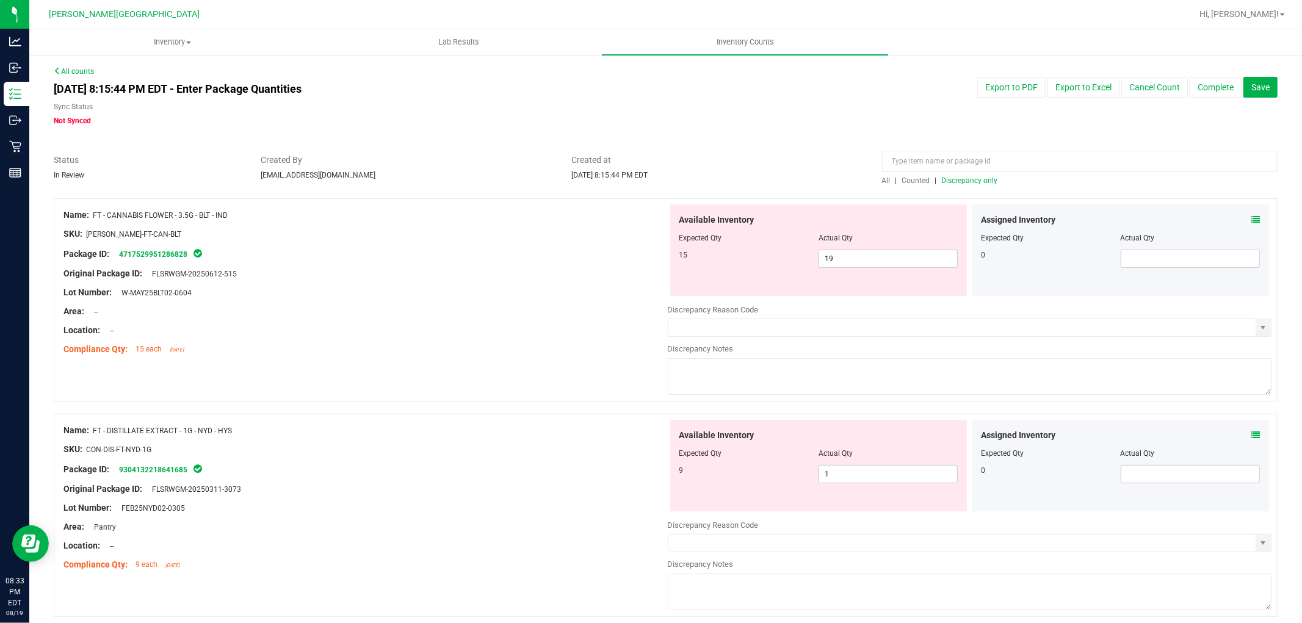
click at [977, 184] on span "Discrepancy only" at bounding box center [970, 180] width 56 height 9
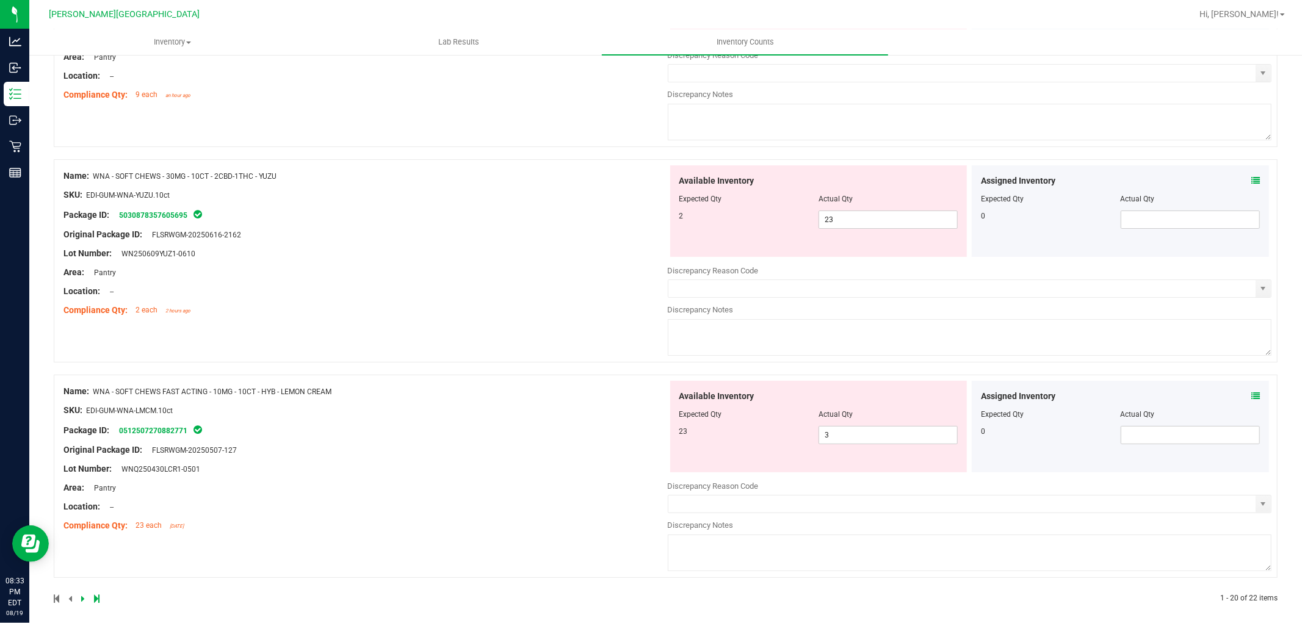
scroll to position [3939, 0]
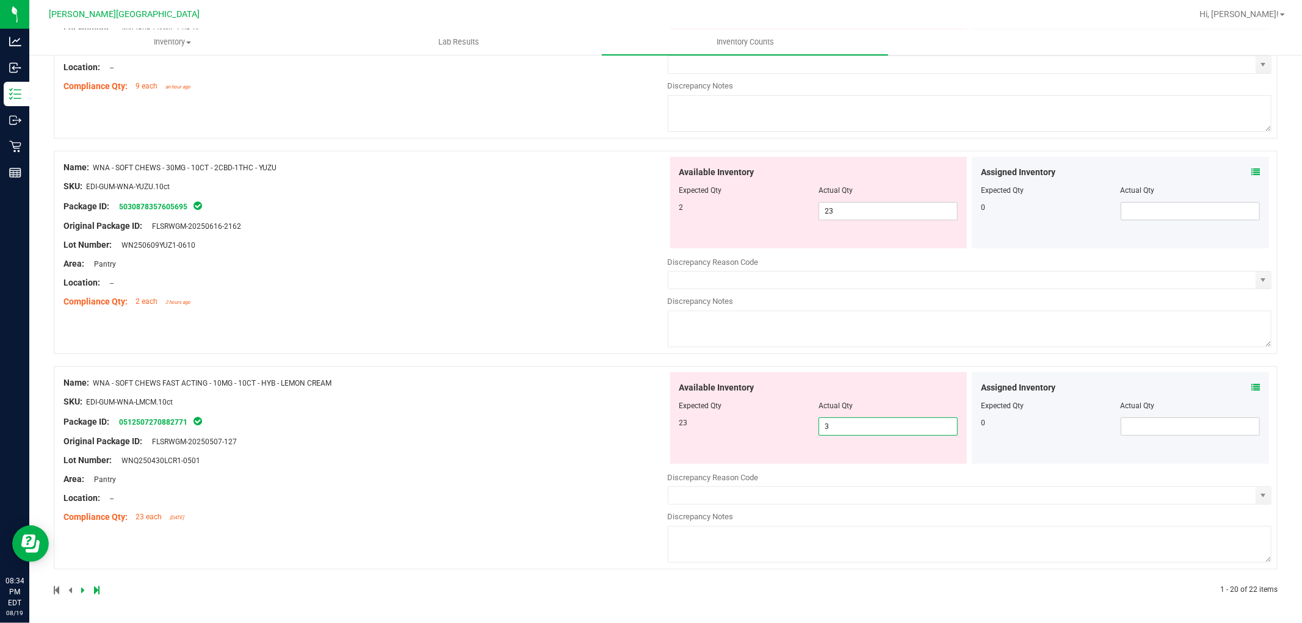
drag, startPoint x: 834, startPoint y: 431, endPoint x: 806, endPoint y: 424, distance: 28.3
click at [808, 424] on div "23 3 3" at bounding box center [818, 426] width 279 height 18
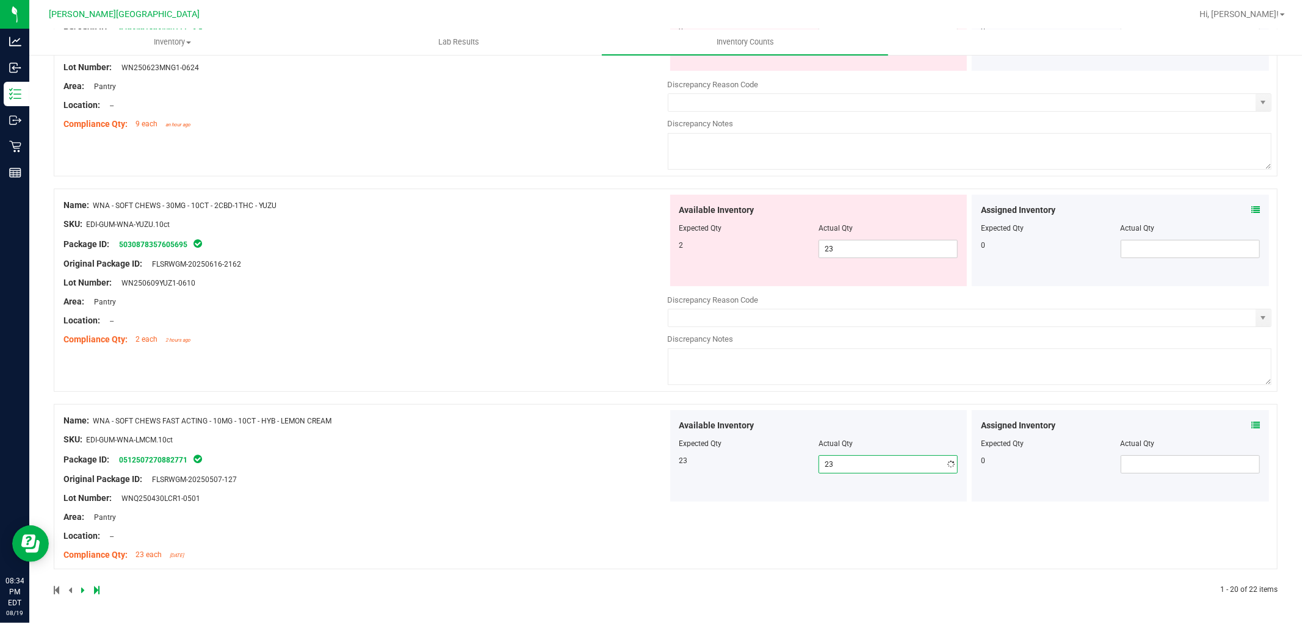
scroll to position [3901, 0]
drag, startPoint x: 833, startPoint y: 245, endPoint x: 792, endPoint y: 251, distance: 41.3
click at [793, 251] on div "2 23 23" at bounding box center [818, 249] width 279 height 18
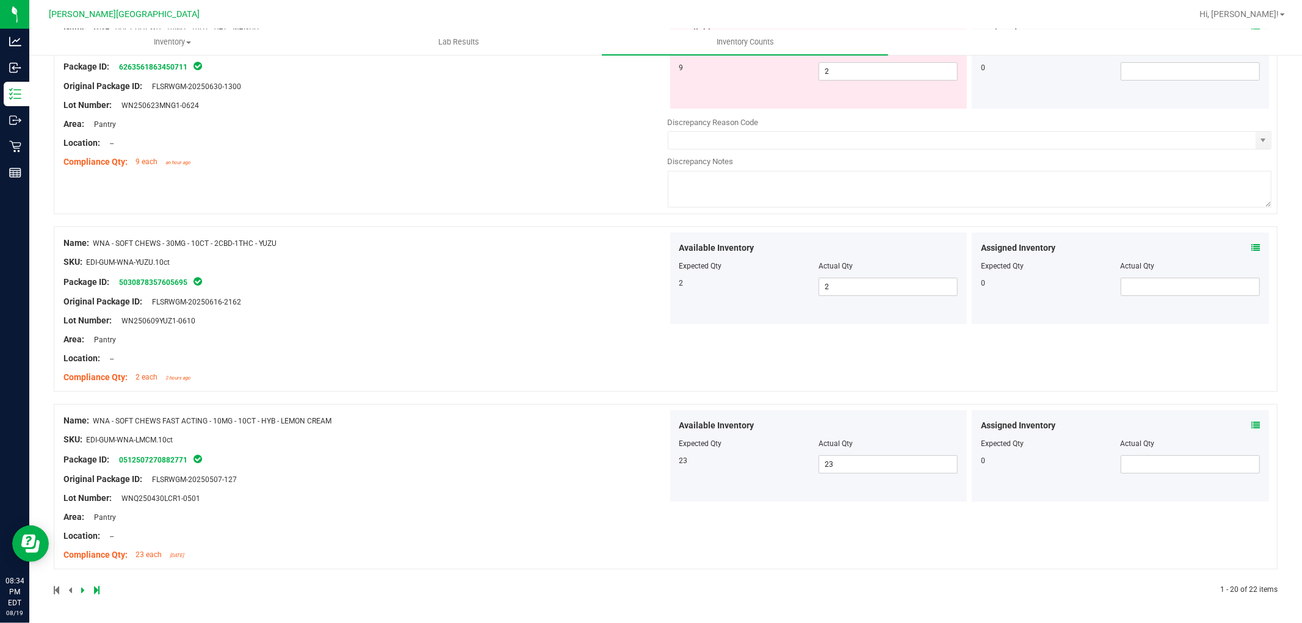
click at [488, 208] on div "Name: WNA - SOFT CHEWS - 10MG - 10CT - SAT - MANGO SKU: EDI-GUM-[GEOGRAPHIC_DAT…" at bounding box center [666, 112] width 1224 height 203
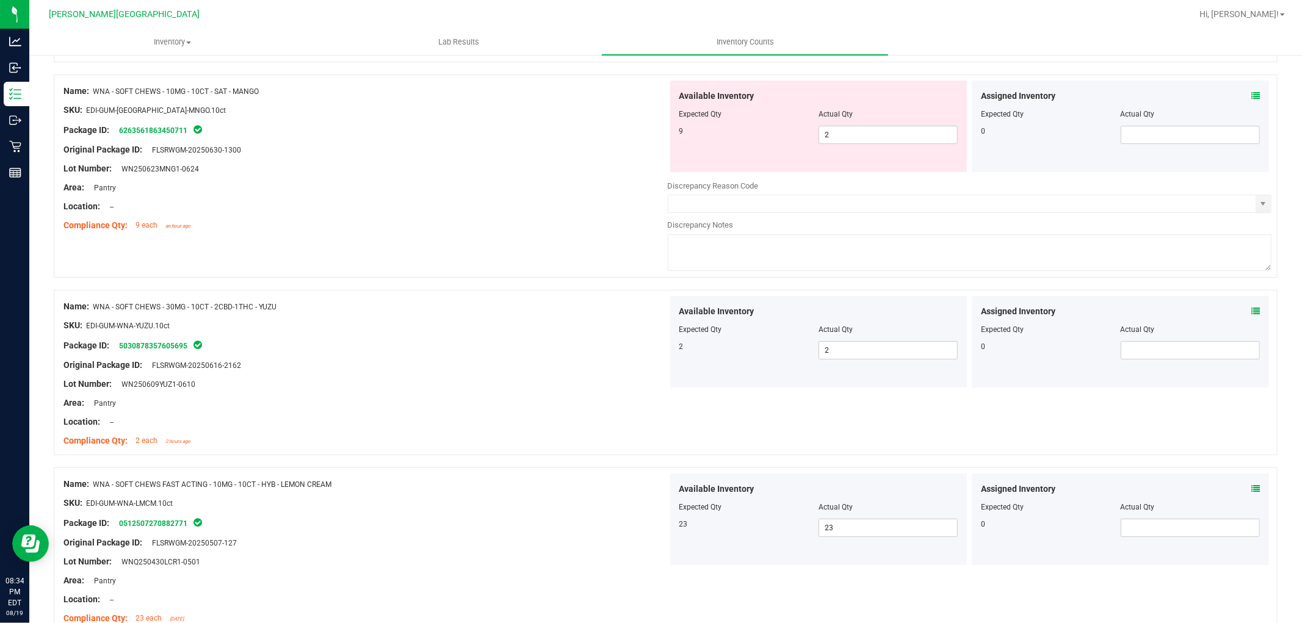
scroll to position [3659, 0]
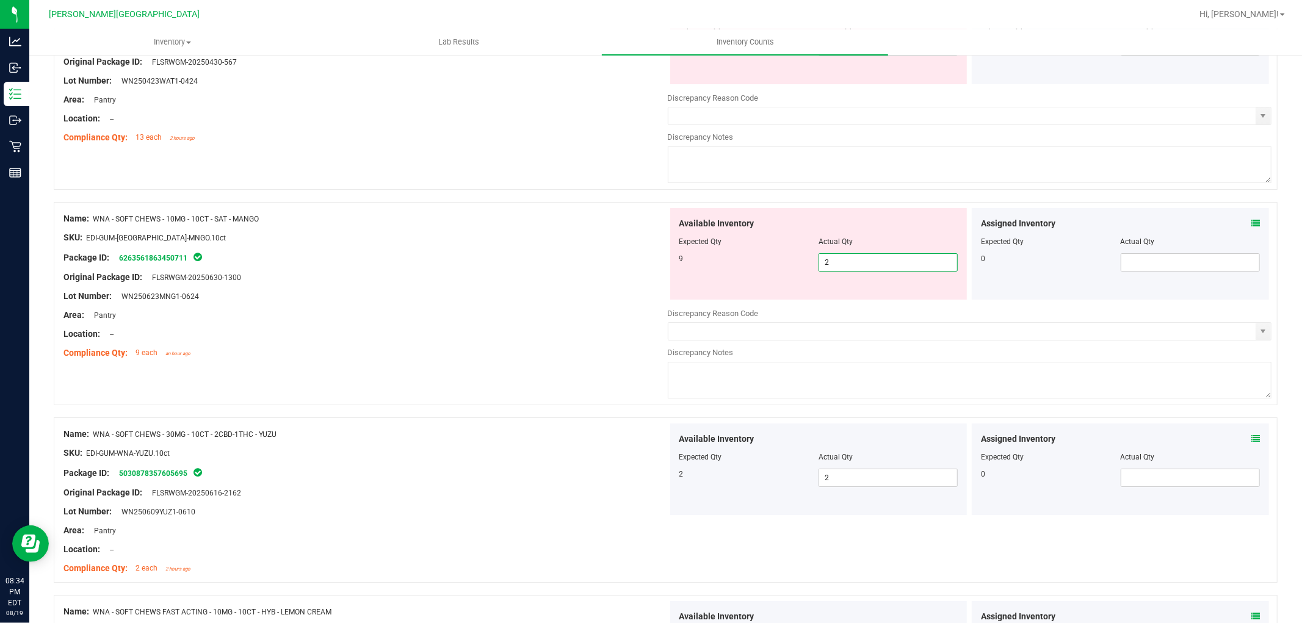
drag, startPoint x: 838, startPoint y: 276, endPoint x: 742, endPoint y: 283, distance: 96.7
click at [747, 284] on div "Available Inventory Expected Qty Actual Qty 9 2 2" at bounding box center [818, 254] width 297 height 92
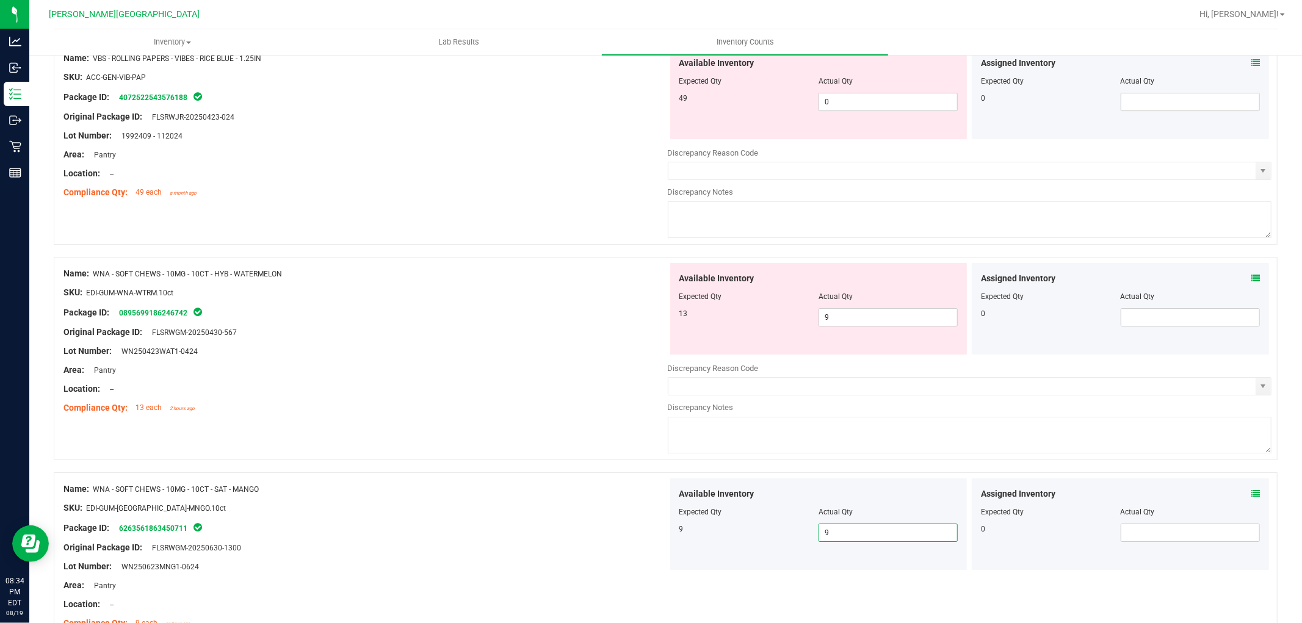
scroll to position [3388, 0]
drag, startPoint x: 832, startPoint y: 328, endPoint x: 761, endPoint y: 337, distance: 71.3
click at [763, 327] on div "13 9 9" at bounding box center [818, 318] width 279 height 18
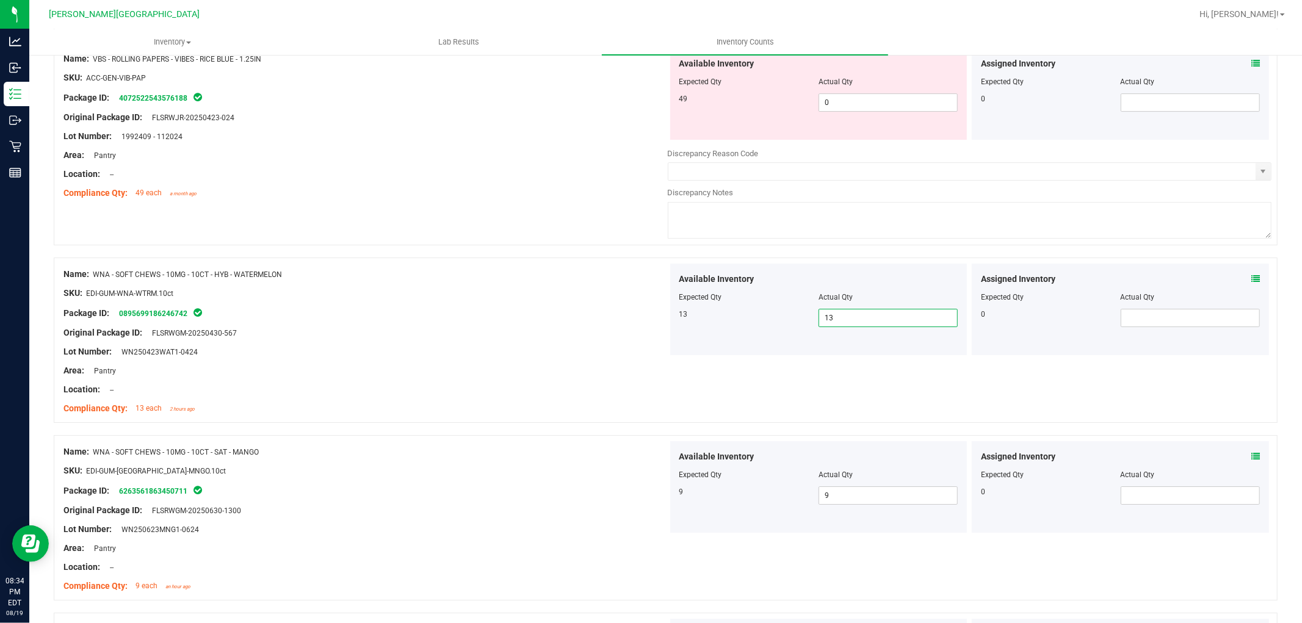
click at [482, 199] on div "Compliance Qty: 49 each a month ago" at bounding box center [365, 193] width 604 height 13
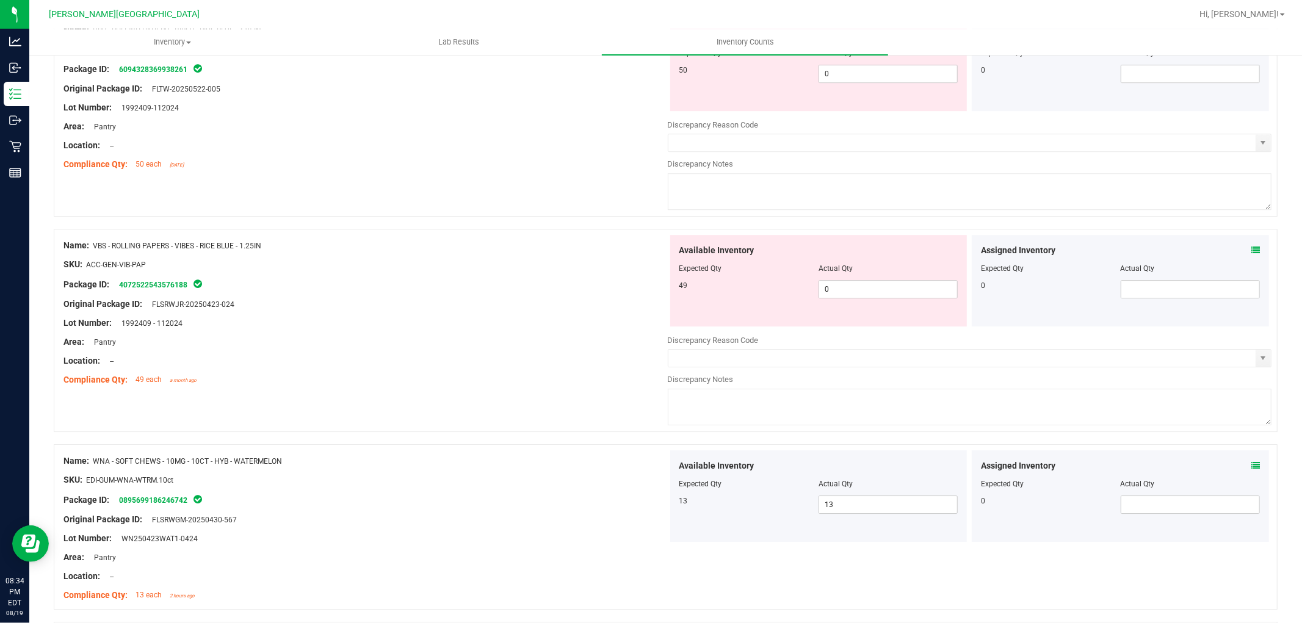
scroll to position [3184, 0]
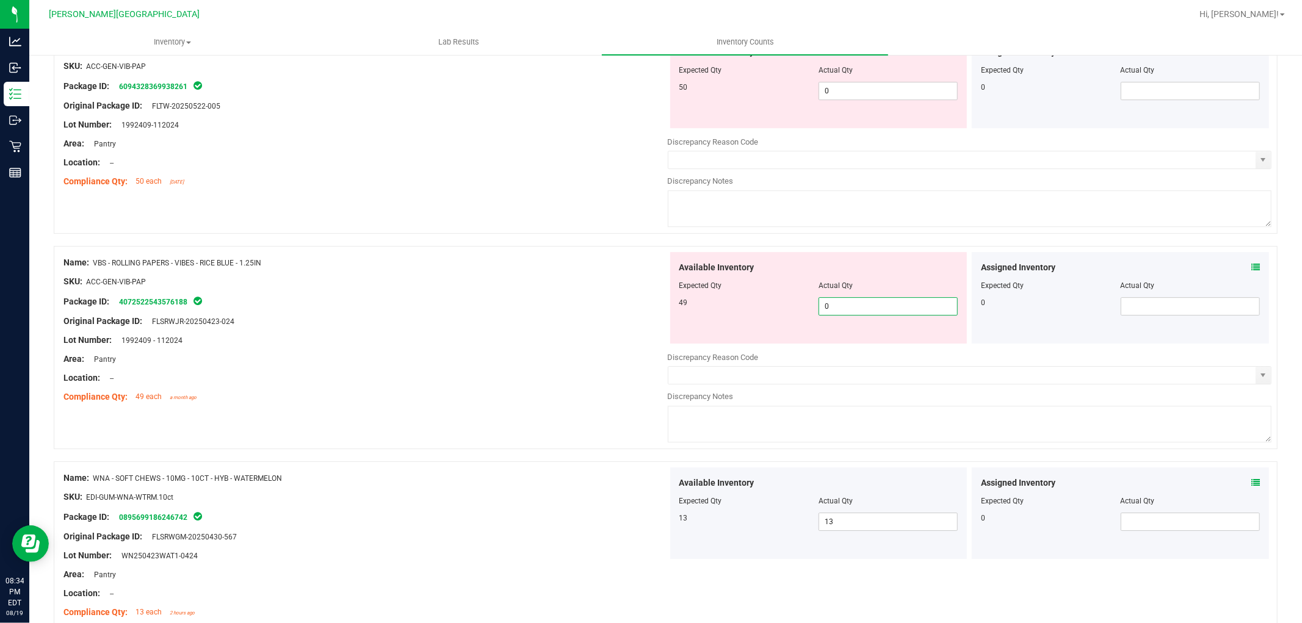
drag, startPoint x: 818, startPoint y: 313, endPoint x: 784, endPoint y: 307, distance: 34.6
click at [787, 307] on div "49 0 0" at bounding box center [818, 306] width 279 height 18
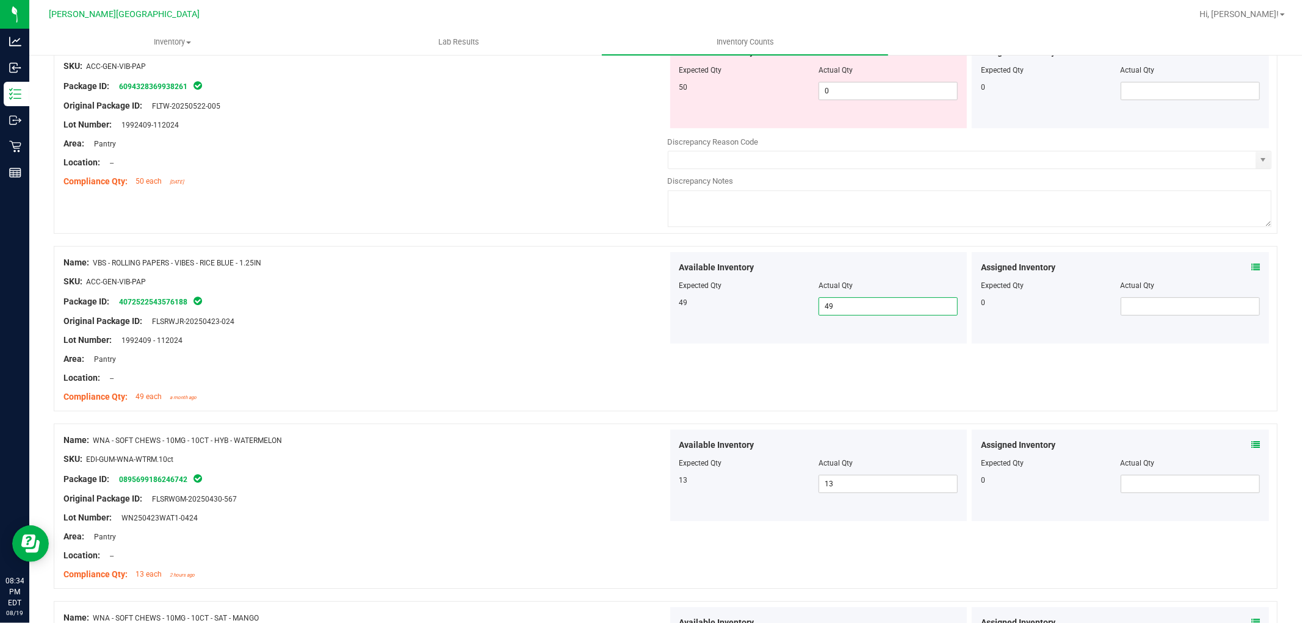
click at [507, 137] on div at bounding box center [365, 134] width 604 height 6
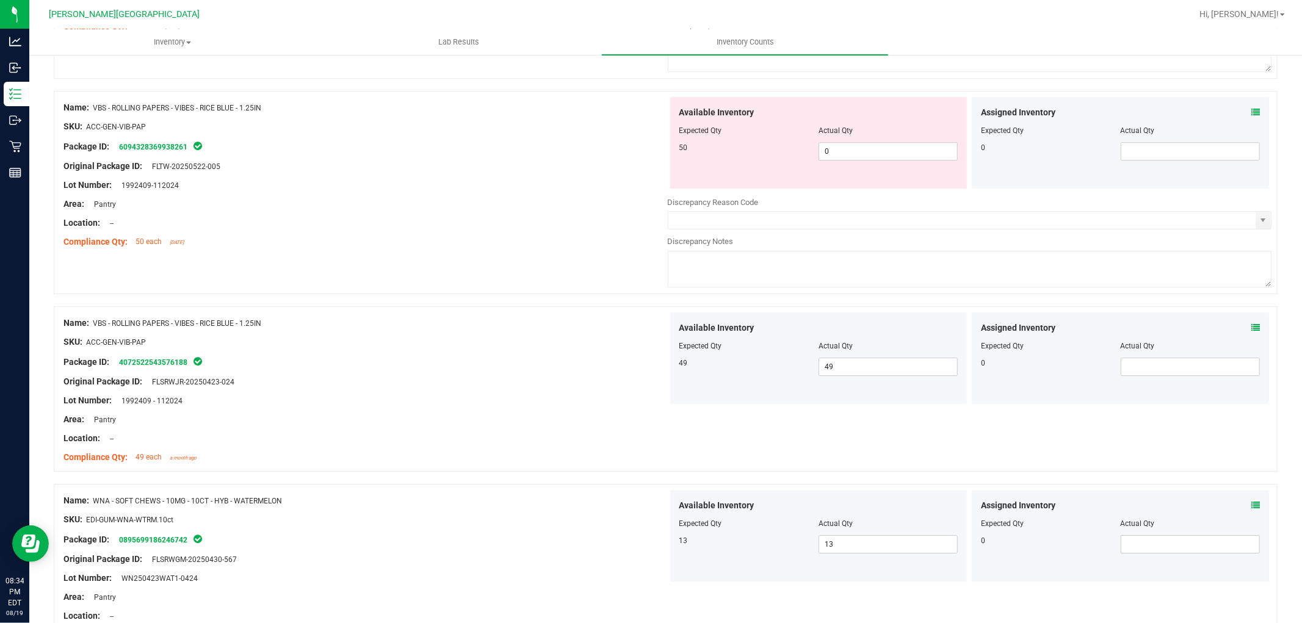
scroll to position [3049, 0]
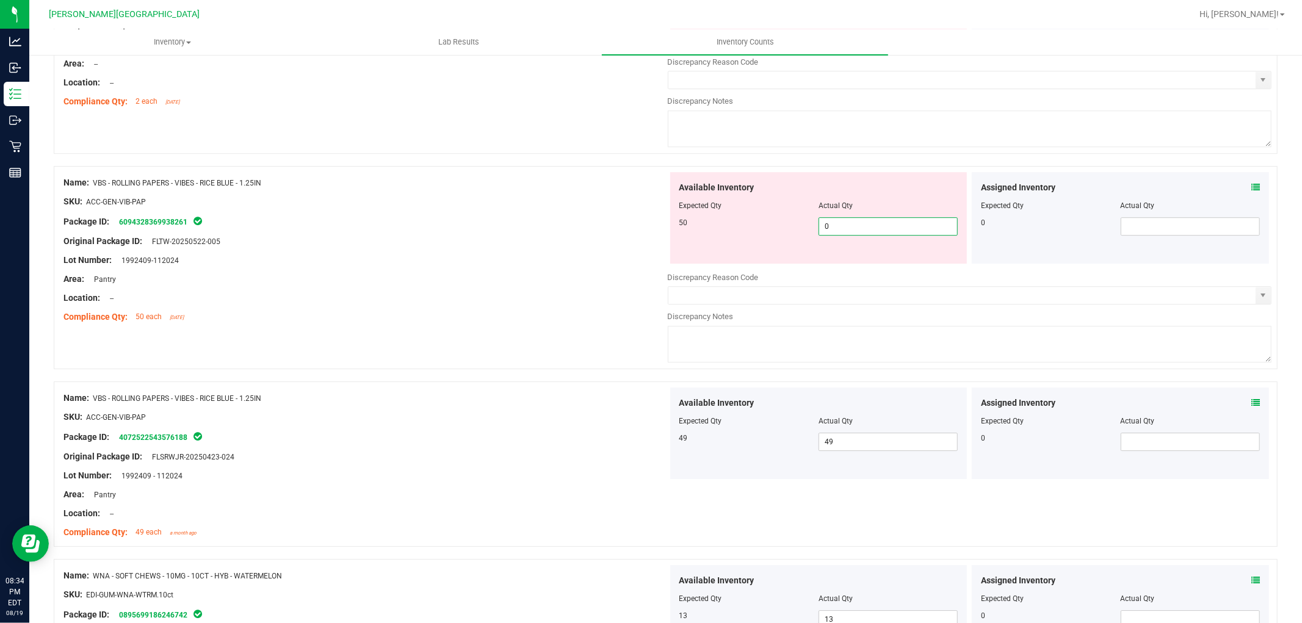
drag, startPoint x: 840, startPoint y: 230, endPoint x: 795, endPoint y: 236, distance: 46.2
click at [796, 236] on div "50 0 0" at bounding box center [818, 226] width 279 height 18
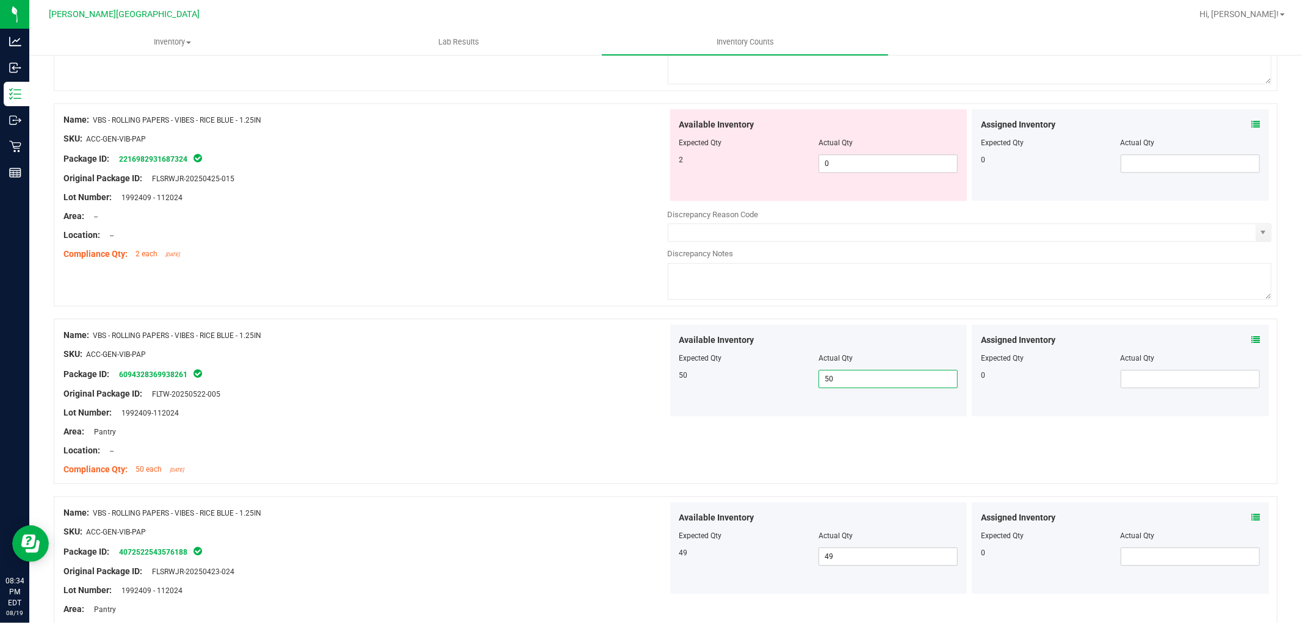
scroll to position [2778, 0]
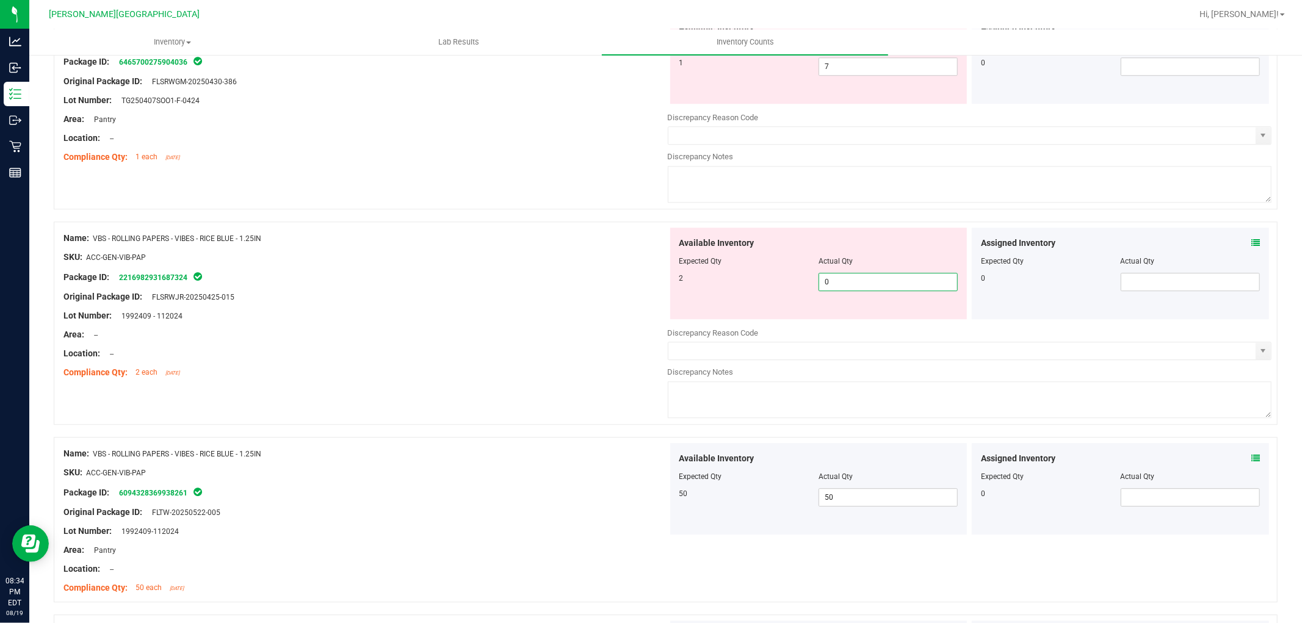
drag, startPoint x: 846, startPoint y: 291, endPoint x: 759, endPoint y: 277, distance: 88.3
click at [760, 277] on div "Available Inventory Expected Qty Actual Qty 2 0 0" at bounding box center [818, 274] width 297 height 92
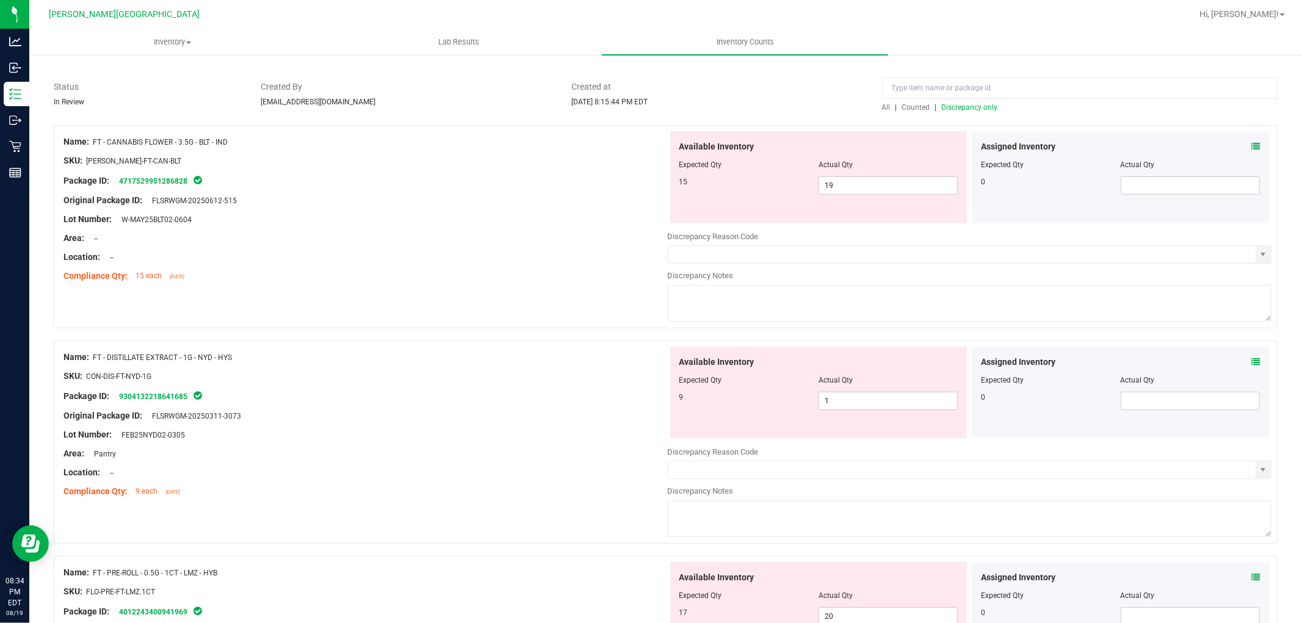
scroll to position [7, 0]
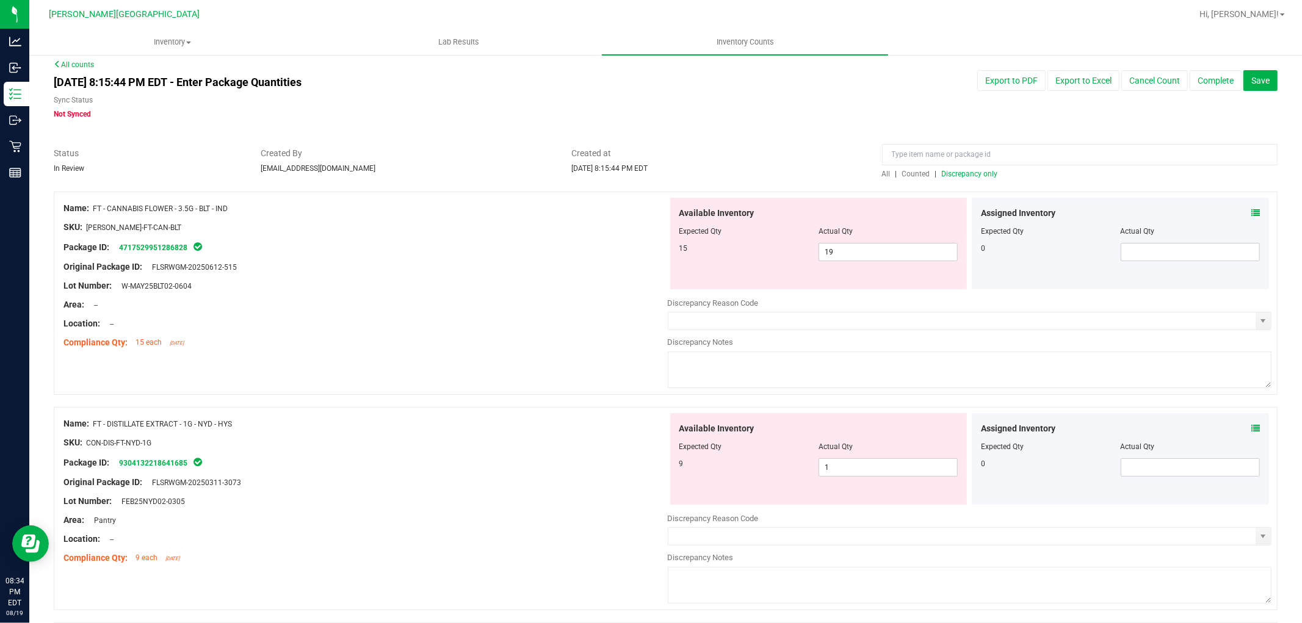
click at [956, 172] on span "Discrepancy only" at bounding box center [970, 174] width 56 height 9
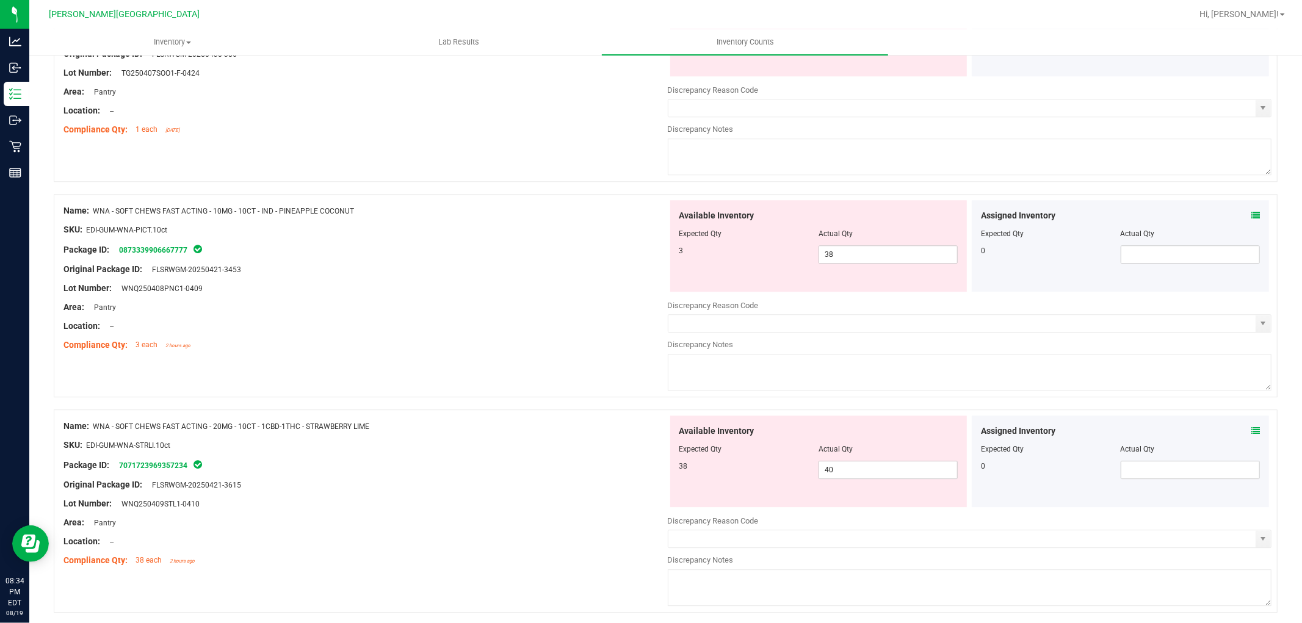
scroll to position [2859, 0]
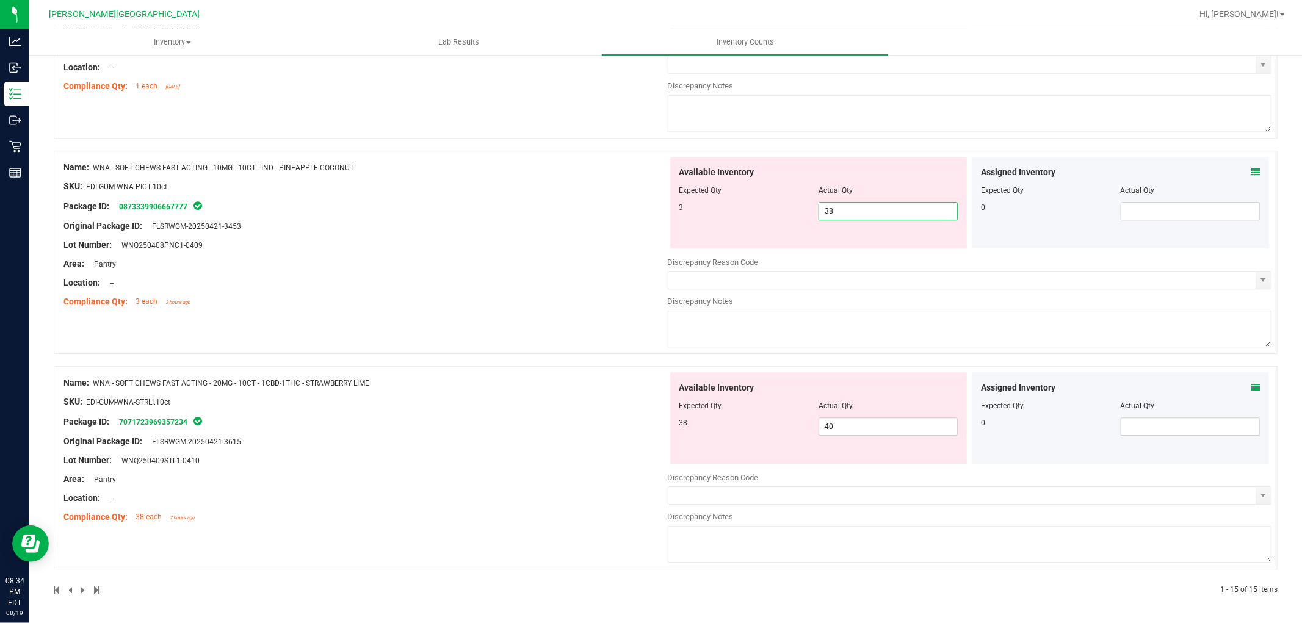
drag, startPoint x: 837, startPoint y: 209, endPoint x: 783, endPoint y: 209, distance: 53.7
click at [785, 211] on div "3 38 38" at bounding box center [818, 211] width 279 height 18
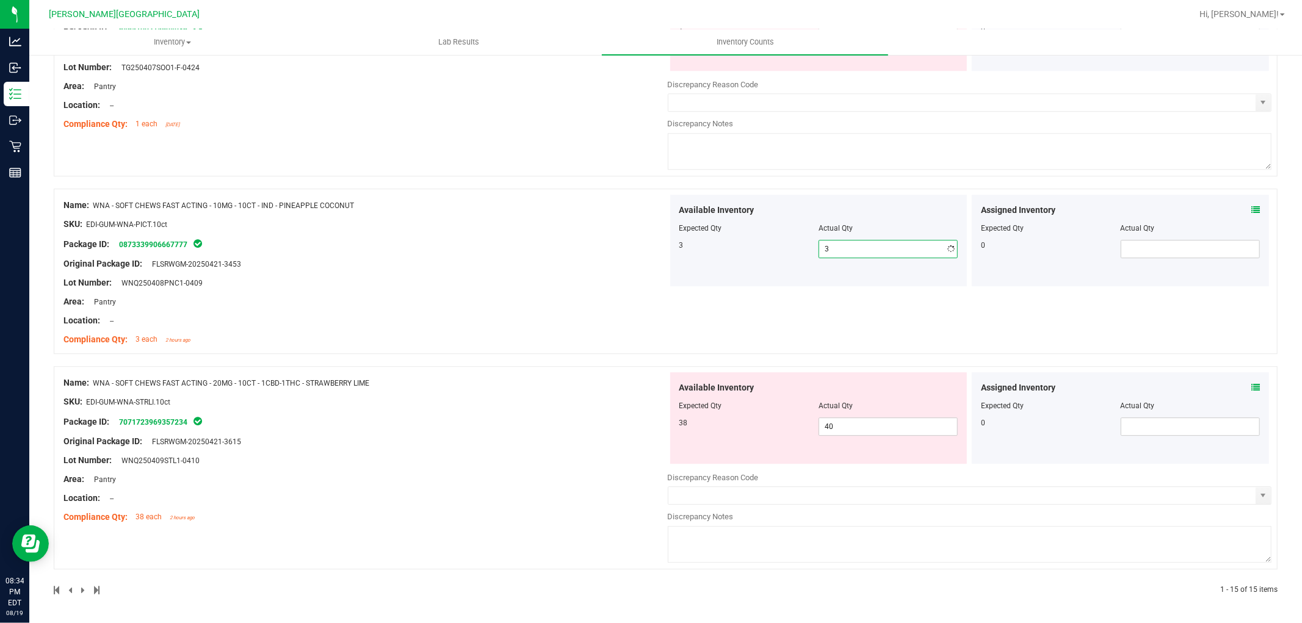
scroll to position [2820, 0]
drag, startPoint x: 834, startPoint y: 429, endPoint x: 753, endPoint y: 435, distance: 82.0
click at [753, 435] on div "Available Inventory Expected Qty Actual Qty 38 40 40" at bounding box center [818, 418] width 297 height 92
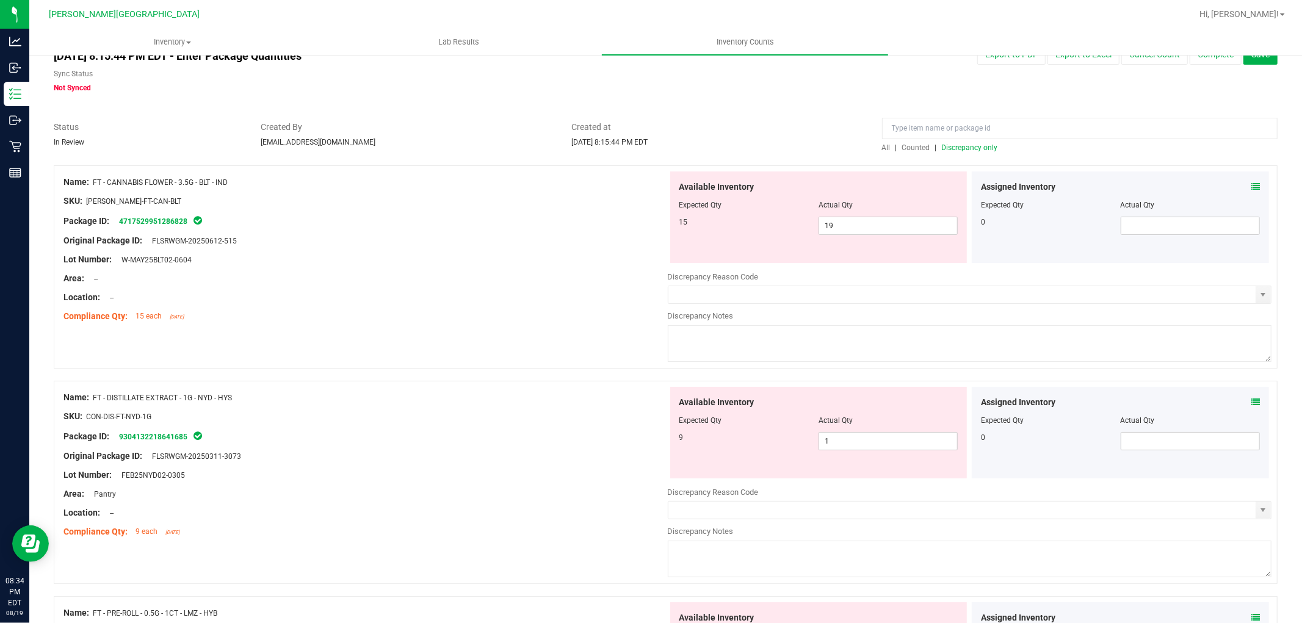
scroll to position [0, 0]
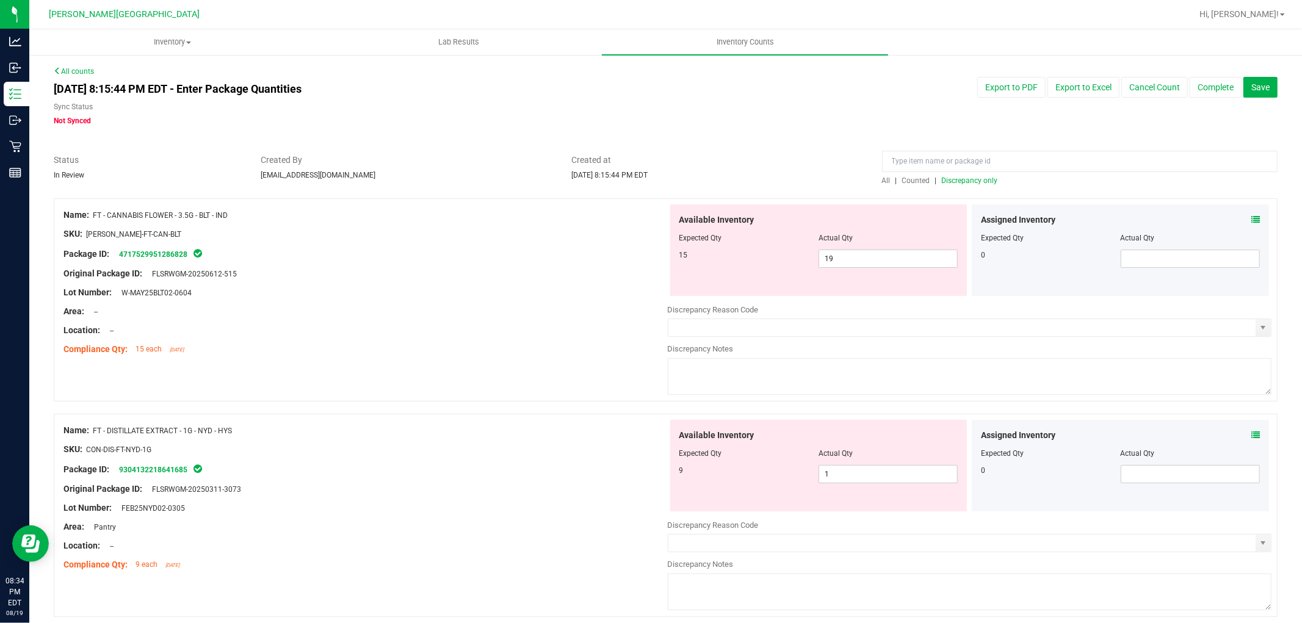
click at [966, 180] on span "Discrepancy only" at bounding box center [970, 180] width 56 height 9
drag, startPoint x: 844, startPoint y: 258, endPoint x: 856, endPoint y: 258, distance: 12.2
click at [806, 259] on div "15 19 19" at bounding box center [818, 259] width 279 height 18
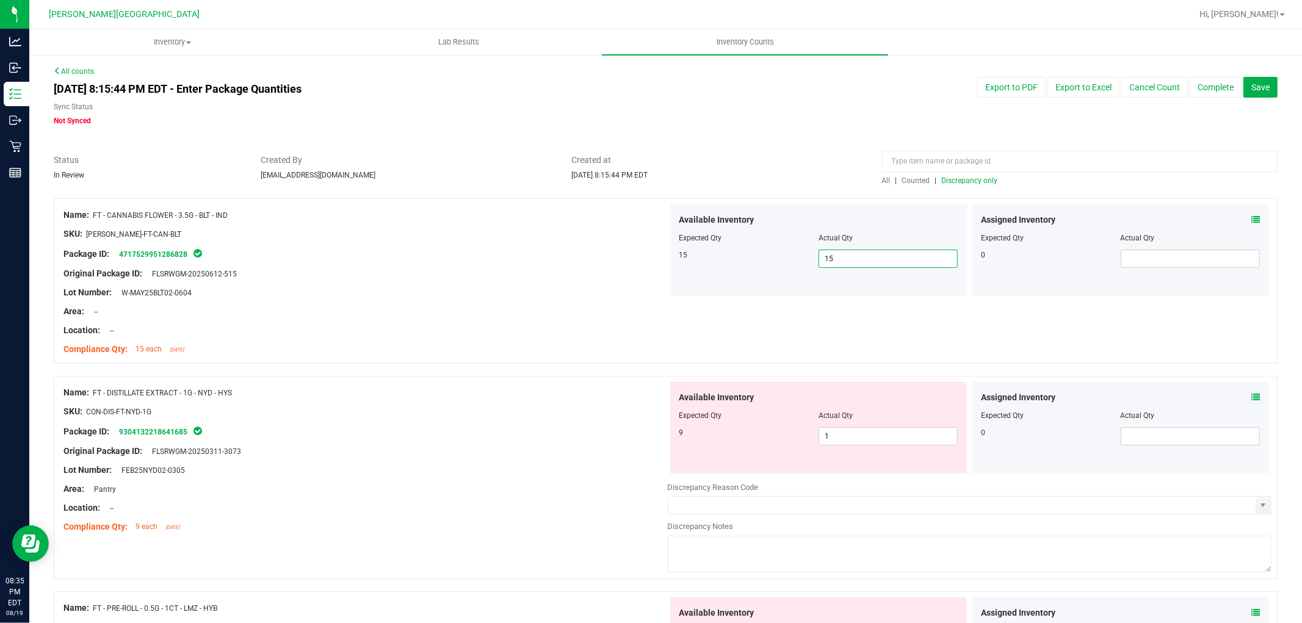
click at [477, 439] on div at bounding box center [365, 442] width 604 height 6
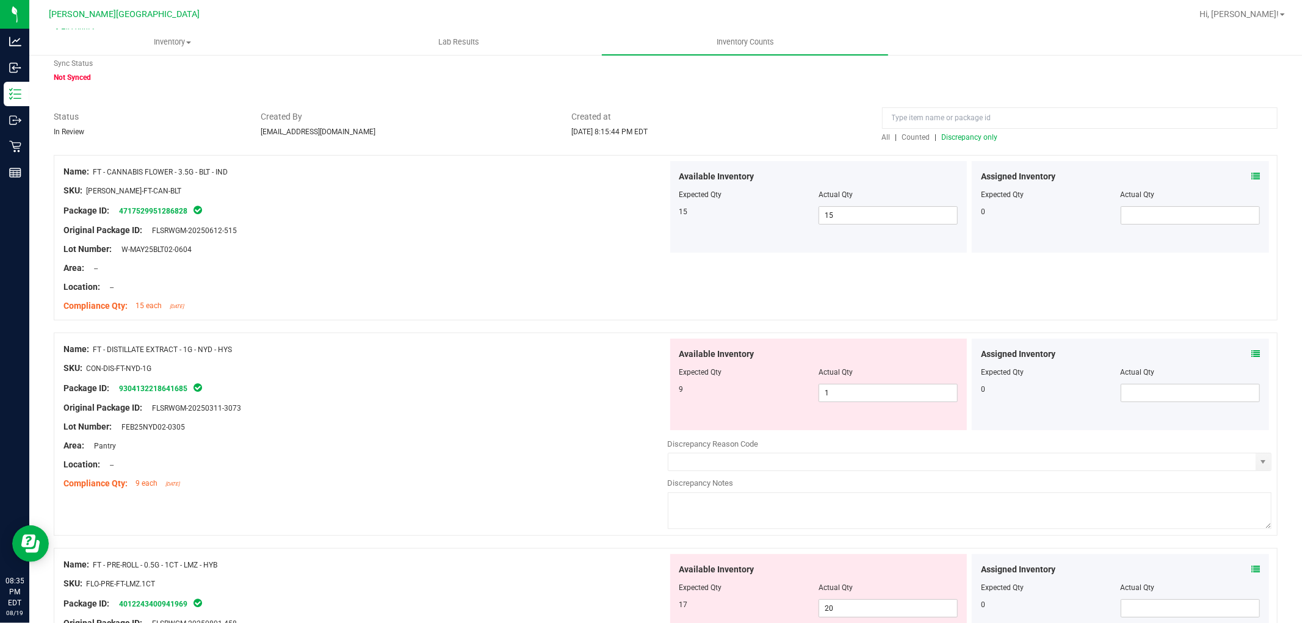
scroll to position [68, 0]
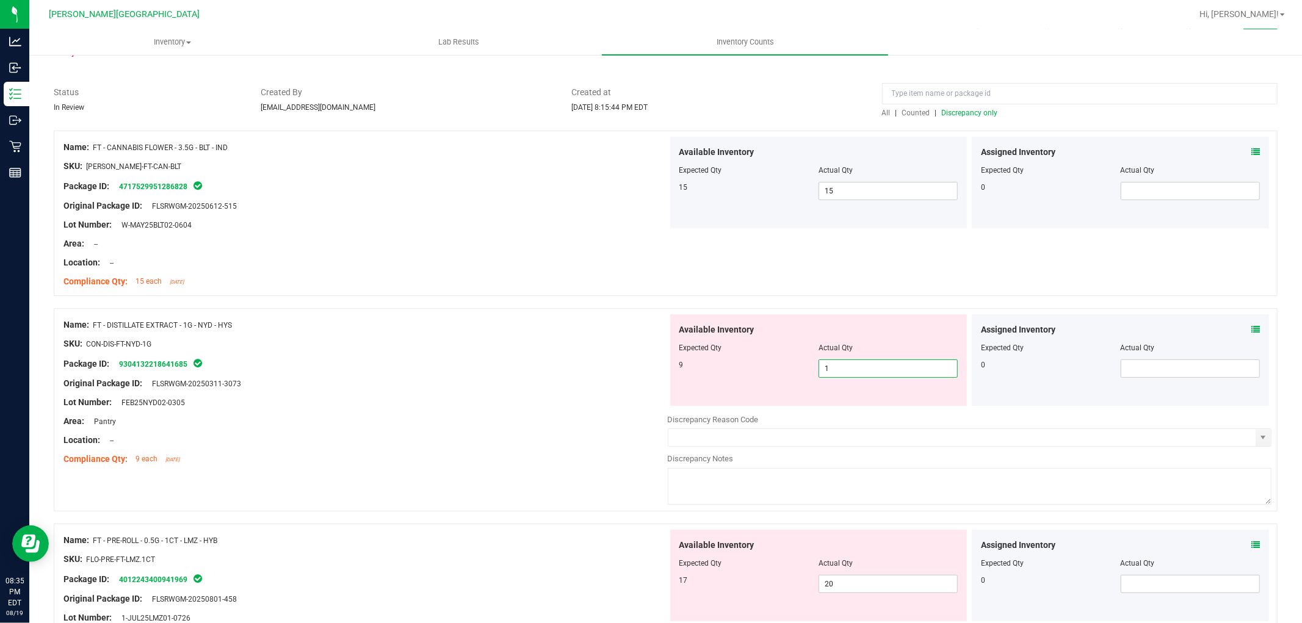
drag, startPoint x: 842, startPoint y: 371, endPoint x: 811, endPoint y: 370, distance: 31.7
click at [811, 370] on div "9 1 1" at bounding box center [818, 369] width 279 height 18
click at [566, 407] on div "Lot Number: FEB25NYD02-0305" at bounding box center [365, 402] width 604 height 13
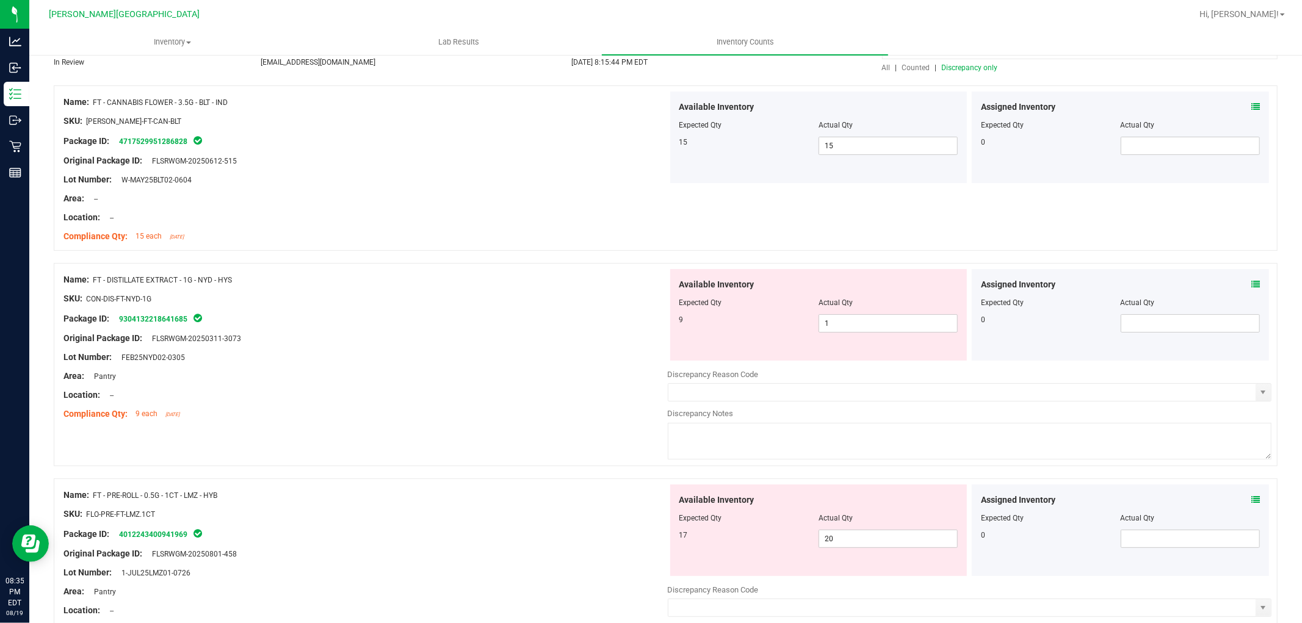
scroll to position [136, 0]
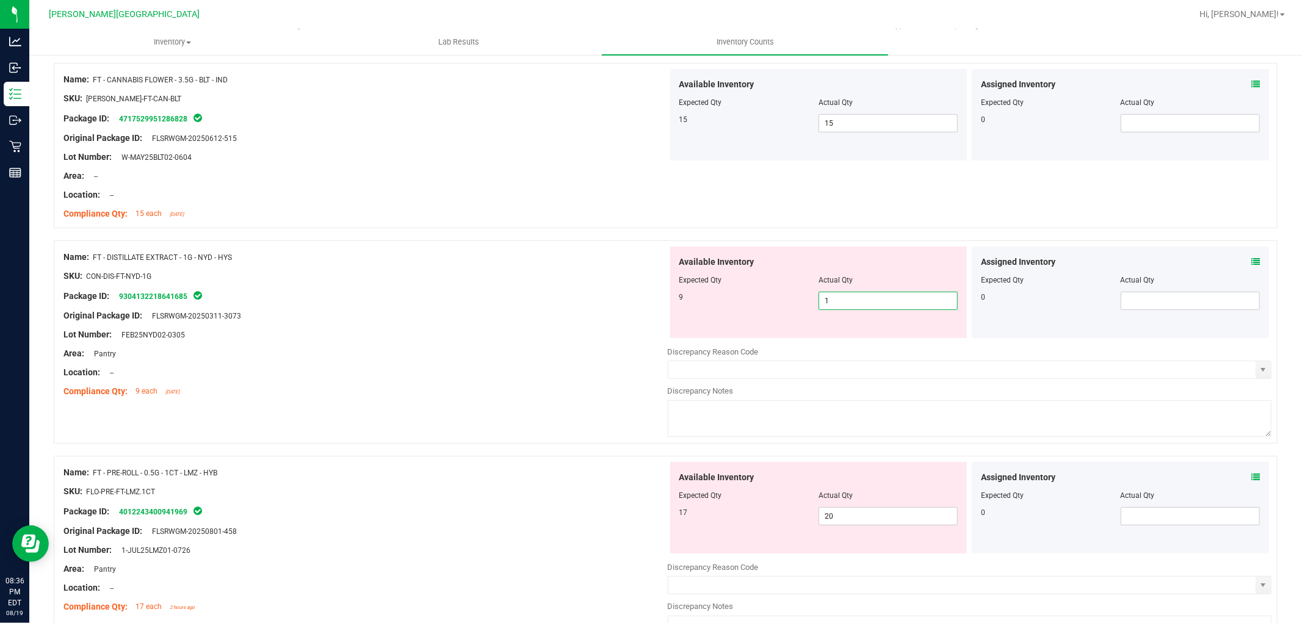
drag, startPoint x: 829, startPoint y: 307, endPoint x: 773, endPoint y: 305, distance: 55.6
click at [776, 305] on div "9 1 1" at bounding box center [818, 301] width 279 height 18
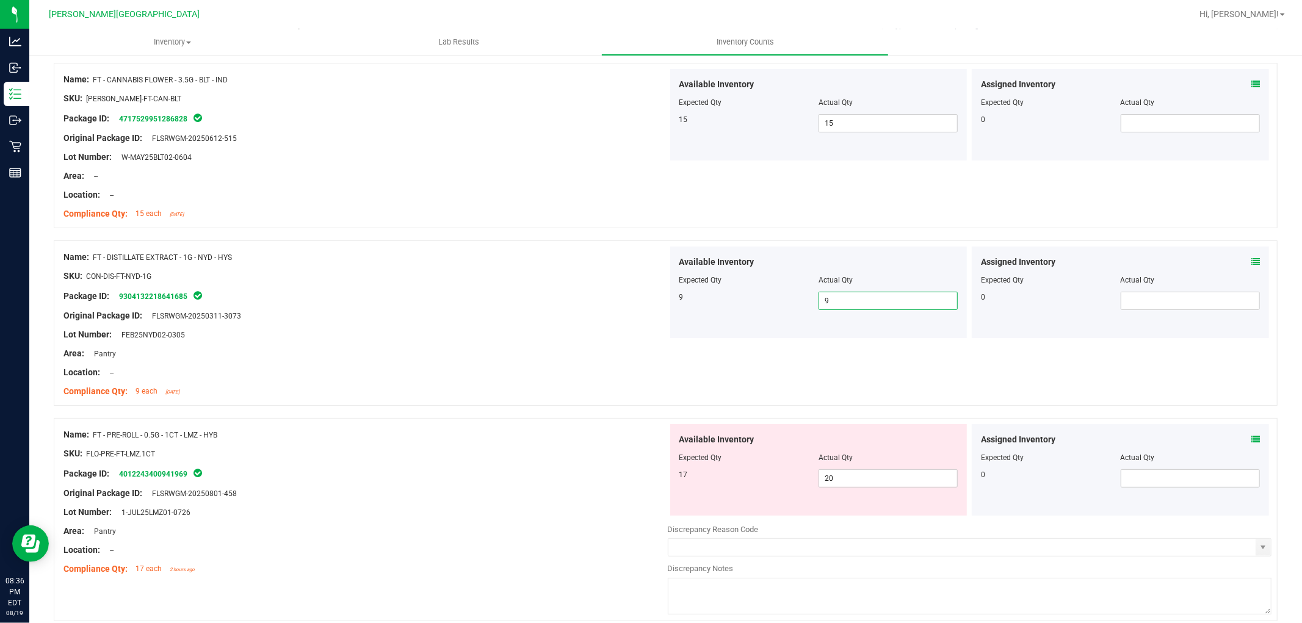
click at [526, 214] on div "Compliance Qty: 15 each [DATE]" at bounding box center [365, 214] width 604 height 13
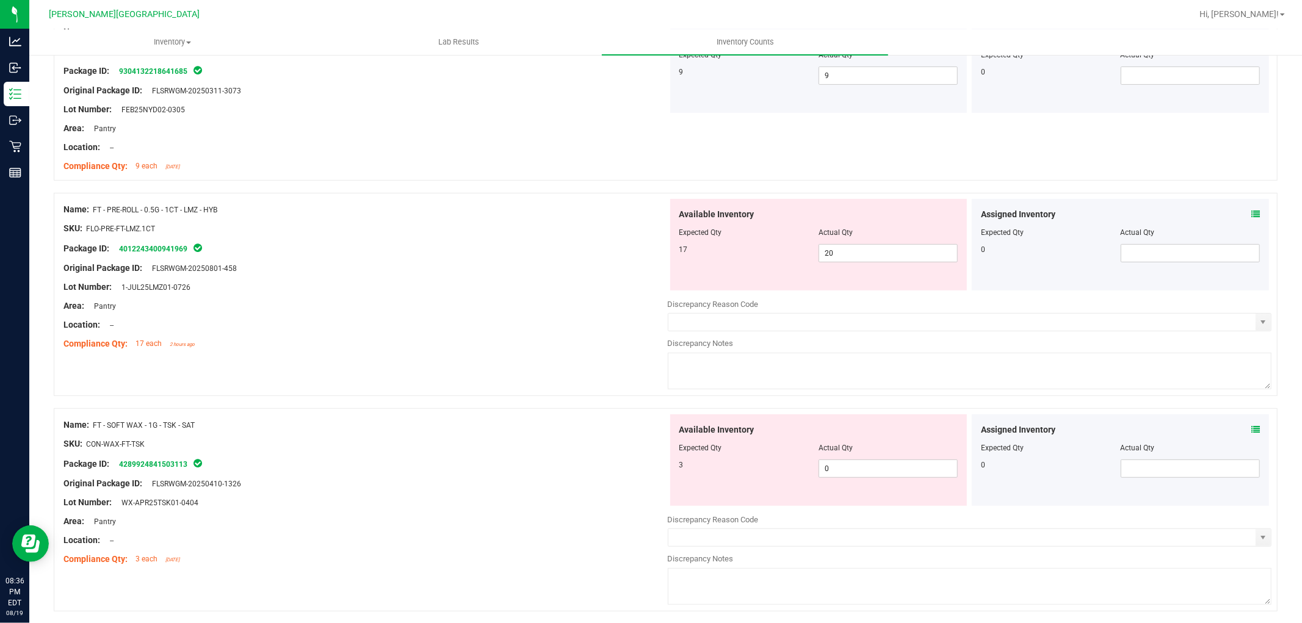
scroll to position [407, 0]
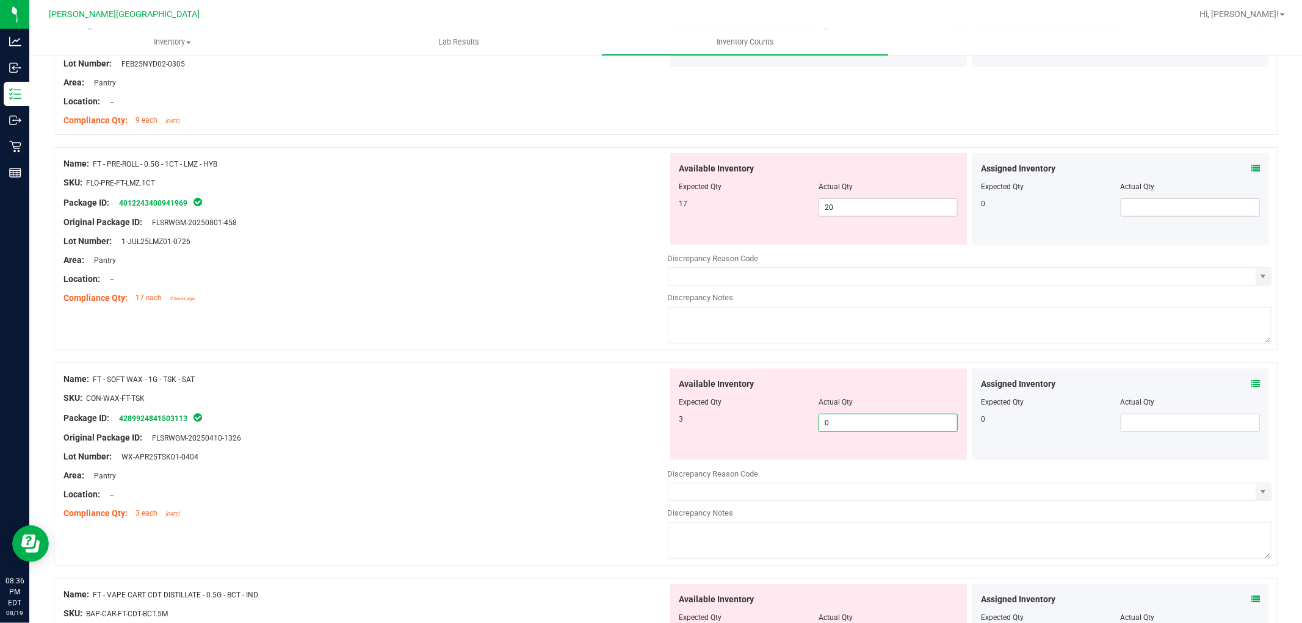
drag, startPoint x: 817, startPoint y: 419, endPoint x: 781, endPoint y: 422, distance: 35.5
click at [787, 417] on div "3 0 0" at bounding box center [818, 423] width 279 height 18
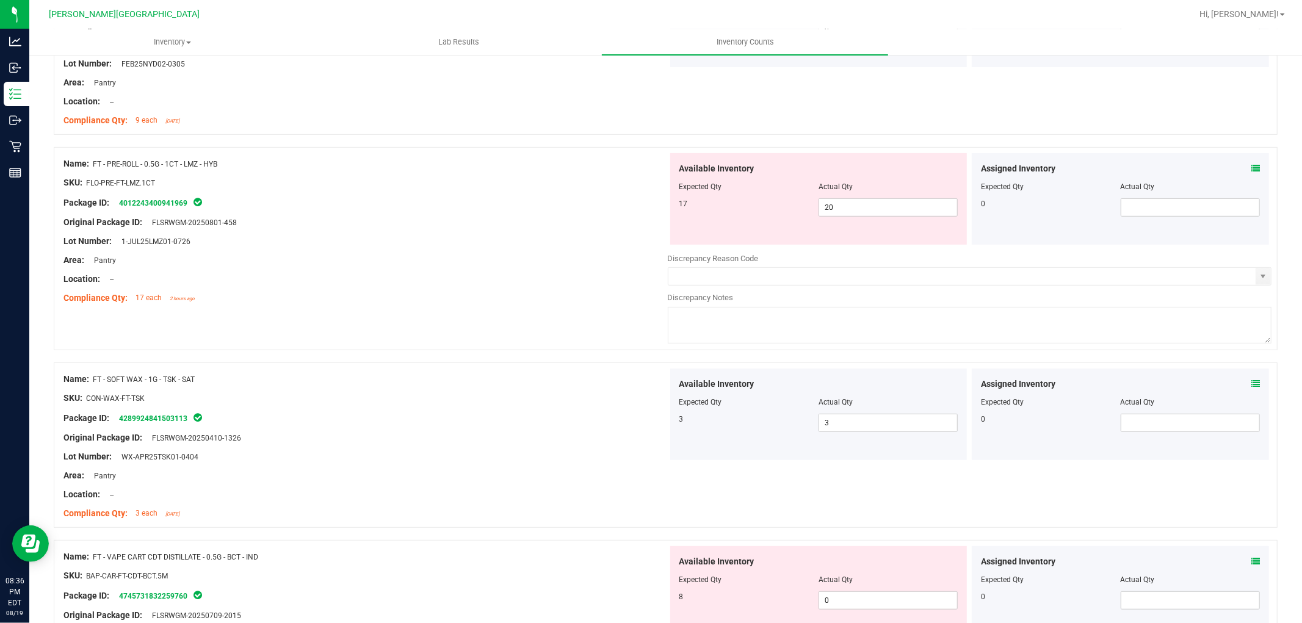
click at [533, 397] on div "SKU: CON-WAX-FT-TSK" at bounding box center [365, 398] width 604 height 13
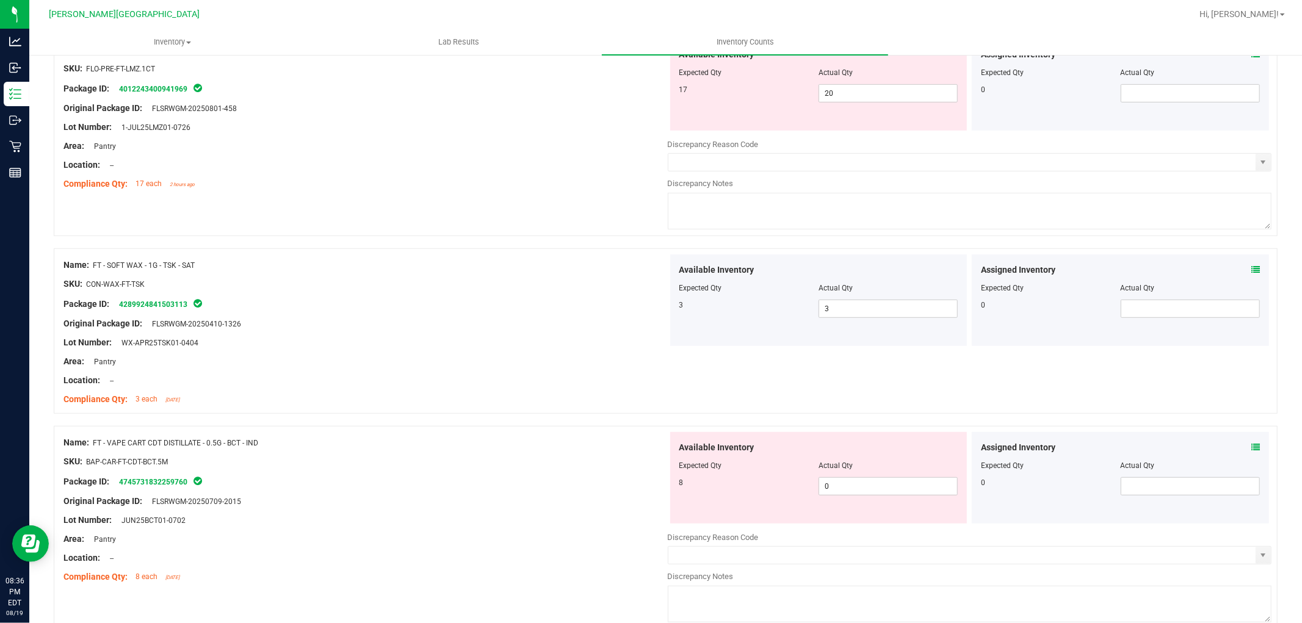
scroll to position [542, 0]
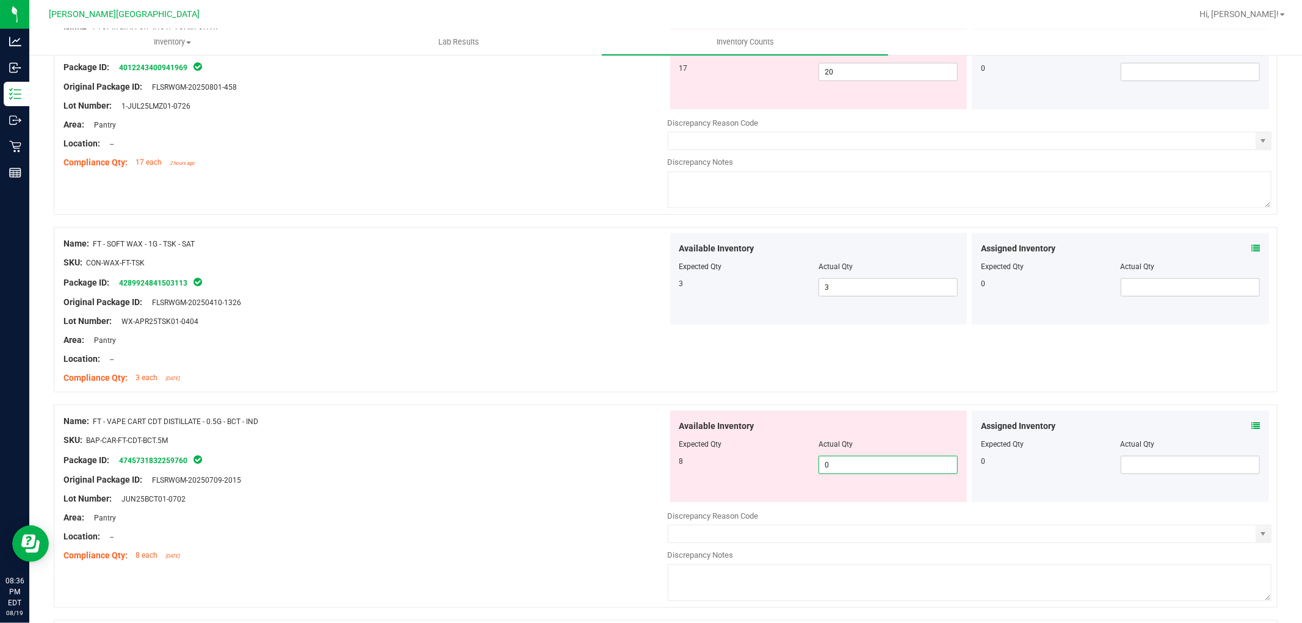
drag, startPoint x: 832, startPoint y: 461, endPoint x: 794, endPoint y: 460, distance: 37.9
click at [795, 460] on div "8 0 0" at bounding box center [818, 465] width 279 height 18
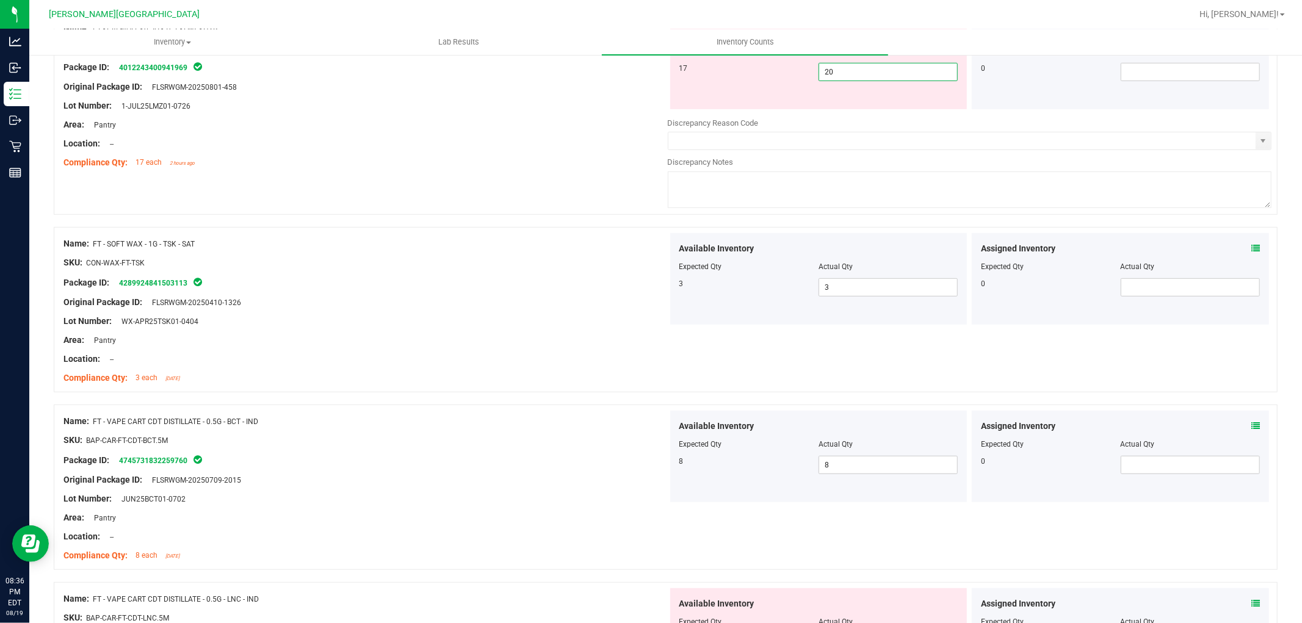
drag, startPoint x: 819, startPoint y: 71, endPoint x: 798, endPoint y: 71, distance: 20.8
click at [803, 70] on div "17 20 20" at bounding box center [818, 72] width 279 height 18
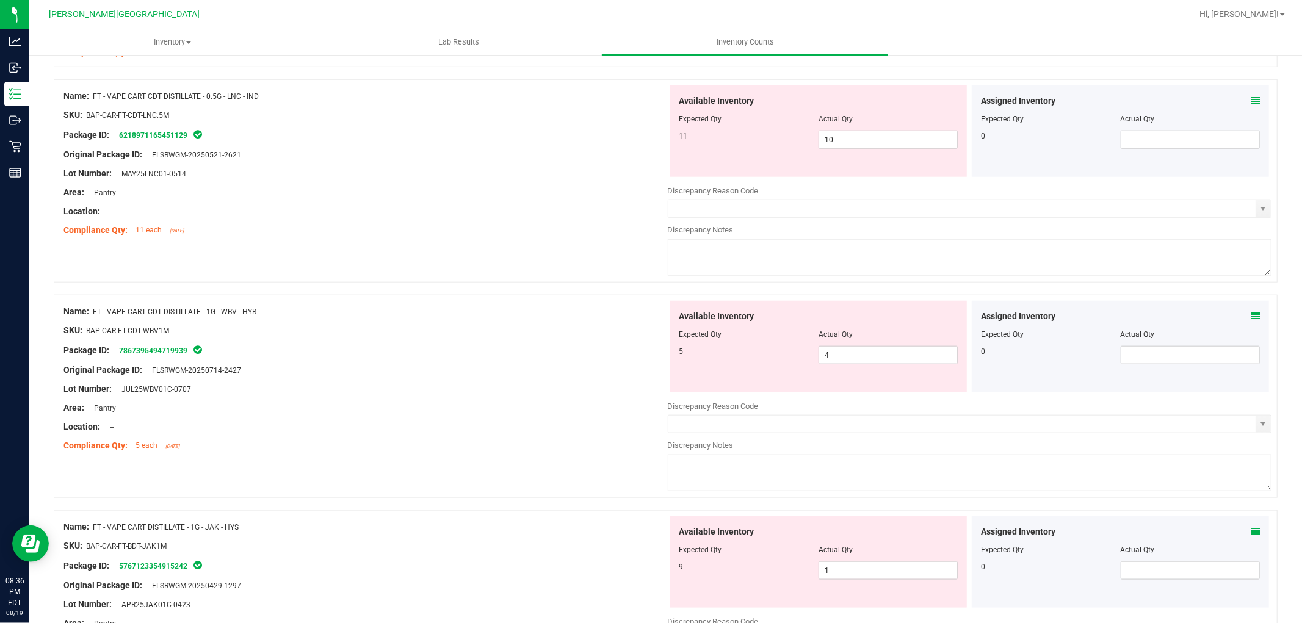
scroll to position [1010, 0]
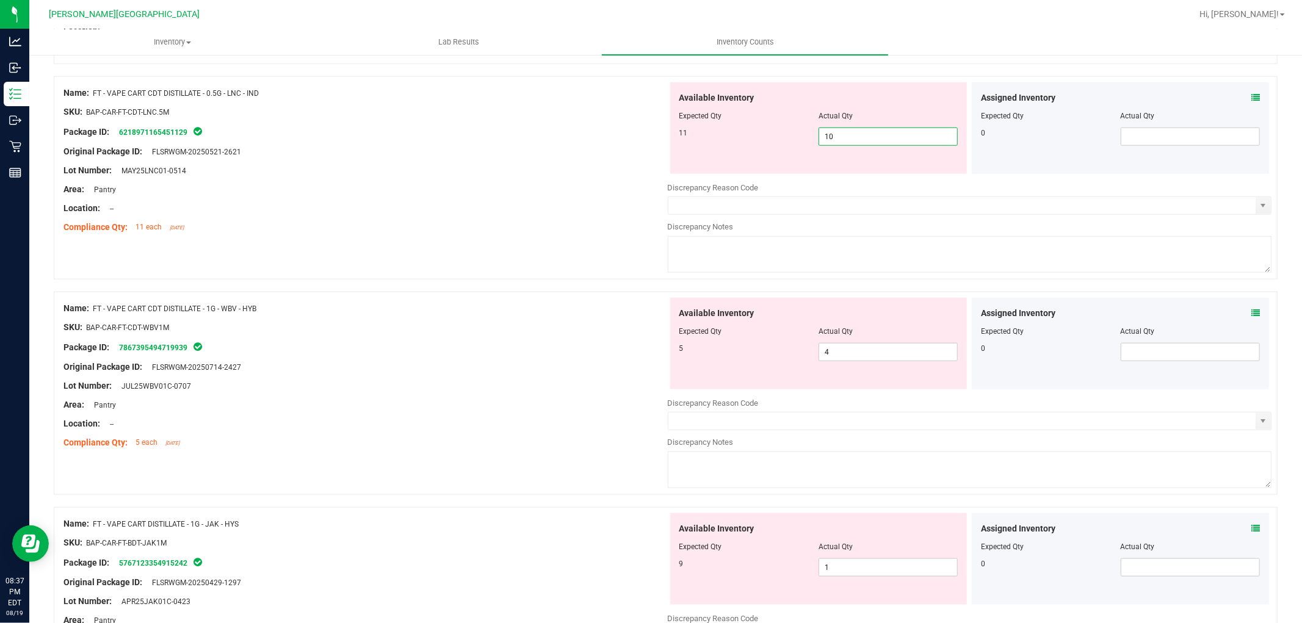
click at [840, 129] on span "10 10" at bounding box center [887, 137] width 139 height 18
drag, startPoint x: 840, startPoint y: 129, endPoint x: 804, endPoint y: 140, distance: 38.4
click at [804, 140] on div "11 10 10" at bounding box center [818, 137] width 279 height 18
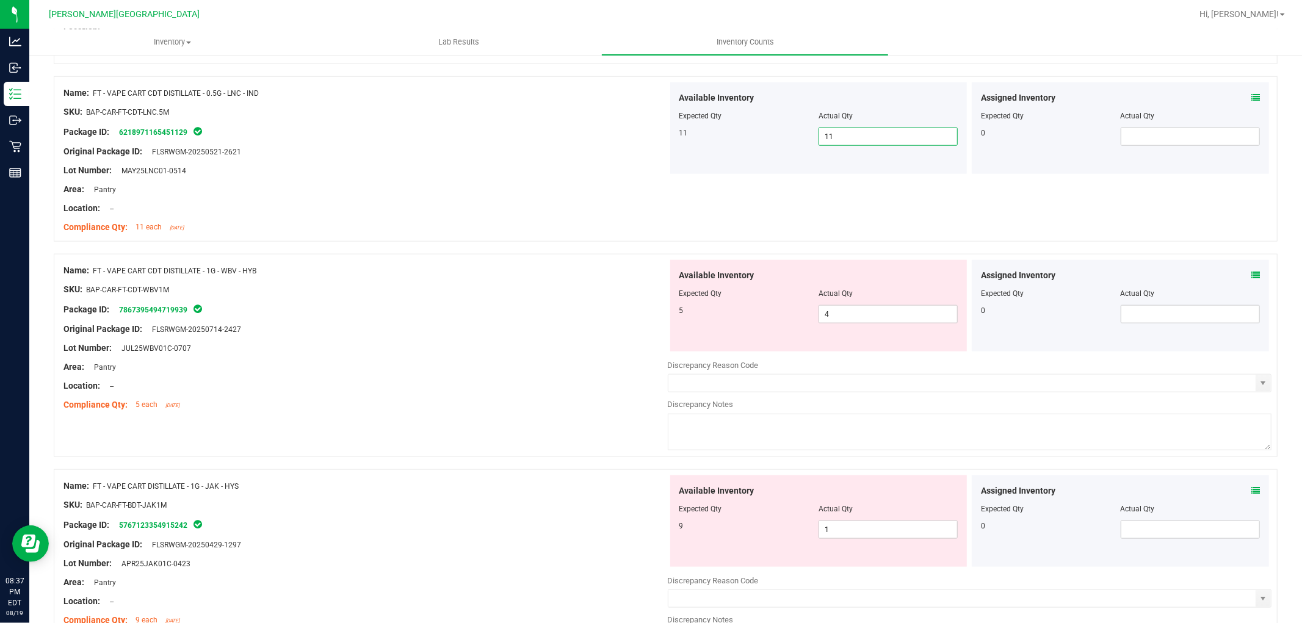
click at [596, 298] on div at bounding box center [365, 299] width 604 height 6
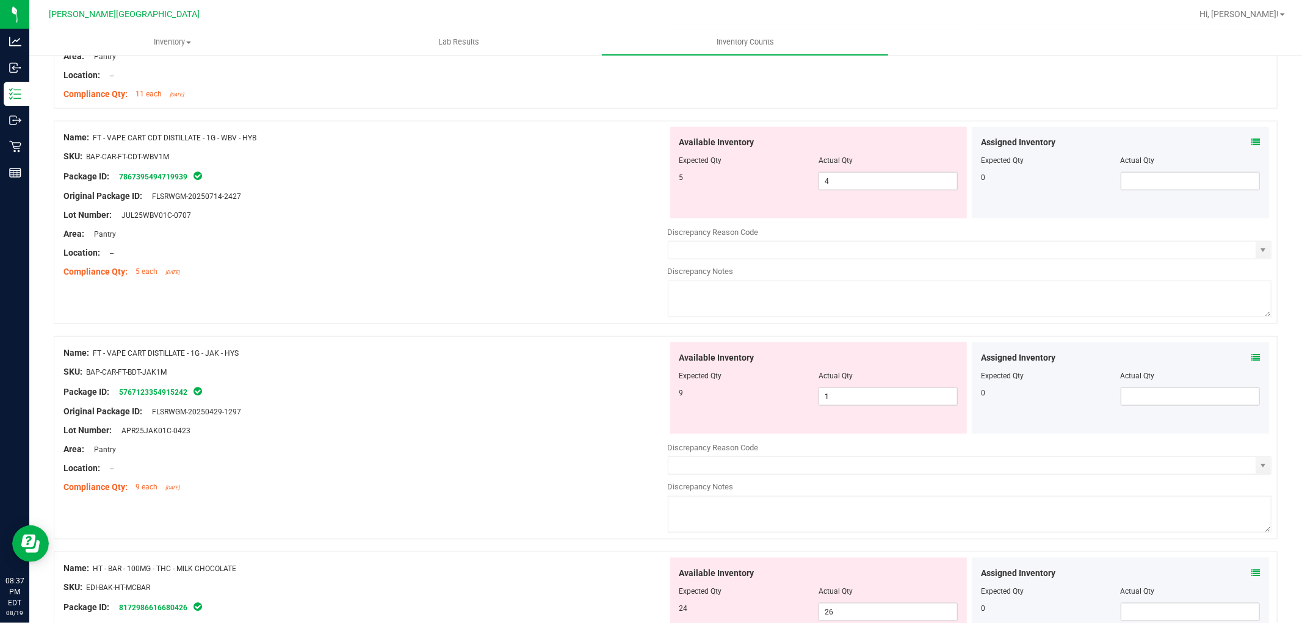
scroll to position [1146, 0]
drag, startPoint x: 856, startPoint y: 179, endPoint x: 789, endPoint y: 173, distance: 66.8
click at [789, 173] on div "5 4 4" at bounding box center [818, 179] width 279 height 18
drag, startPoint x: 820, startPoint y: 394, endPoint x: 834, endPoint y: 394, distance: 14.1
click at [834, 394] on span "1 1" at bounding box center [887, 394] width 139 height 18
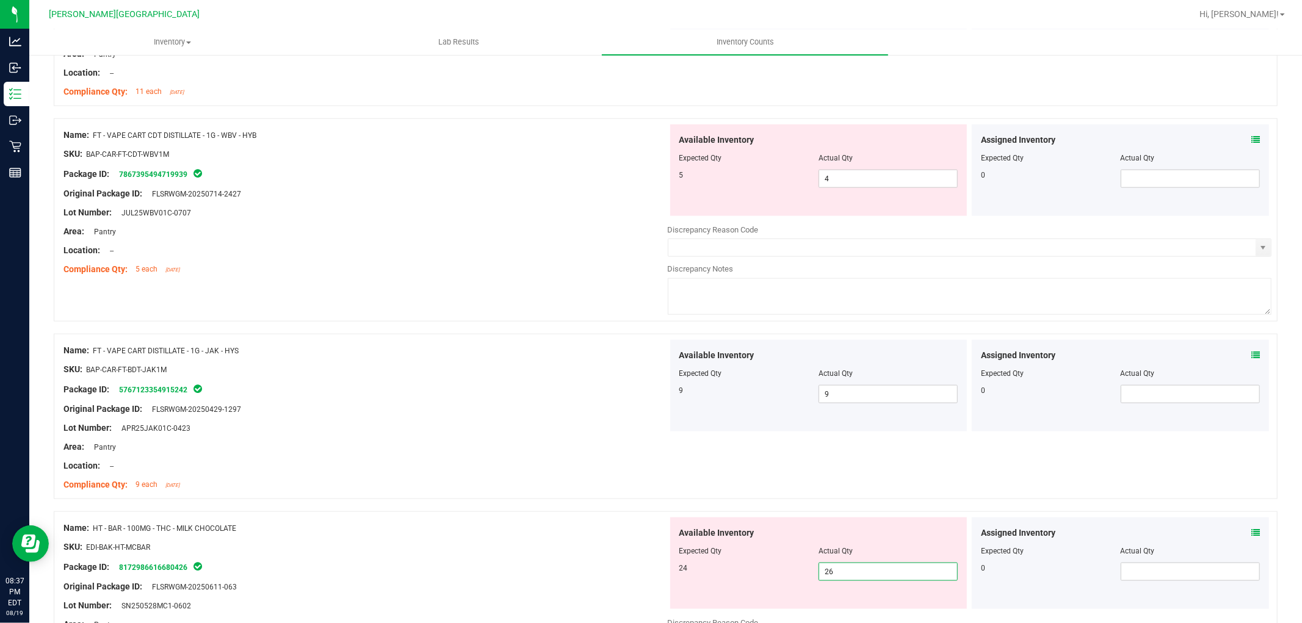
drag, startPoint x: 790, startPoint y: 580, endPoint x: 784, endPoint y: 582, distance: 6.2
click at [786, 581] on div "24 26 26" at bounding box center [818, 572] width 279 height 18
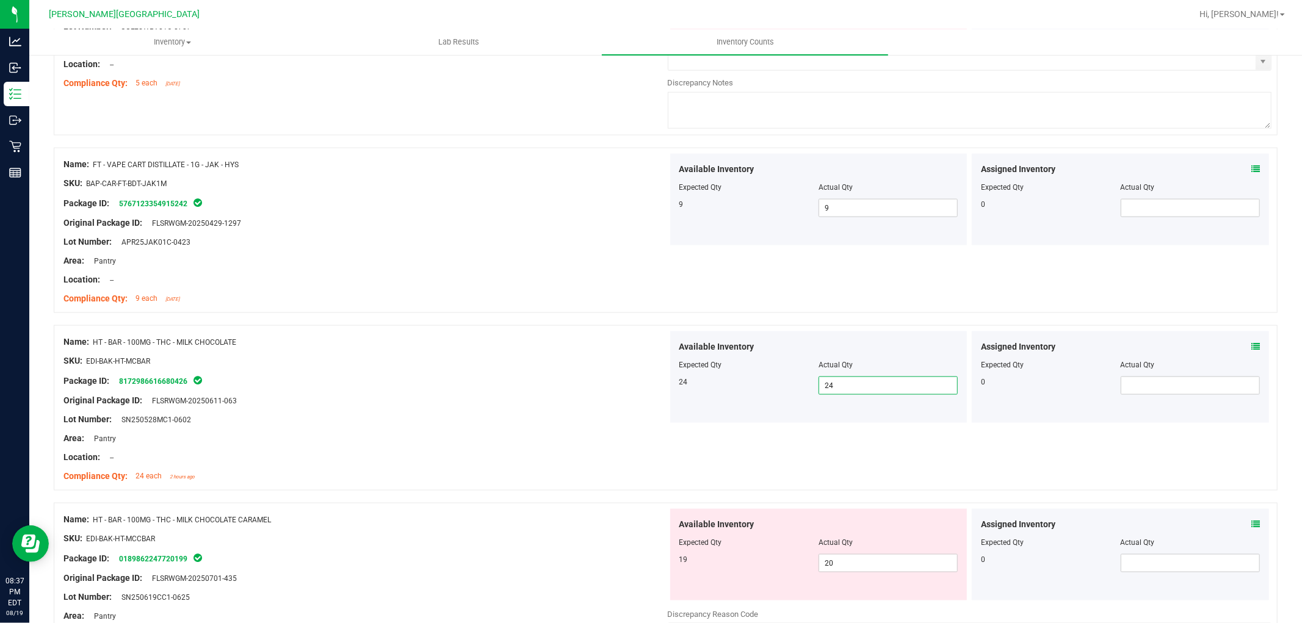
scroll to position [1417, 0]
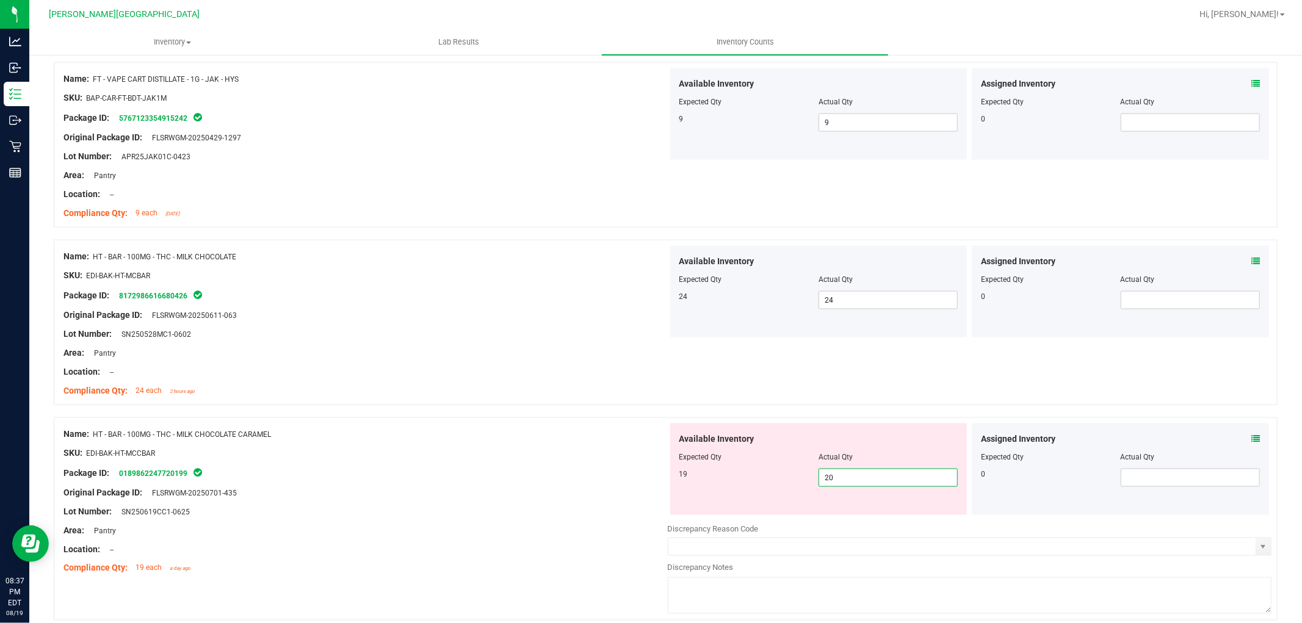
drag, startPoint x: 828, startPoint y: 477, endPoint x: 809, endPoint y: 473, distance: 19.4
click at [809, 473] on div "19 20 20" at bounding box center [818, 478] width 279 height 18
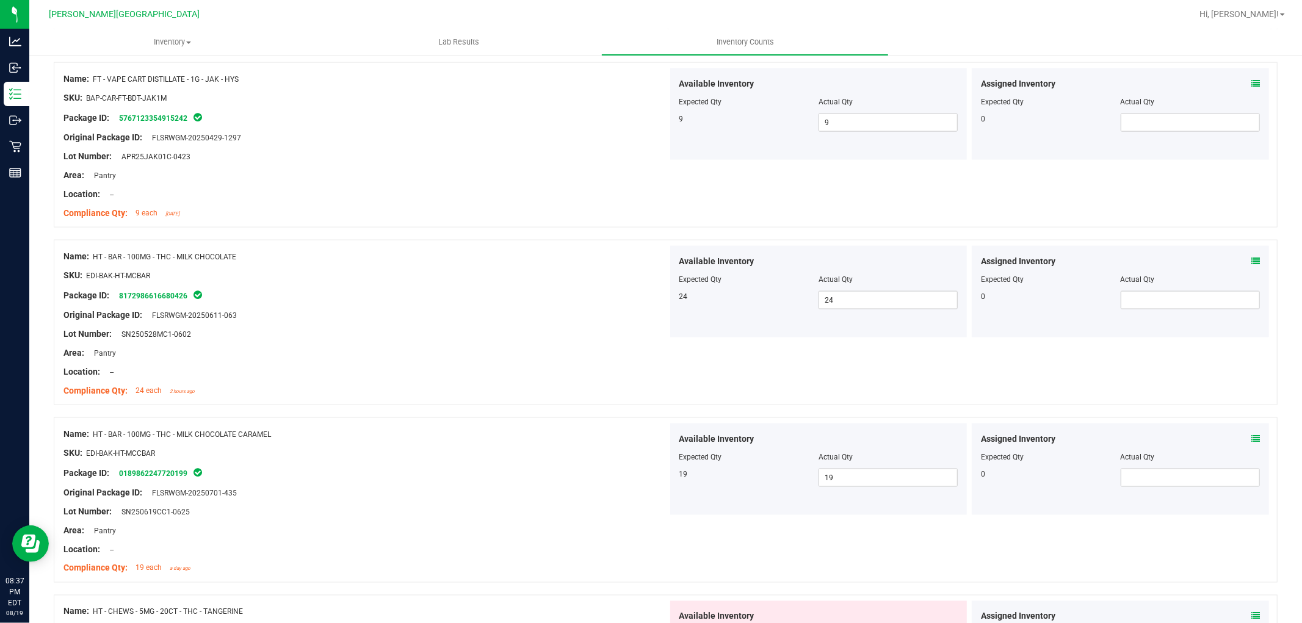
click at [580, 446] on div at bounding box center [365, 444] width 604 height 6
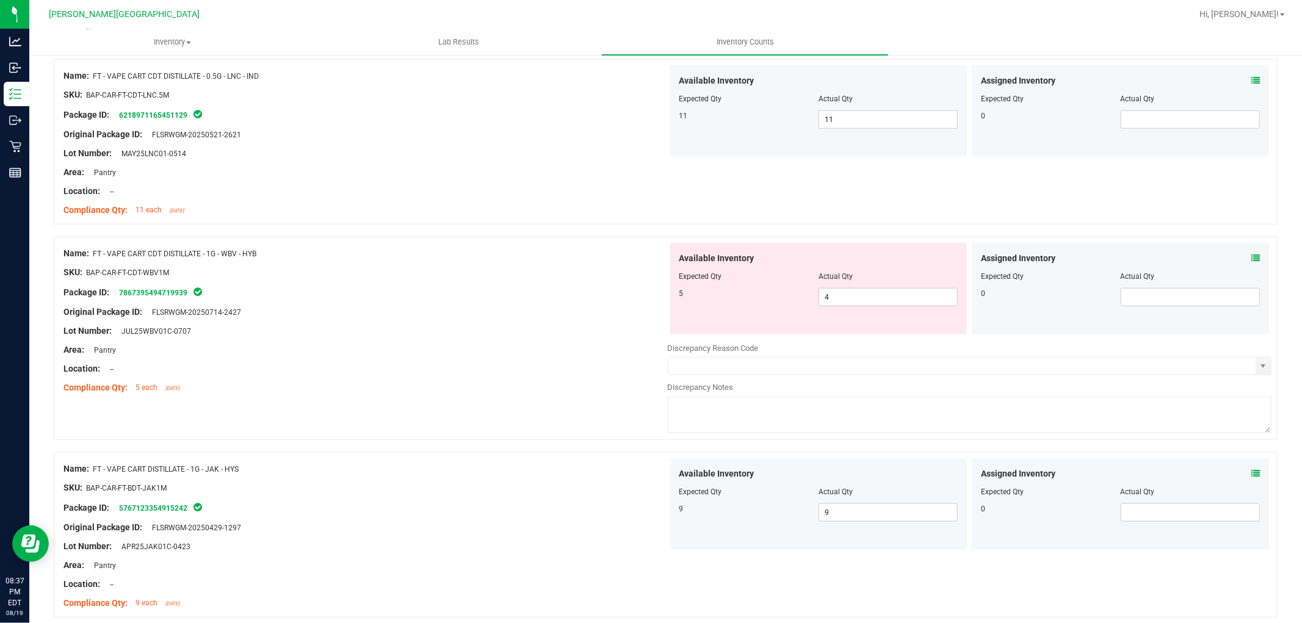
scroll to position [942, 0]
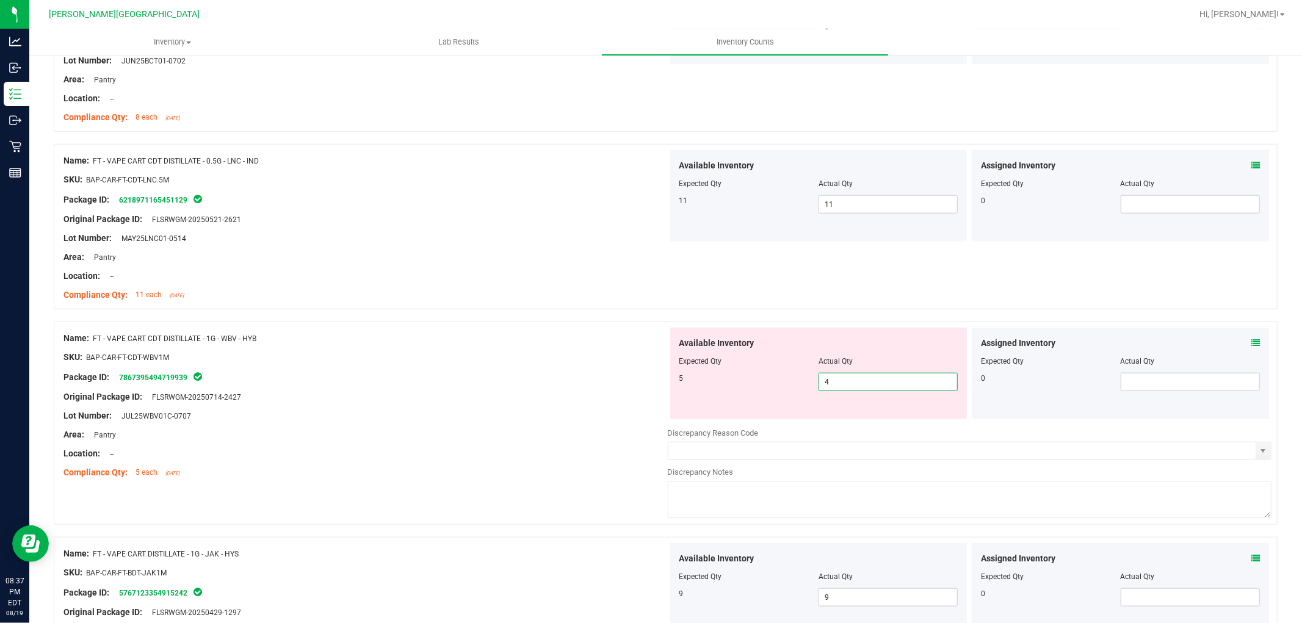
drag, startPoint x: 834, startPoint y: 391, endPoint x: 808, endPoint y: 375, distance: 30.9
click at [808, 375] on div "5 4 4" at bounding box center [818, 382] width 279 height 18
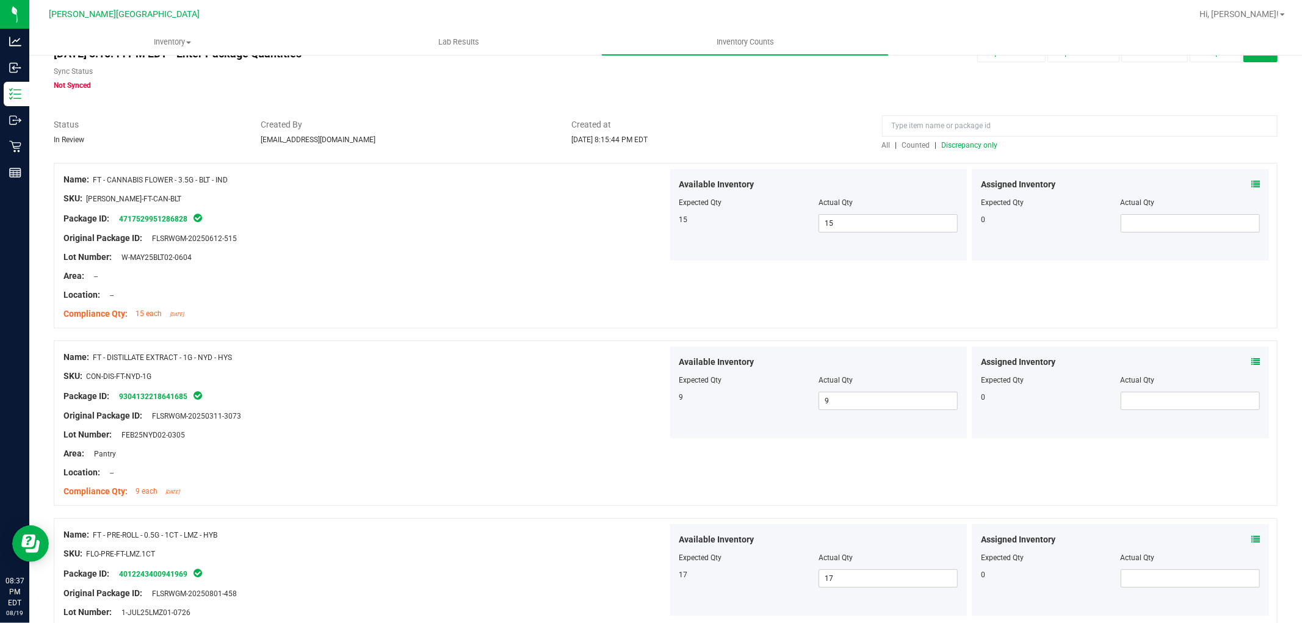
scroll to position [0, 0]
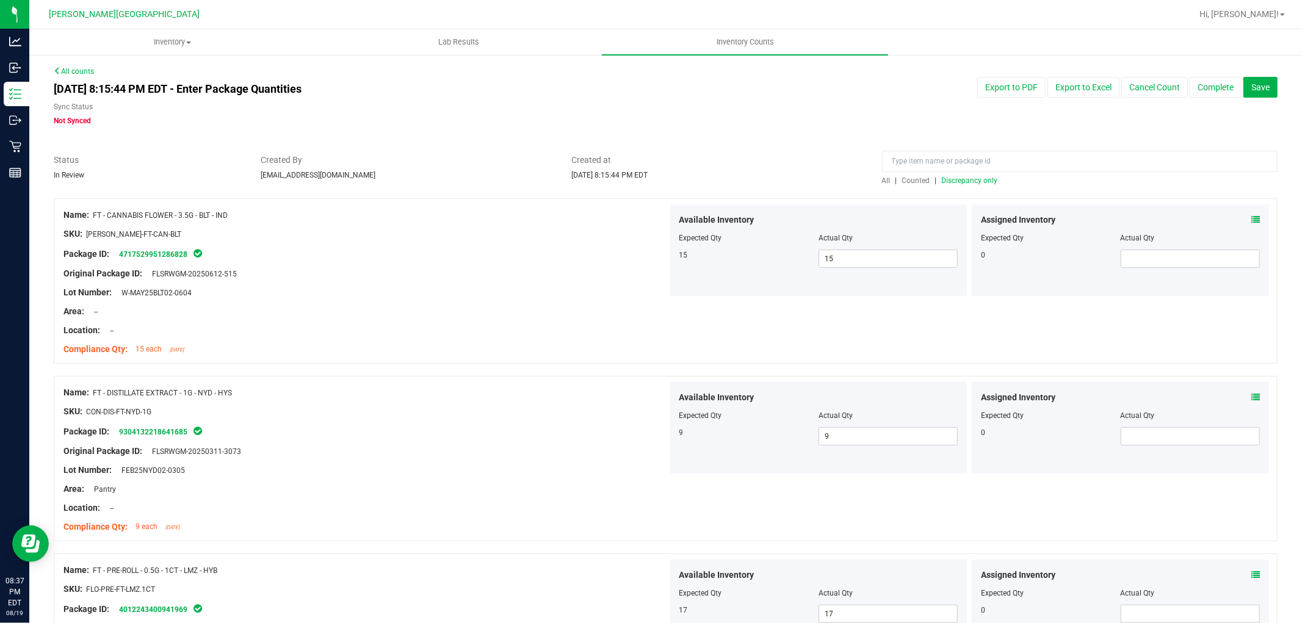
click at [967, 178] on span "Discrepancy only" at bounding box center [970, 180] width 56 height 9
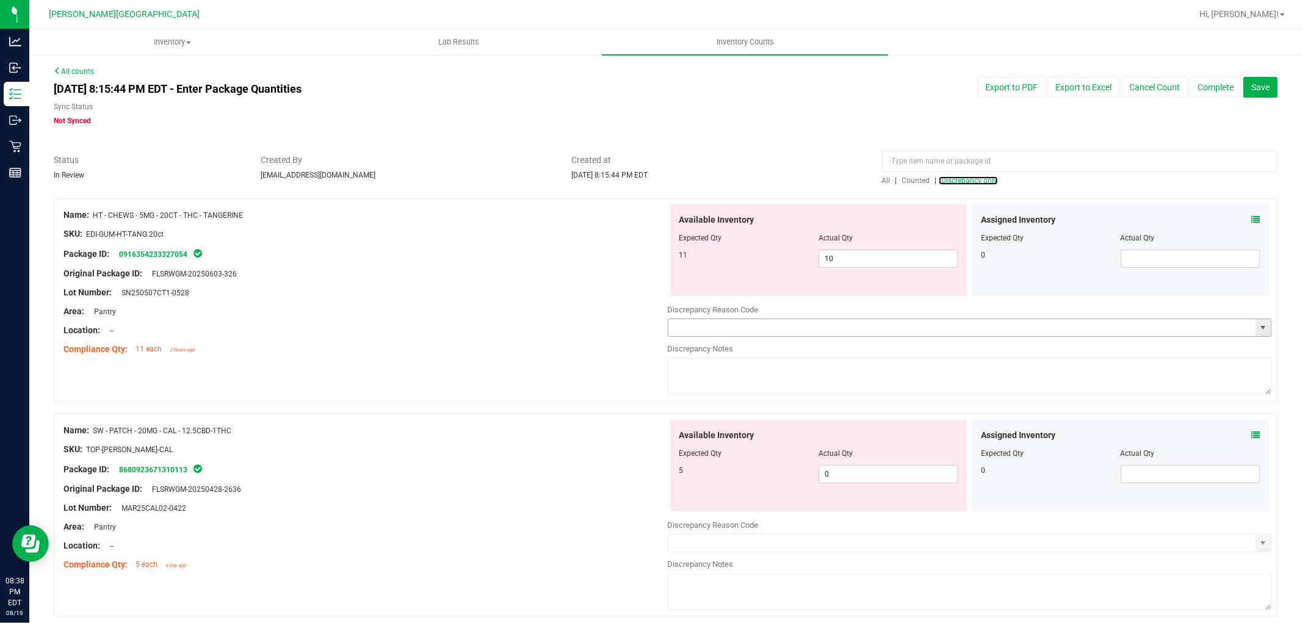
click at [1256, 322] on span "select" at bounding box center [1263, 327] width 15 height 17
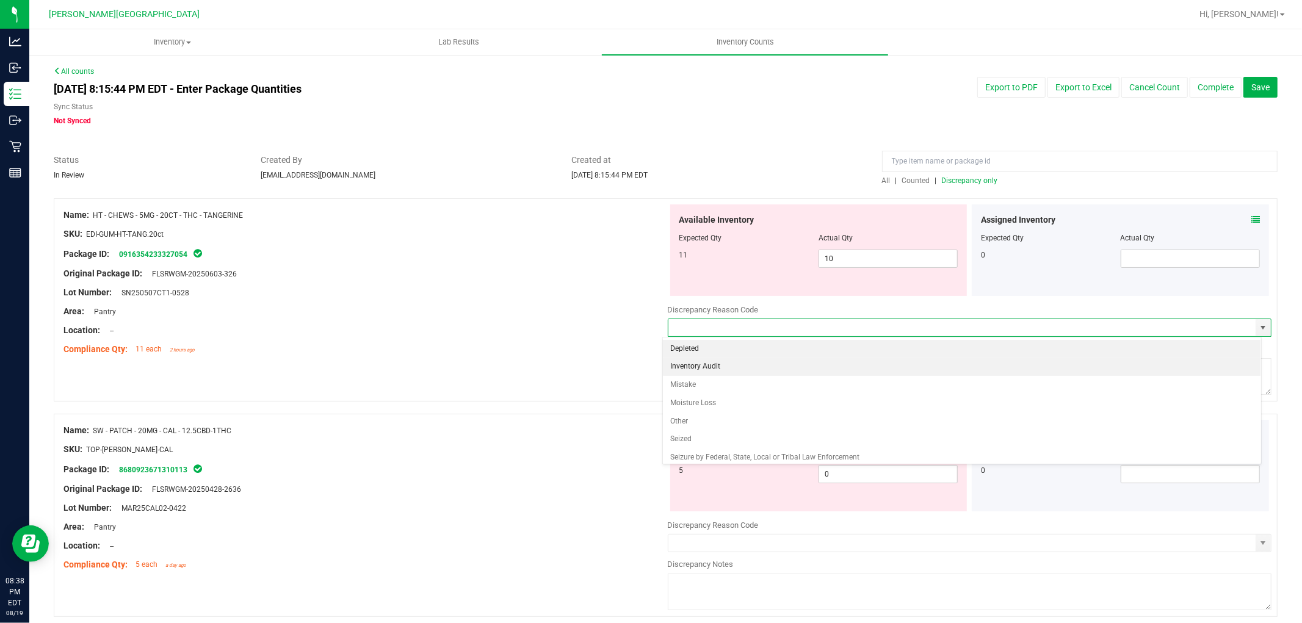
click at [752, 365] on li "Inventory Audit" at bounding box center [962, 367] width 598 height 18
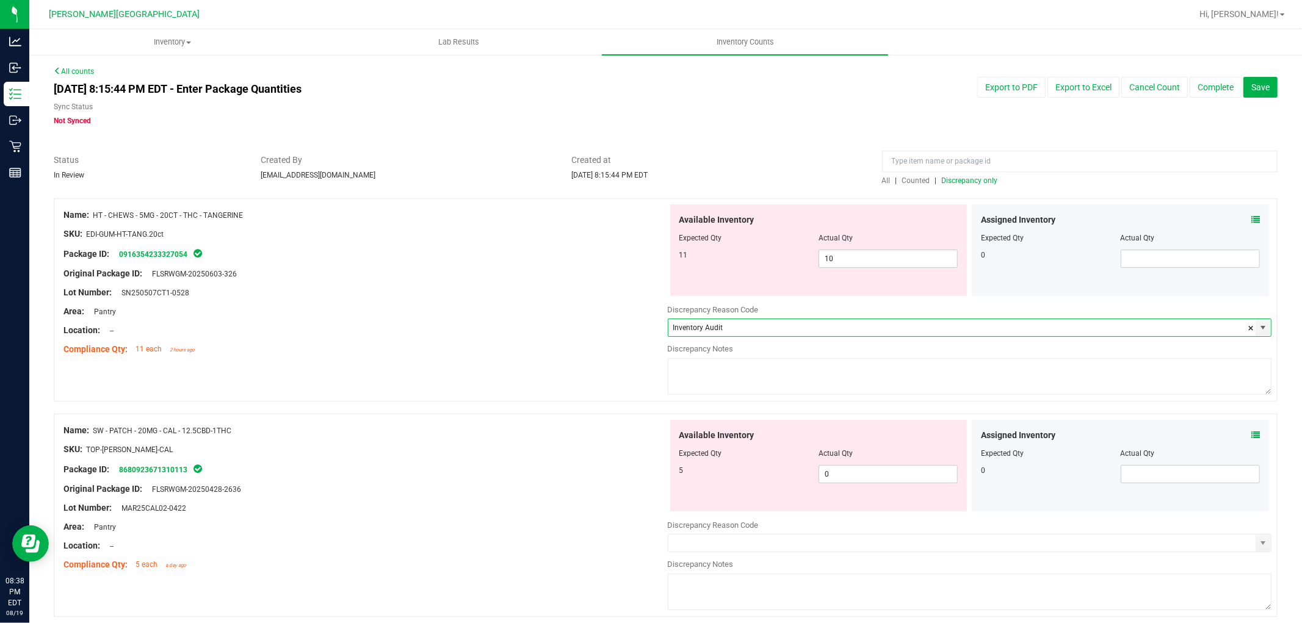
click at [725, 380] on textarea at bounding box center [970, 376] width 604 height 37
click at [605, 353] on div "Compliance Qty: 11 each 2 hours ago" at bounding box center [365, 349] width 604 height 13
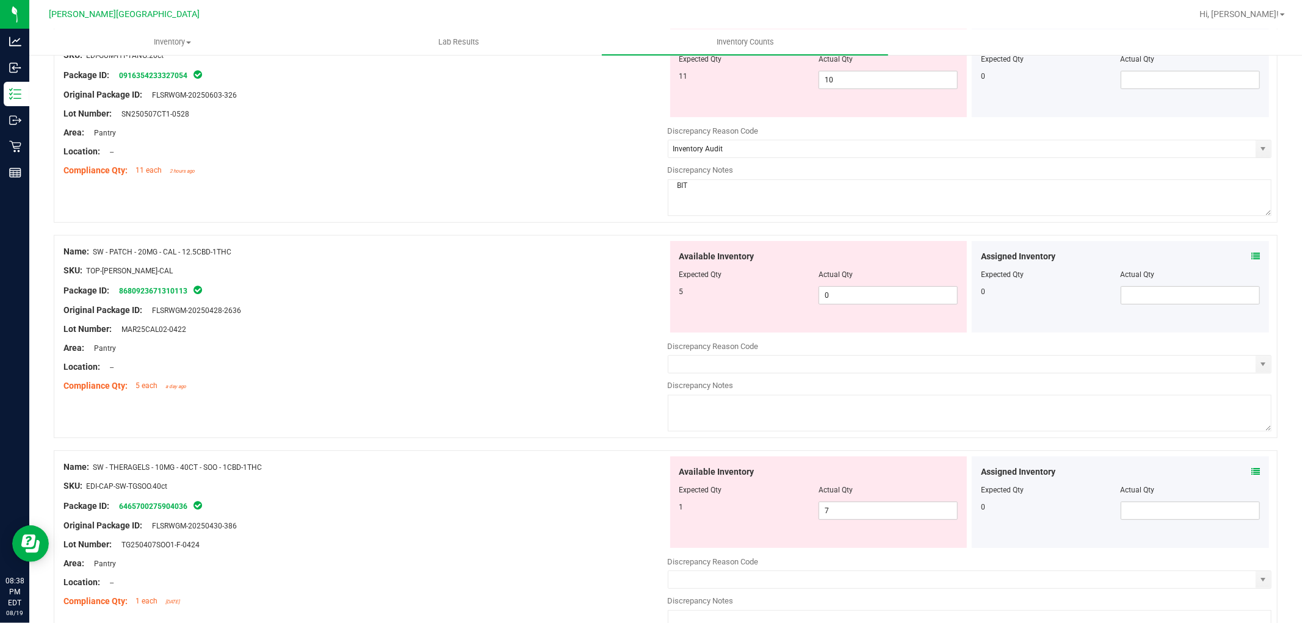
scroll to position [203, 0]
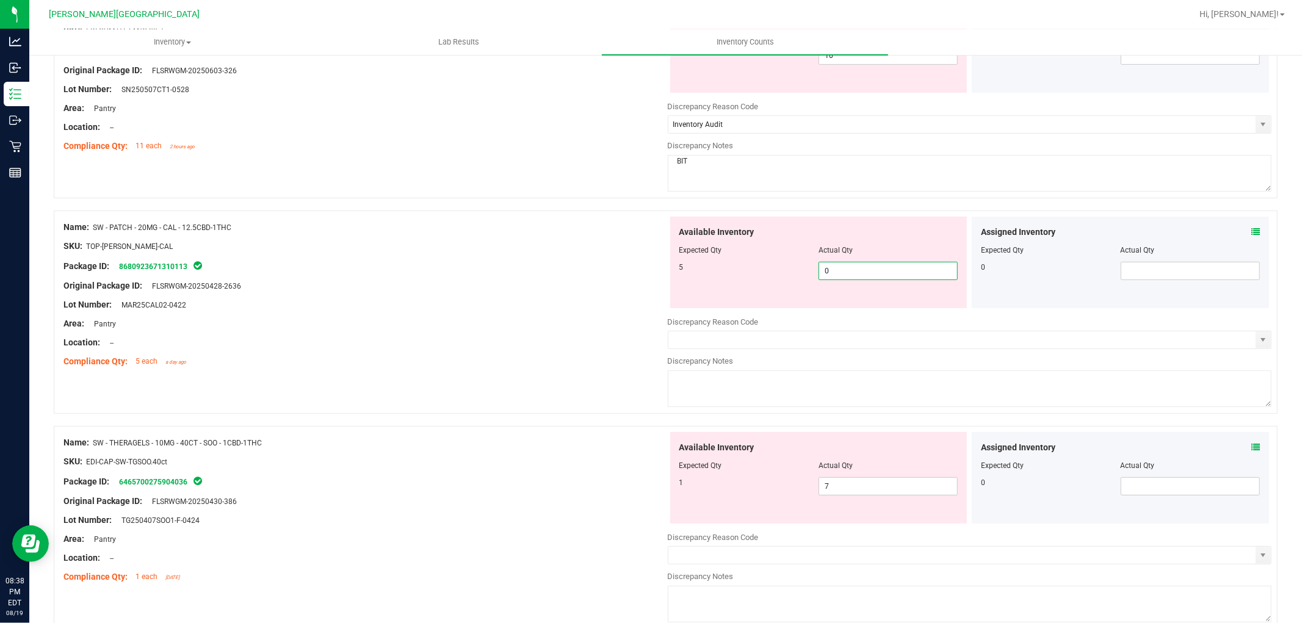
drag, startPoint x: 830, startPoint y: 272, endPoint x: 777, endPoint y: 266, distance: 53.5
click at [781, 267] on div "5 0 0" at bounding box center [818, 271] width 279 height 18
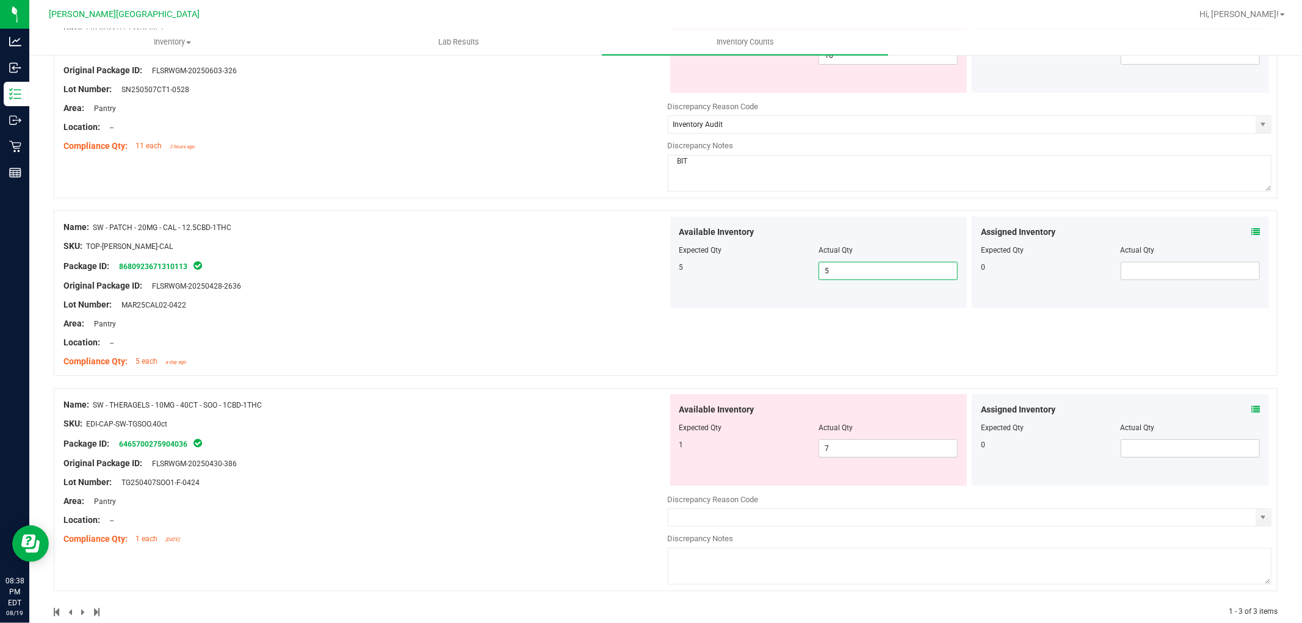
click at [489, 362] on div "Compliance Qty: 5 each a day ago" at bounding box center [365, 361] width 604 height 13
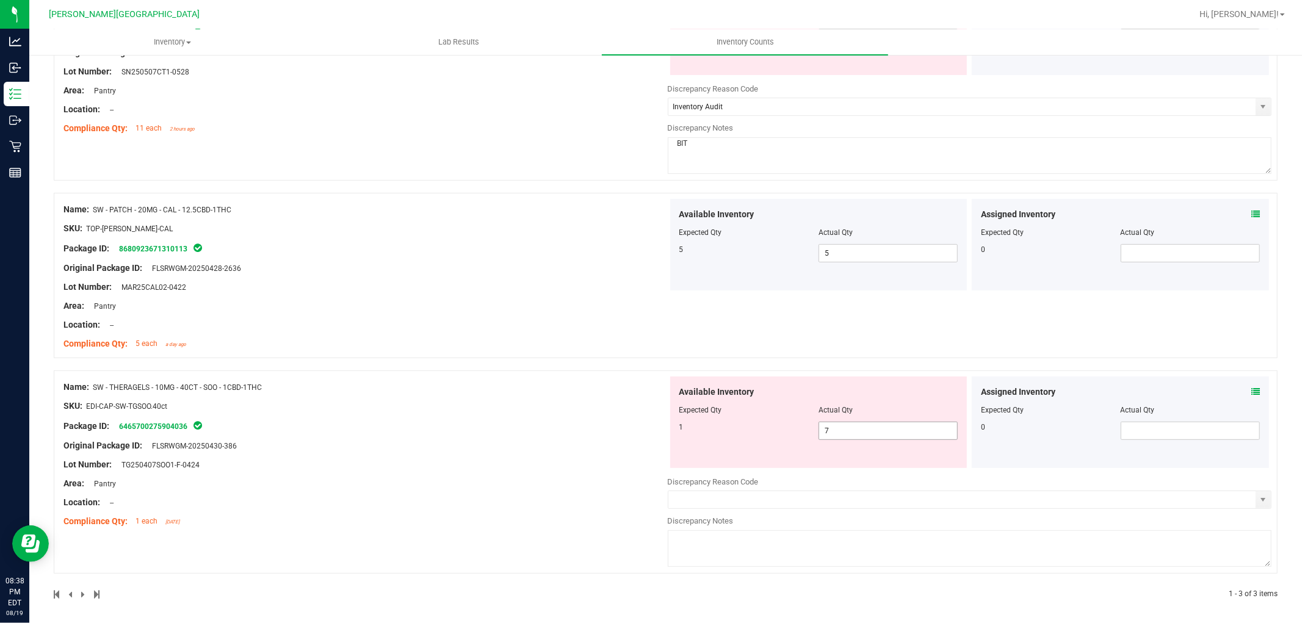
scroll to position [226, 0]
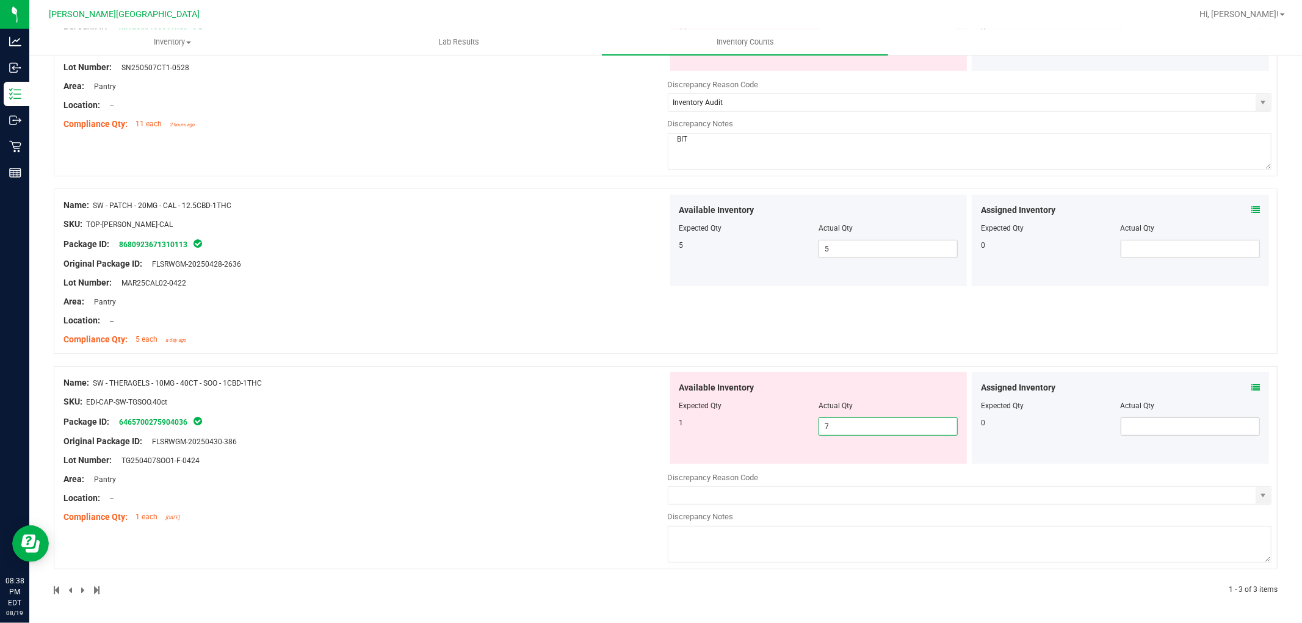
drag, startPoint x: 871, startPoint y: 432, endPoint x: 751, endPoint y: 444, distance: 120.8
click at [751, 444] on div "Available Inventory Expected Qty Actual Qty 1 7 7" at bounding box center [818, 418] width 297 height 92
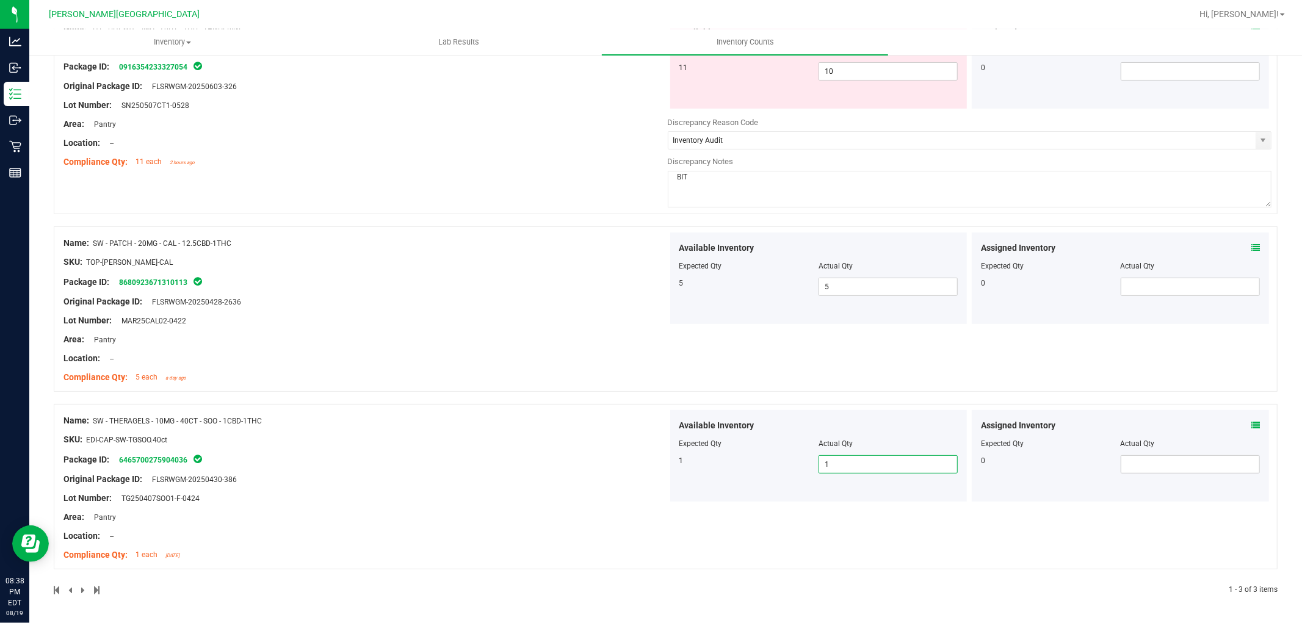
scroll to position [0, 0]
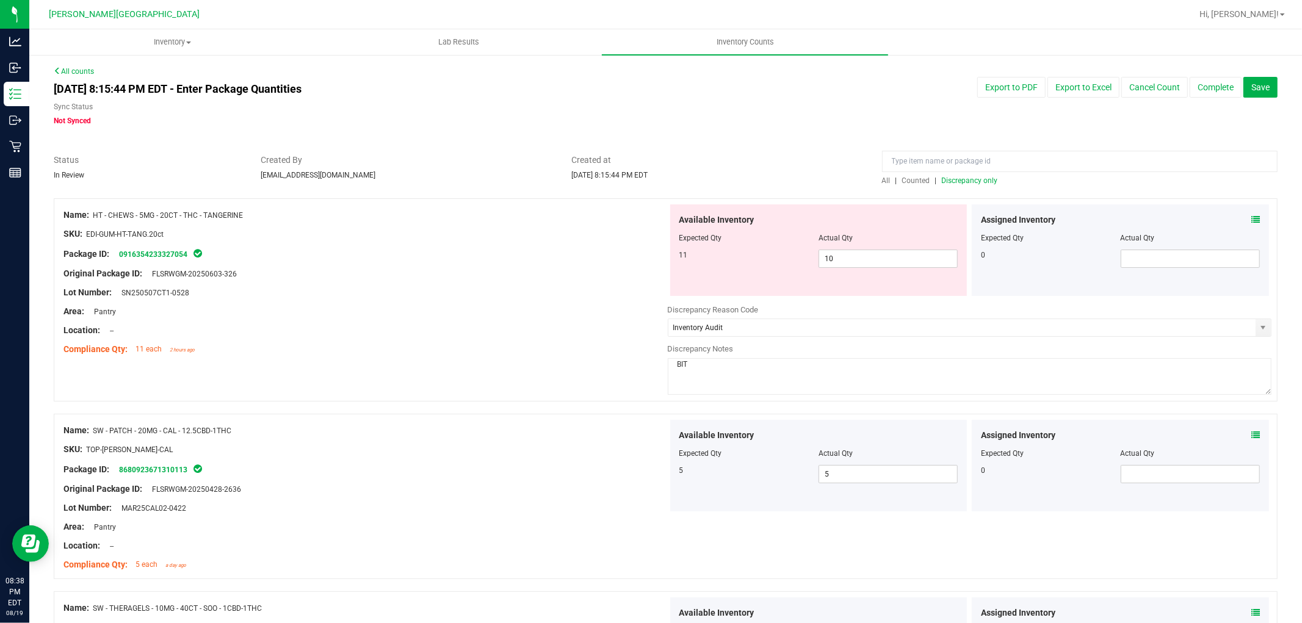
click at [966, 182] on span "Discrepancy only" at bounding box center [970, 180] width 56 height 9
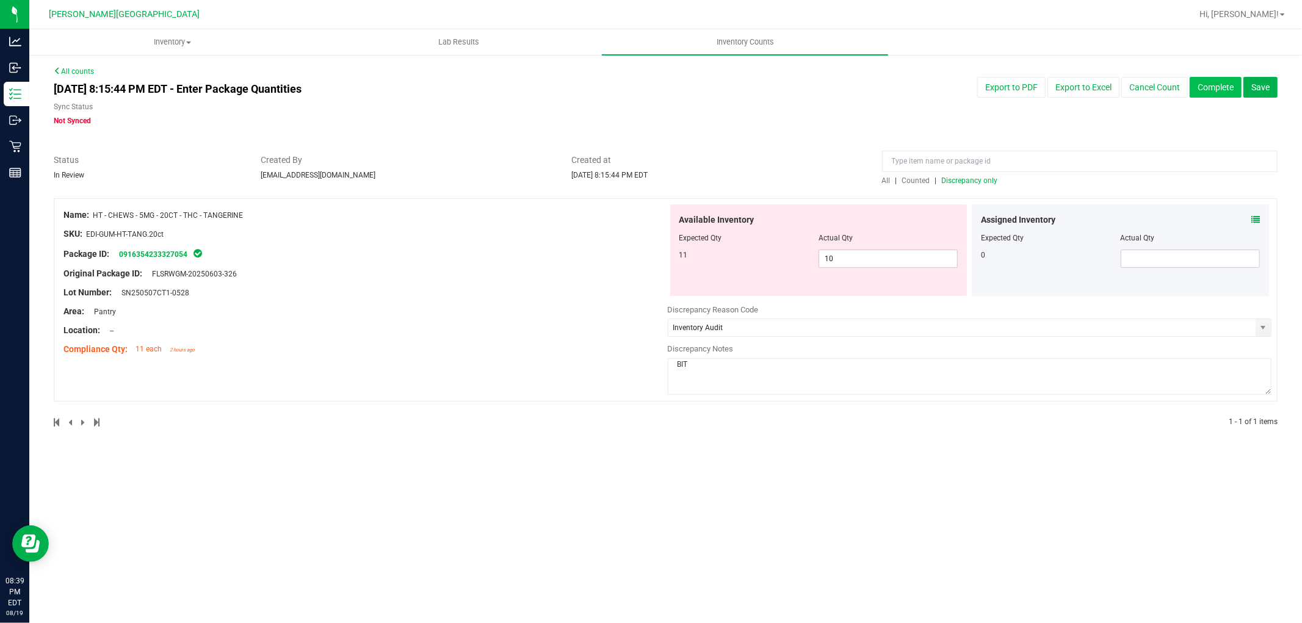
click at [1221, 83] on button "Complete" at bounding box center [1216, 87] width 52 height 21
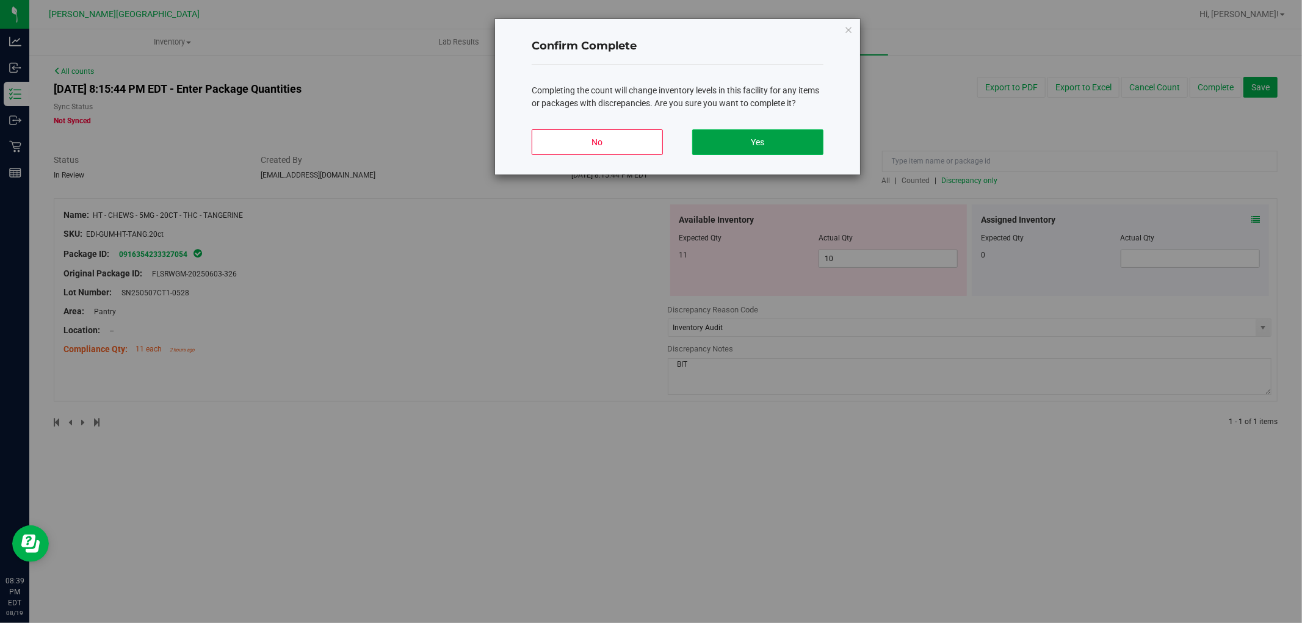
click at [798, 136] on button "Yes" at bounding box center [757, 142] width 131 height 26
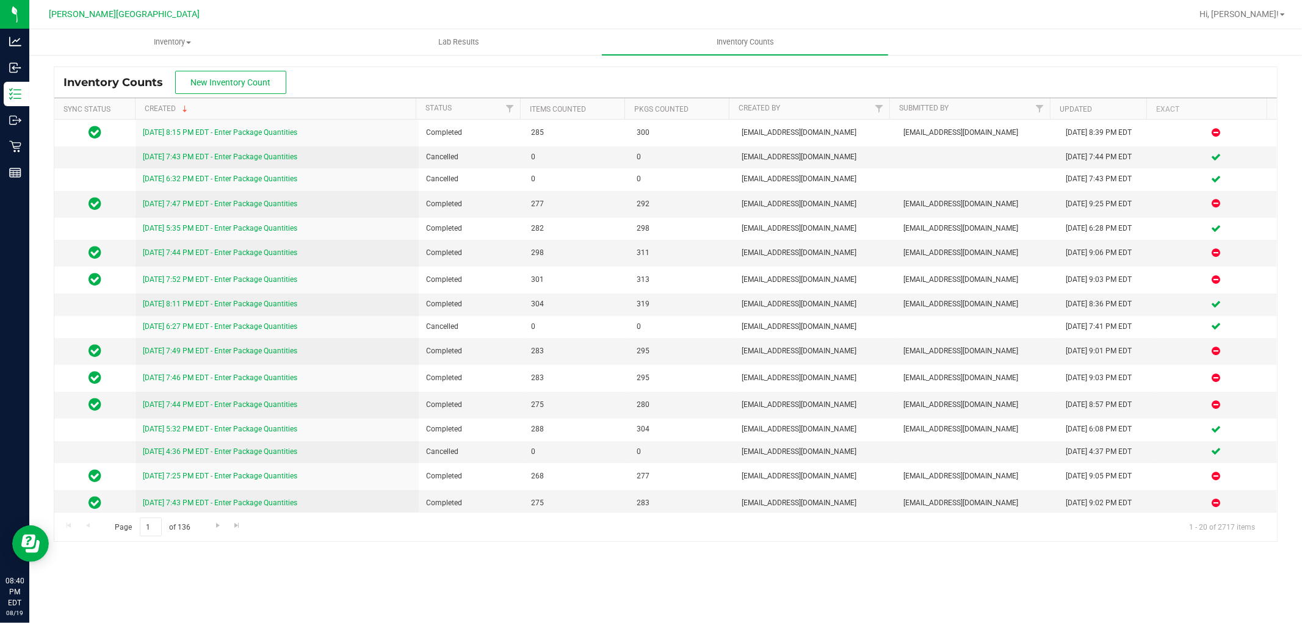
click at [1261, 5] on div "Hi, [PERSON_NAME]!" at bounding box center [1241, 14] width 95 height 21
click at [1263, 16] on span "Hi, [PERSON_NAME]!" at bounding box center [1238, 14] width 79 height 10
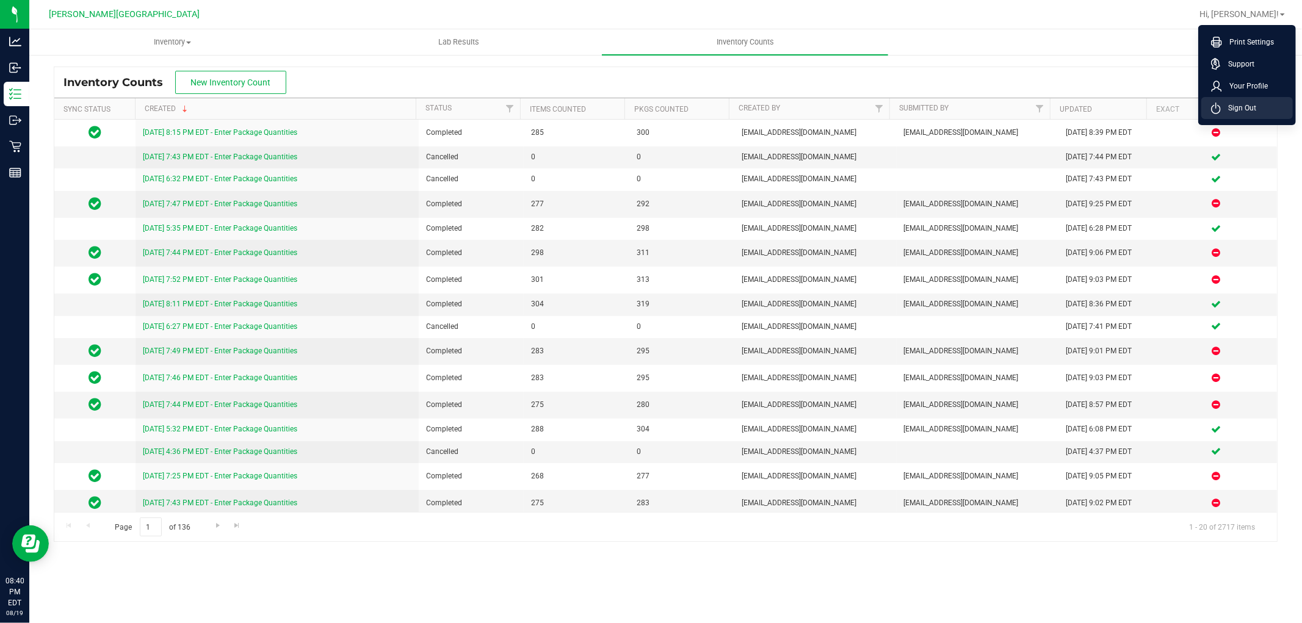
click at [1254, 104] on span "Sign Out" at bounding box center [1238, 108] width 35 height 12
